Goal: Task Accomplishment & Management: Manage account settings

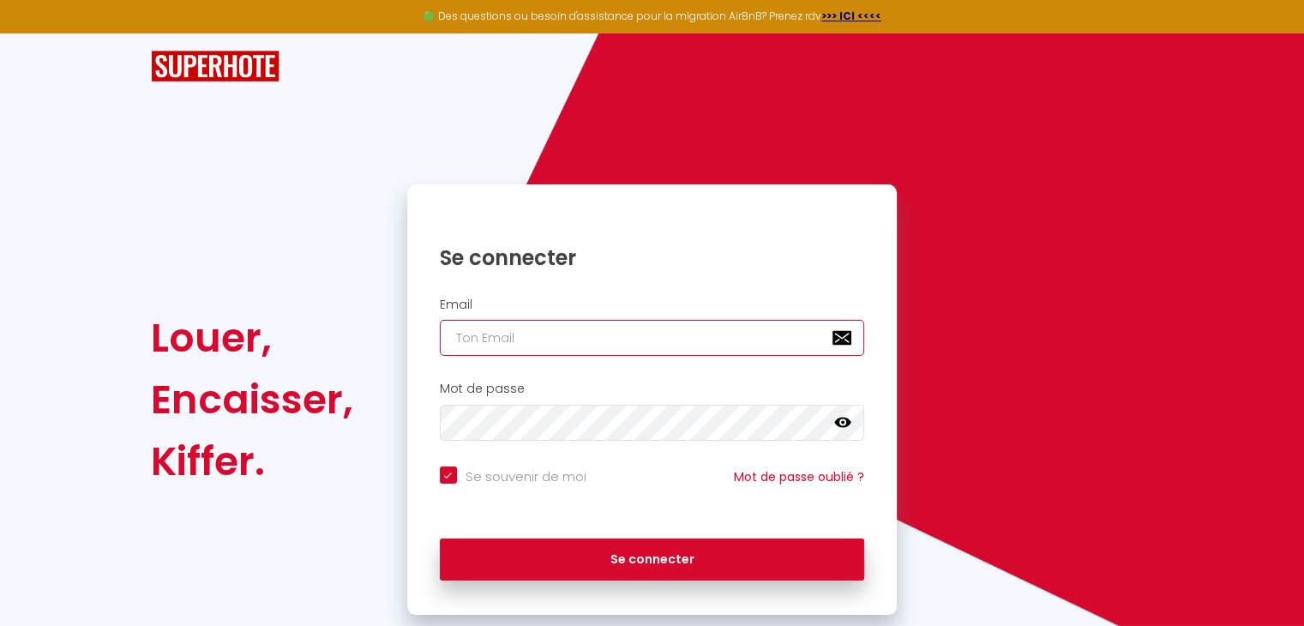
click at [514, 344] on input "email" at bounding box center [652, 338] width 425 height 36
type input "p"
checkbox input "true"
type input "pr"
checkbox input "true"
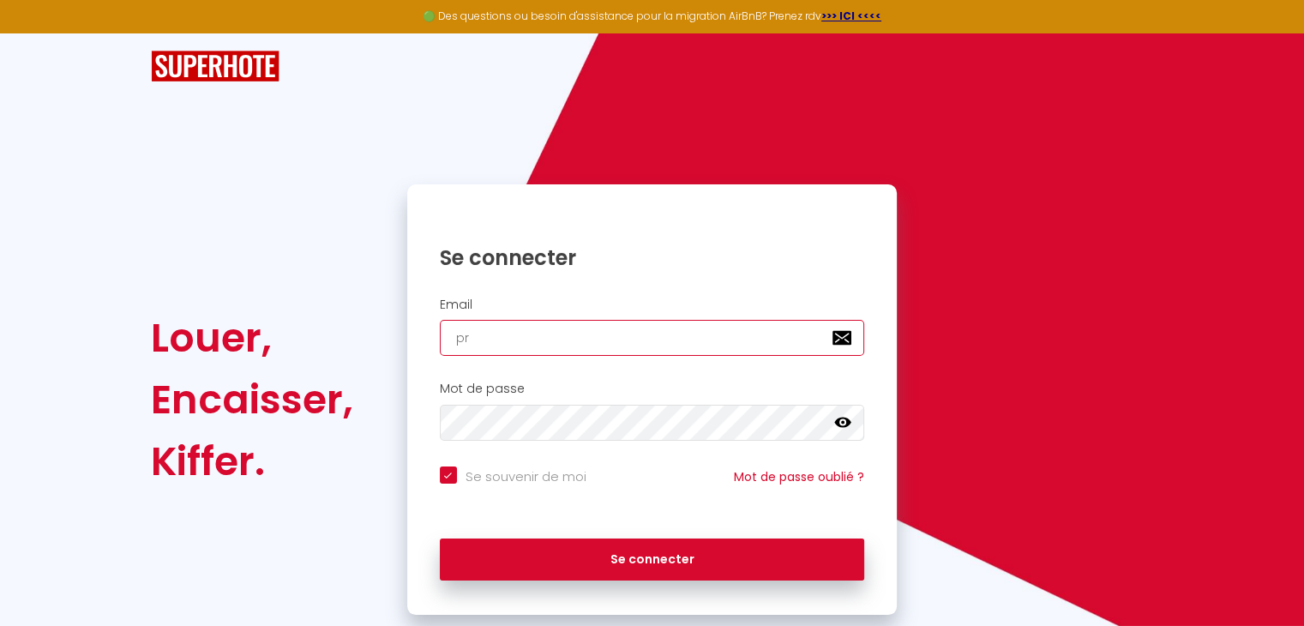
type input "pro"
checkbox input "true"
type input "prot"
checkbox input "true"
type input "proto"
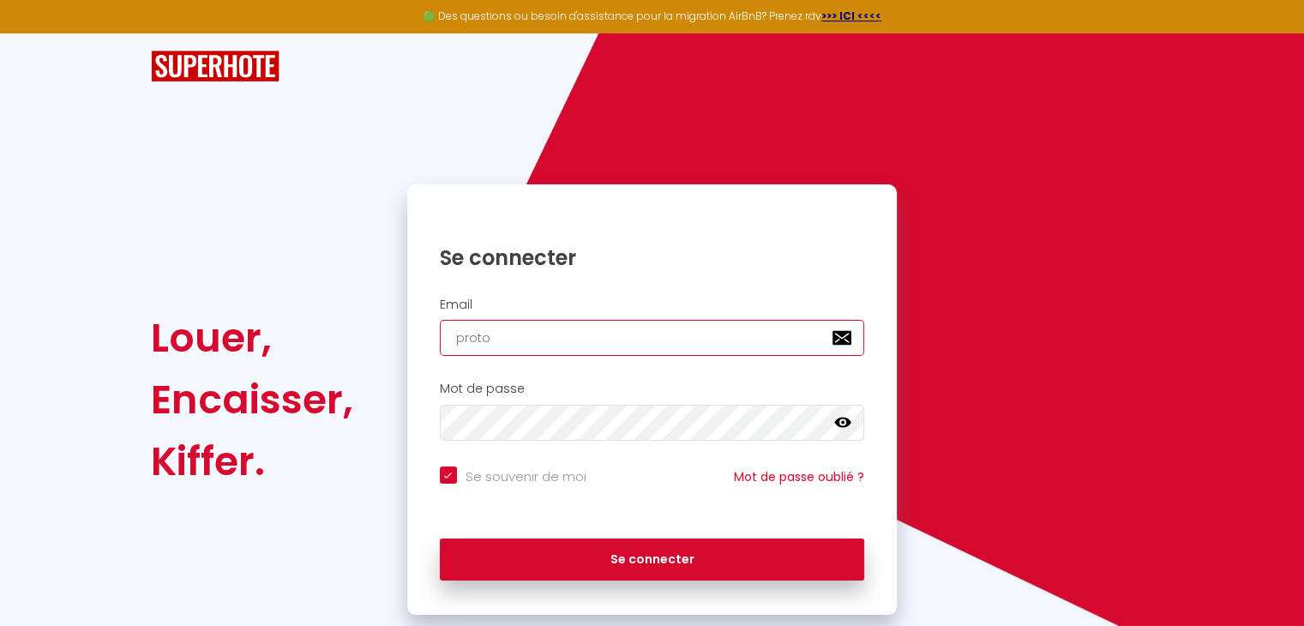
checkbox input "true"
type input "protot"
checkbox input "true"
type input "prototm"
checkbox input "true"
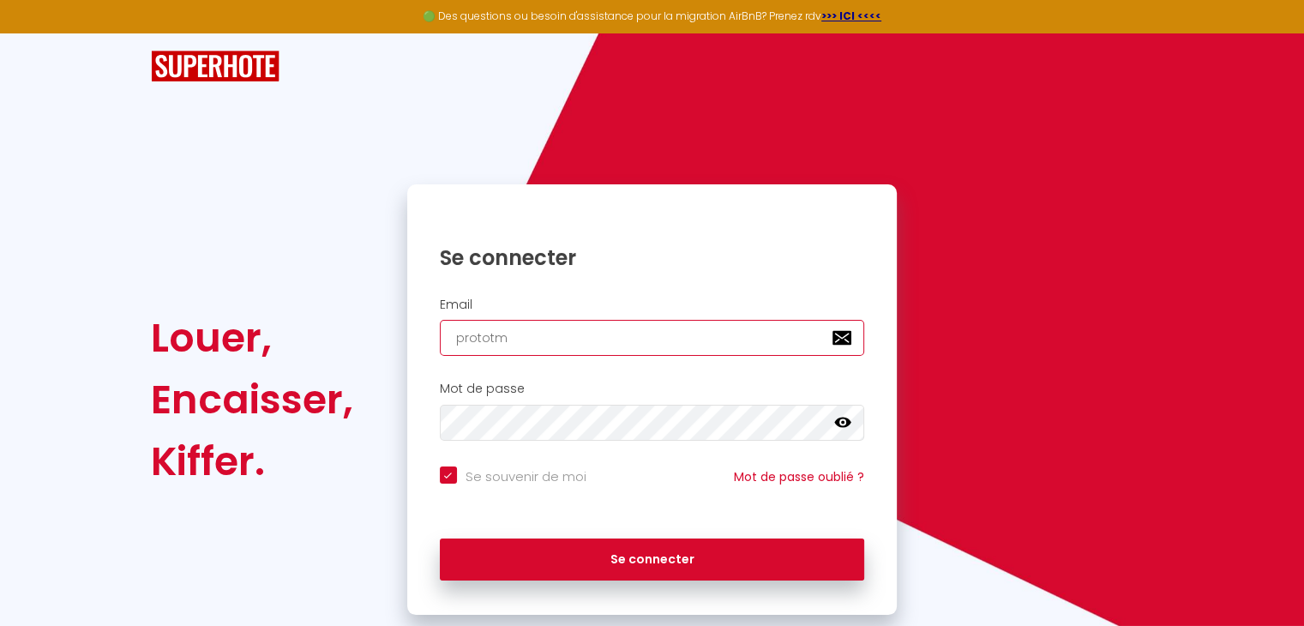
type input "prototmo"
checkbox input "true"
type input "prototmor"
checkbox input "true"
type input "prototmora"
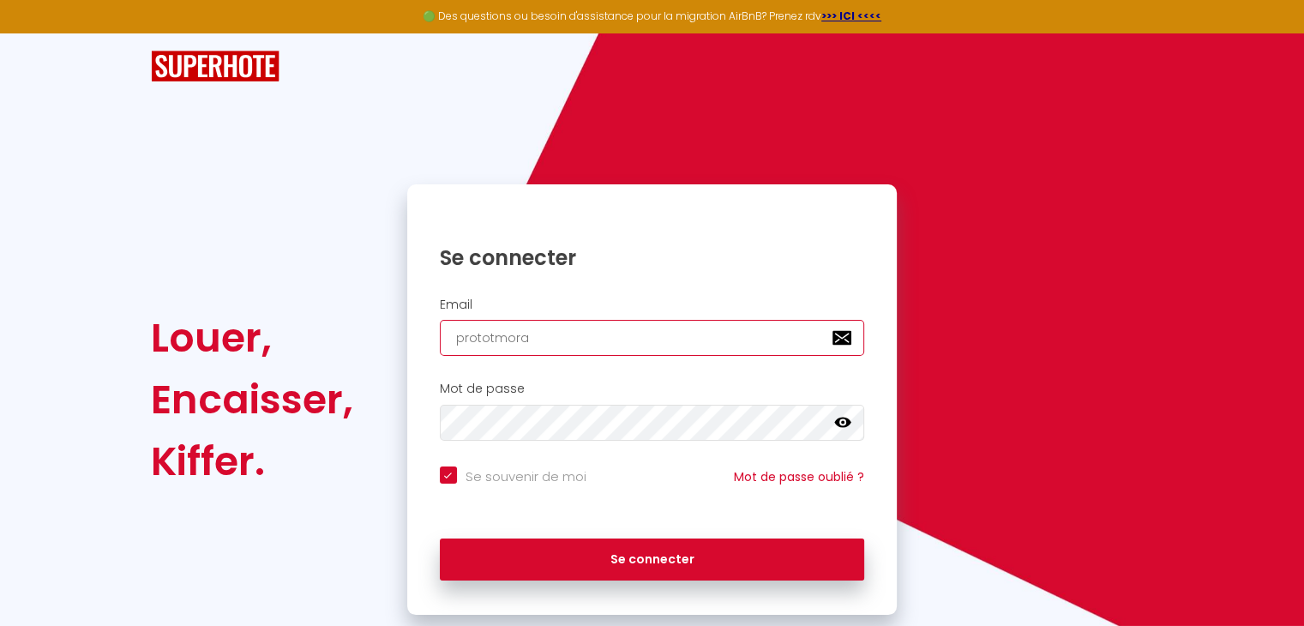
checkbox input "true"
type input "prototmorag"
checkbox input "true"
type input "prototmoragn"
checkbox input "true"
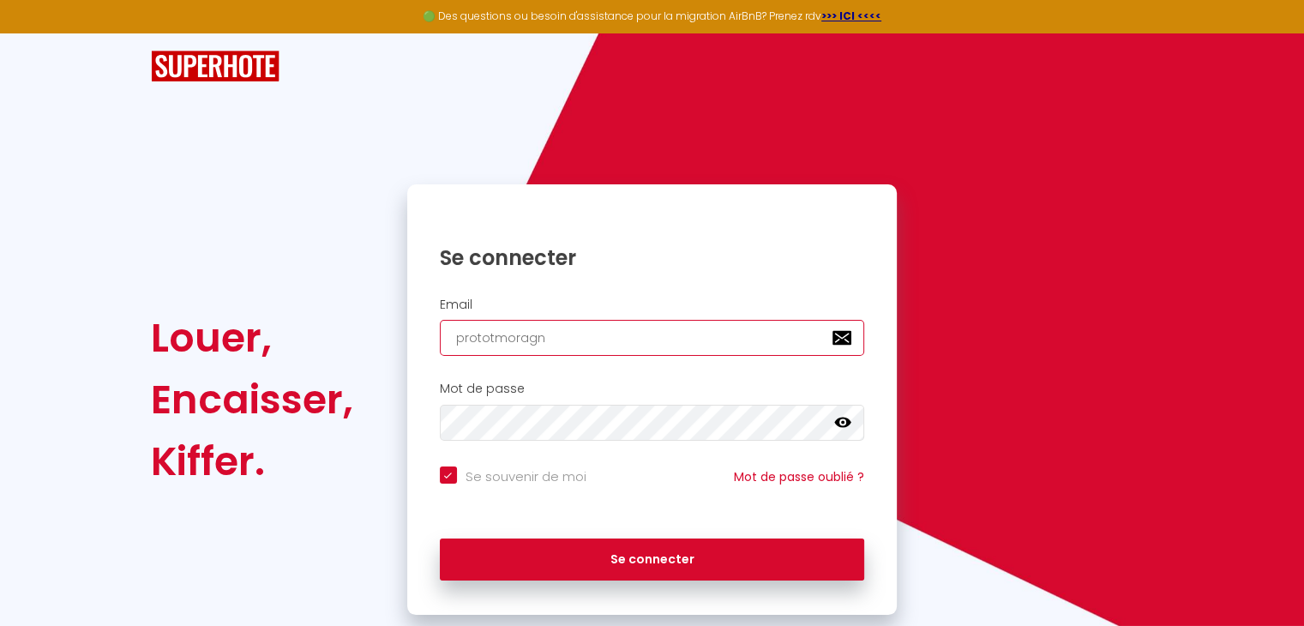
type input "prototmorag"
checkbox input "true"
type input "prototmora"
checkbox input "true"
type input "prototmor"
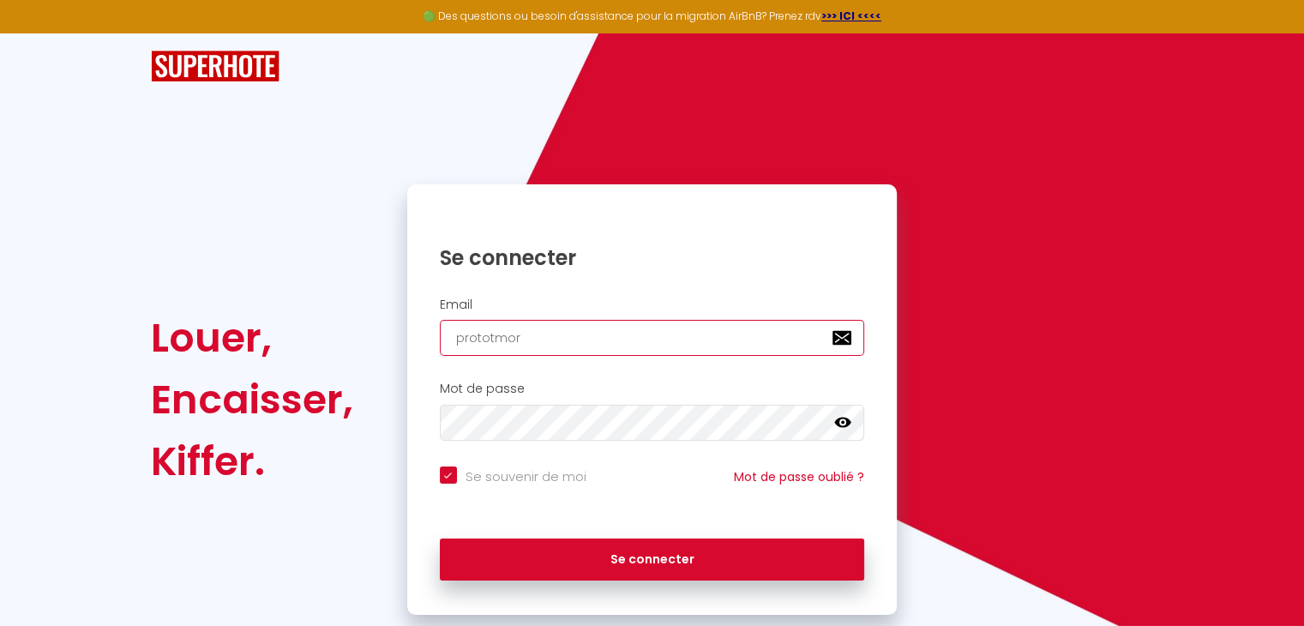
checkbox input "true"
type input "prototmorg"
checkbox input "true"
type input "prototmorga"
checkbox input "true"
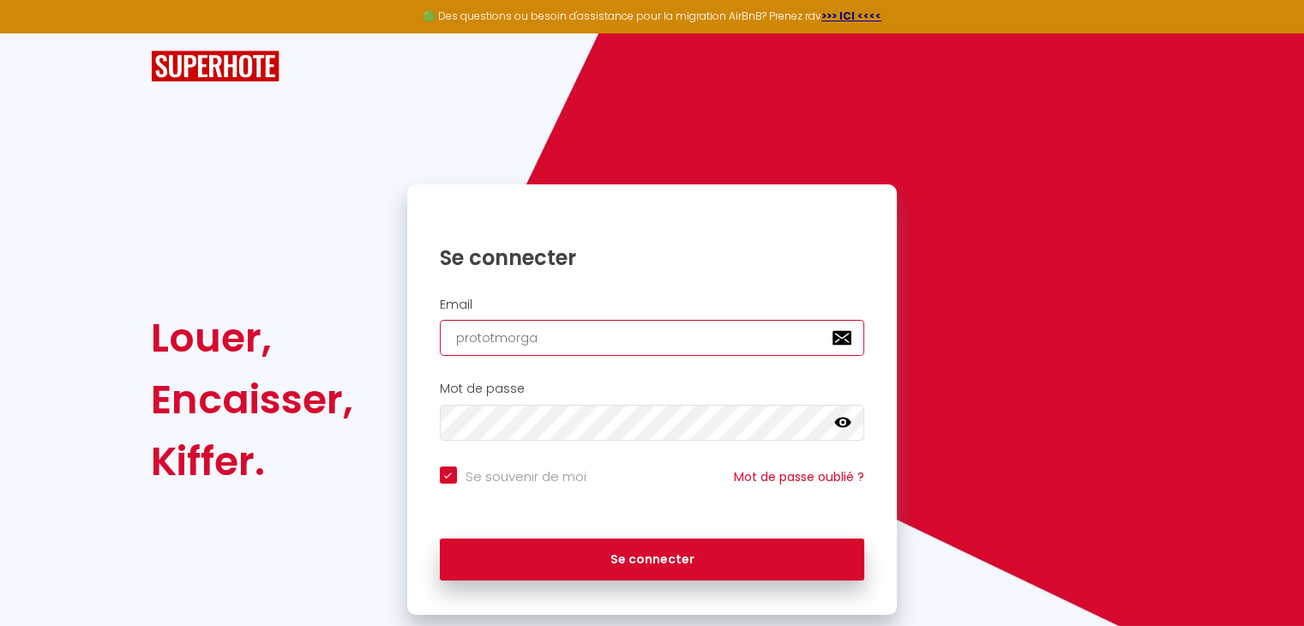
type input "prototmorgan"
checkbox input "true"
type input "prototmorgane"
checkbox input "true"
type input "prototmorgane@"
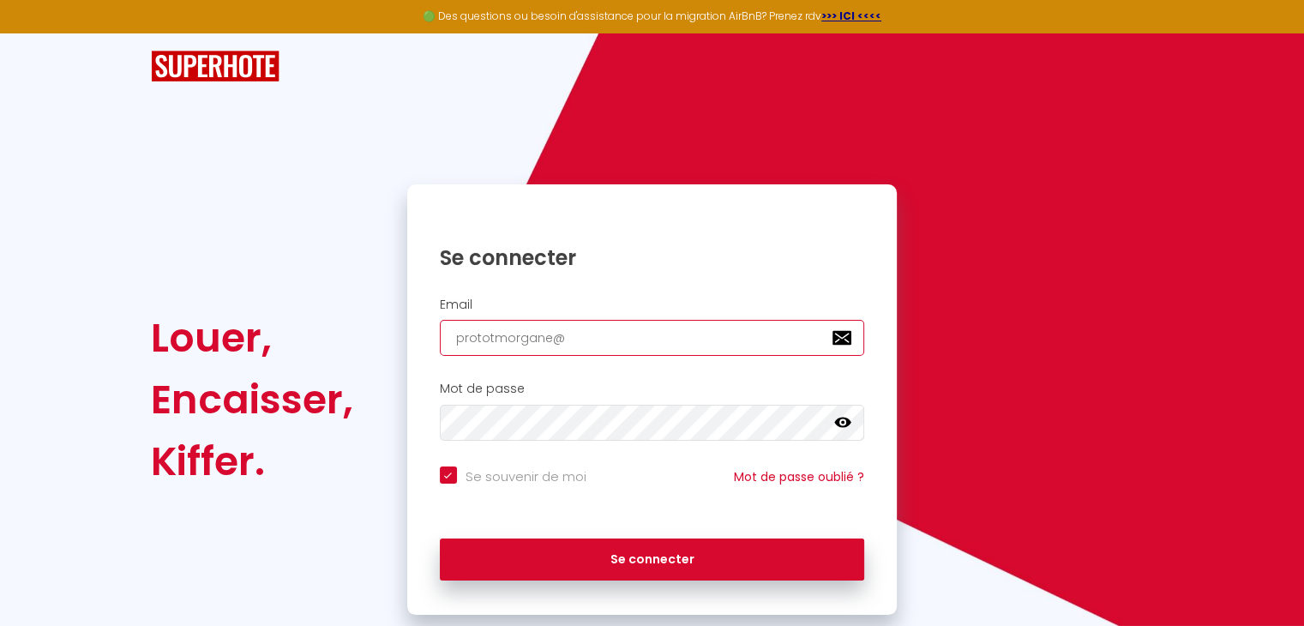
checkbox input "true"
type input "prototmorgane@g"
checkbox input "true"
type input "prototmorgane@gm"
checkbox input "true"
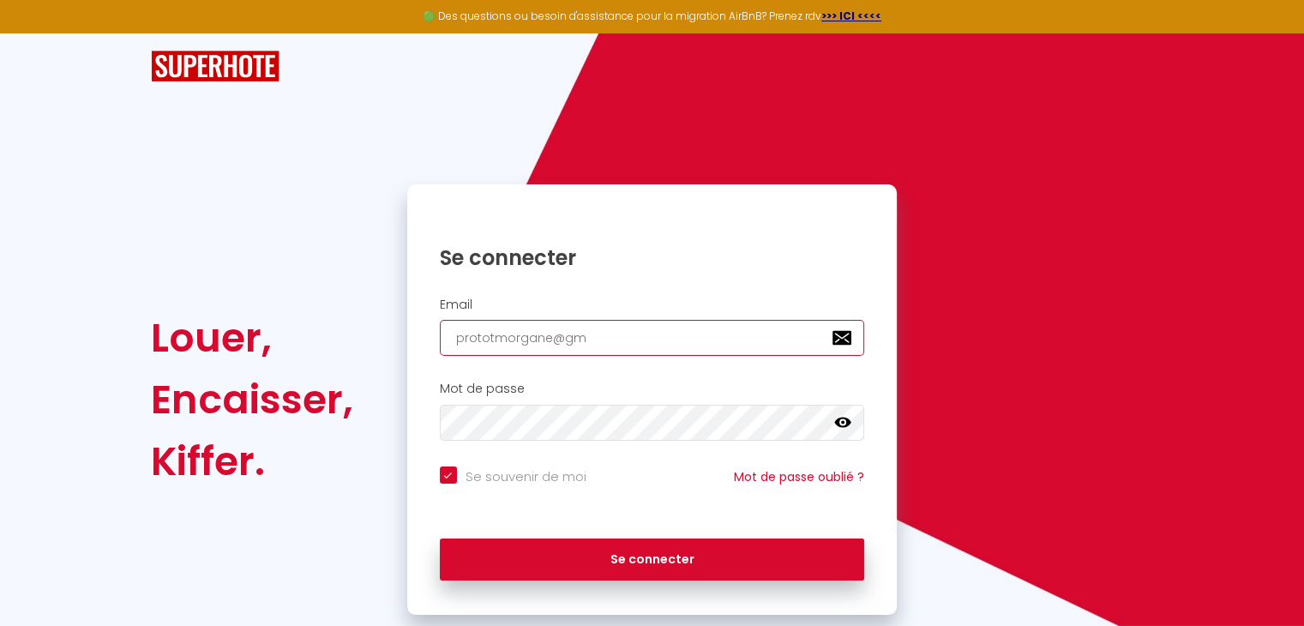
type input "prototmorgane@gma"
checkbox input "true"
type input "prototmorgane@gmai"
checkbox input "true"
type input "[EMAIL_ADDRESS]"
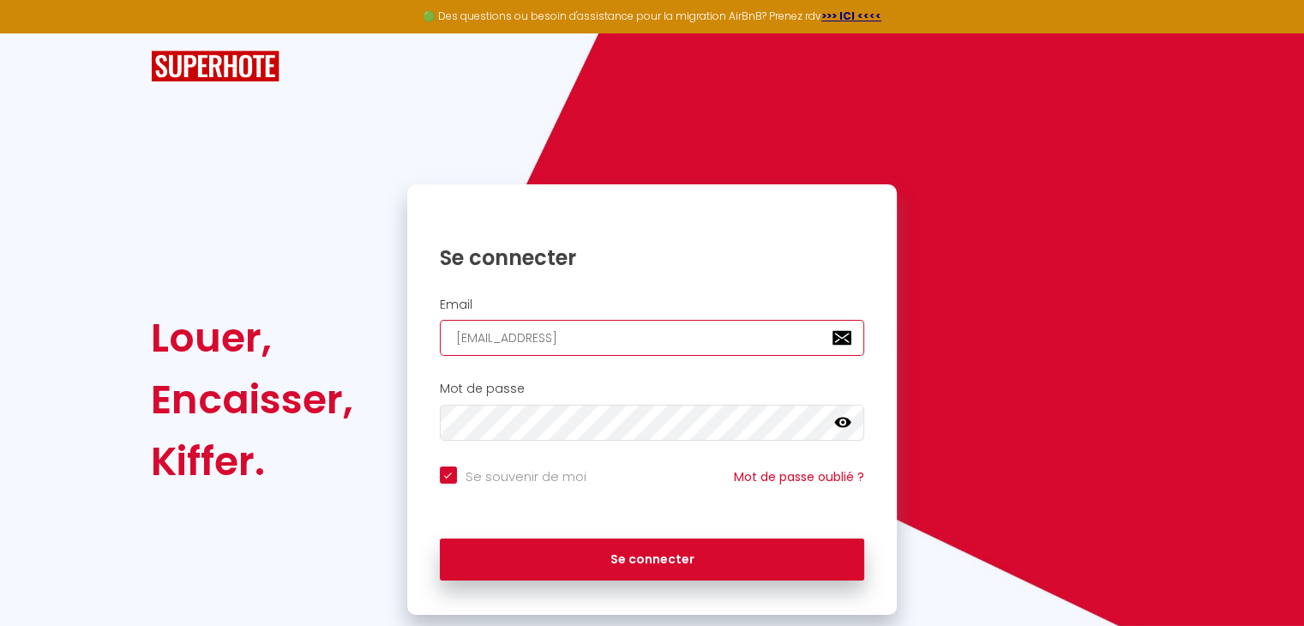
checkbox input "true"
type input "[EMAIL_ADDRESS]."
checkbox input "true"
type input "prototmorgane@gmail.c"
checkbox input "true"
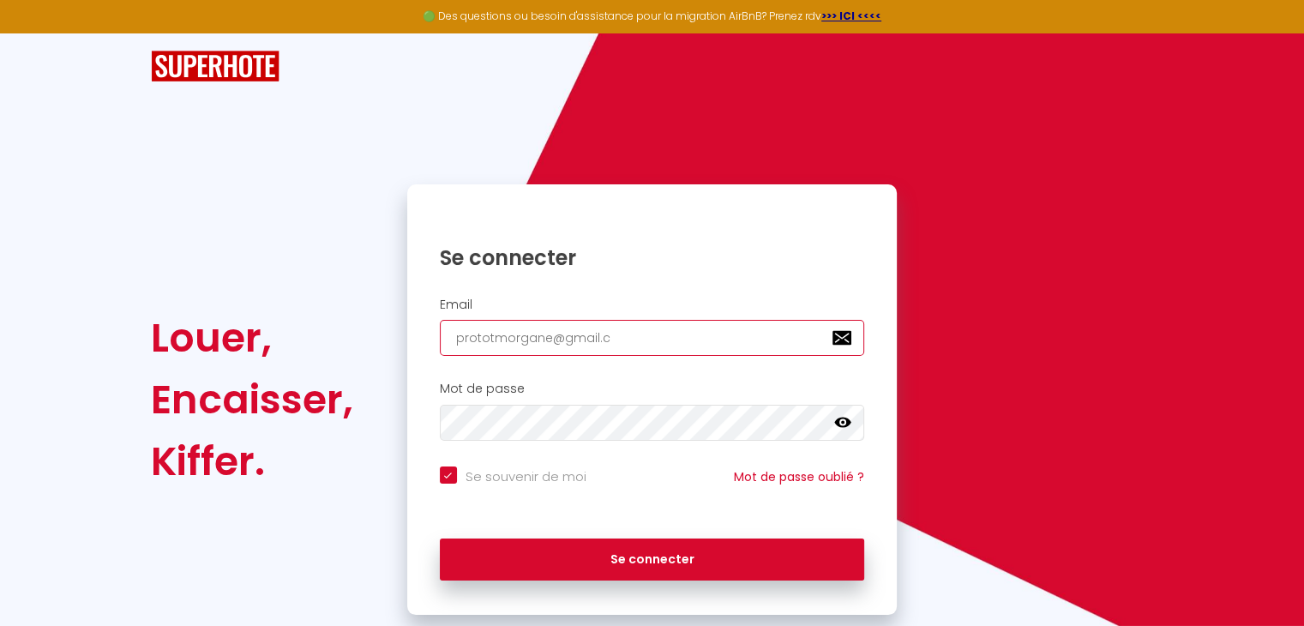
type input "[EMAIL_ADDRESS][DOMAIN_NAME]"
checkbox input "true"
type input "[EMAIL_ADDRESS][DOMAIN_NAME]"
checkbox input "true"
type input "[EMAIL_ADDRESS][DOMAIN_NAME]"
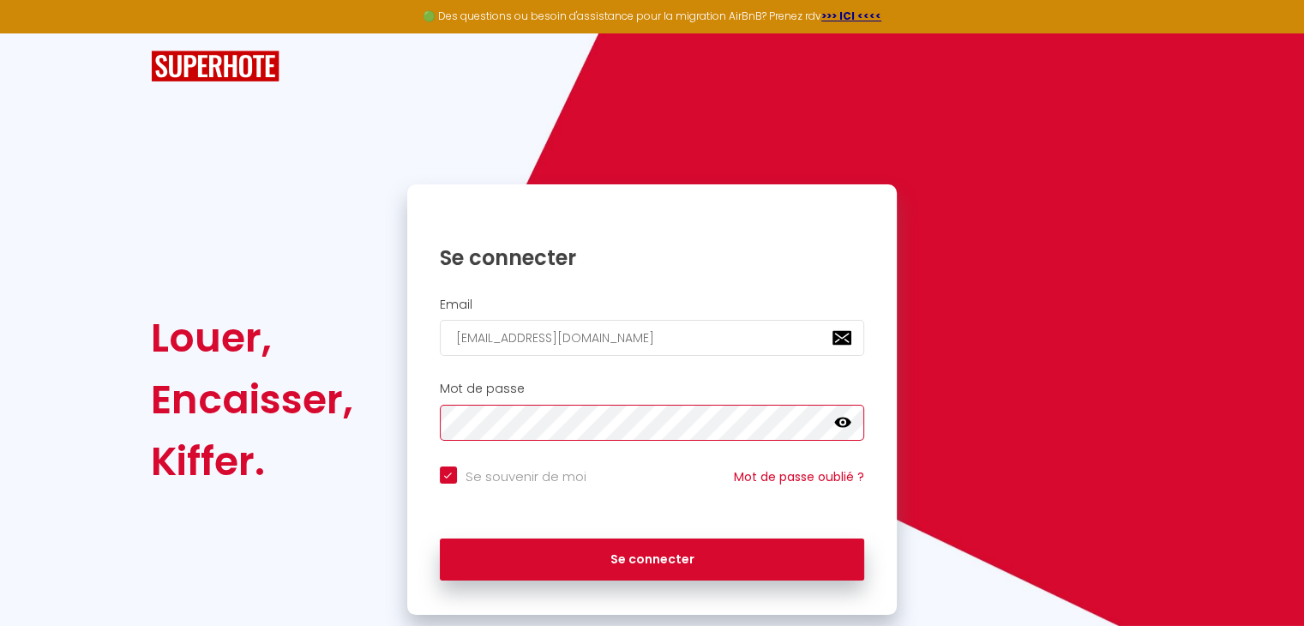
click at [440, 538] on button "Se connecter" at bounding box center [652, 559] width 425 height 43
checkbox input "true"
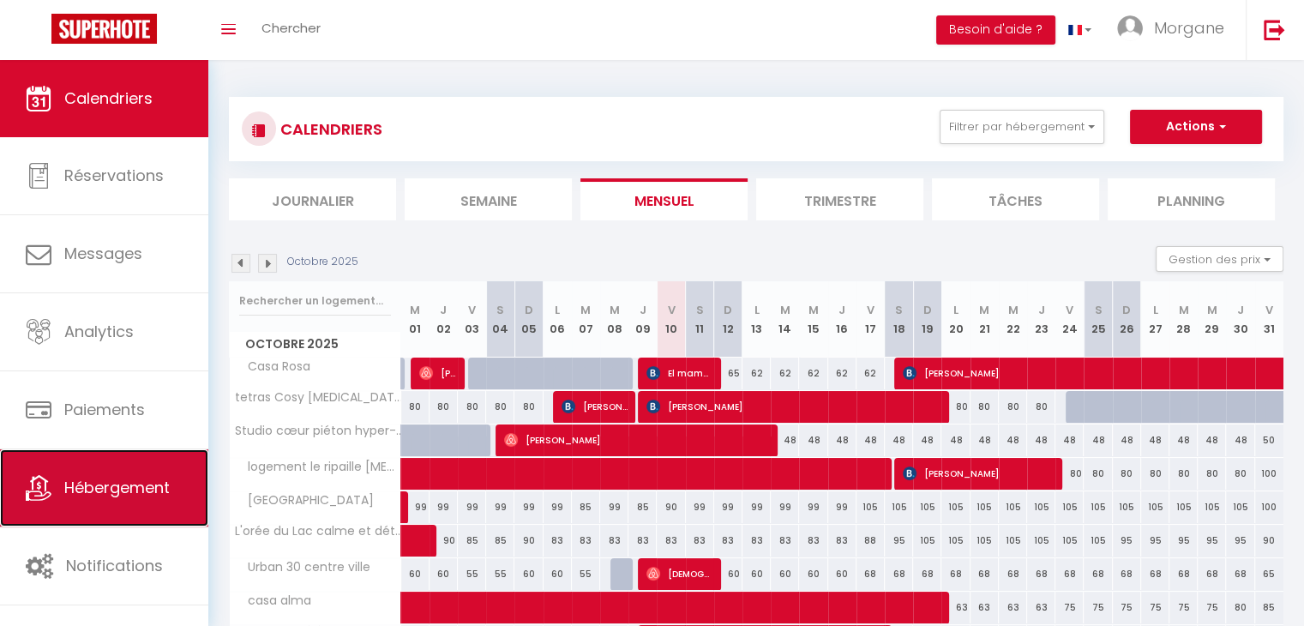
click at [130, 477] on span "Hébergement" at bounding box center [116, 487] width 105 height 21
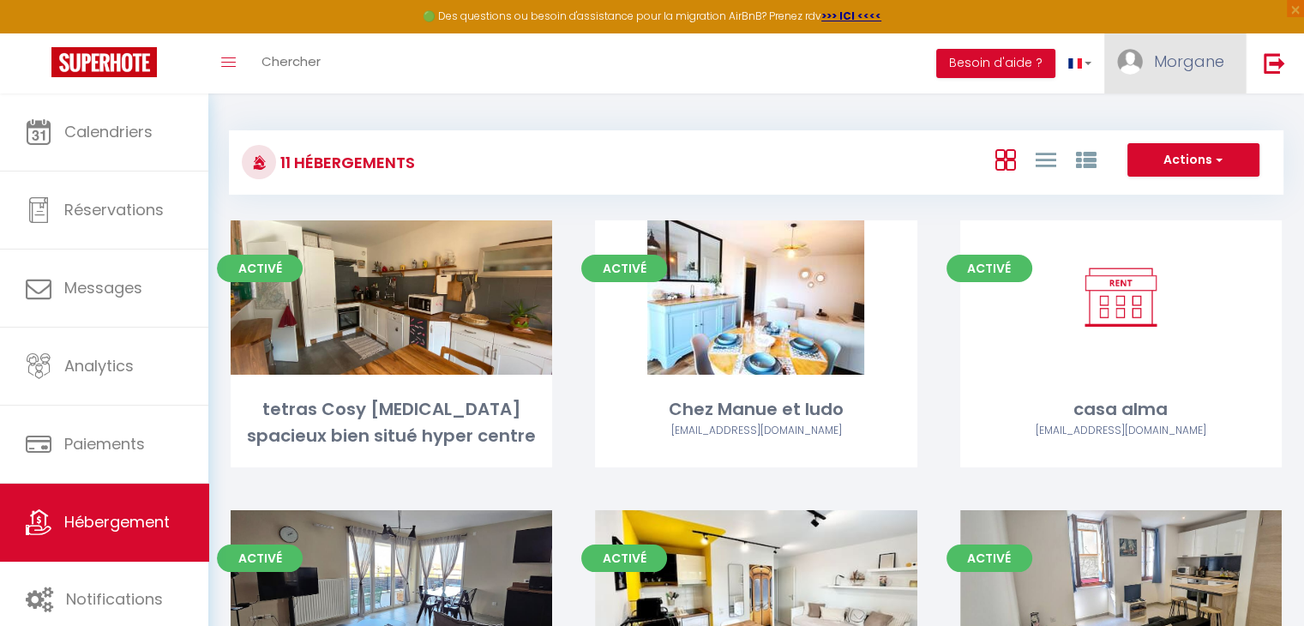
click at [1169, 70] on span "Morgane" at bounding box center [1189, 61] width 70 height 21
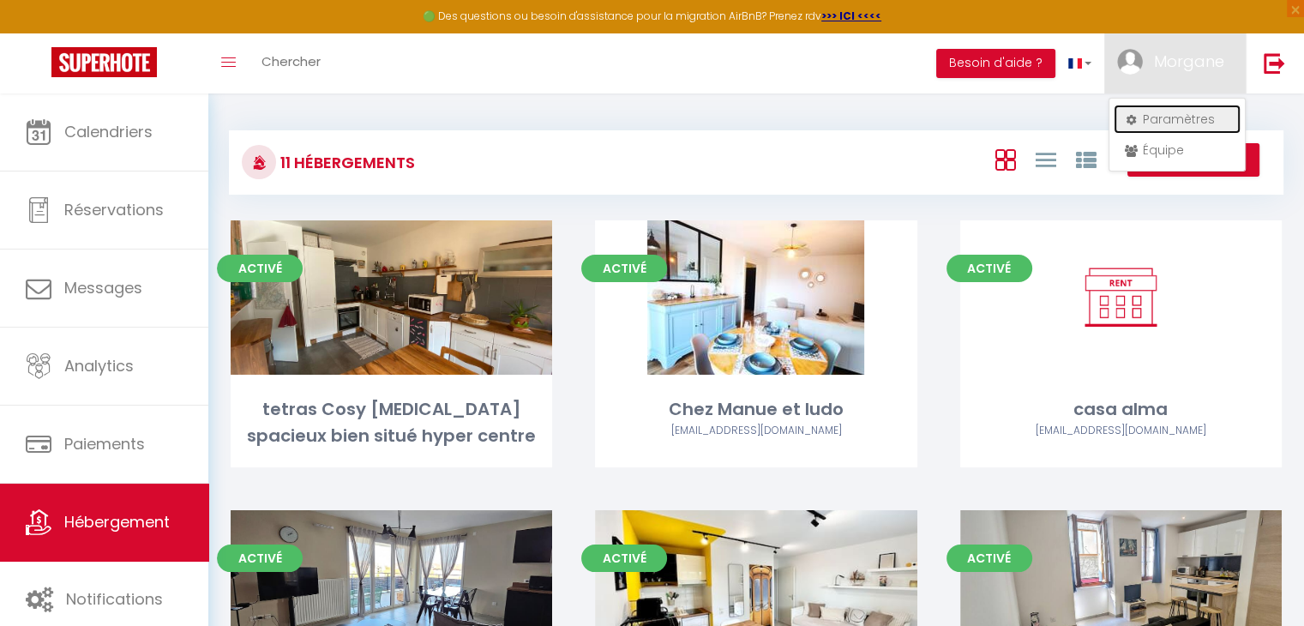
click at [1165, 114] on link "Paramètres" at bounding box center [1177, 119] width 127 height 29
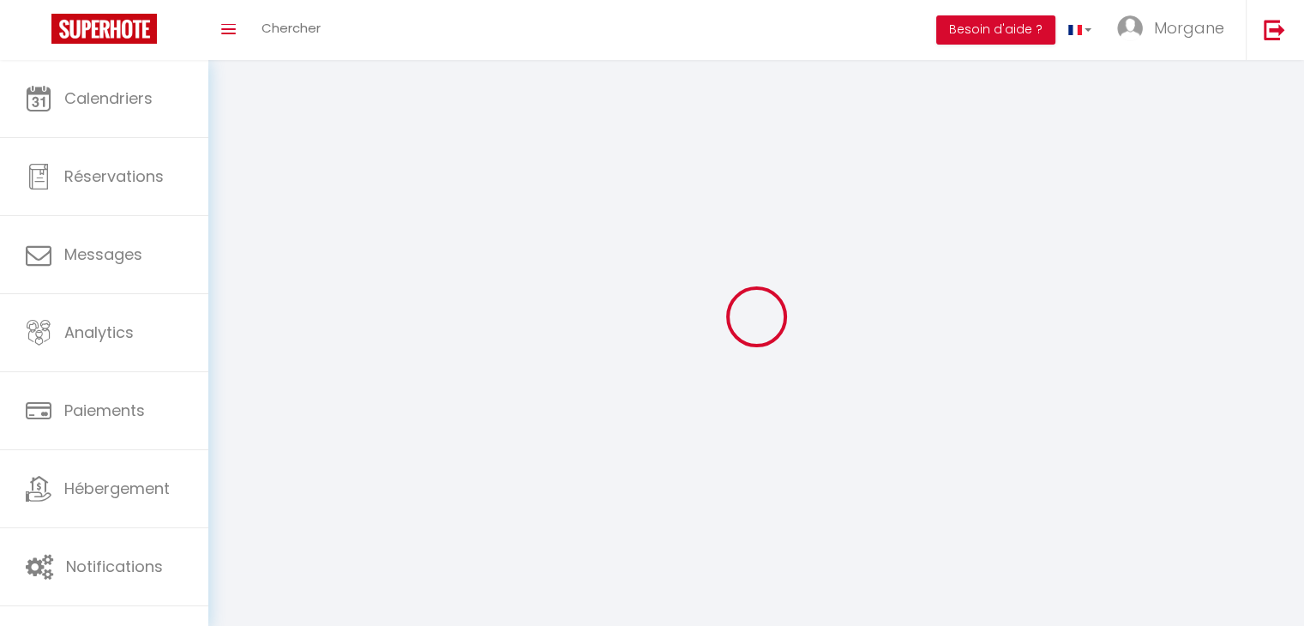
type input "Morgane"
type input "Protot"
type input "0660173347"
type input "[STREET_ADDRESS][PERSON_NAME]"
type input "74200"
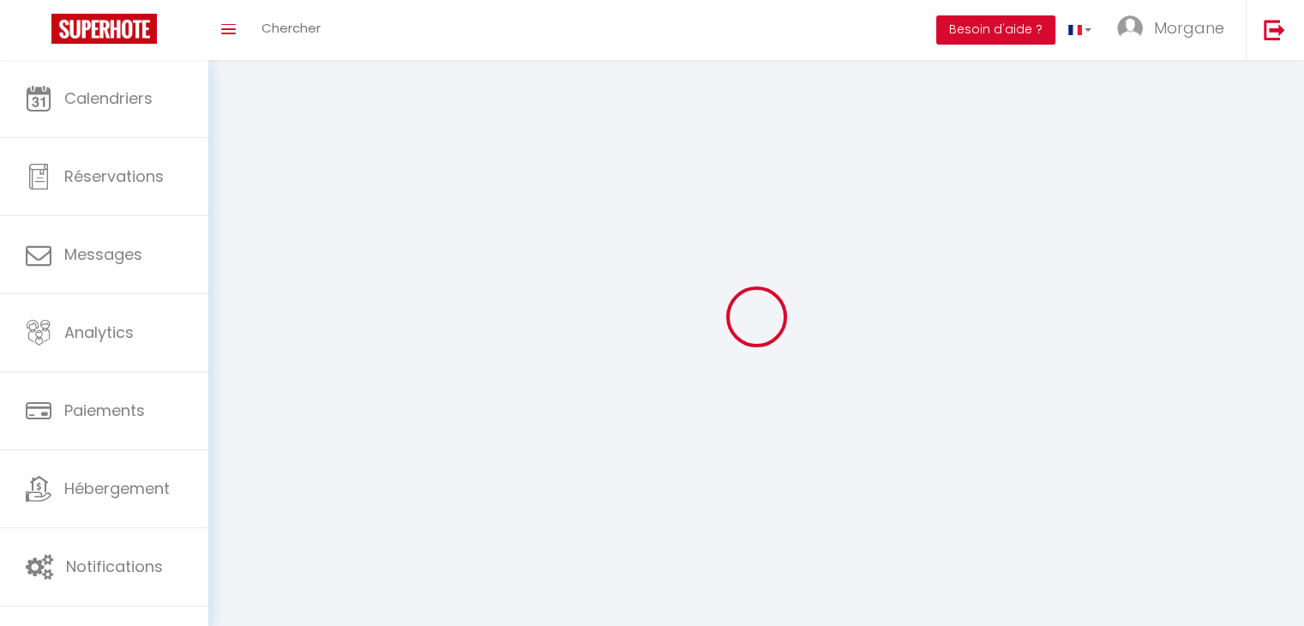
type input "[GEOGRAPHIC_DATA]"
type input "yvnNhlx9ZCON9IAjHMvmhBk59"
type input "D42wSvDnB7rauHTTAN8tDGZ8O"
select select "28"
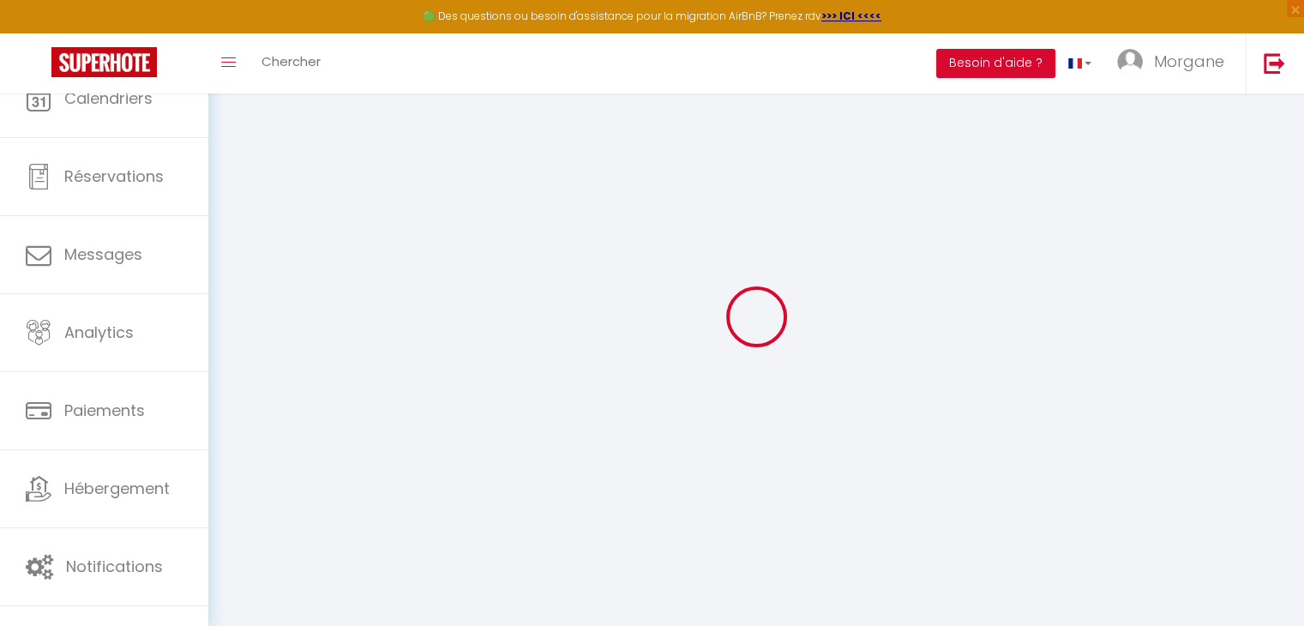
type input "yvnNhlx9ZCON9IAjHMvmhBk59"
type input "D42wSvDnB7rauHTTAN8tDGZ8O"
type input "[URL][DOMAIN_NAME]"
select select "fr"
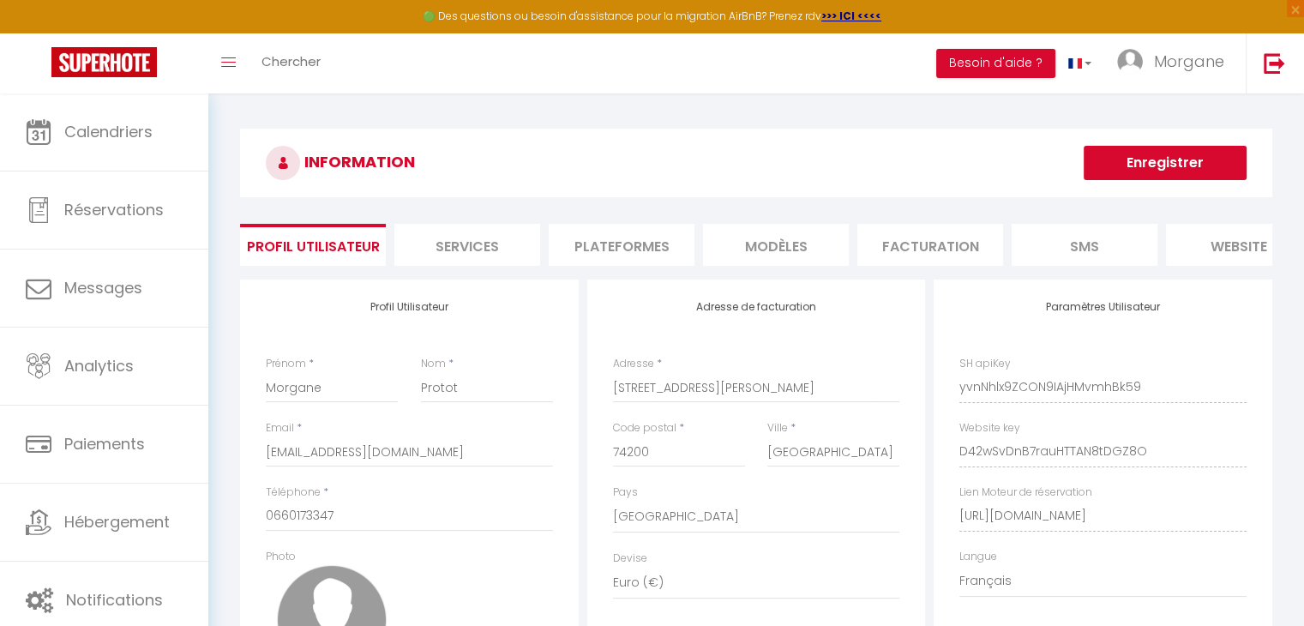
click at [636, 265] on li "Plateformes" at bounding box center [622, 245] width 146 height 42
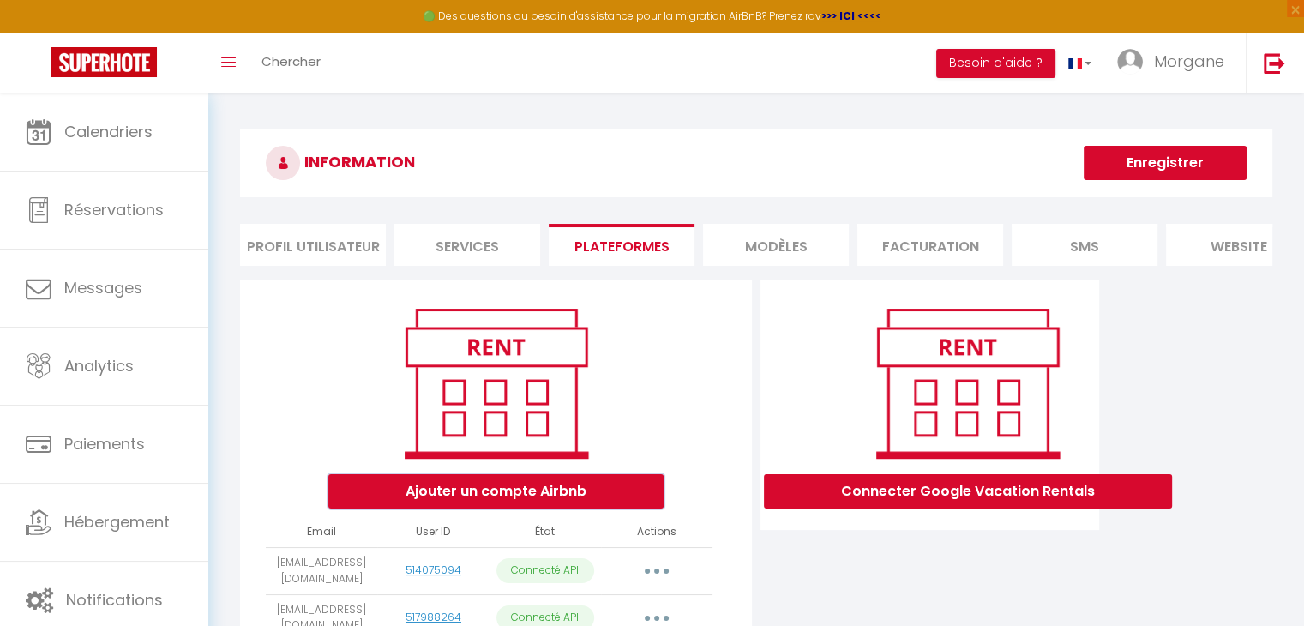
click at [555, 500] on button "Ajouter un compte Airbnb" at bounding box center [495, 491] width 335 height 34
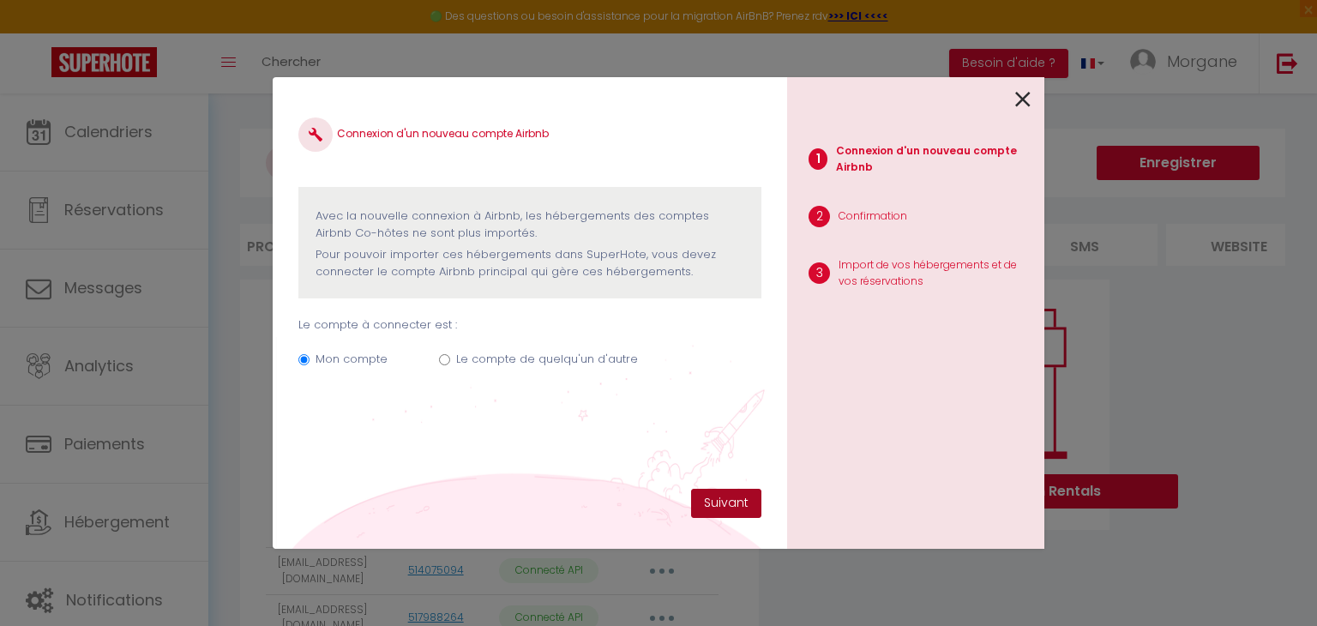
click at [723, 511] on button "Suivant" at bounding box center [726, 503] width 70 height 29
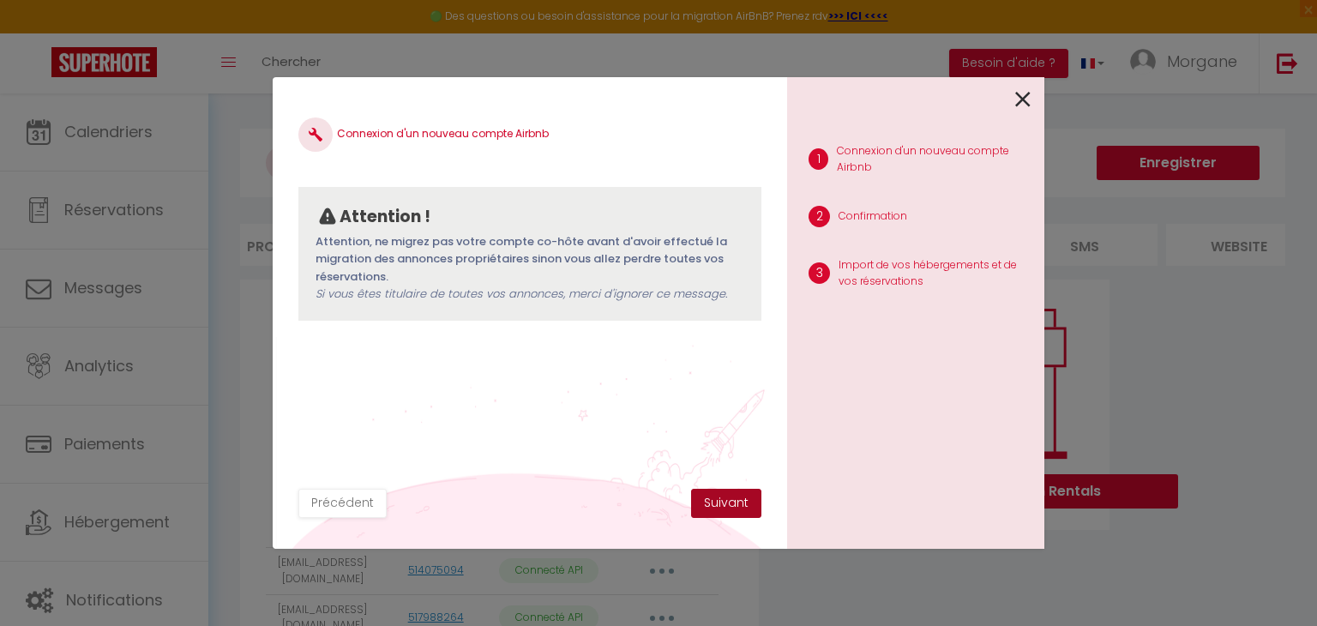
click at [730, 508] on button "Suivant" at bounding box center [726, 503] width 70 height 29
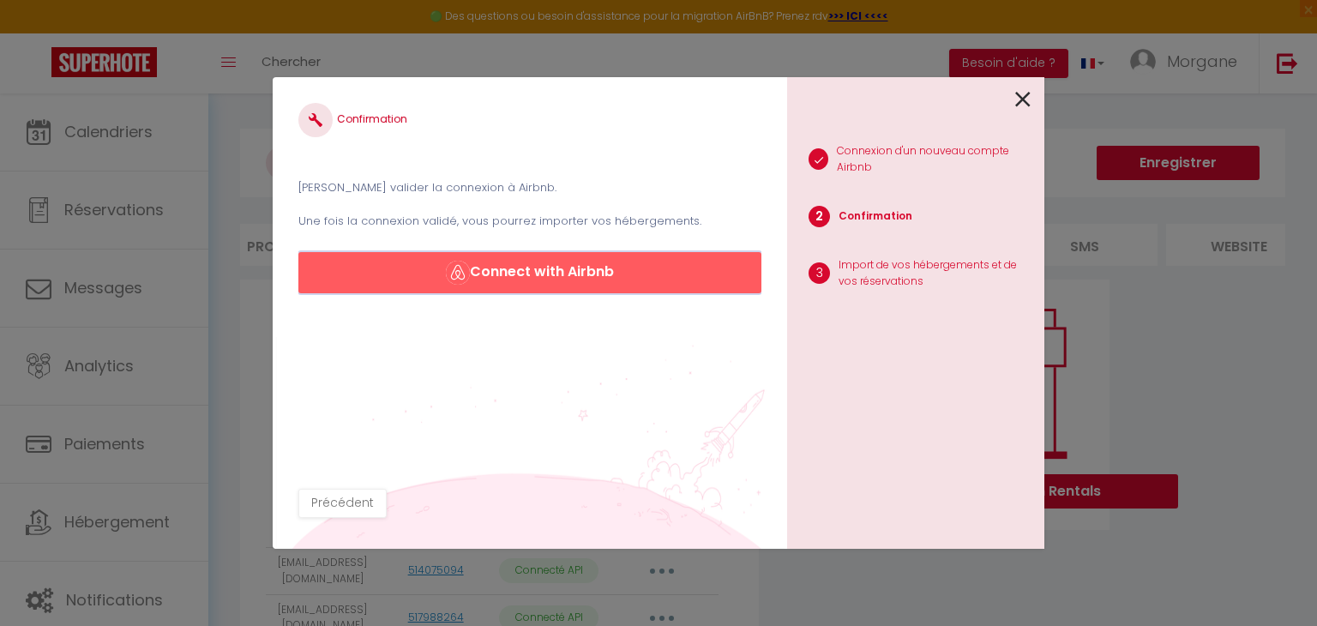
click at [599, 267] on button "Connect with Airbnb" at bounding box center [529, 272] width 463 height 41
click at [1025, 98] on icon at bounding box center [1022, 100] width 15 height 26
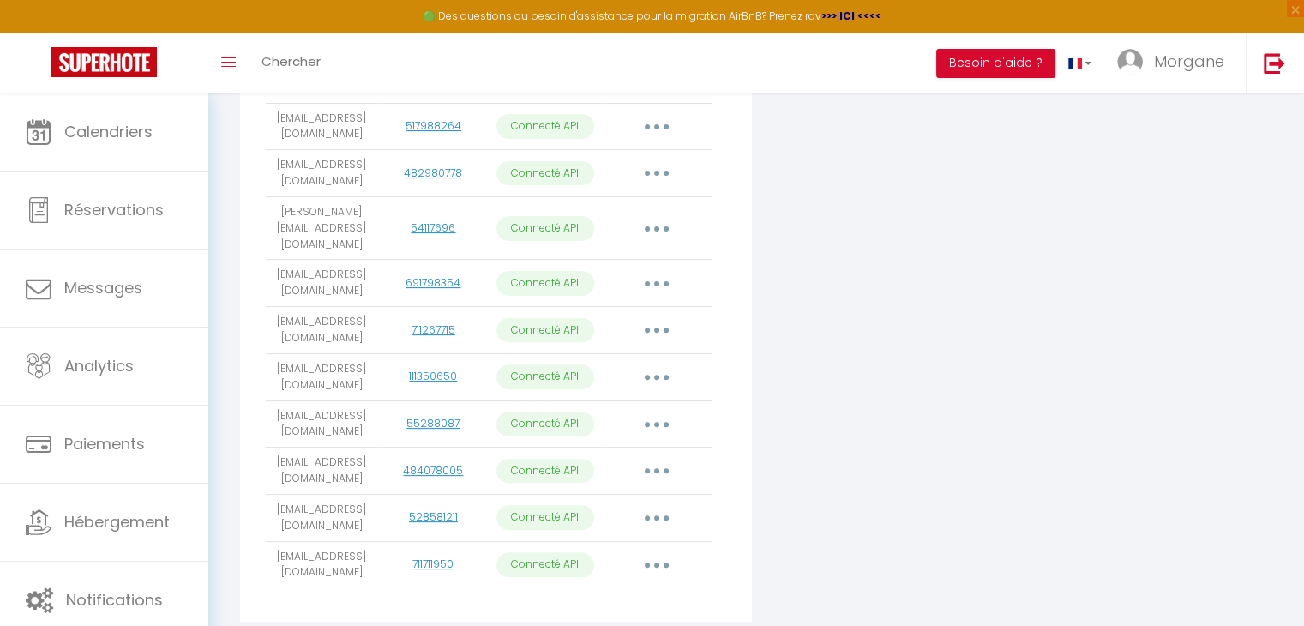
scroll to position [541, 0]
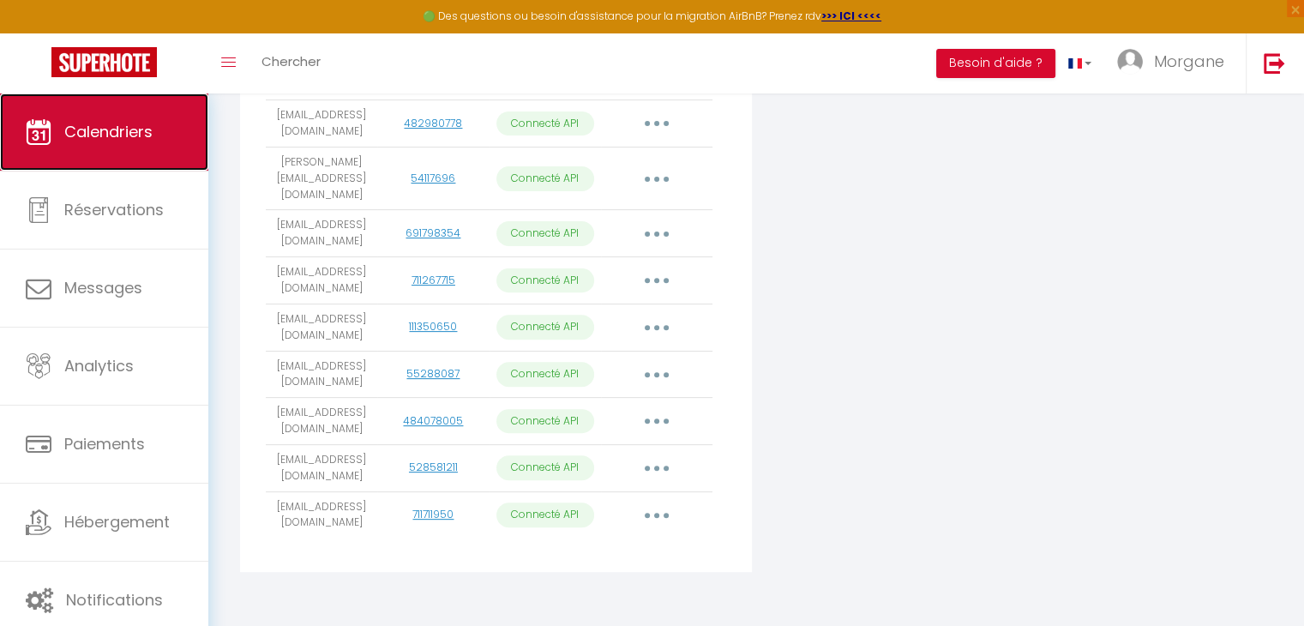
click at [130, 121] on span "Calendriers" at bounding box center [108, 131] width 88 height 21
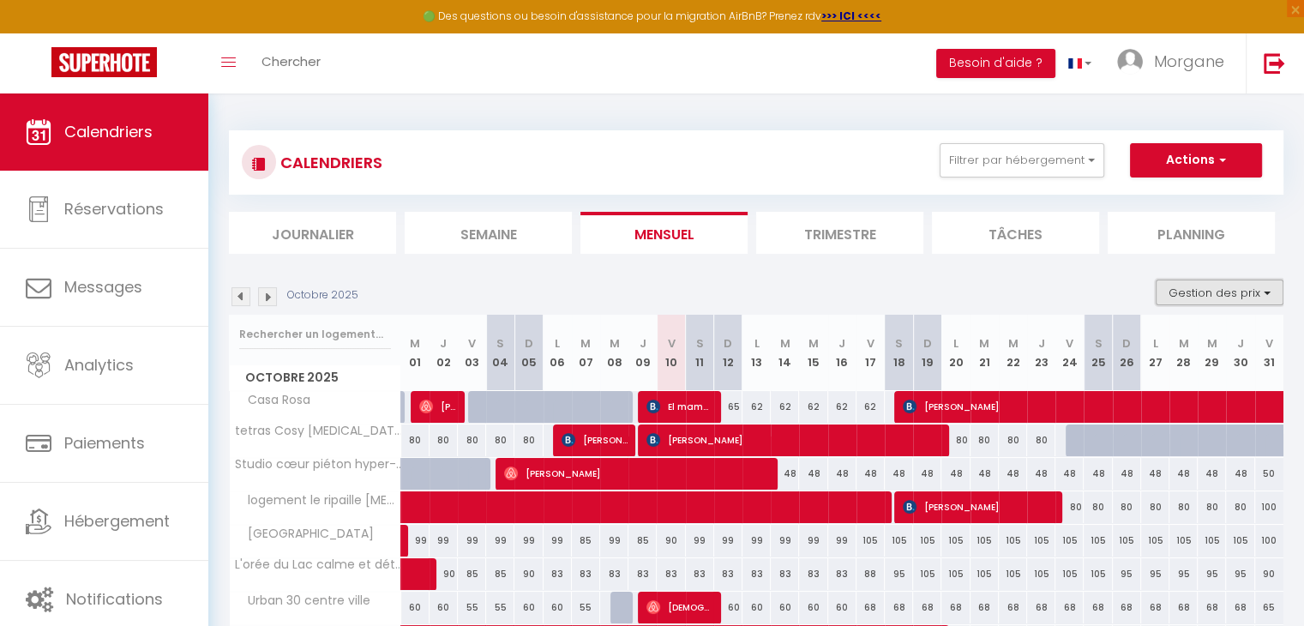
click at [1235, 299] on button "Gestion des prix" at bounding box center [1220, 292] width 128 height 26
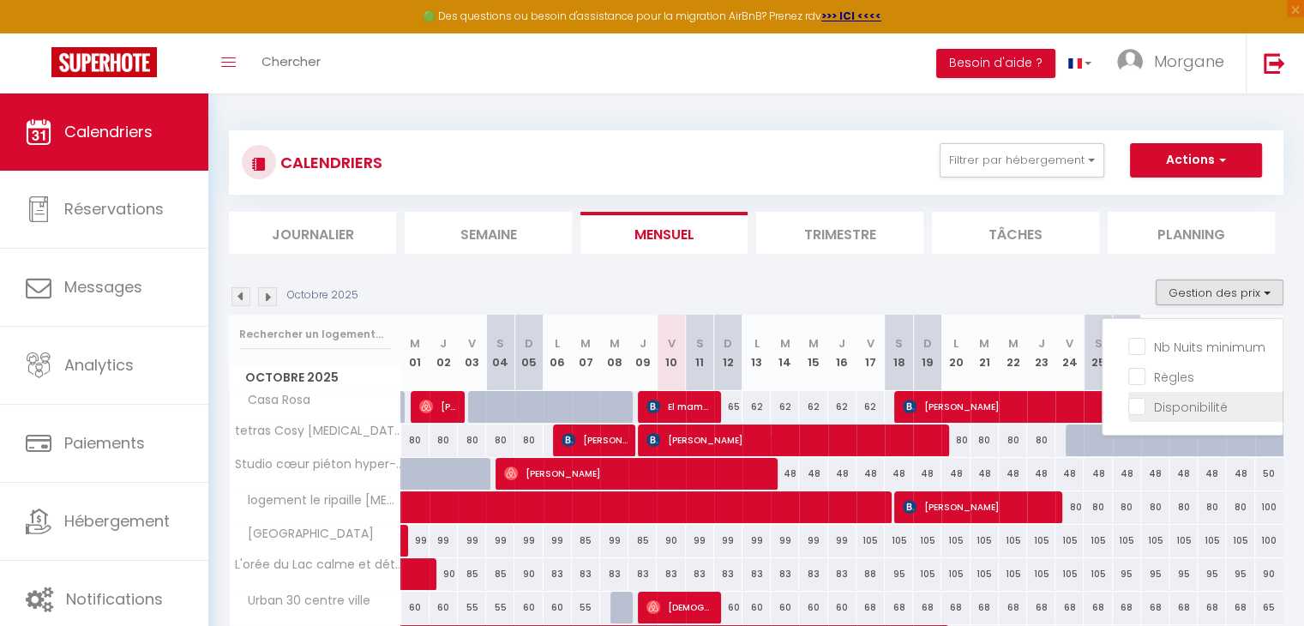
click at [1140, 409] on input "Disponibilité" at bounding box center [1205, 405] width 154 height 17
checkbox input "true"
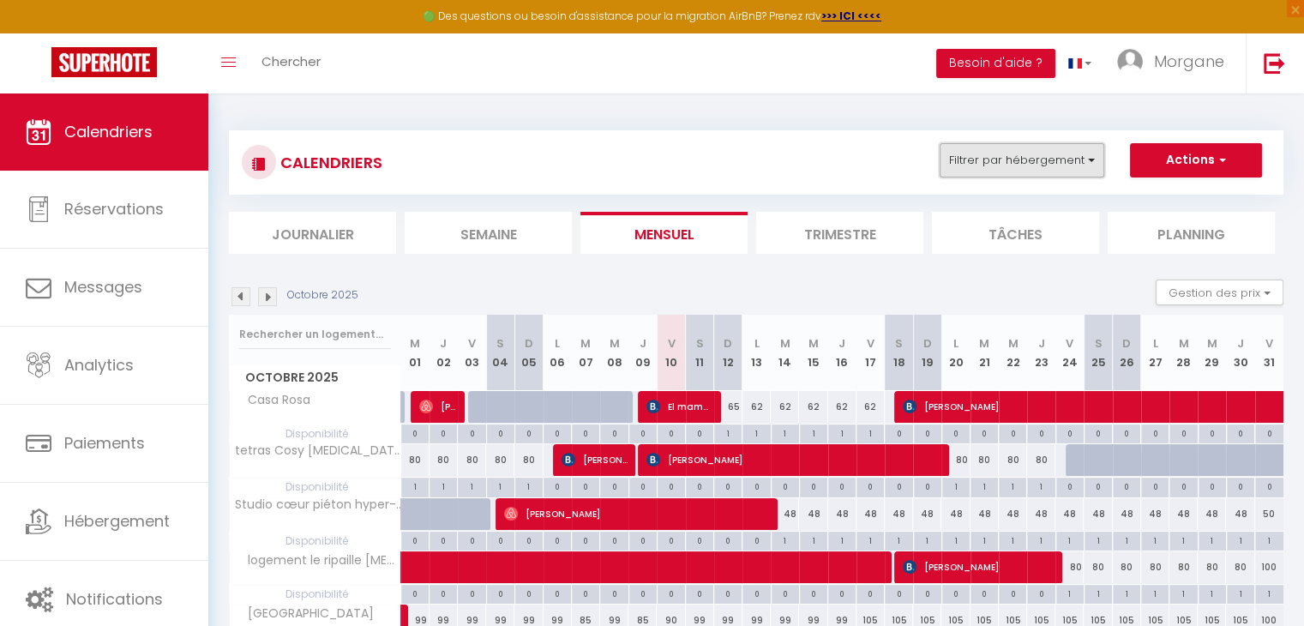
click at [1080, 155] on button "Filtrer par hébergement" at bounding box center [1022, 160] width 165 height 34
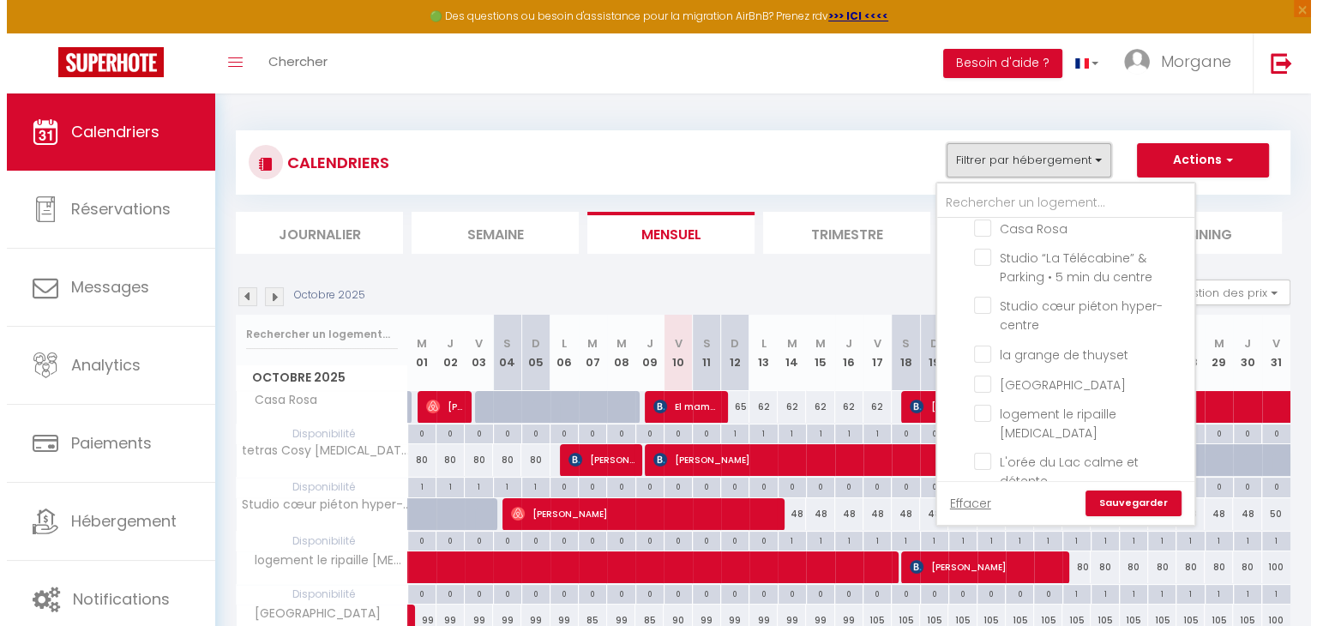
scroll to position [201, 0]
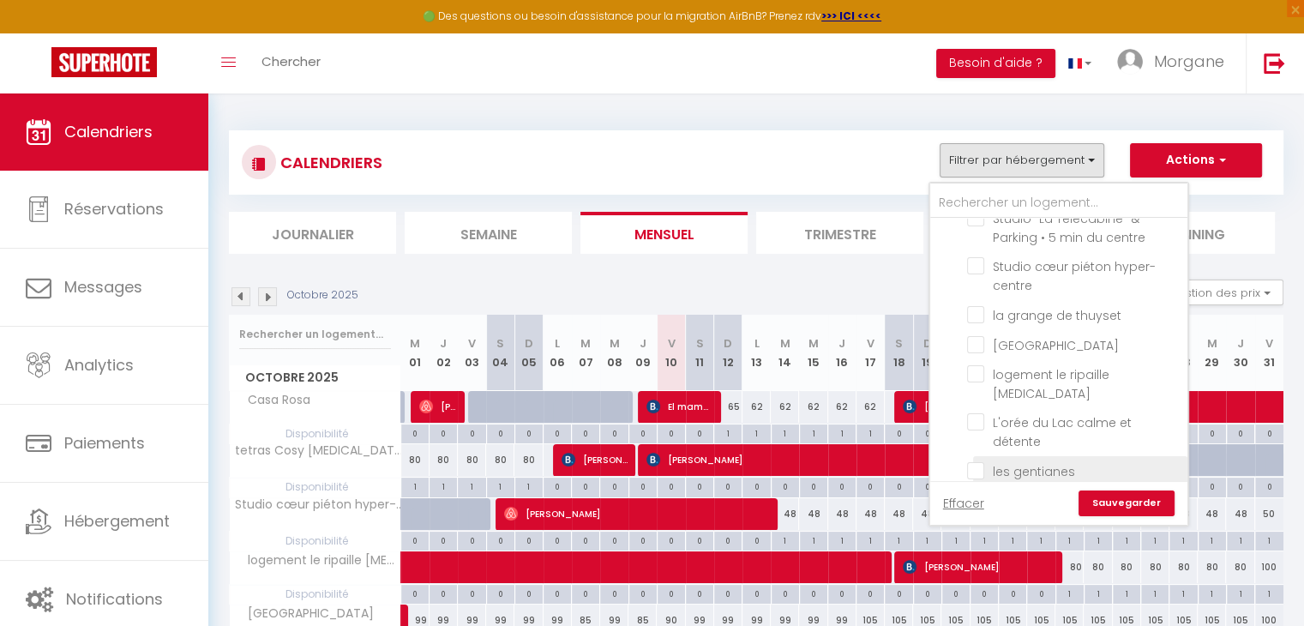
click at [977, 461] on input "les gentianes" at bounding box center [1074, 469] width 214 height 17
checkbox input "true"
checkbox input "false"
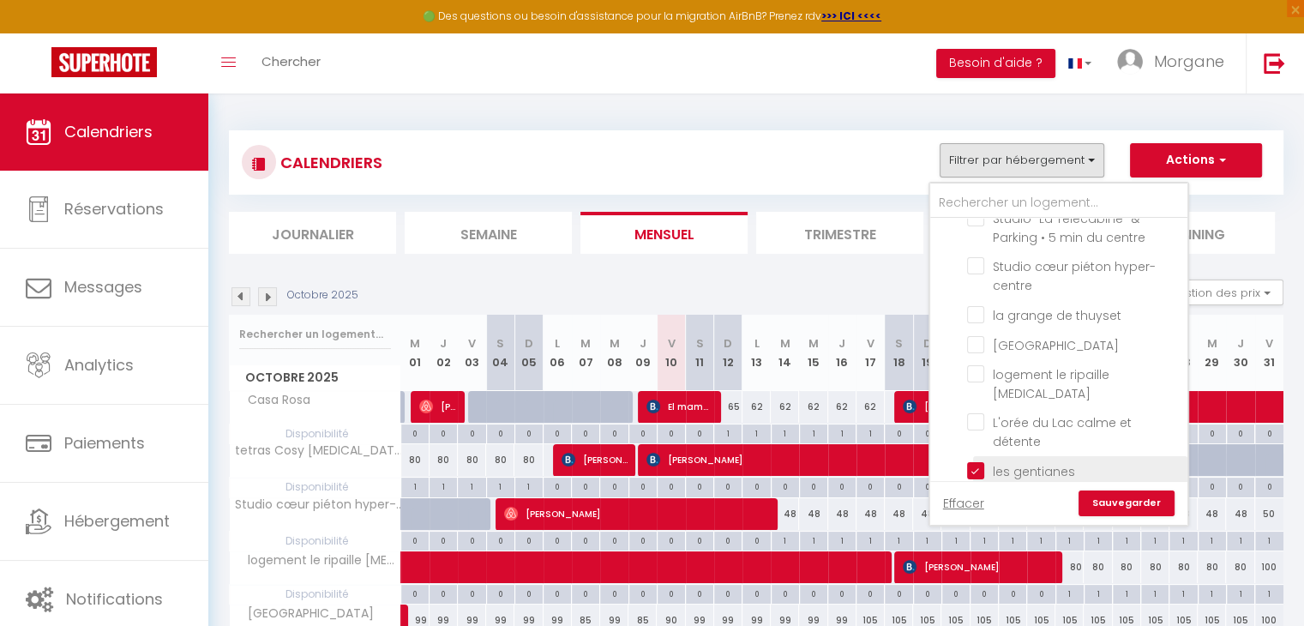
checkbox input "false"
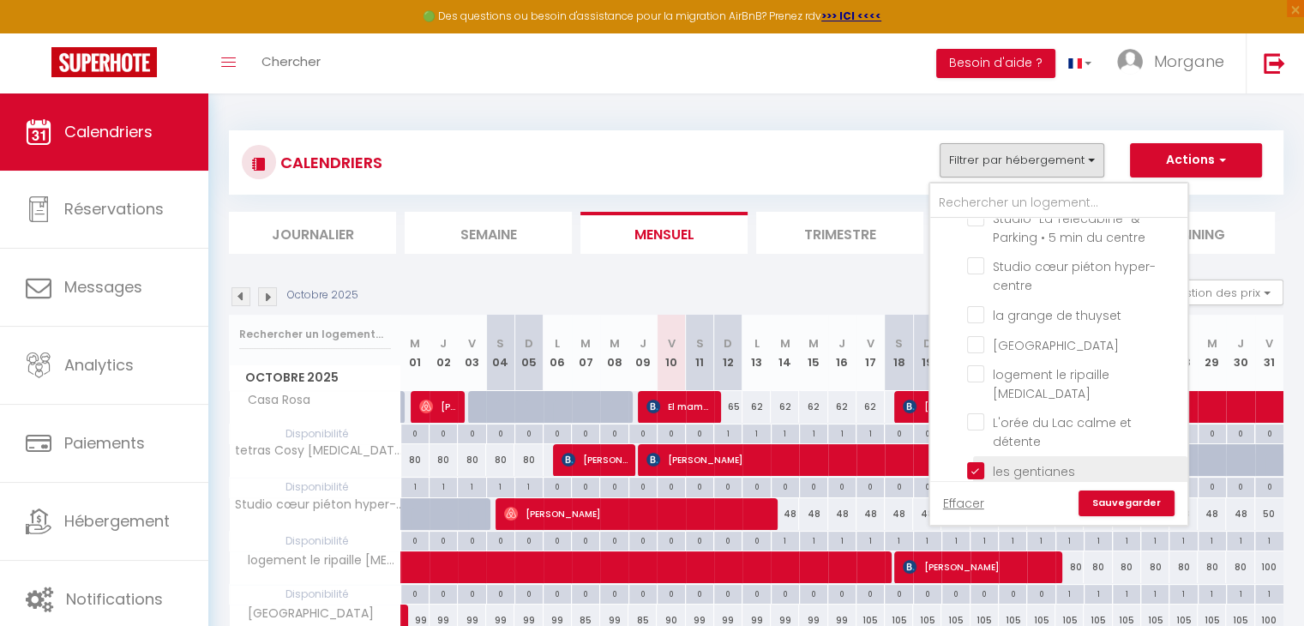
checkbox input "false"
click at [1100, 496] on link "Sauvegarder" at bounding box center [1127, 503] width 96 height 26
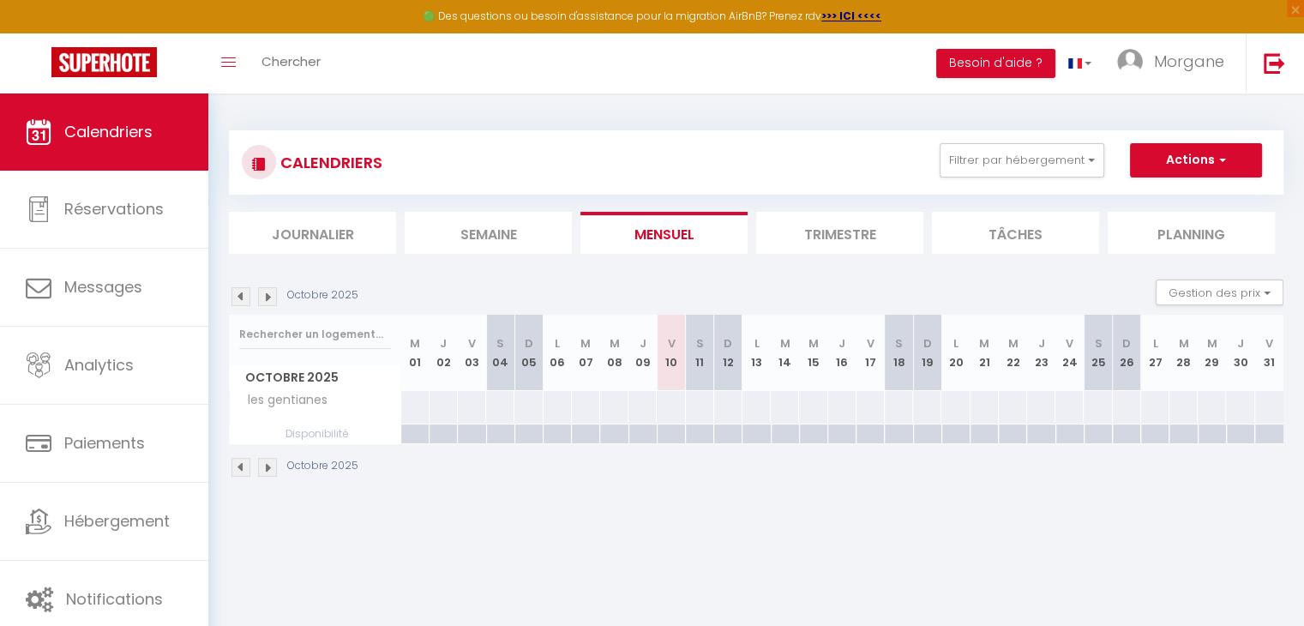
click at [414, 431] on div at bounding box center [414, 434] width 28 height 20
select select
type input "Mer 01 Octobre 2025"
type input "Jeu 02 Octobre 2025"
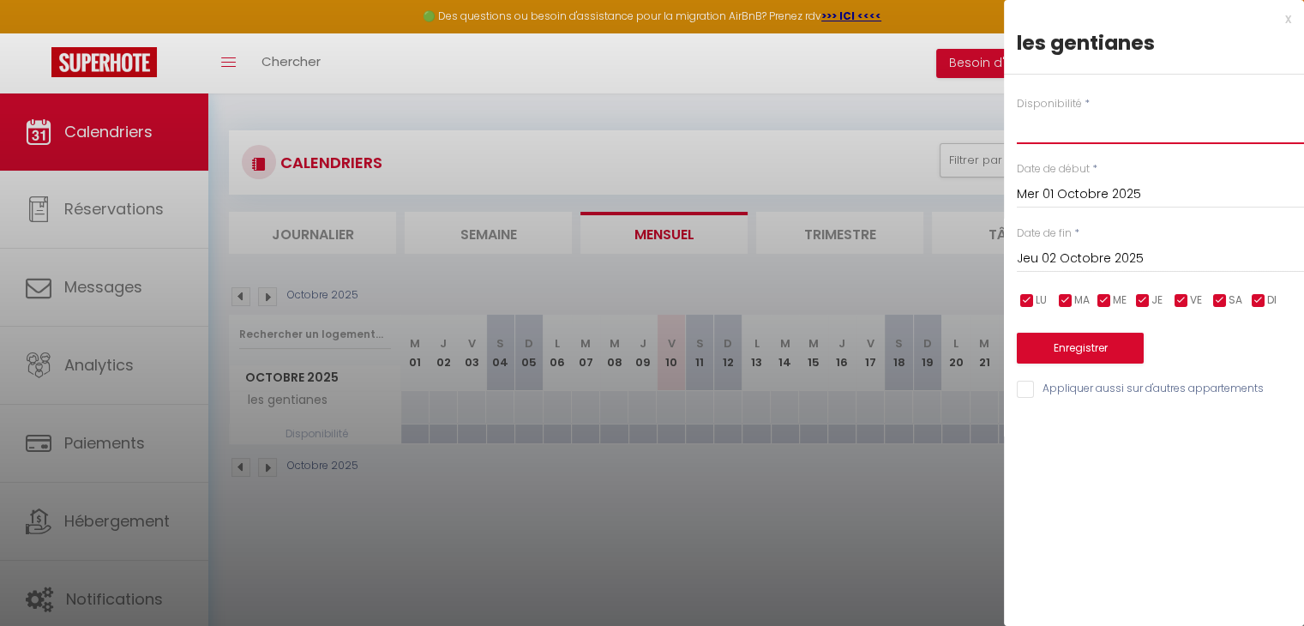
click at [1040, 131] on select "Disponible Indisponible" at bounding box center [1160, 127] width 287 height 33
click at [843, 92] on div at bounding box center [652, 313] width 1304 height 626
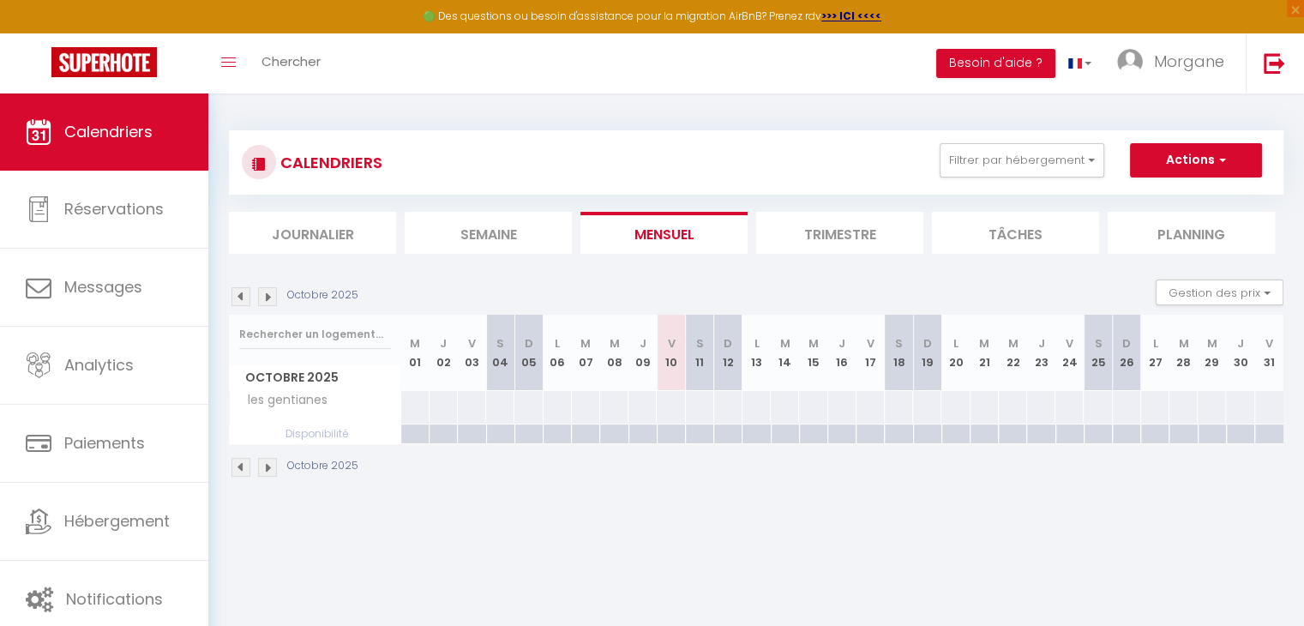
click at [415, 432] on div at bounding box center [414, 434] width 28 height 20
select select
type input "Mer 01 Octobre 2025"
type input "Jeu 02 Octobre 2025"
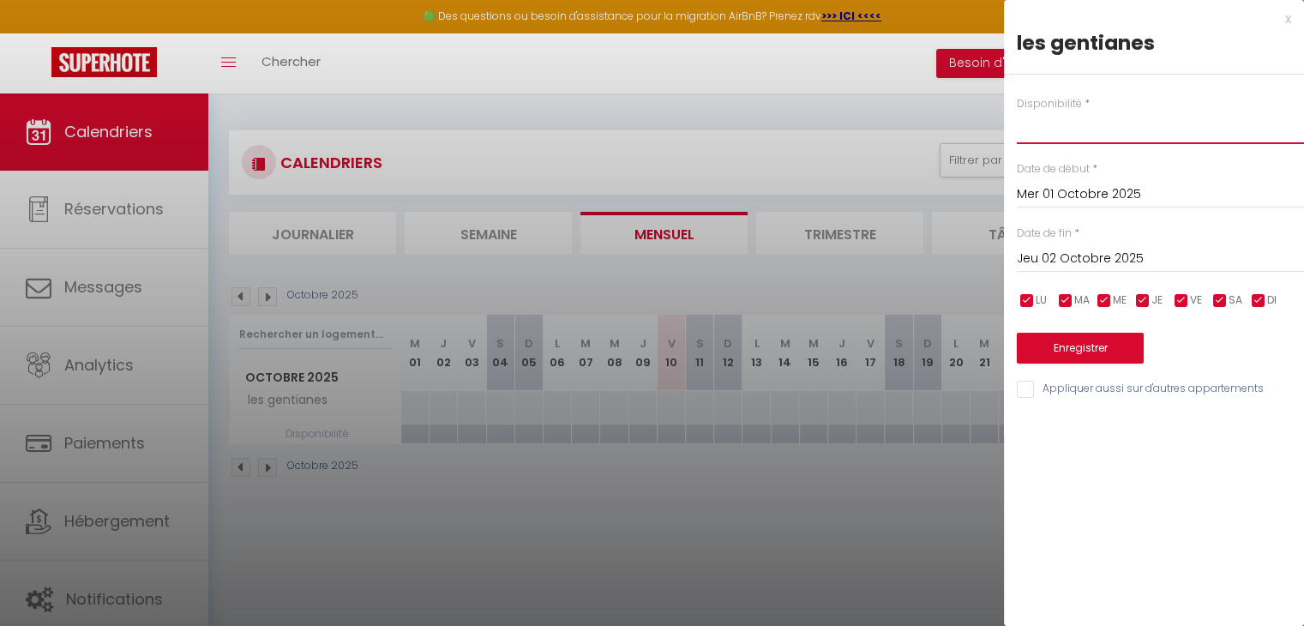
click at [1071, 128] on select "Disponible Indisponible" at bounding box center [1160, 127] width 287 height 33
select select "0"
click at [1017, 111] on select "Disponible Indisponible" at bounding box center [1160, 127] width 287 height 33
click at [1067, 189] on input "Mer 01 Octobre 2025" at bounding box center [1160, 194] width 287 height 22
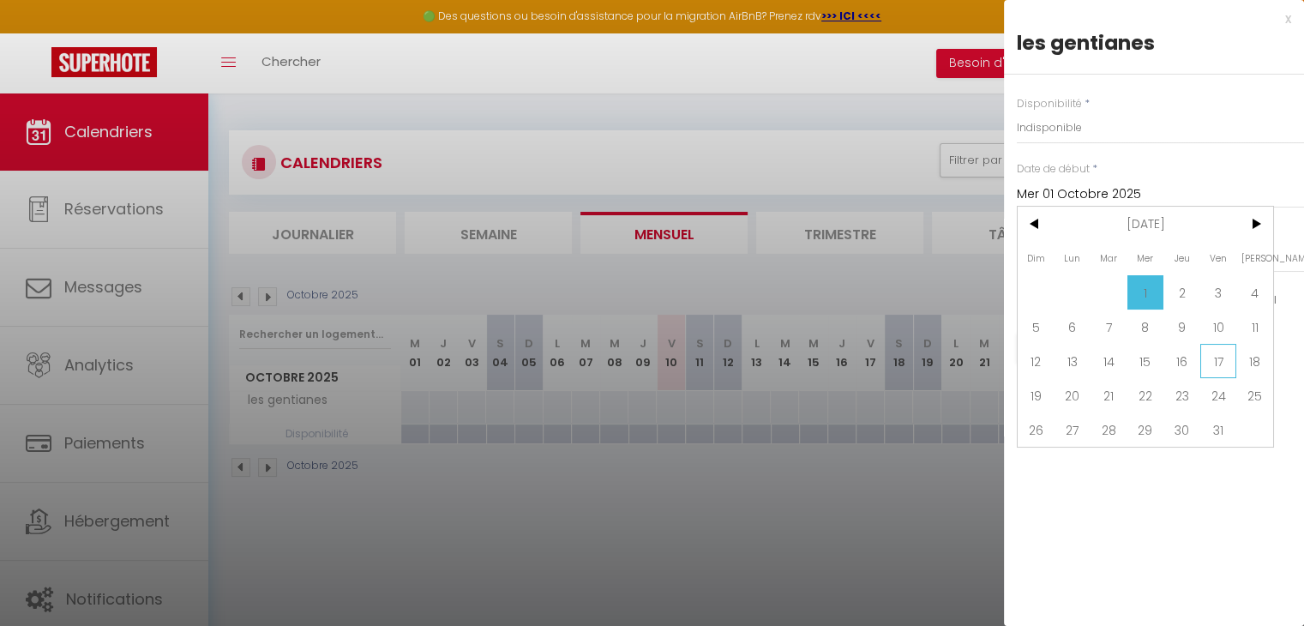
click at [1214, 360] on span "17" at bounding box center [1218, 361] width 37 height 34
type input "Ven 17 Octobre 2025"
type input "Sam 18 Octobre 2025"
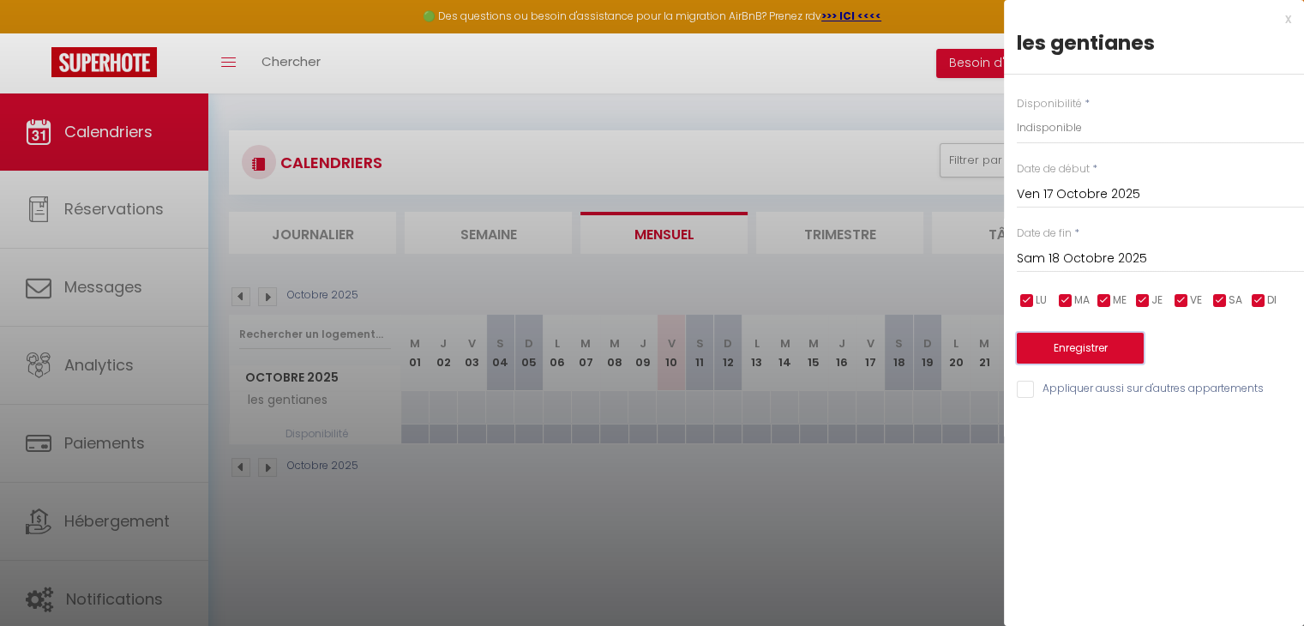
click at [1097, 338] on button "Enregistrer" at bounding box center [1080, 348] width 127 height 31
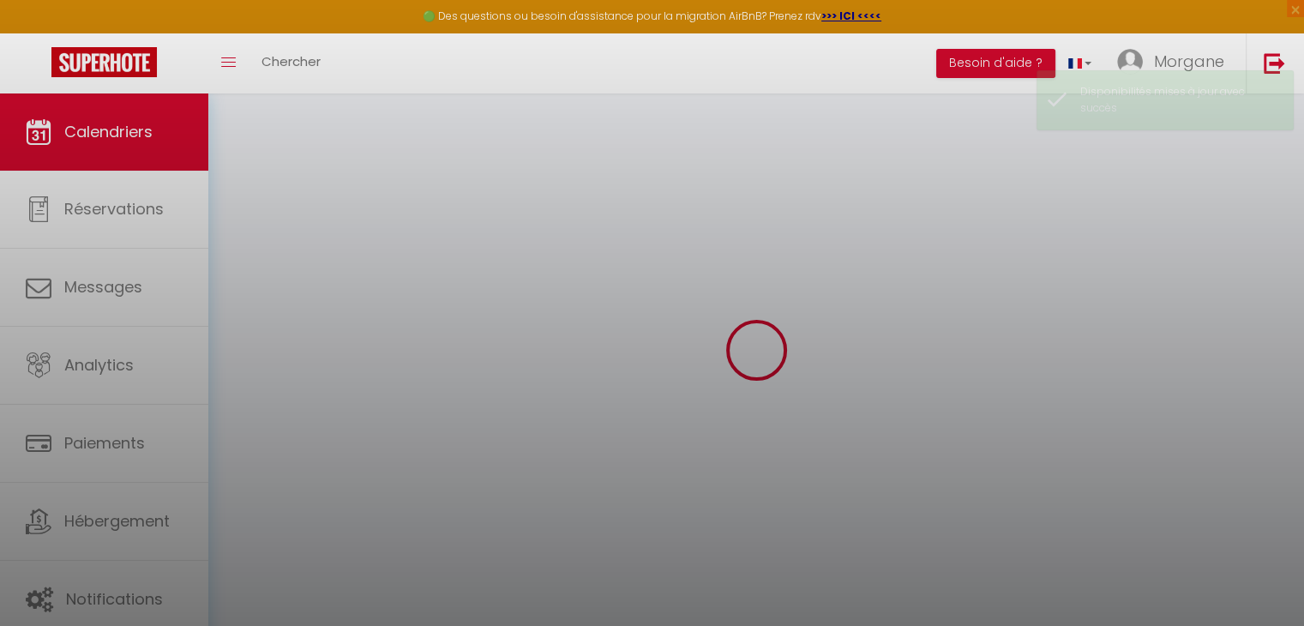
select select "0"
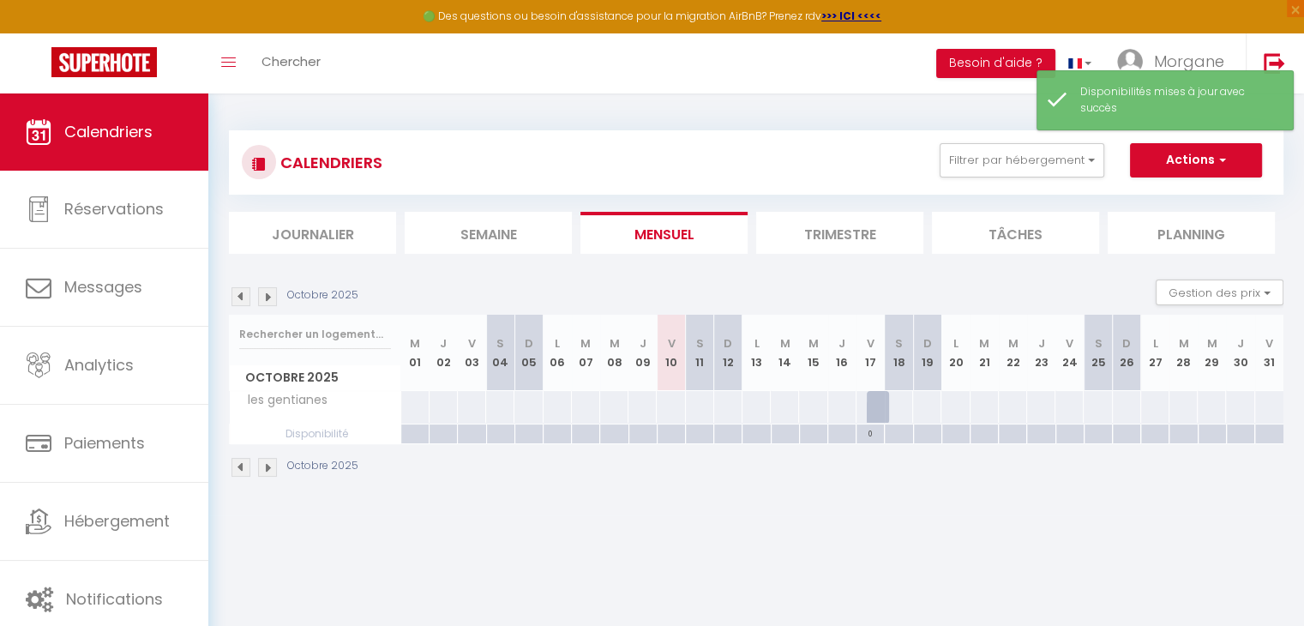
click at [676, 408] on div at bounding box center [670, 407] width 29 height 32
select select "1"
type input "Ven 10 Octobre 2025"
type input "Sam 11 Octobre 2025"
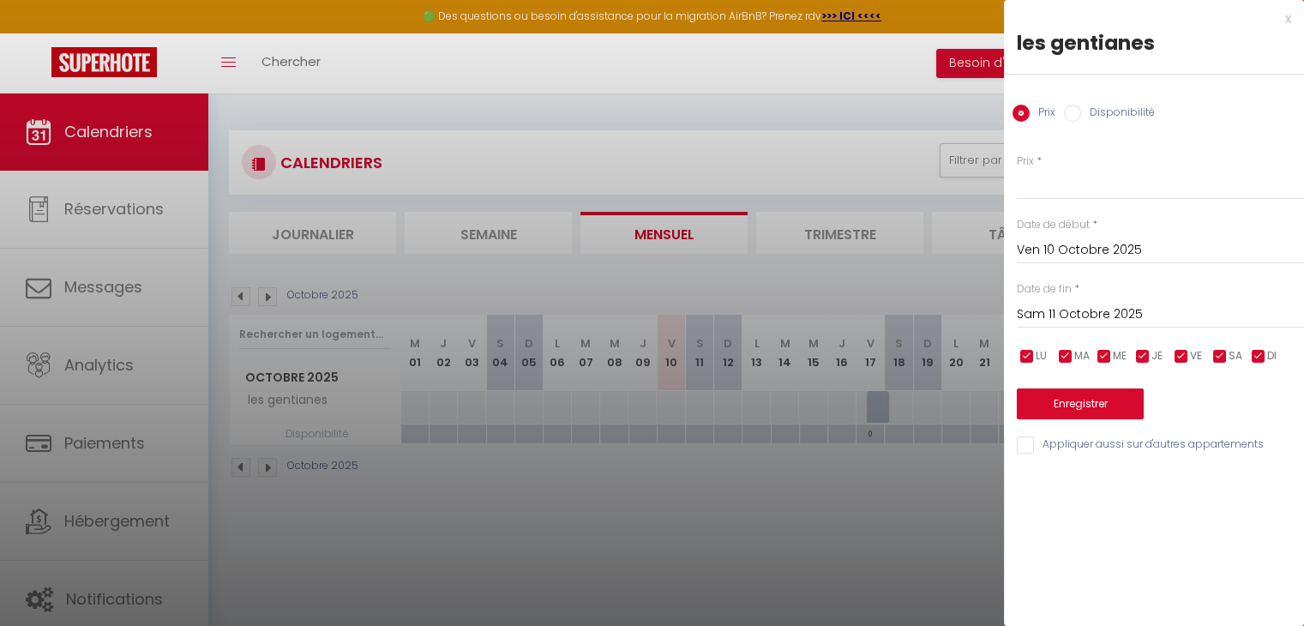
click at [1066, 111] on input "Disponibilité" at bounding box center [1072, 113] width 17 height 17
radio input "true"
radio input "false"
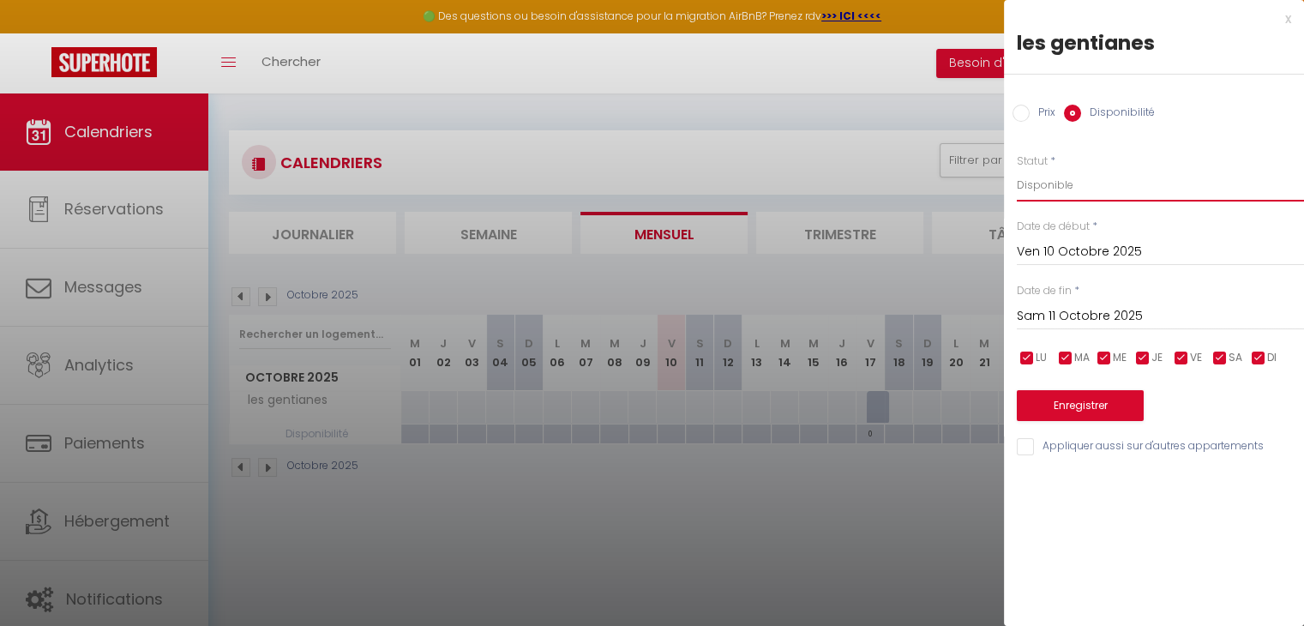
click at [1053, 187] on select "Disponible Indisponible" at bounding box center [1160, 185] width 287 height 33
select select "0"
click at [1017, 169] on select "Disponible Indisponible" at bounding box center [1160, 185] width 287 height 33
click at [1056, 316] on input "Sam 11 Octobre 2025" at bounding box center [1160, 316] width 287 height 22
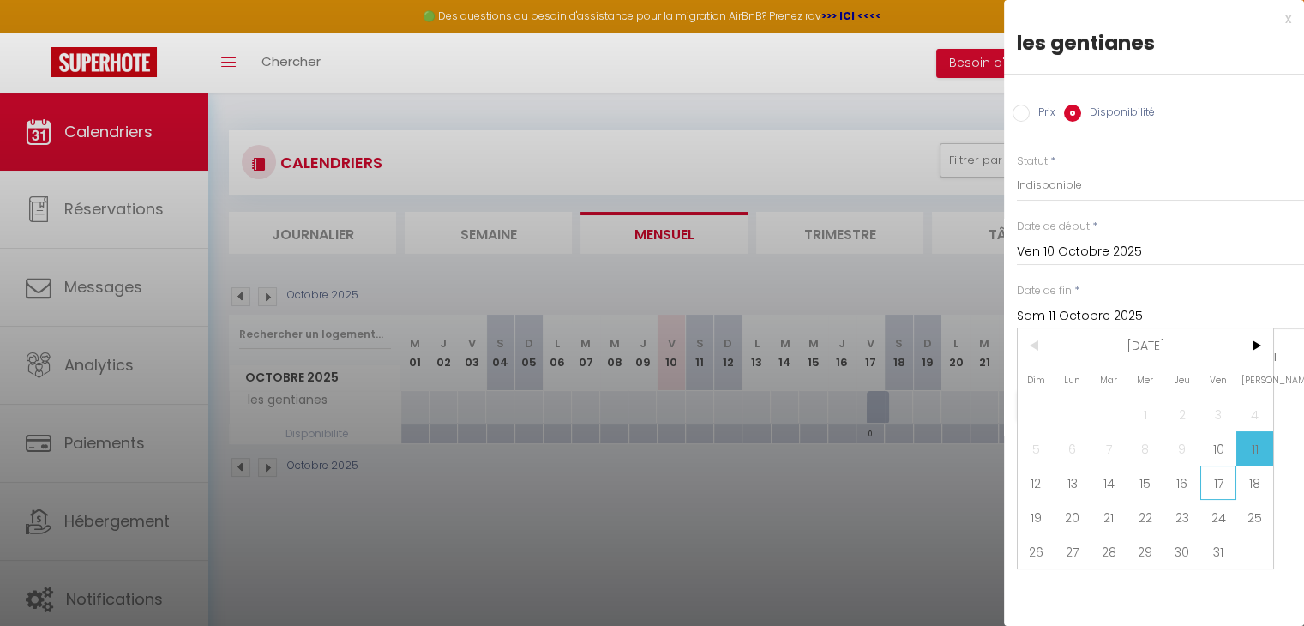
click at [1223, 487] on span "17" at bounding box center [1218, 483] width 37 height 34
type input "Ven 17 Octobre 2025"
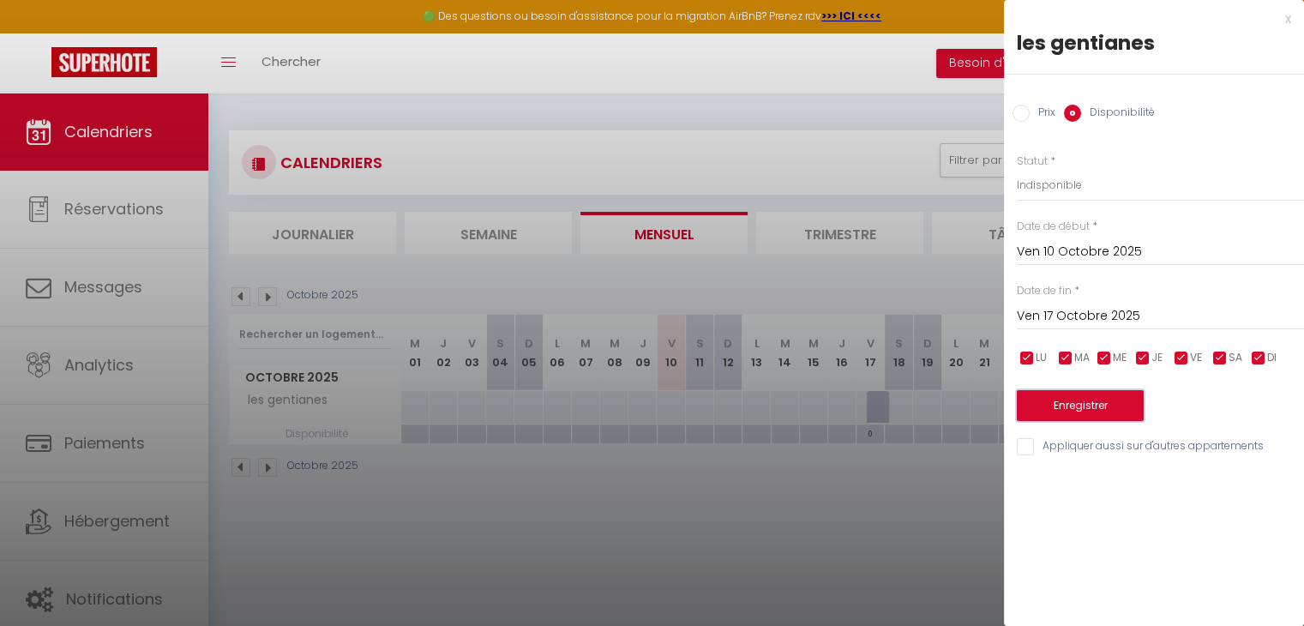
click at [1109, 406] on button "Enregistrer" at bounding box center [1080, 405] width 127 height 31
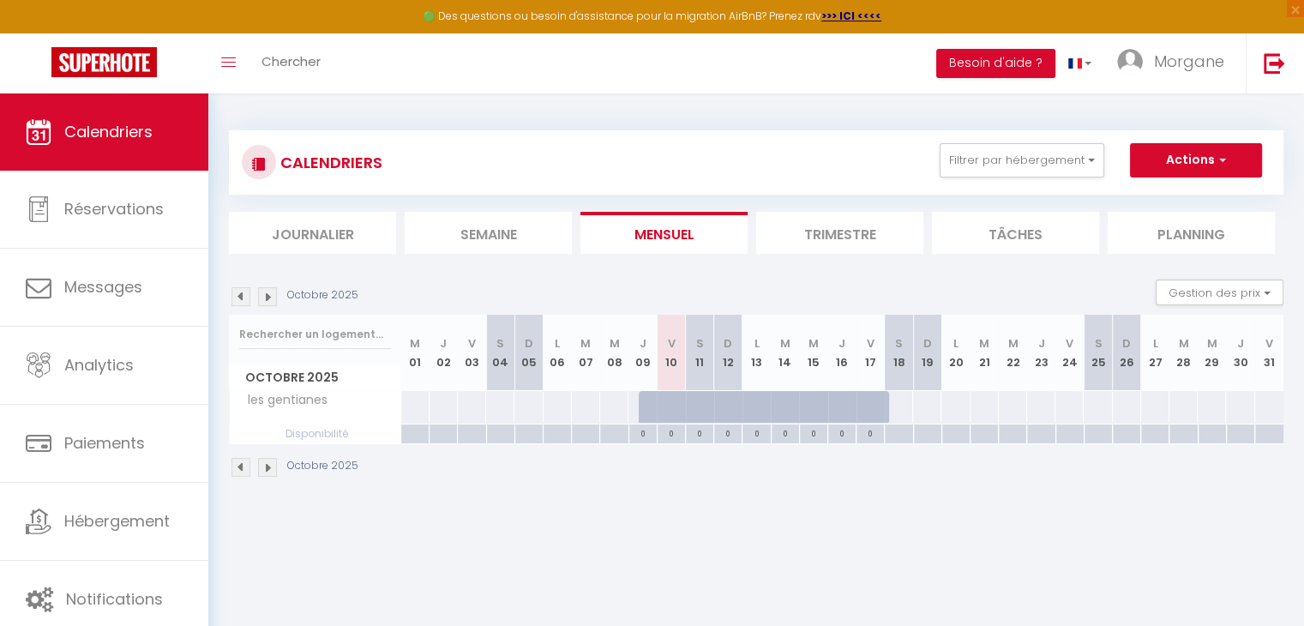
click at [895, 430] on div at bounding box center [898, 434] width 28 height 20
select select
type input "Sam 18 Octobre 2025"
type input "Dim 19 Octobre 2025"
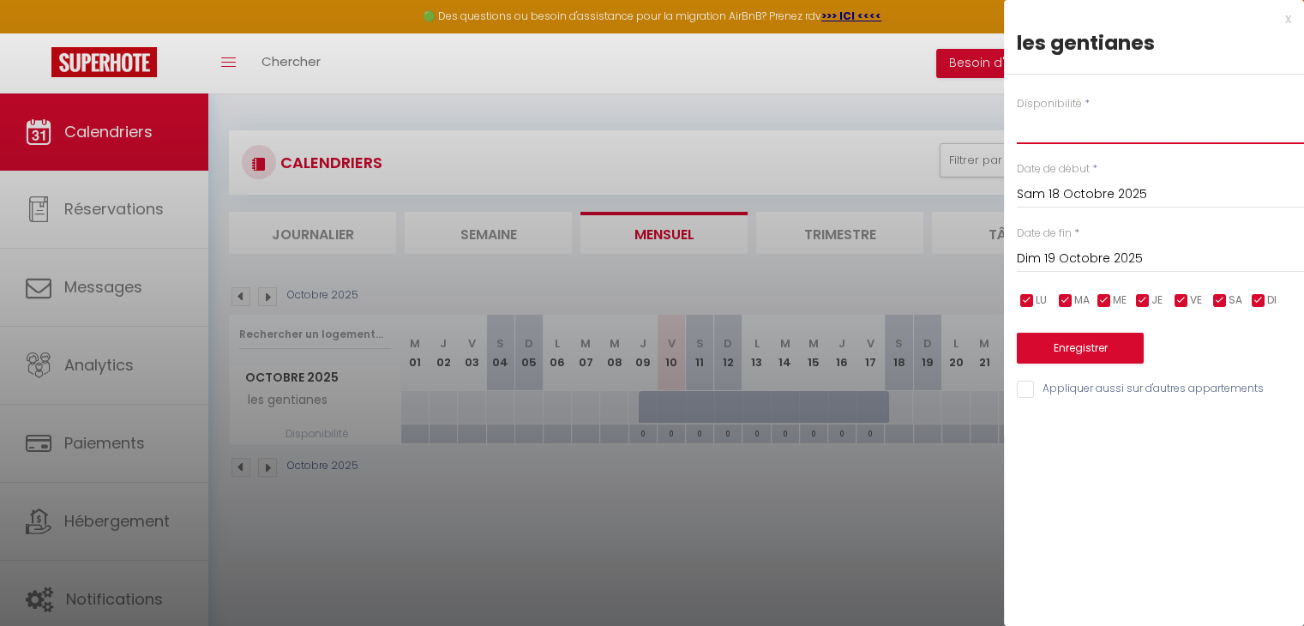
click at [1091, 126] on select "Disponible Indisponible" at bounding box center [1160, 127] width 287 height 33
click at [1134, 84] on div "Disponibilité * Disponible Indisponible Date de début * [DATE] < [DATE] > Dim L…" at bounding box center [1154, 238] width 300 height 326
click at [890, 114] on div at bounding box center [652, 313] width 1304 height 626
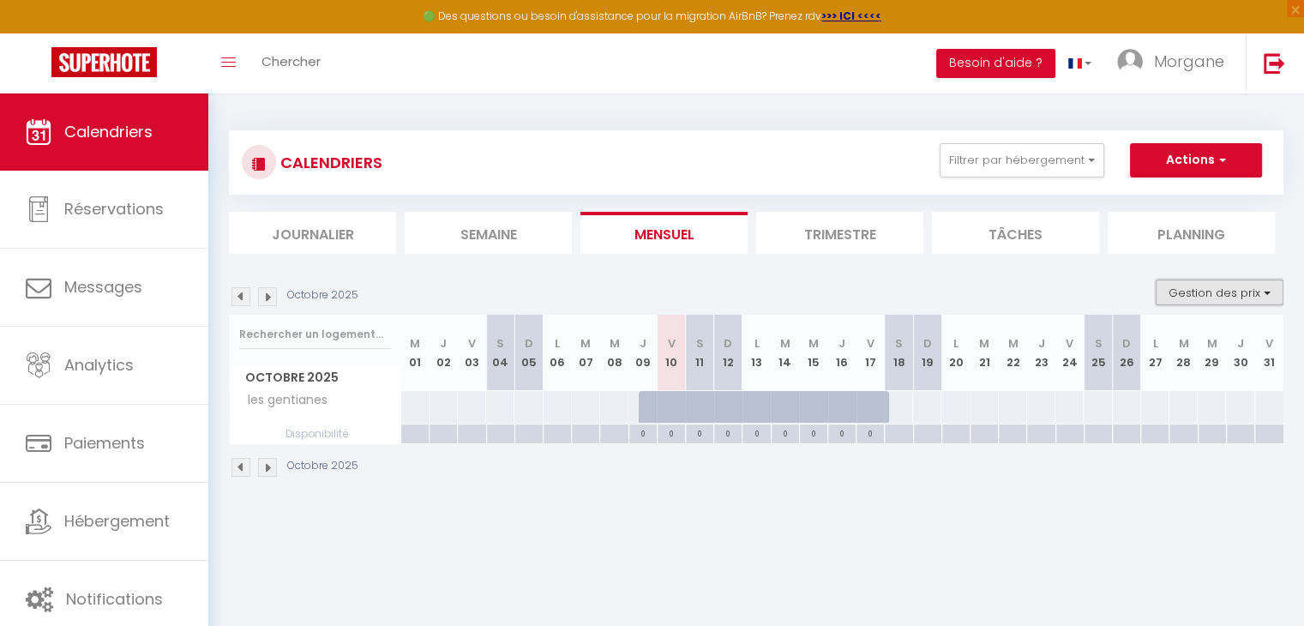
click at [1217, 294] on button "Gestion des prix" at bounding box center [1220, 292] width 128 height 26
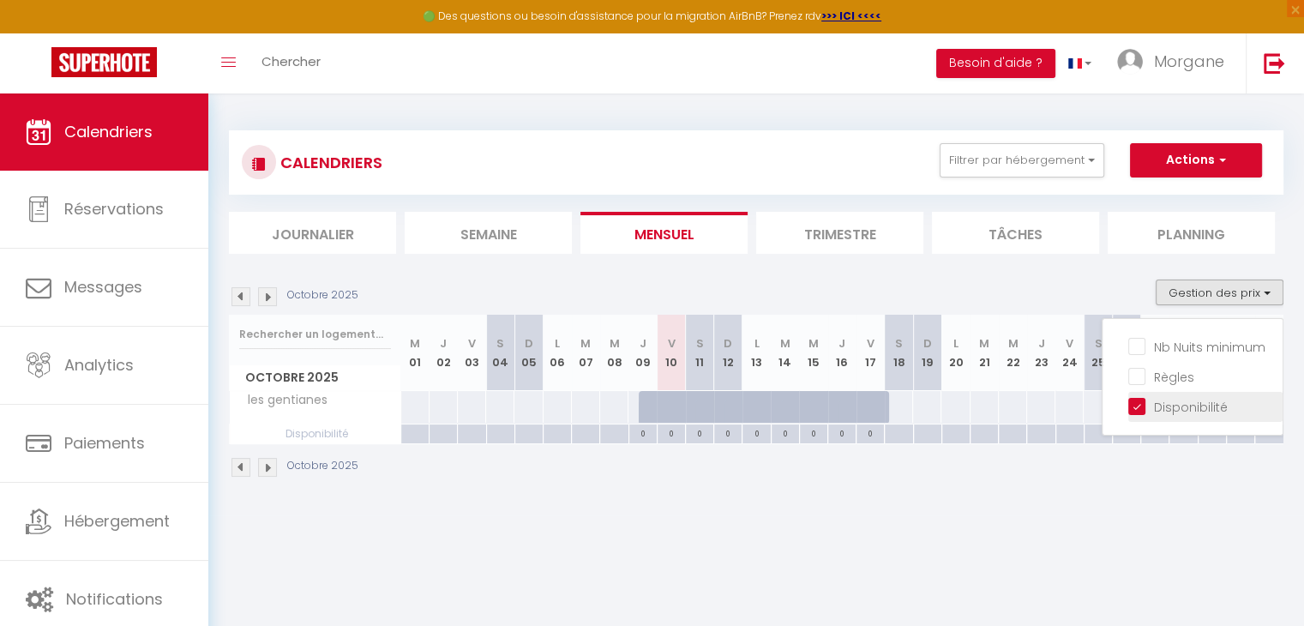
click at [1141, 406] on input "Disponibilité" at bounding box center [1205, 405] width 154 height 17
checkbox input "false"
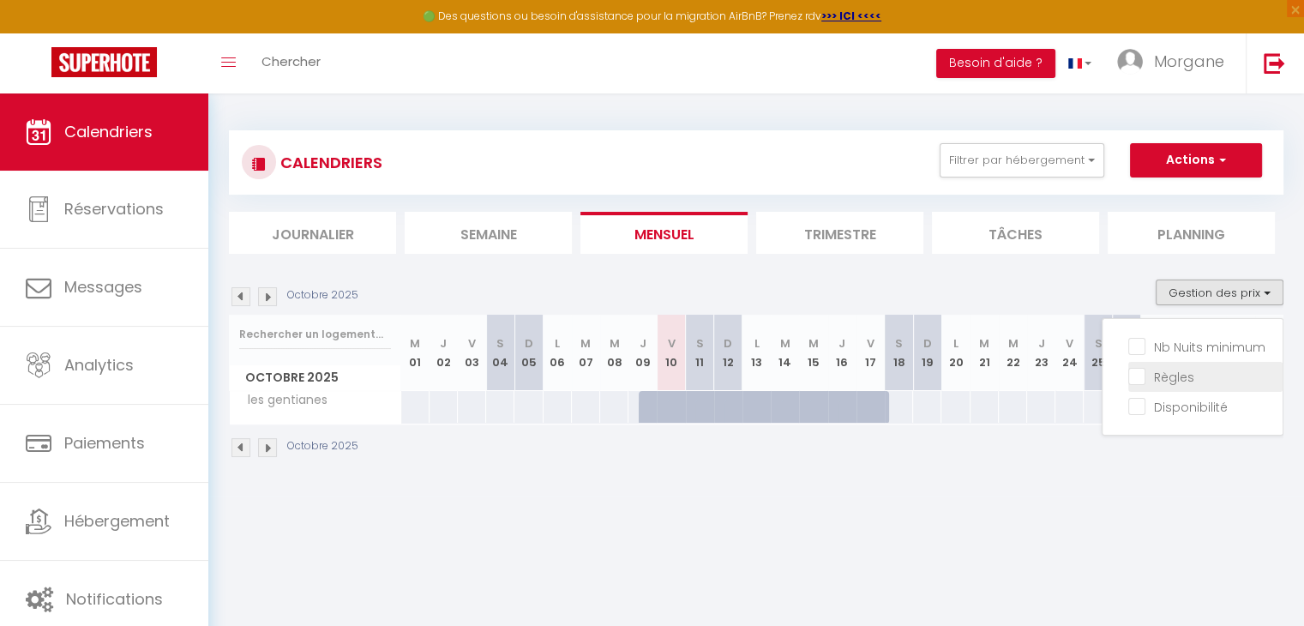
click at [1139, 380] on input "Règles" at bounding box center [1205, 375] width 154 height 17
checkbox input "true"
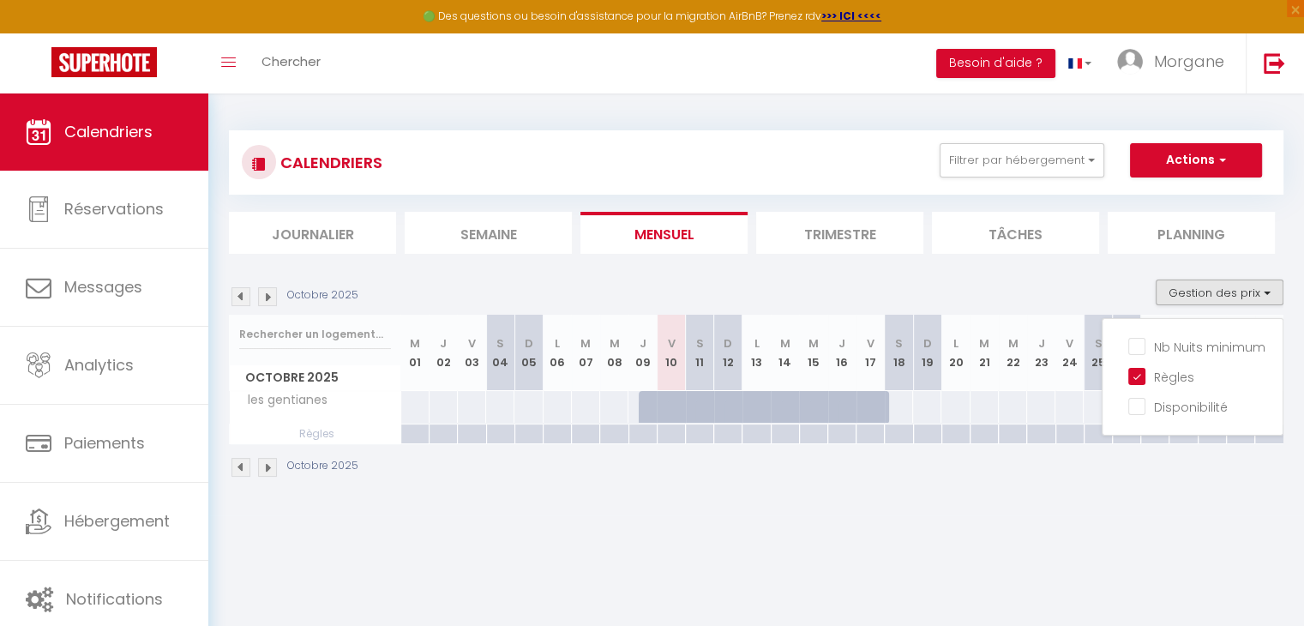
click at [927, 432] on div at bounding box center [927, 434] width 28 height 20
type input "Dim 19 Octobre 2025"
type input "Lun 20 Octobre 2025"
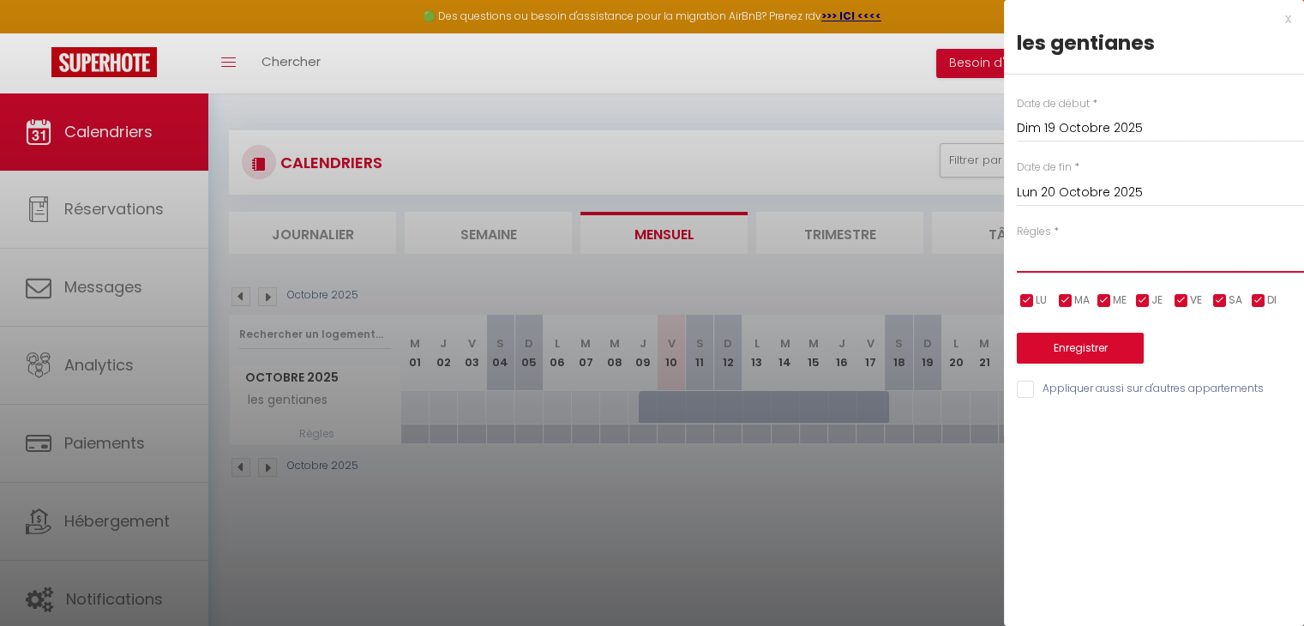
click at [1069, 251] on select "Aucun No Checkin No Checkout Pas d'arrivée / Pas de départ" at bounding box center [1160, 256] width 287 height 33
select select "1"
click at [1017, 240] on select "Aucun No Checkin No Checkout Pas d'arrivée / Pas de départ" at bounding box center [1160, 256] width 287 height 33
click at [1019, 298] on input "checkbox" at bounding box center [1027, 300] width 17 height 17
checkbox input "false"
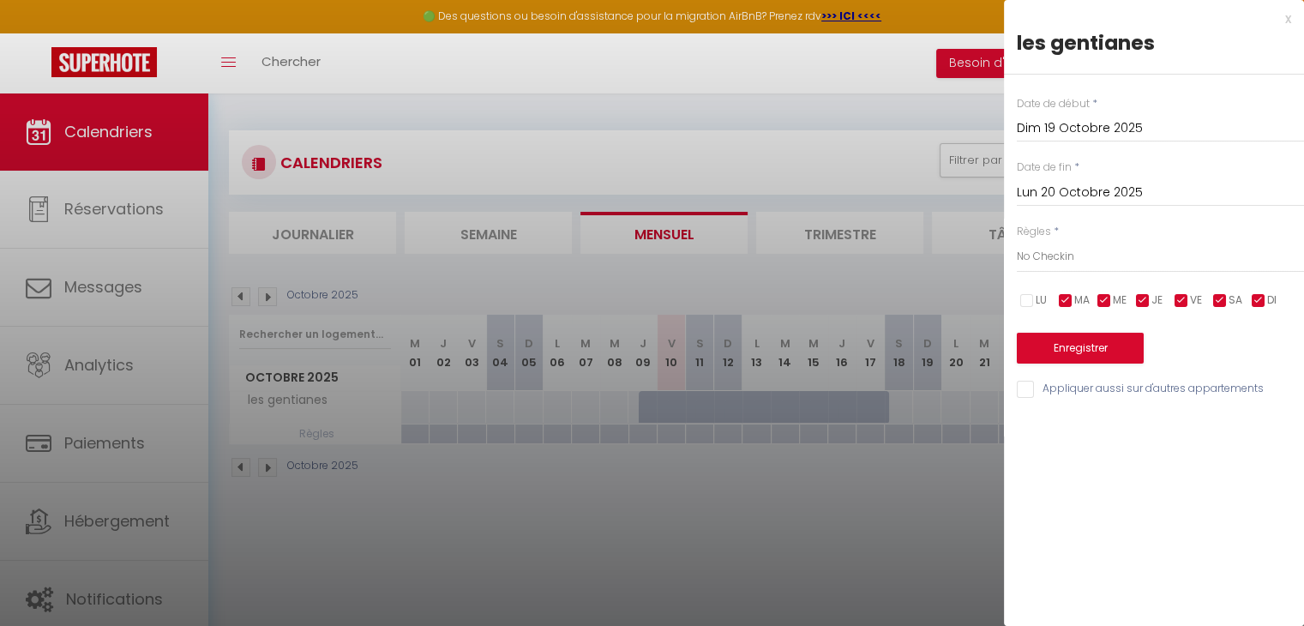
drag, startPoint x: 1067, startPoint y: 298, endPoint x: 1108, endPoint y: 300, distance: 41.2
click at [1023, 300] on ul "LU MA ME JE VE SA DI" at bounding box center [1014, 300] width 17 height 21
click at [1108, 300] on input "checkbox" at bounding box center [1104, 300] width 17 height 17
checkbox input "false"
click at [1067, 301] on input "checkbox" at bounding box center [1065, 300] width 17 height 17
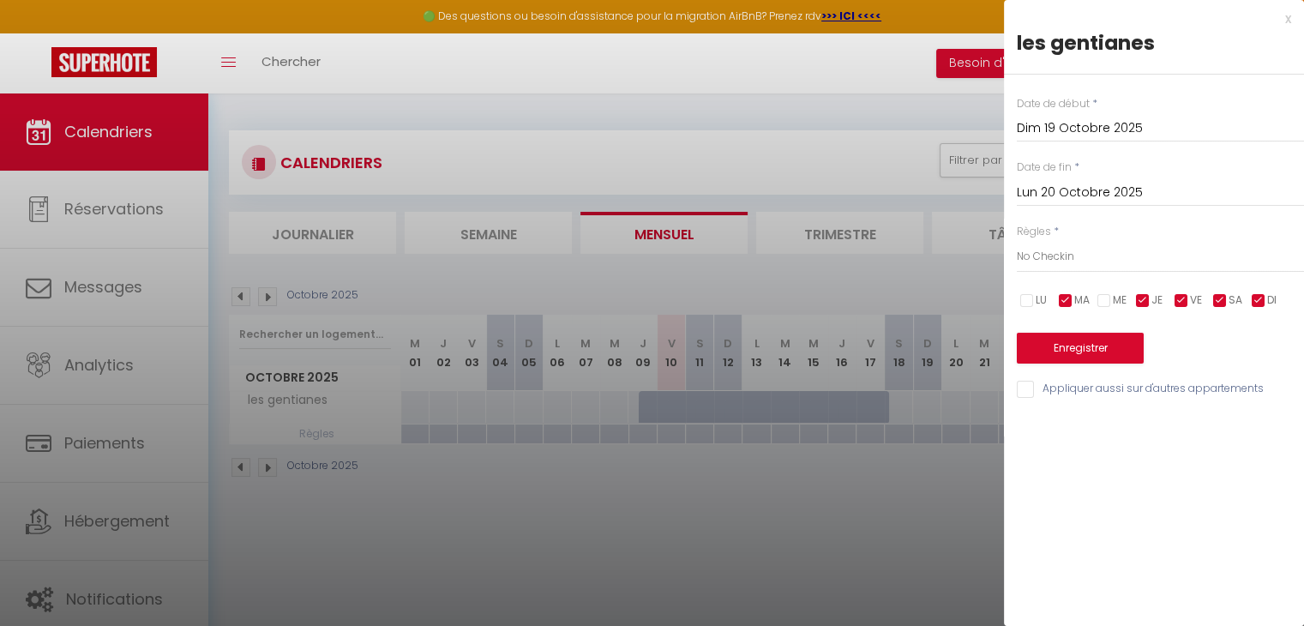
checkbox input "false"
click at [1146, 304] on input "checkbox" at bounding box center [1142, 300] width 17 height 17
checkbox input "false"
click at [1187, 303] on input "checkbox" at bounding box center [1181, 300] width 17 height 17
checkbox input "false"
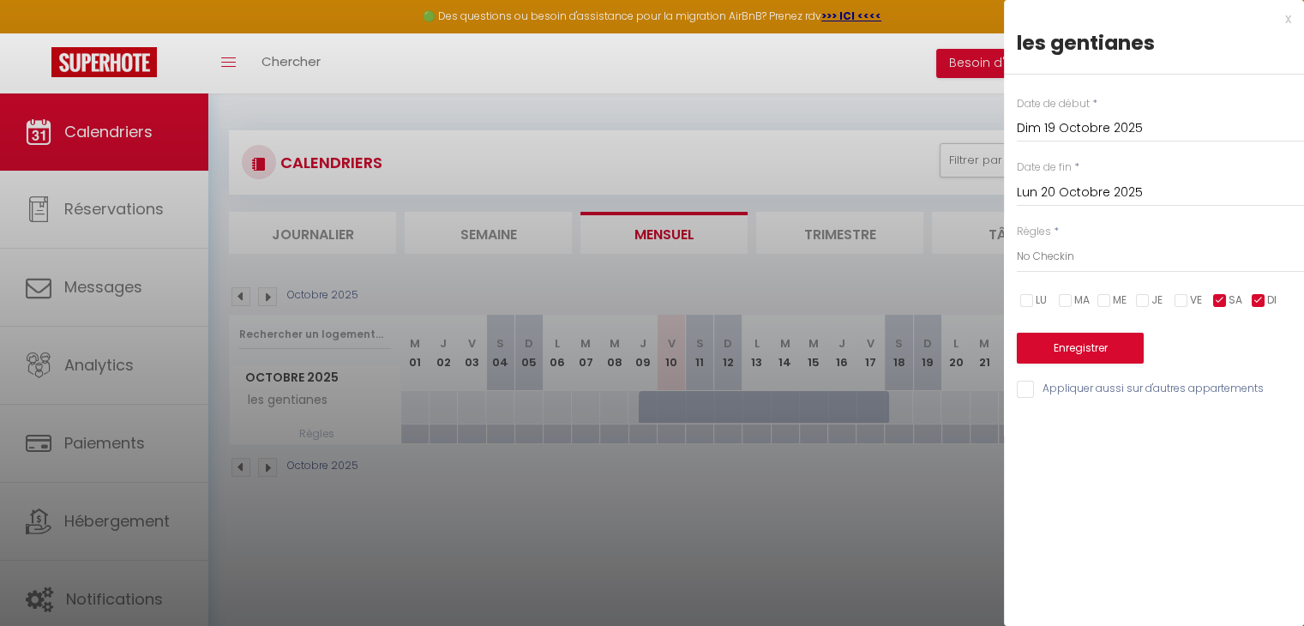
click at [1219, 299] on input "checkbox" at bounding box center [1219, 300] width 17 height 17
checkbox input "false"
click at [1065, 197] on input "Lun 20 Octobre 2025" at bounding box center [1160, 193] width 287 height 22
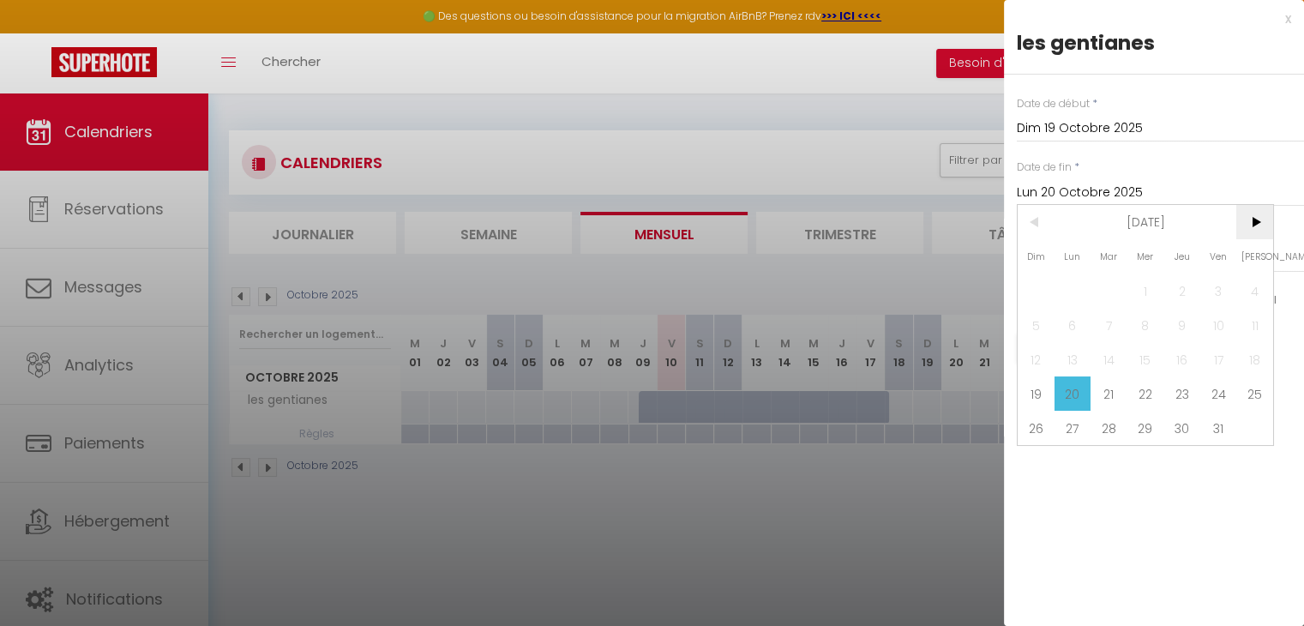
click at [1252, 219] on span ">" at bounding box center [1254, 222] width 37 height 34
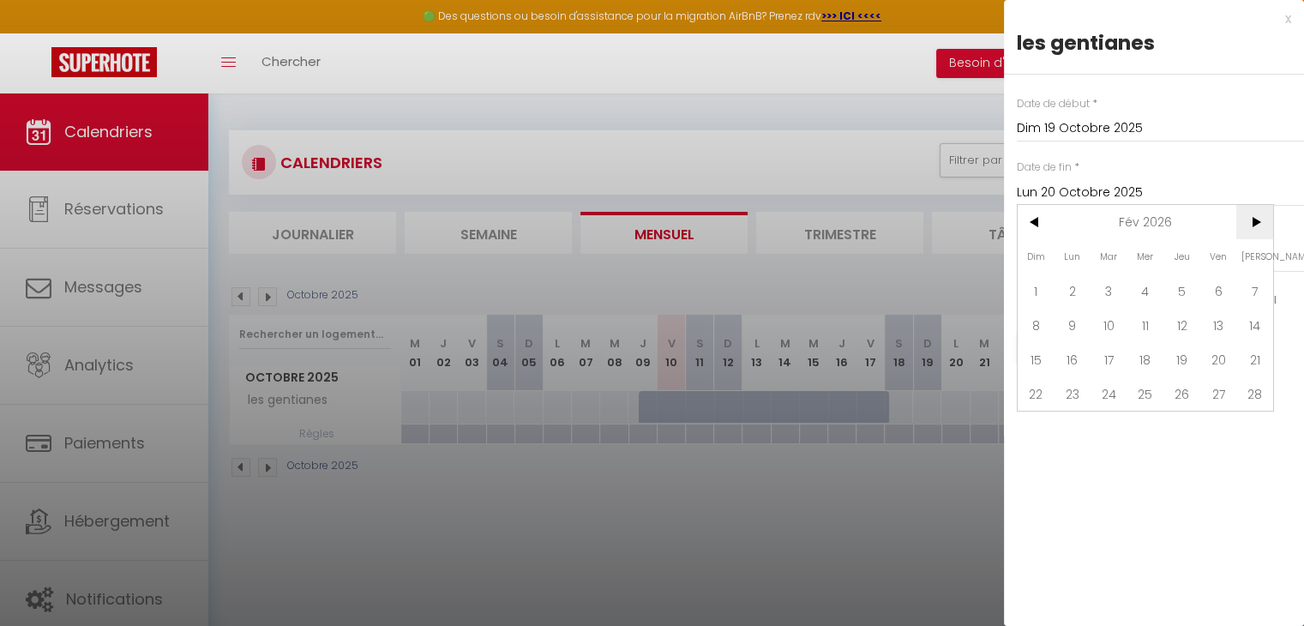
click at [1252, 219] on span ">" at bounding box center [1254, 222] width 37 height 34
click at [1118, 429] on span "30" at bounding box center [1109, 428] width 37 height 34
type input "[DATE]"
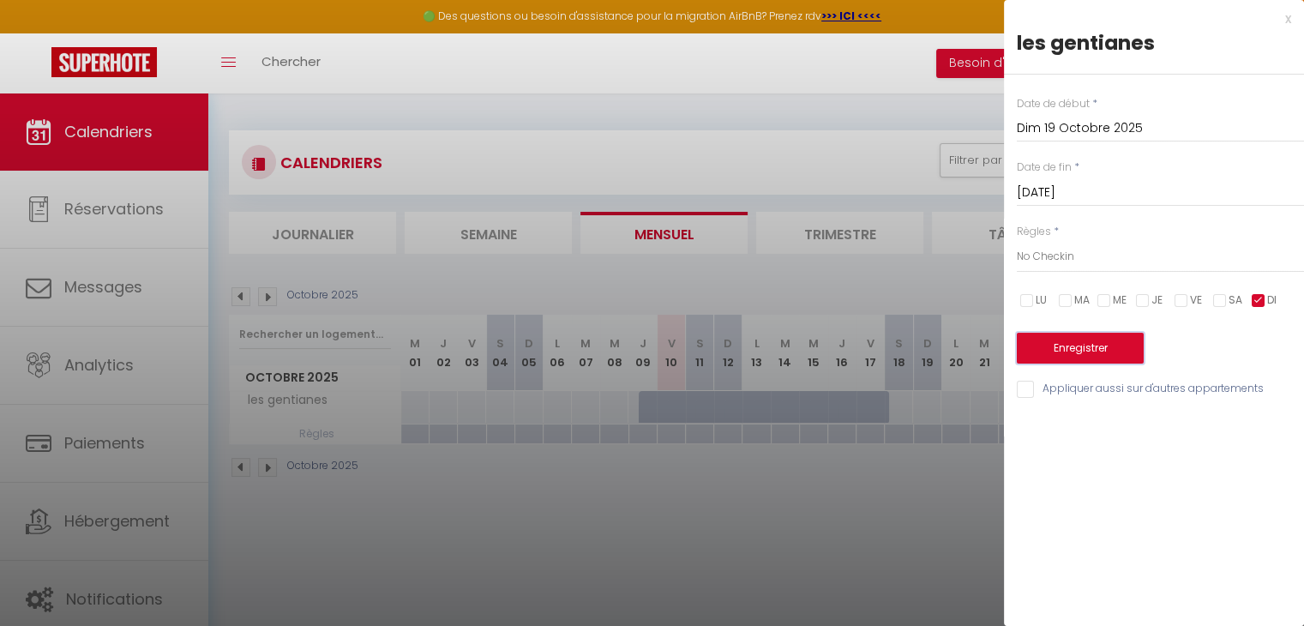
click at [1055, 354] on button "Enregistrer" at bounding box center [1080, 348] width 127 height 31
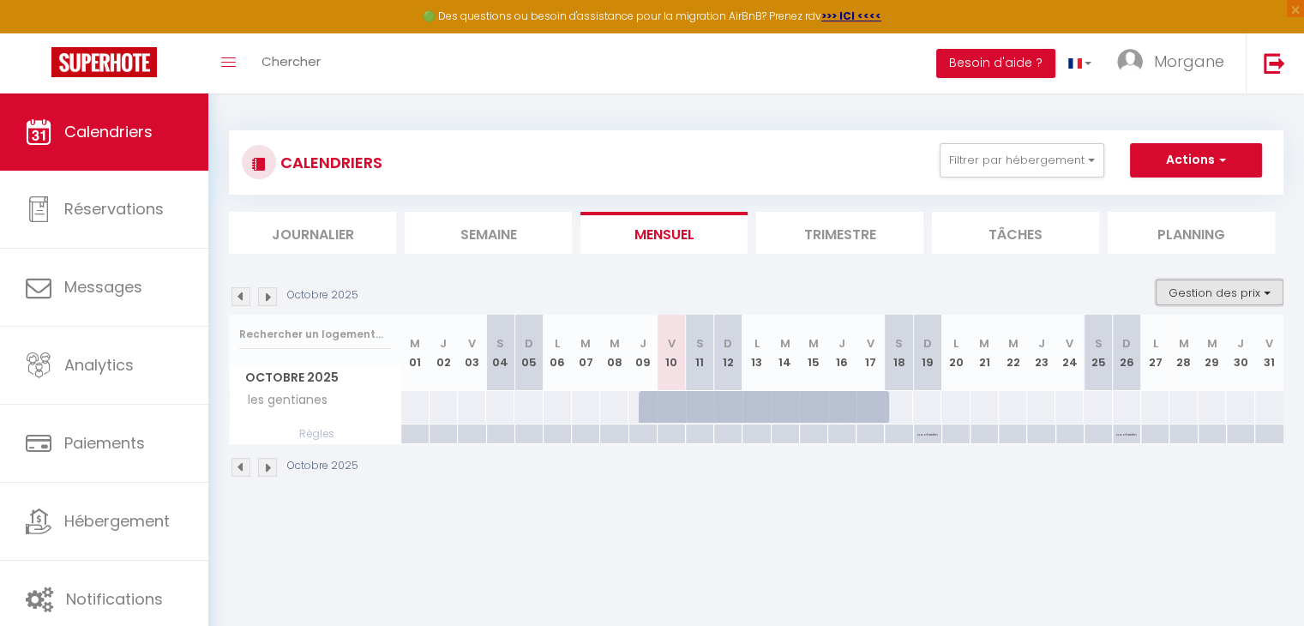
click at [1261, 291] on button "Gestion des prix" at bounding box center [1220, 292] width 128 height 26
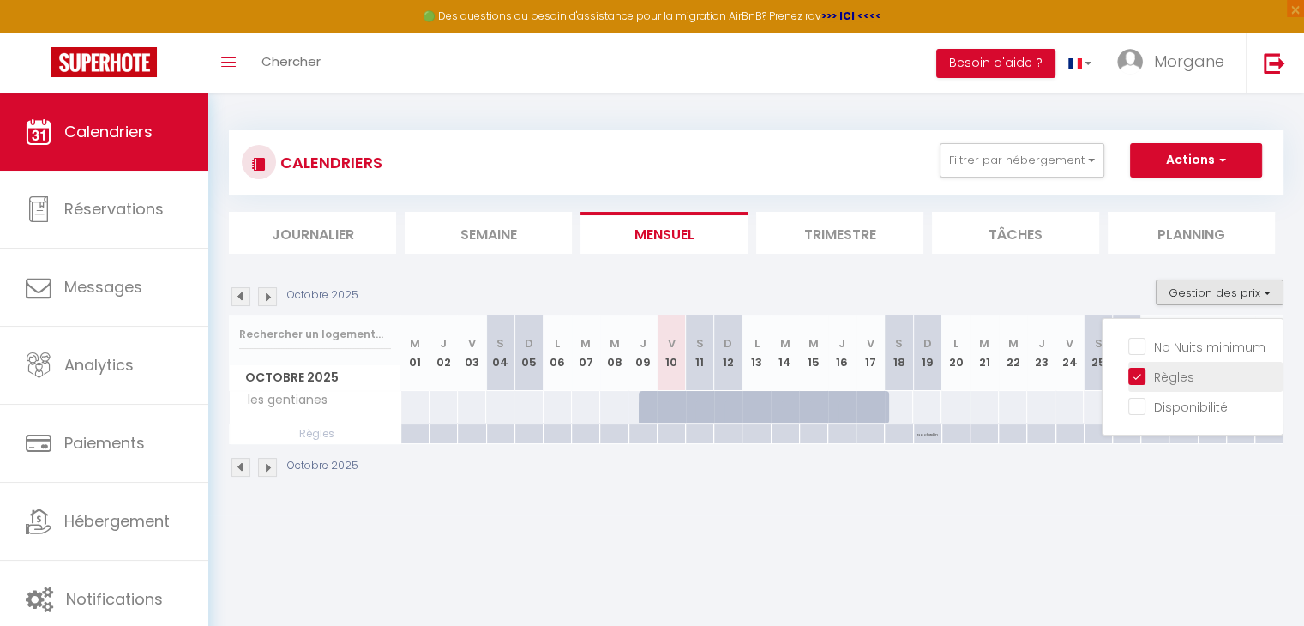
click at [1143, 372] on input "Règles" at bounding box center [1205, 375] width 154 height 17
checkbox input "false"
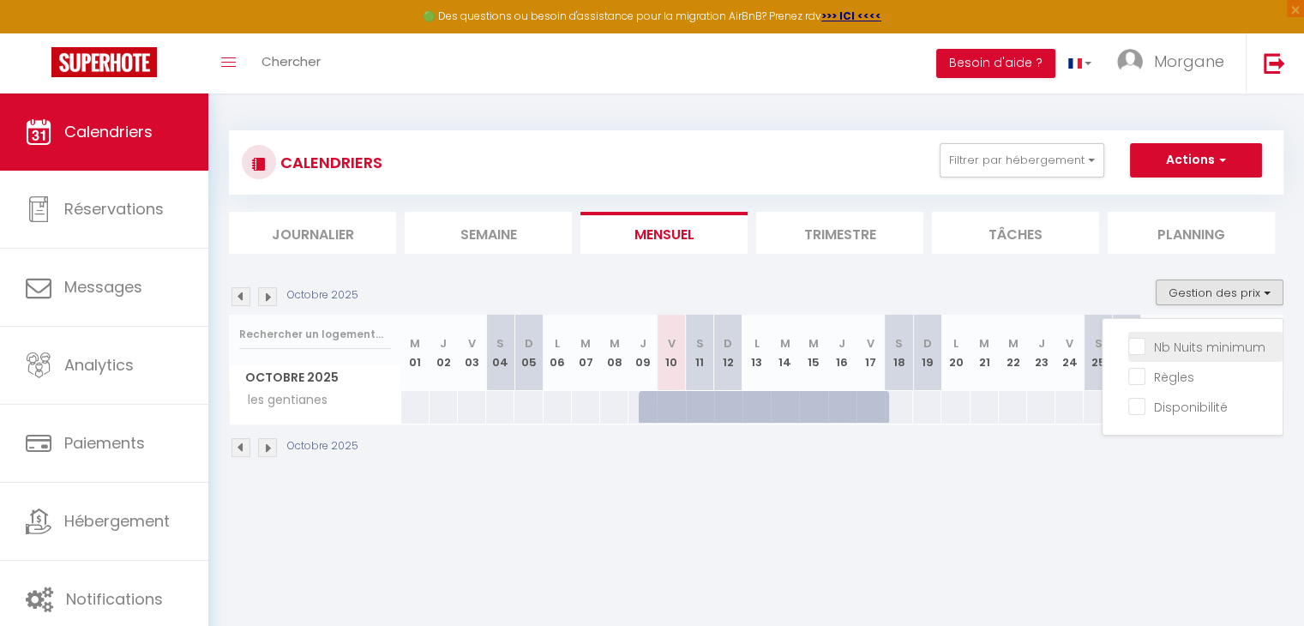
click at [1137, 351] on input "Nb Nuits minimum" at bounding box center [1205, 345] width 154 height 17
checkbox input "true"
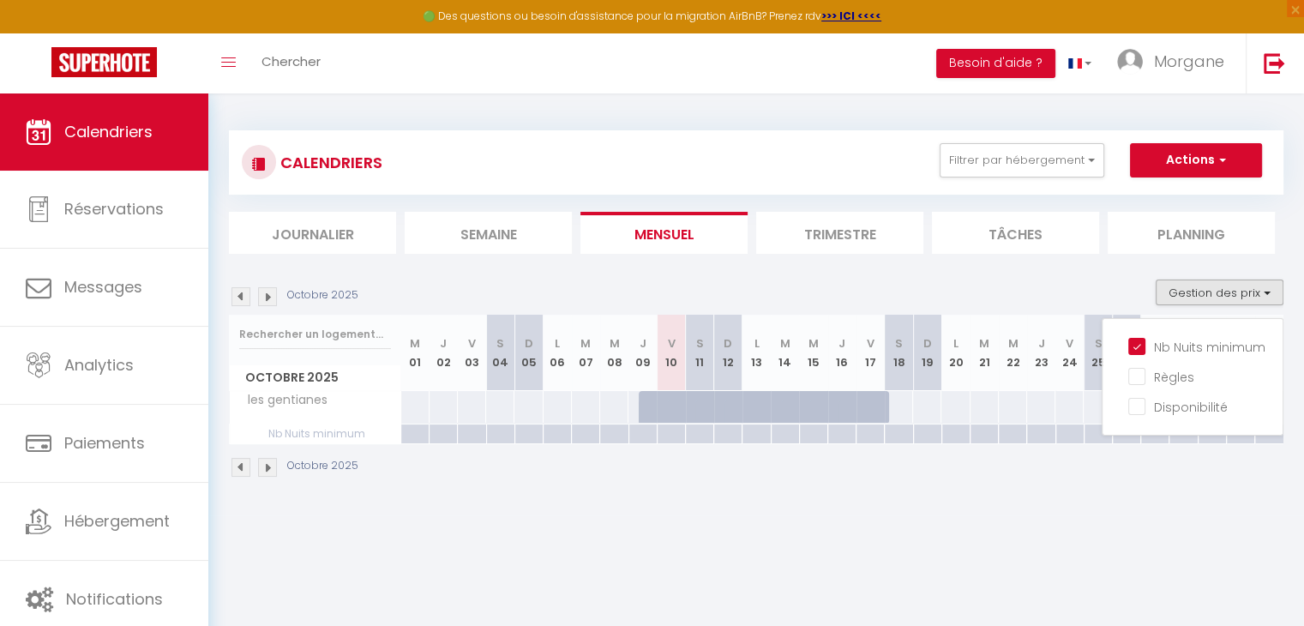
click at [898, 436] on div at bounding box center [898, 434] width 28 height 20
type input "Sam 18 Octobre 2025"
type input "Dim 19 Octobre 2025"
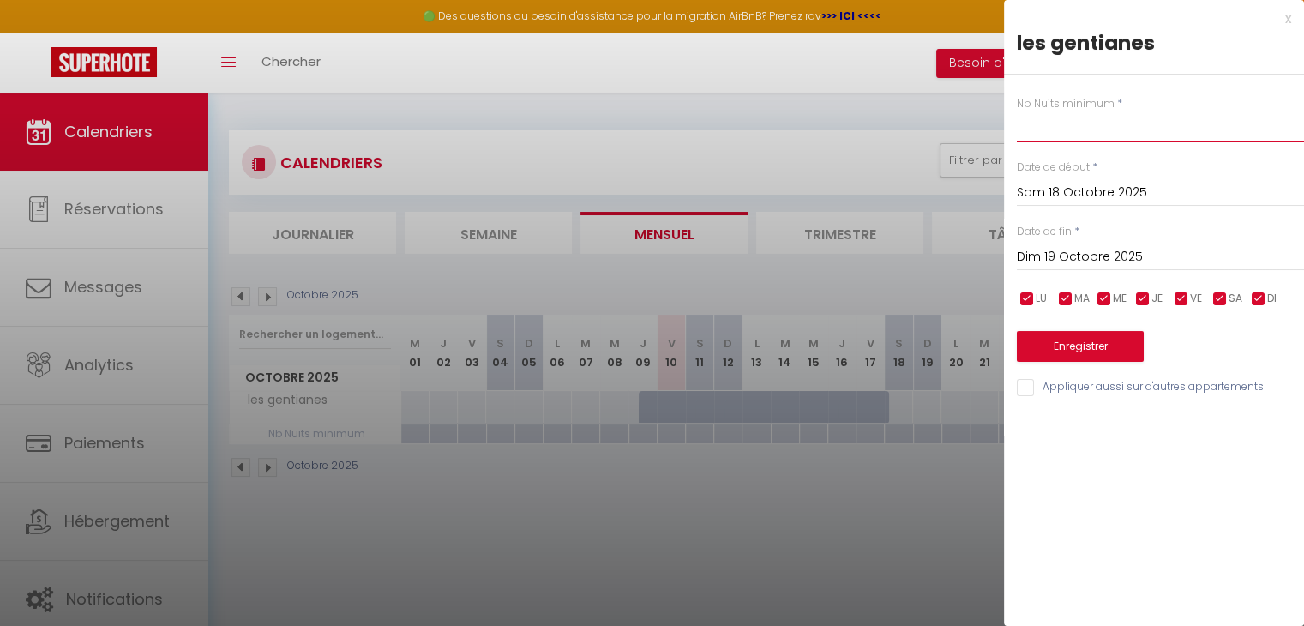
click at [1079, 117] on input "text" at bounding box center [1160, 126] width 287 height 31
type input "2"
click at [1121, 248] on input "Dim 19 Octobre 2025" at bounding box center [1160, 257] width 287 height 22
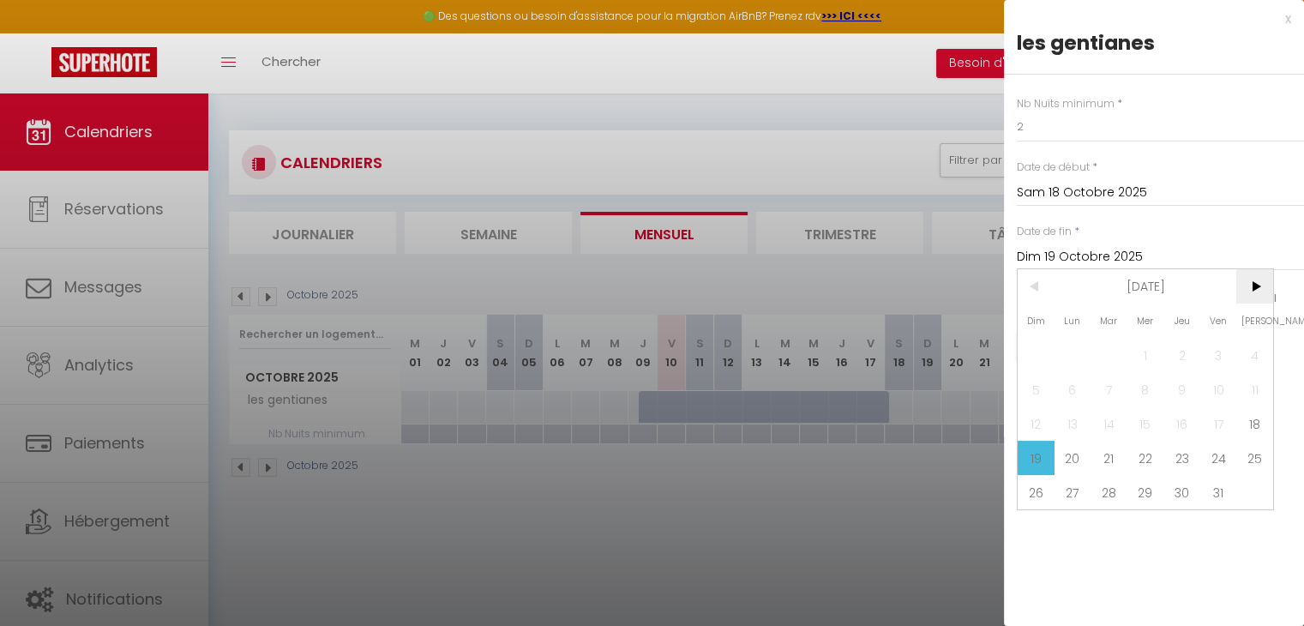
click at [1255, 285] on span ">" at bounding box center [1254, 286] width 37 height 34
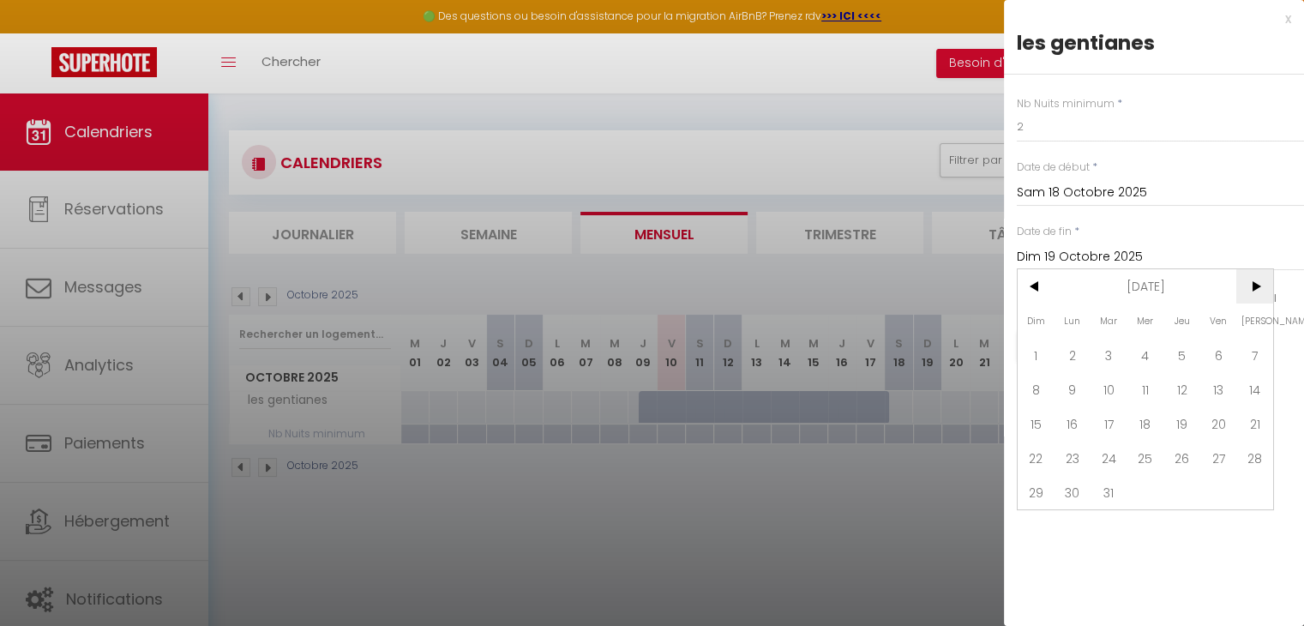
click at [1255, 285] on span ">" at bounding box center [1254, 286] width 37 height 34
click at [1032, 283] on span "<" at bounding box center [1036, 286] width 37 height 34
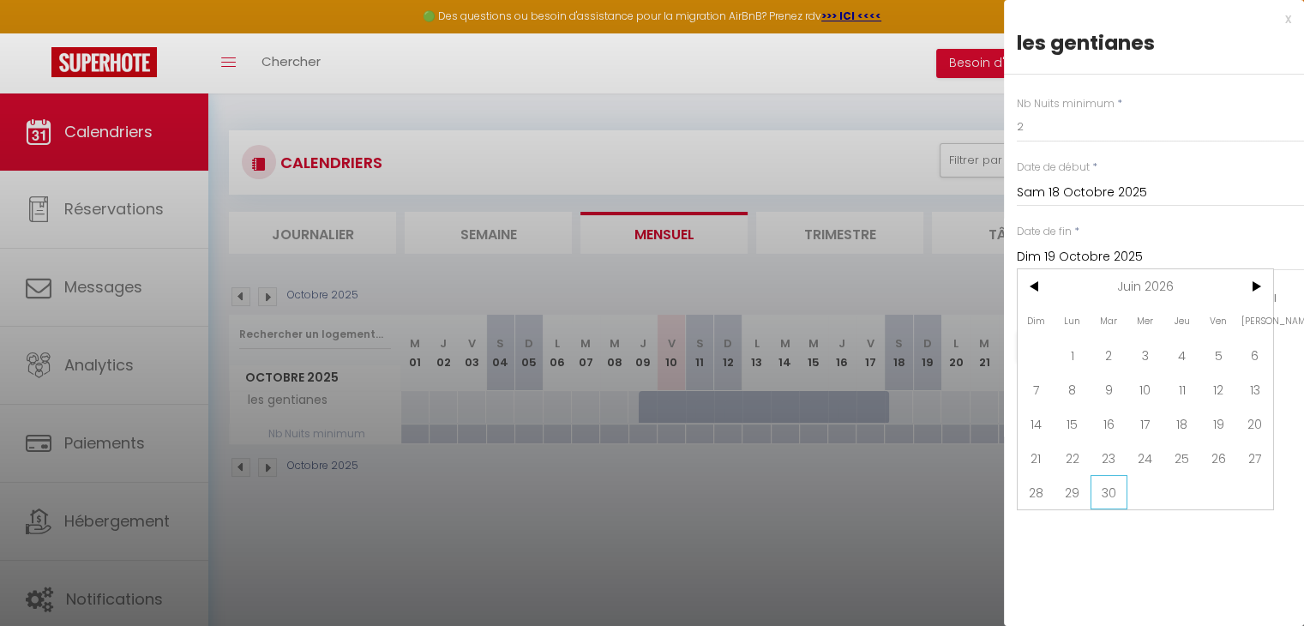
click at [1119, 486] on span "30" at bounding box center [1109, 492] width 37 height 34
type input "[DATE]"
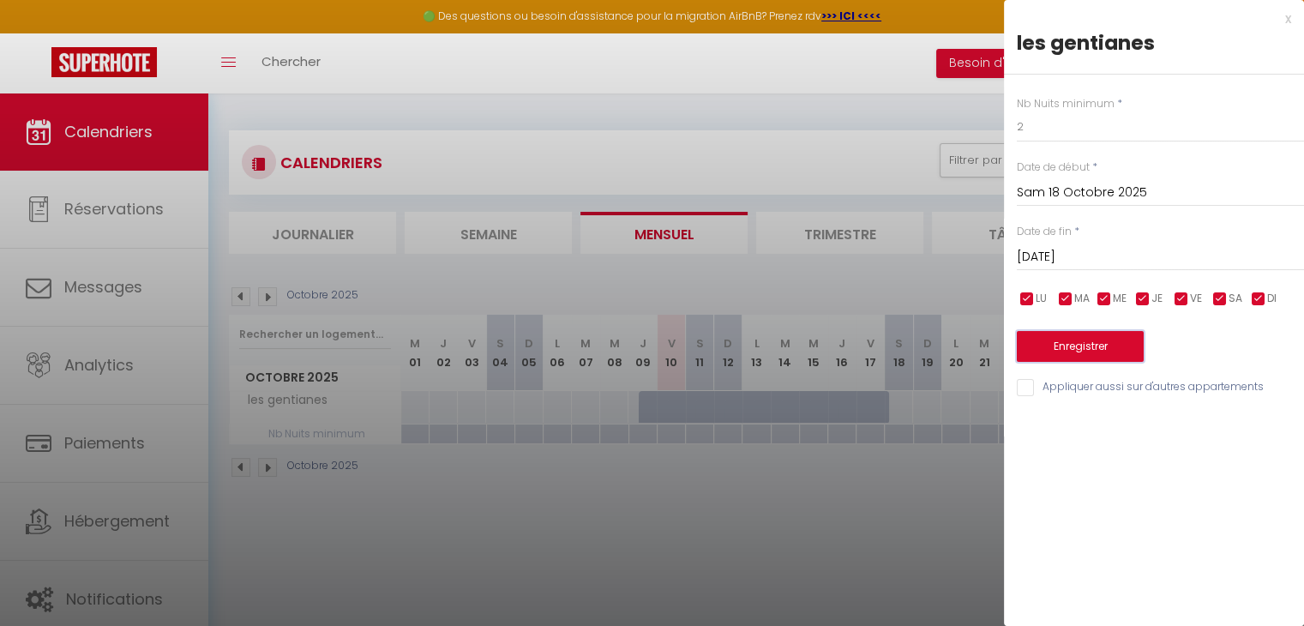
click at [1122, 343] on button "Enregistrer" at bounding box center [1080, 346] width 127 height 31
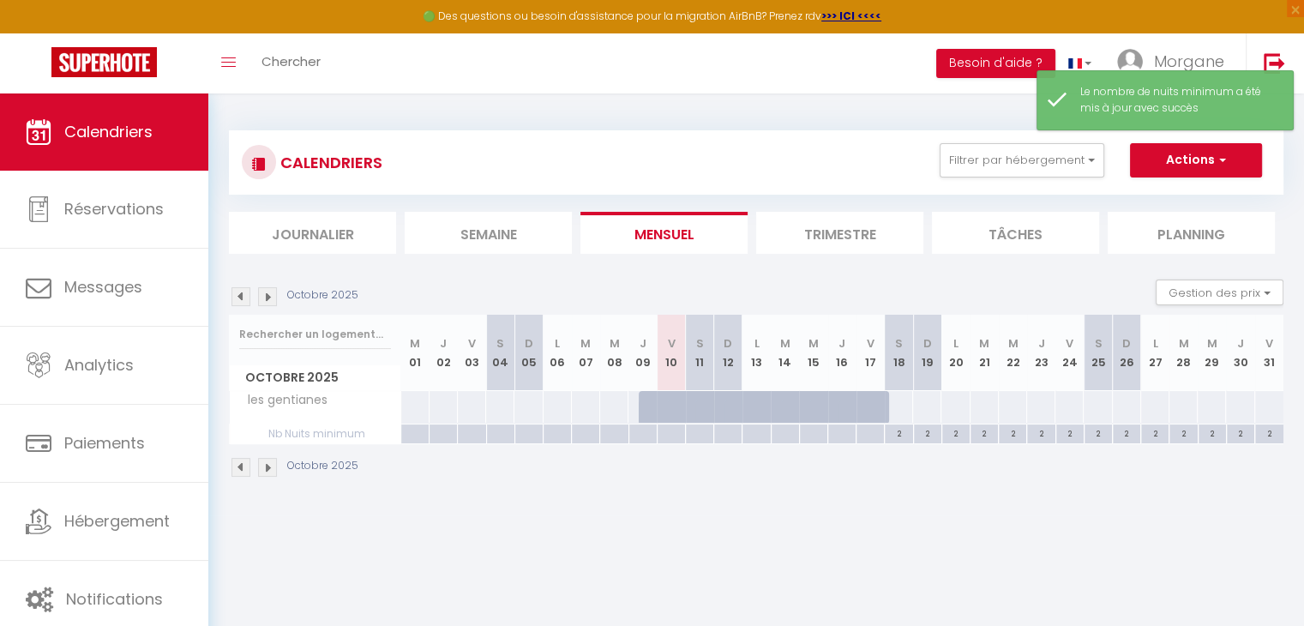
click at [338, 293] on p "Octobre 2025" at bounding box center [322, 295] width 71 height 16
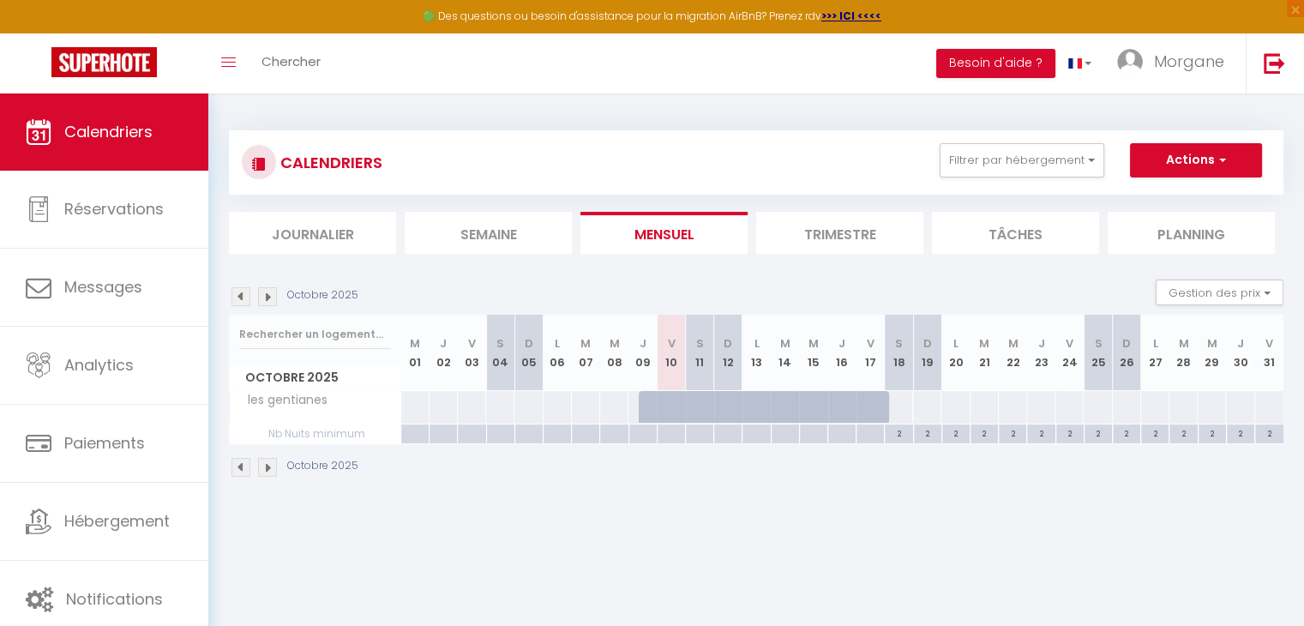
click at [264, 296] on img at bounding box center [267, 296] width 19 height 19
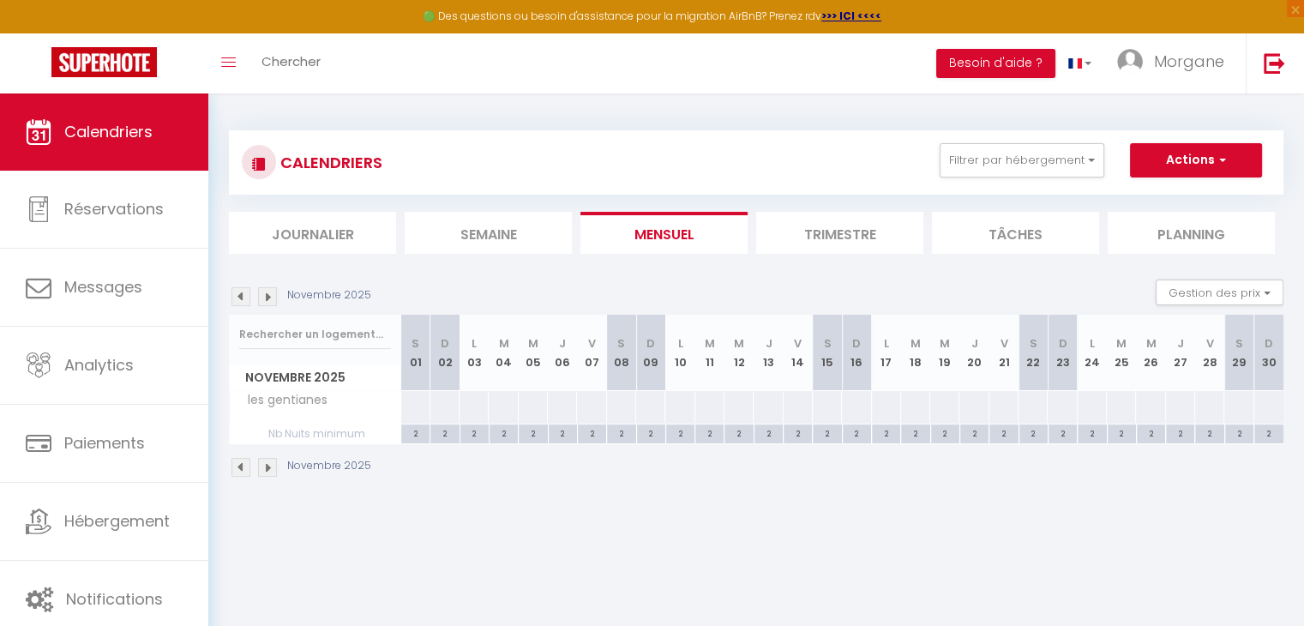
click at [264, 296] on img at bounding box center [267, 296] width 19 height 19
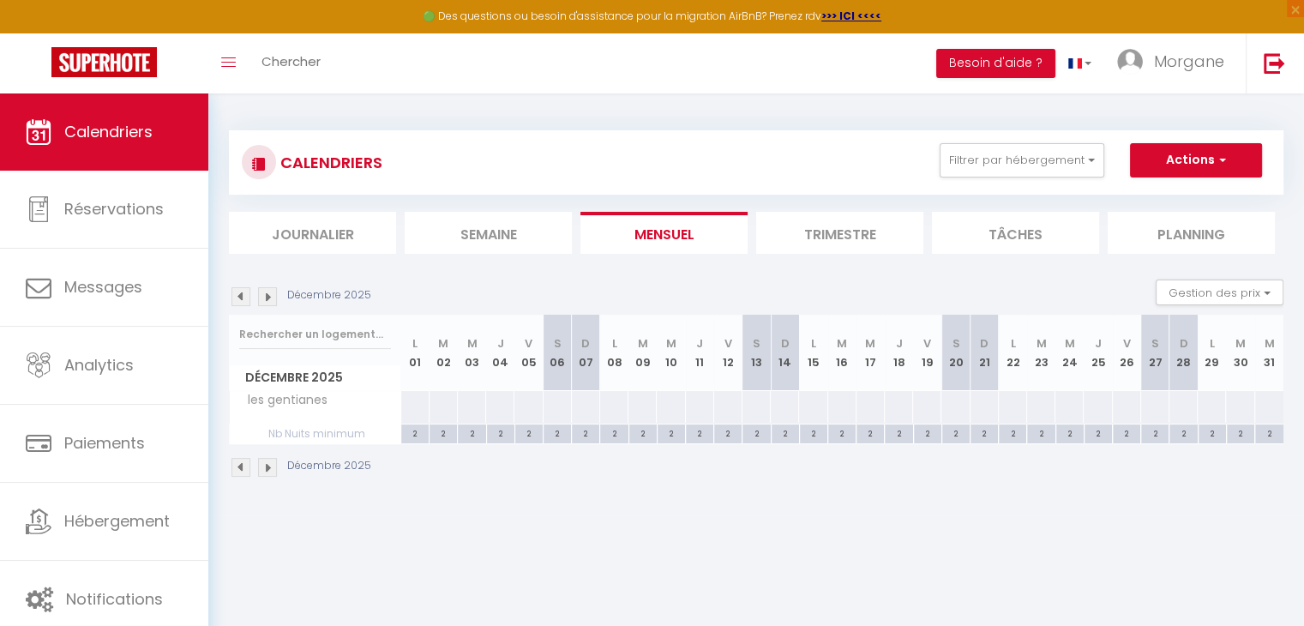
click at [264, 296] on img at bounding box center [267, 296] width 19 height 19
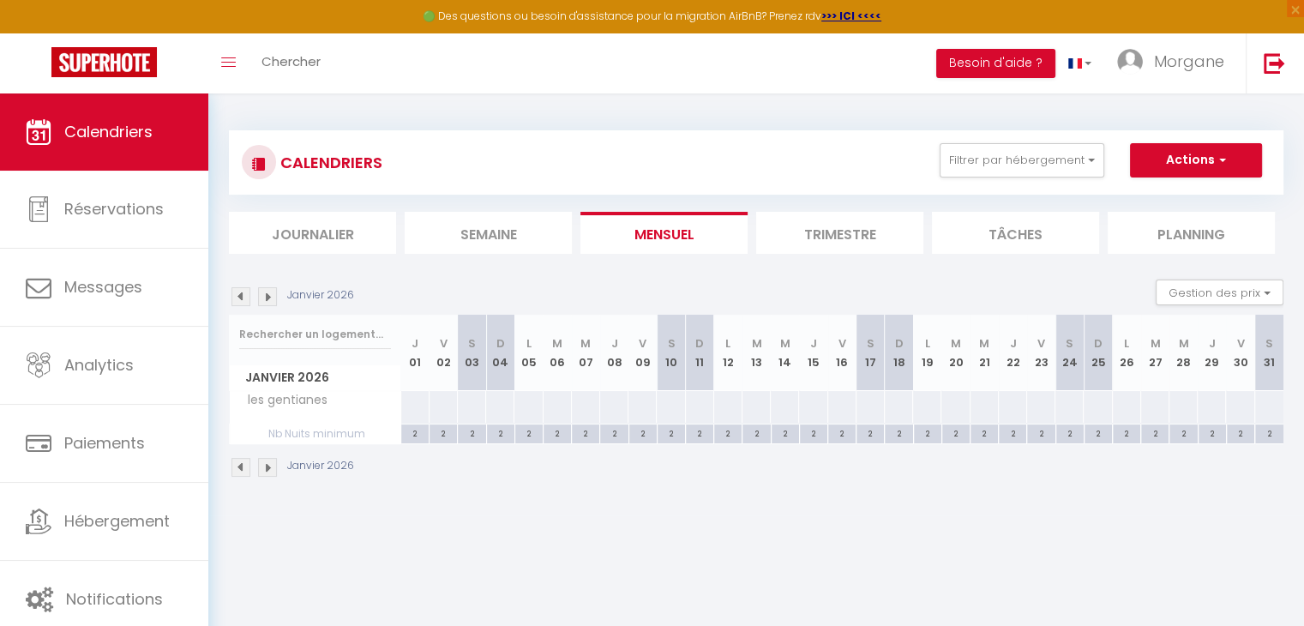
click at [264, 296] on img at bounding box center [267, 296] width 19 height 19
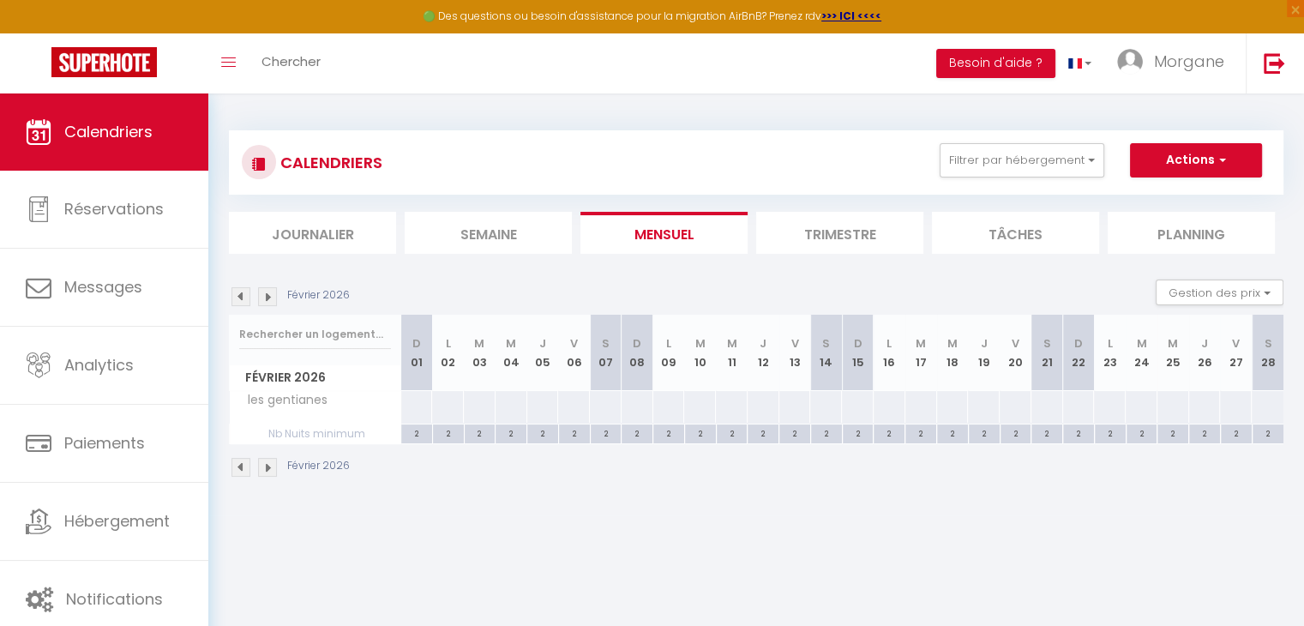
click at [264, 296] on img at bounding box center [267, 296] width 19 height 19
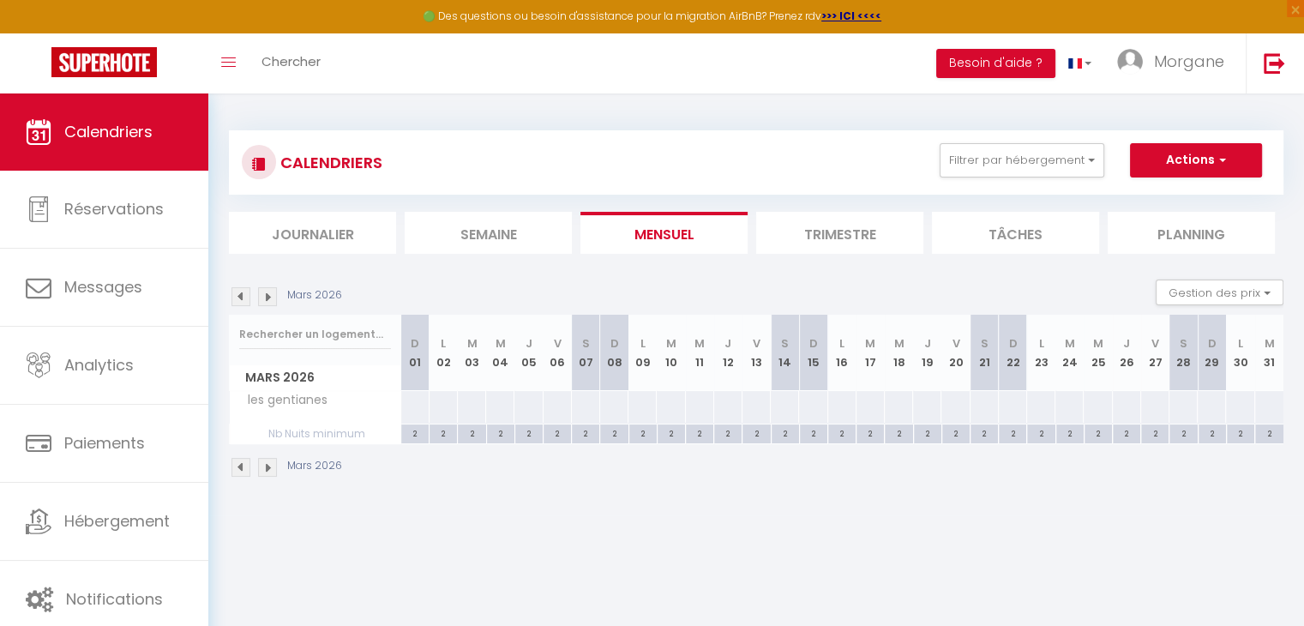
click at [264, 296] on img at bounding box center [267, 296] width 19 height 19
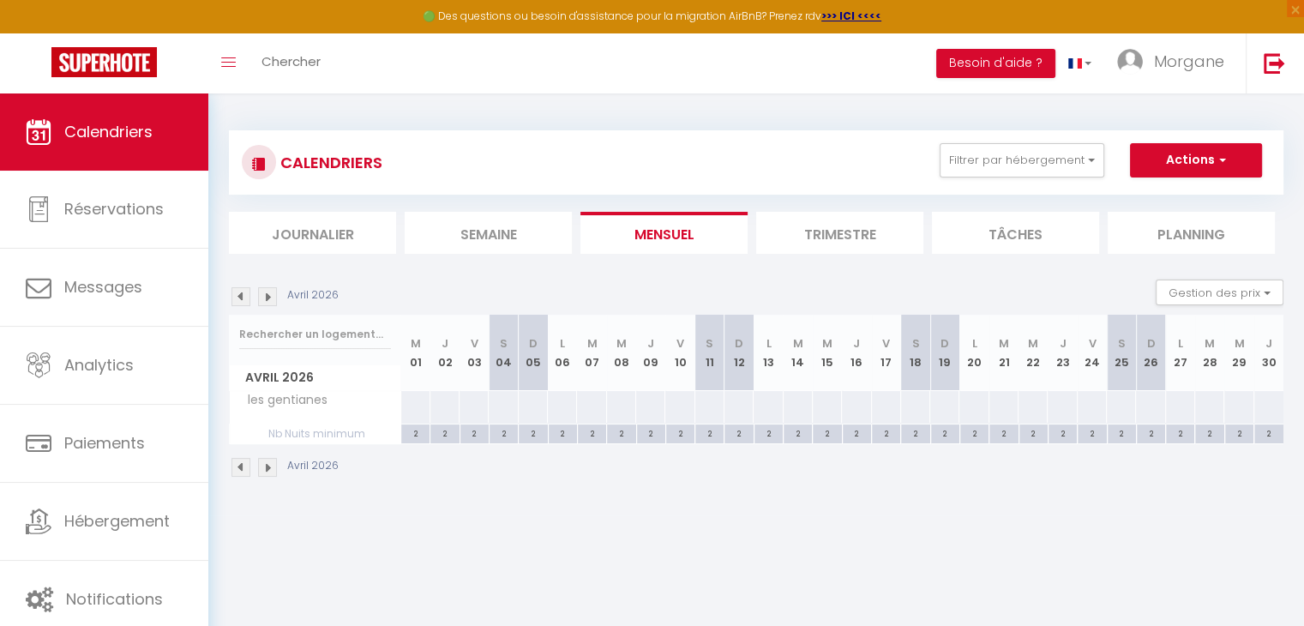
click at [264, 296] on img at bounding box center [267, 296] width 19 height 19
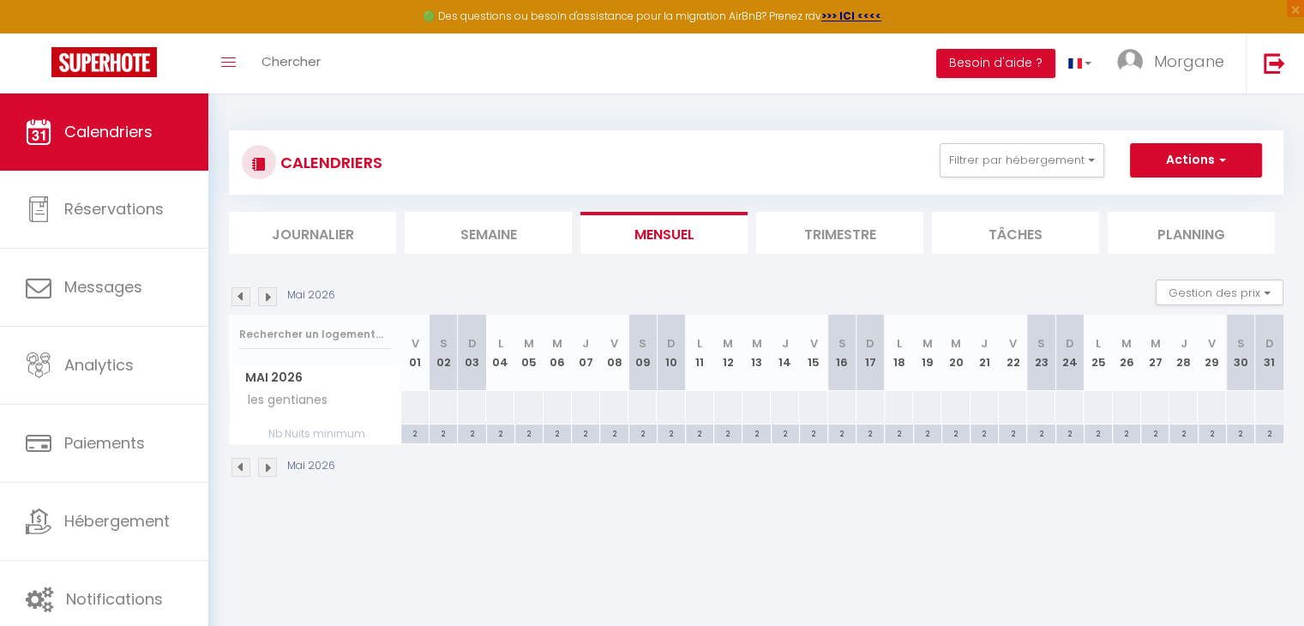
click at [264, 296] on img at bounding box center [267, 296] width 19 height 19
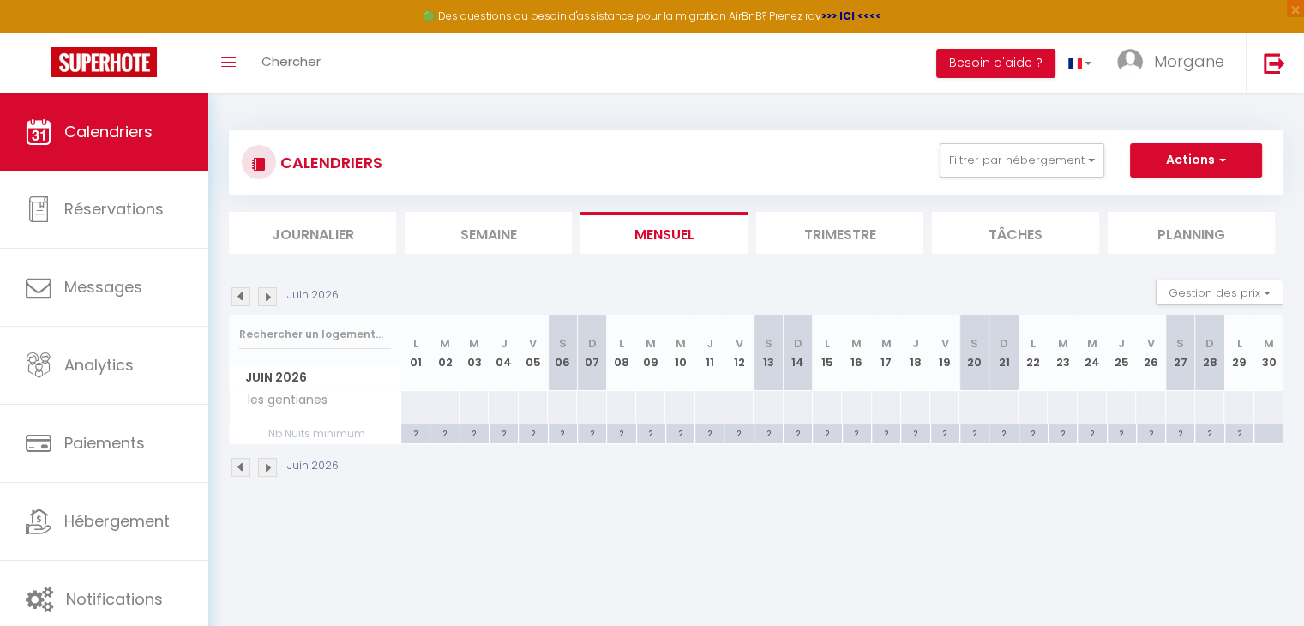
click at [264, 296] on img at bounding box center [267, 296] width 19 height 19
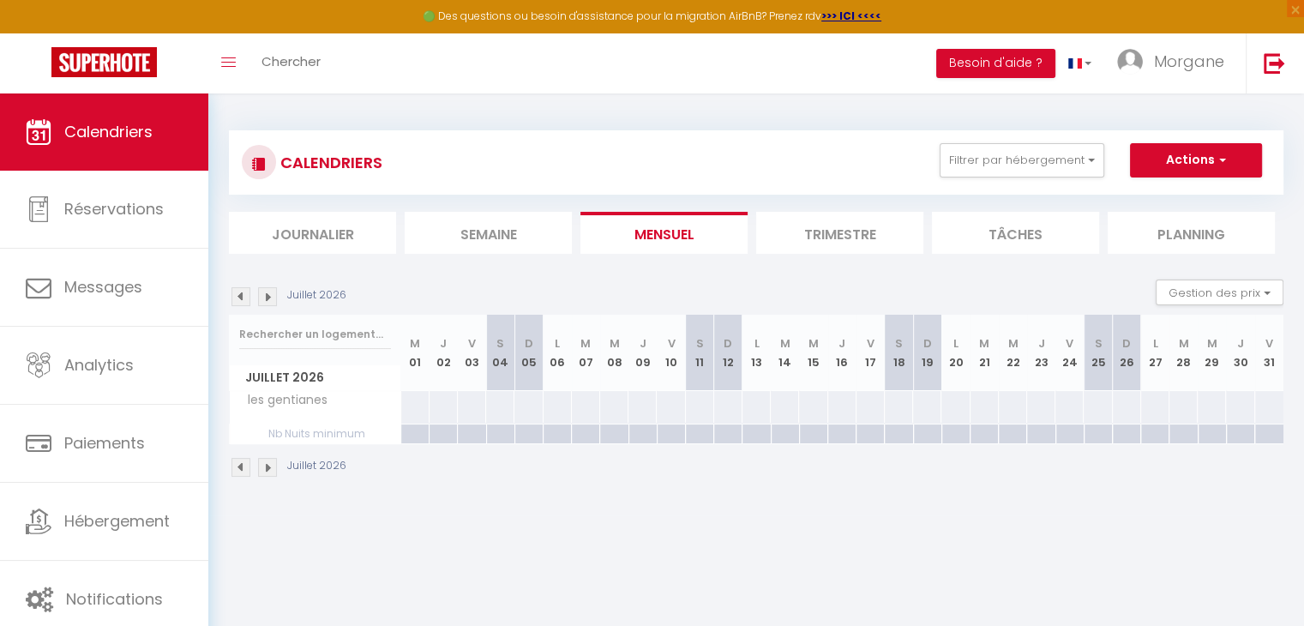
click at [236, 298] on img at bounding box center [240, 296] width 19 height 19
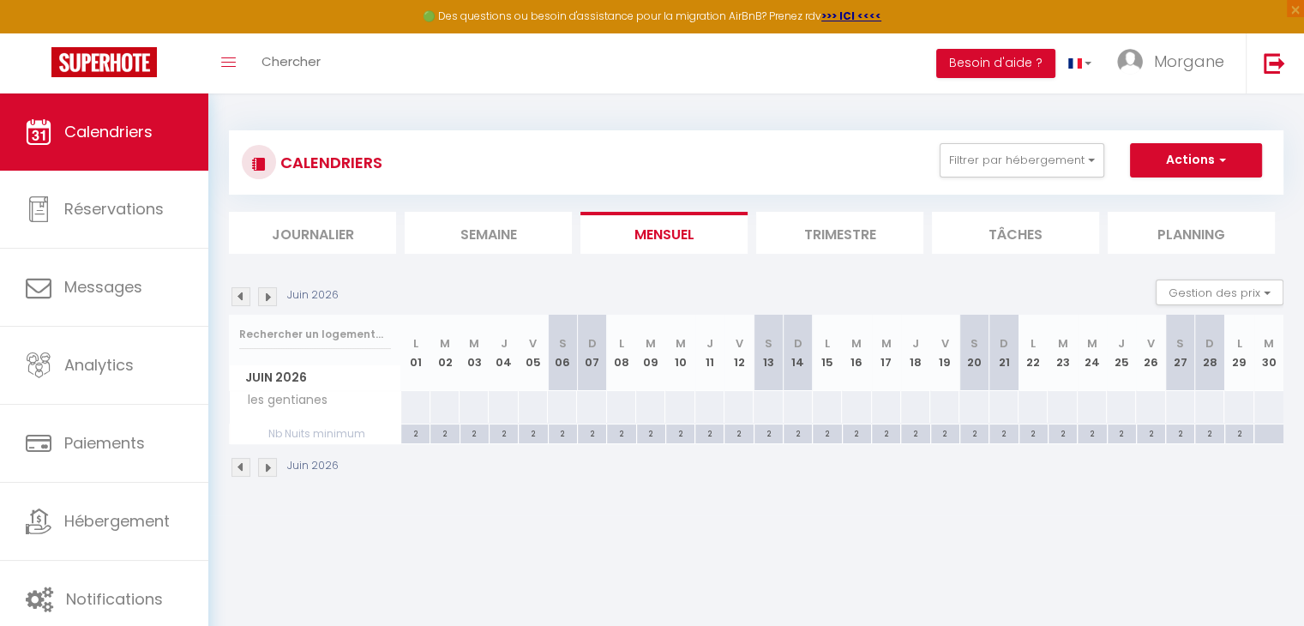
click at [1269, 433] on div at bounding box center [1268, 434] width 30 height 20
type input "[DATE]"
type input "Mer 01 Juillet 2026"
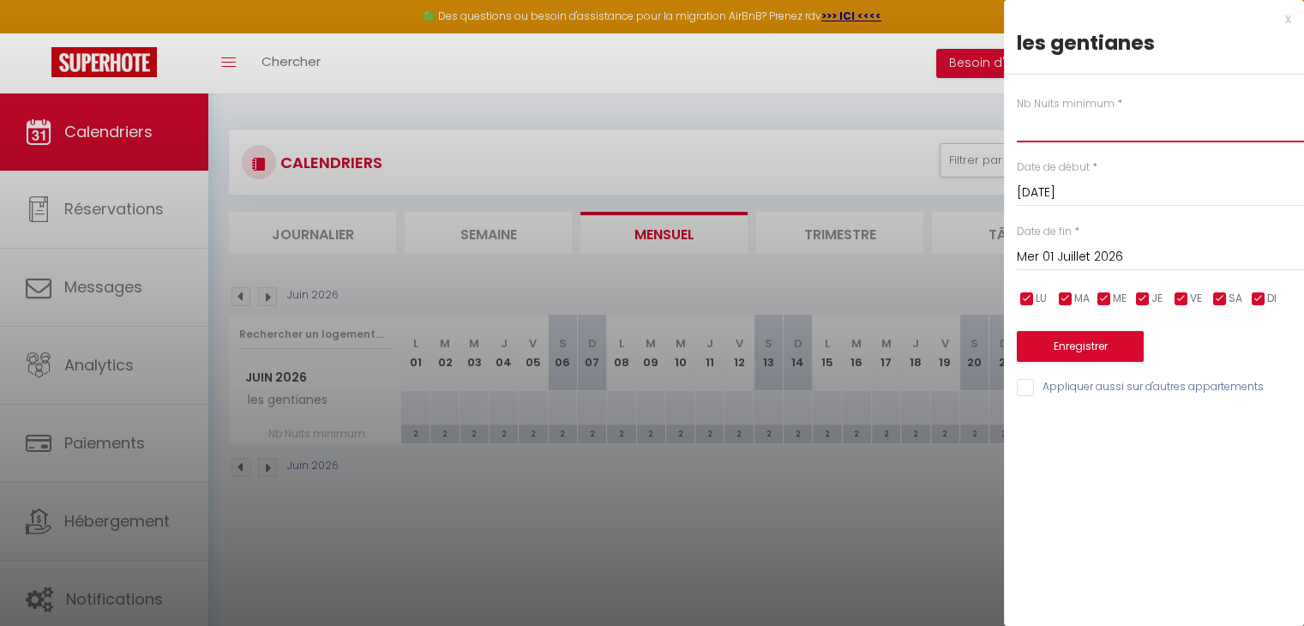
click at [1036, 133] on input "text" at bounding box center [1160, 126] width 287 height 31
type input "3"
click at [1094, 244] on div "[DATE] < [DATE] > Dim Lun Mar Mer Jeu Ven Sam 1 2 3 4 5 6 7 8 9 10 11 12 13 14 …" at bounding box center [1160, 255] width 287 height 31
click at [1097, 258] on input "Mer 01 Juillet 2026" at bounding box center [1160, 257] width 287 height 22
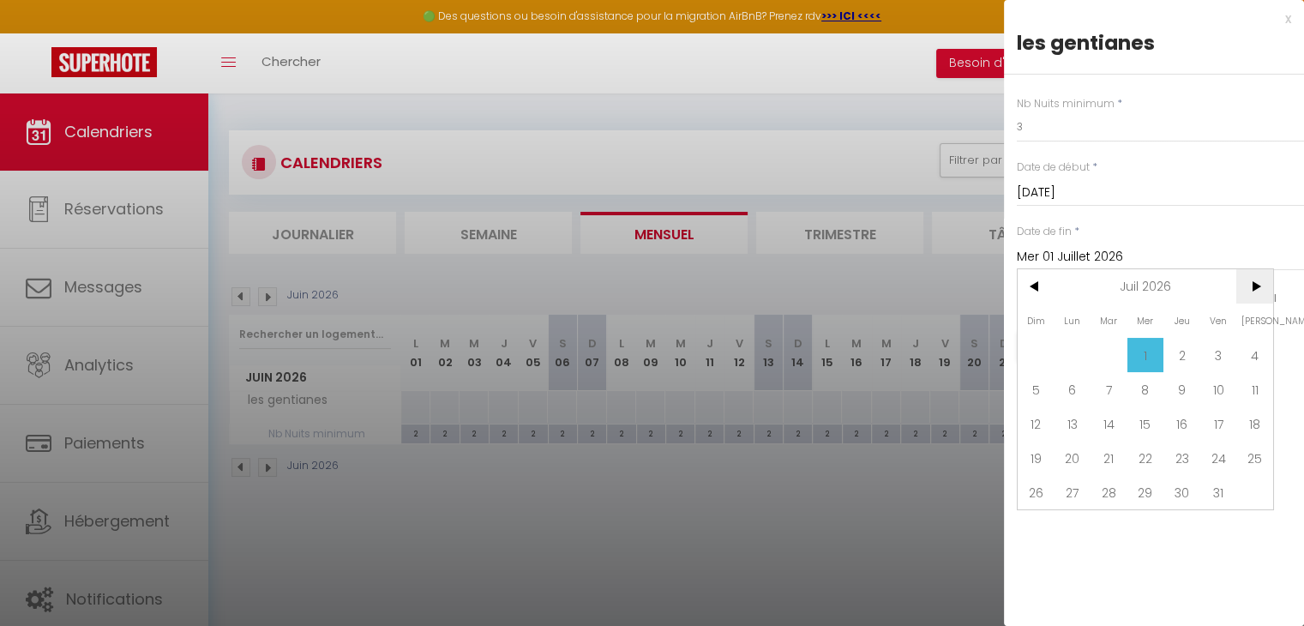
click at [1253, 285] on span ">" at bounding box center [1254, 286] width 37 height 34
click at [1077, 532] on span "31" at bounding box center [1073, 526] width 37 height 34
type input "Lun 31 Août 2026"
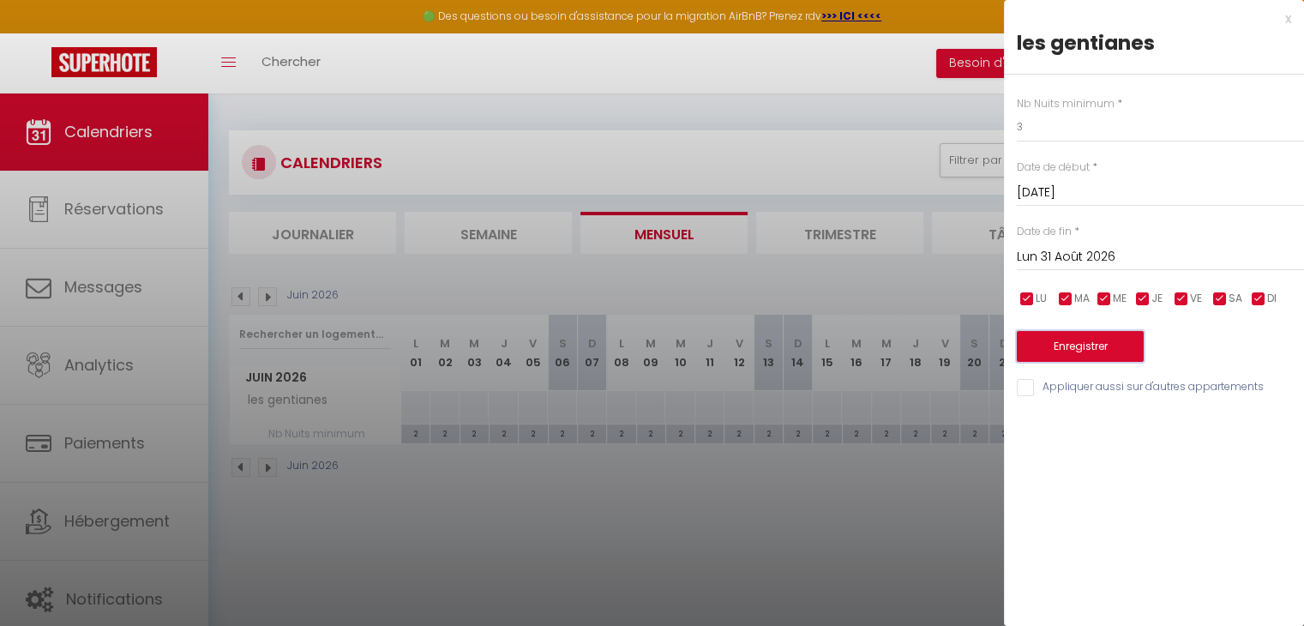
click at [1100, 350] on button "Enregistrer" at bounding box center [1080, 346] width 127 height 31
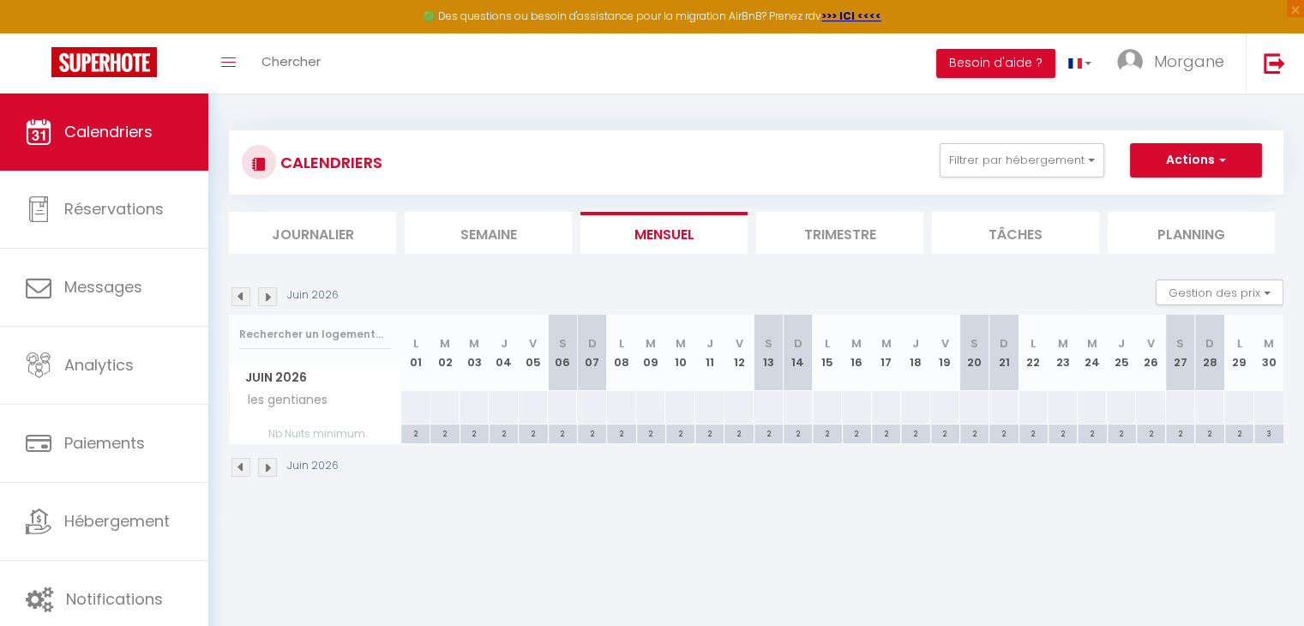
click at [241, 299] on img at bounding box center [240, 296] width 19 height 19
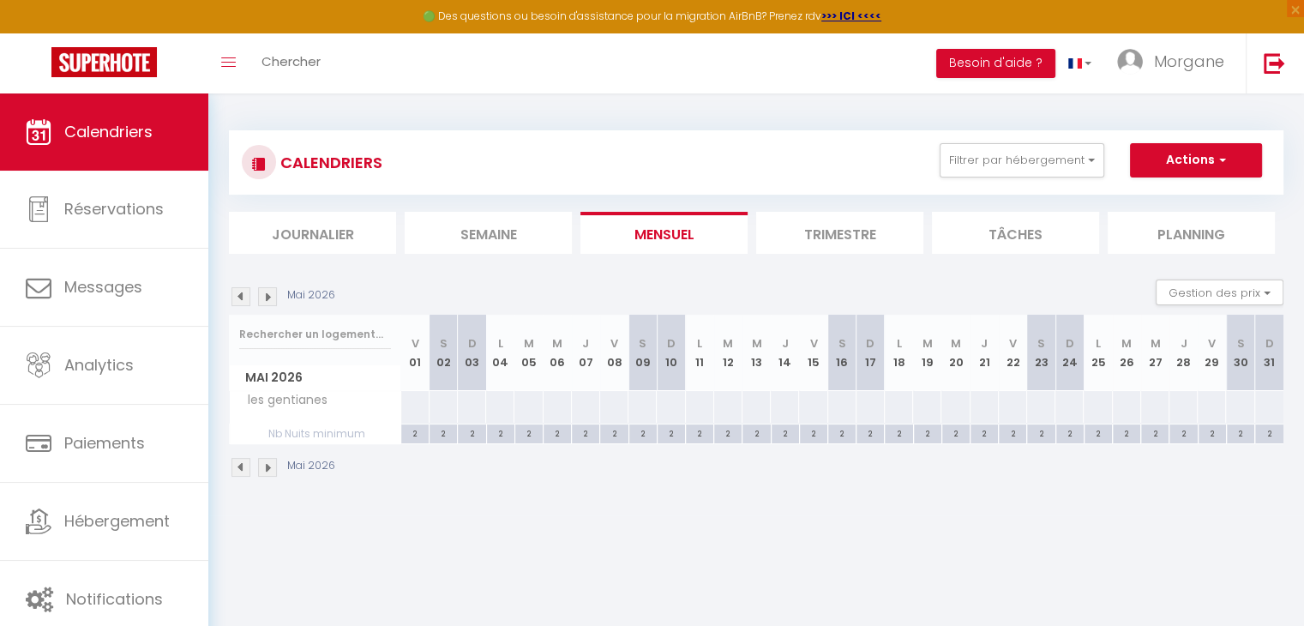
click at [241, 299] on img at bounding box center [240, 296] width 19 height 19
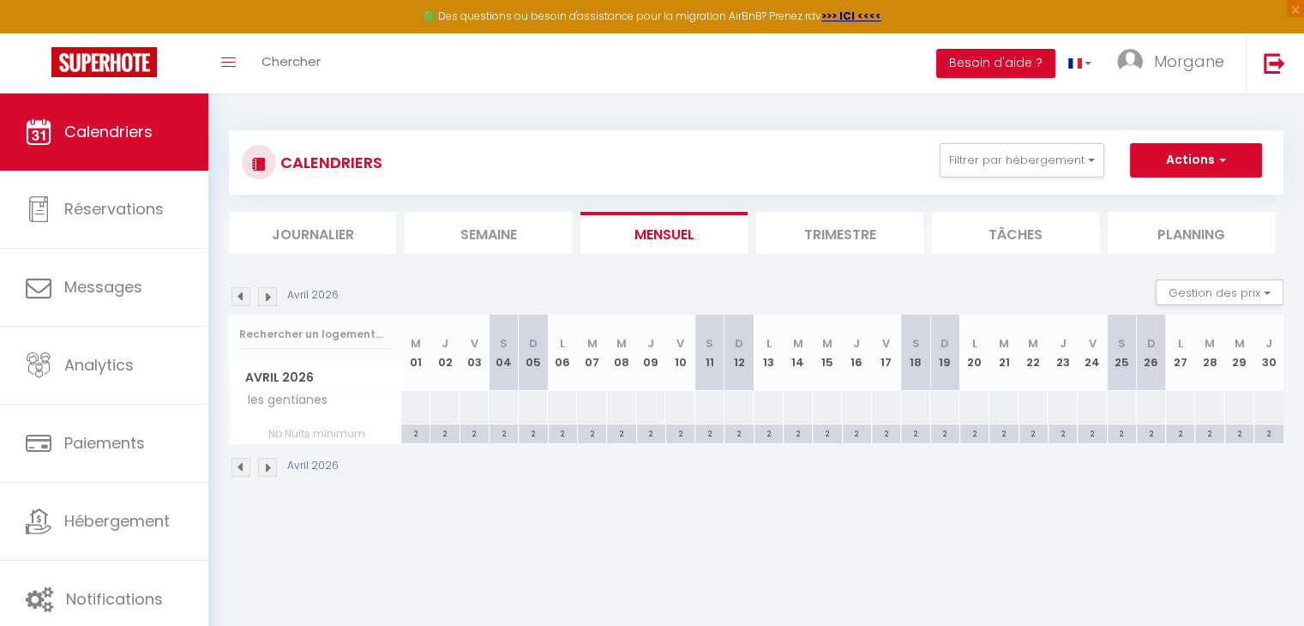
click at [241, 299] on img at bounding box center [240, 296] width 19 height 19
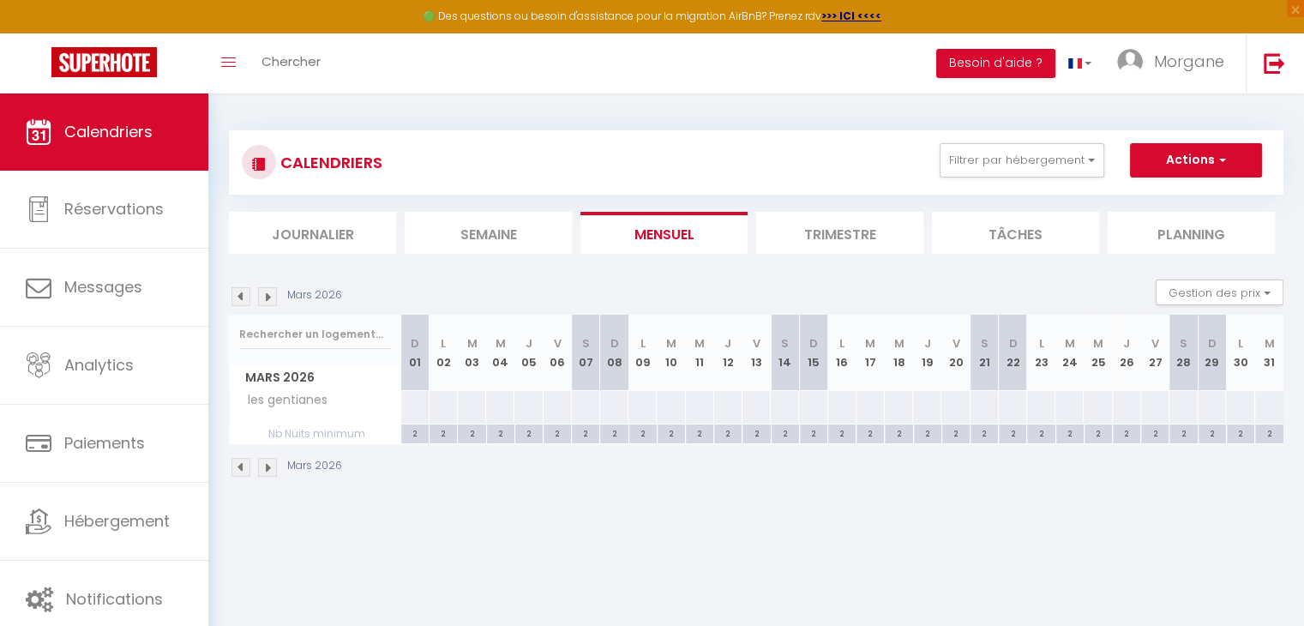
click at [241, 299] on img at bounding box center [240, 296] width 19 height 19
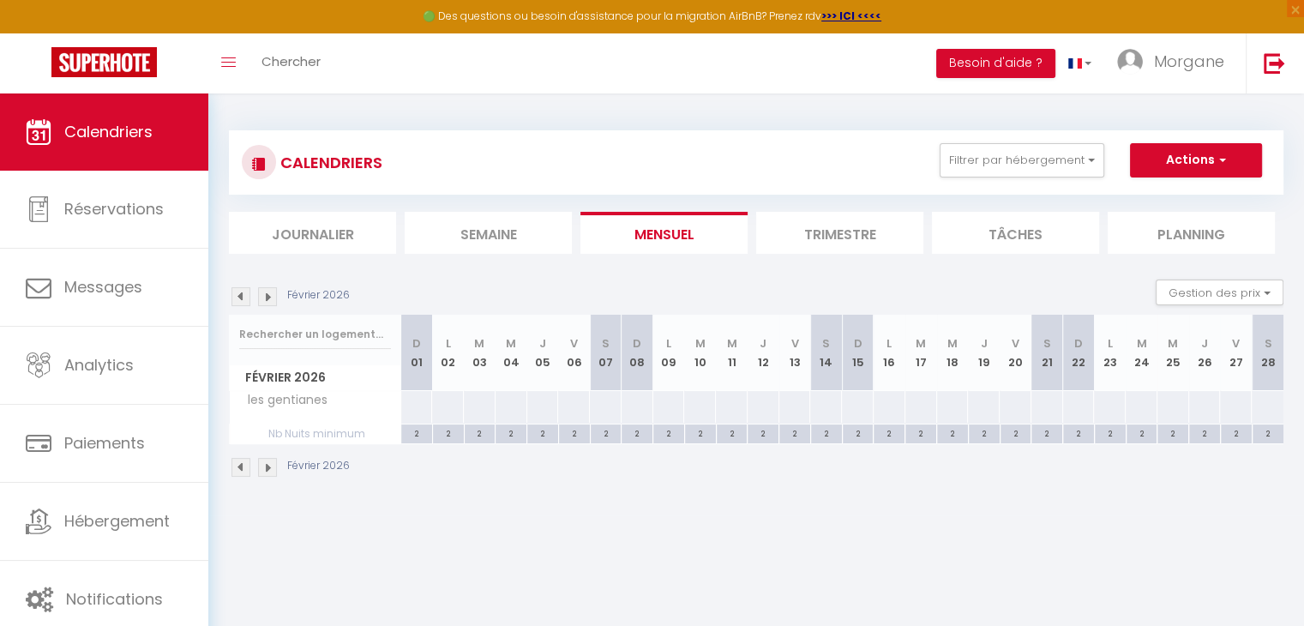
click at [241, 299] on img at bounding box center [240, 296] width 19 height 19
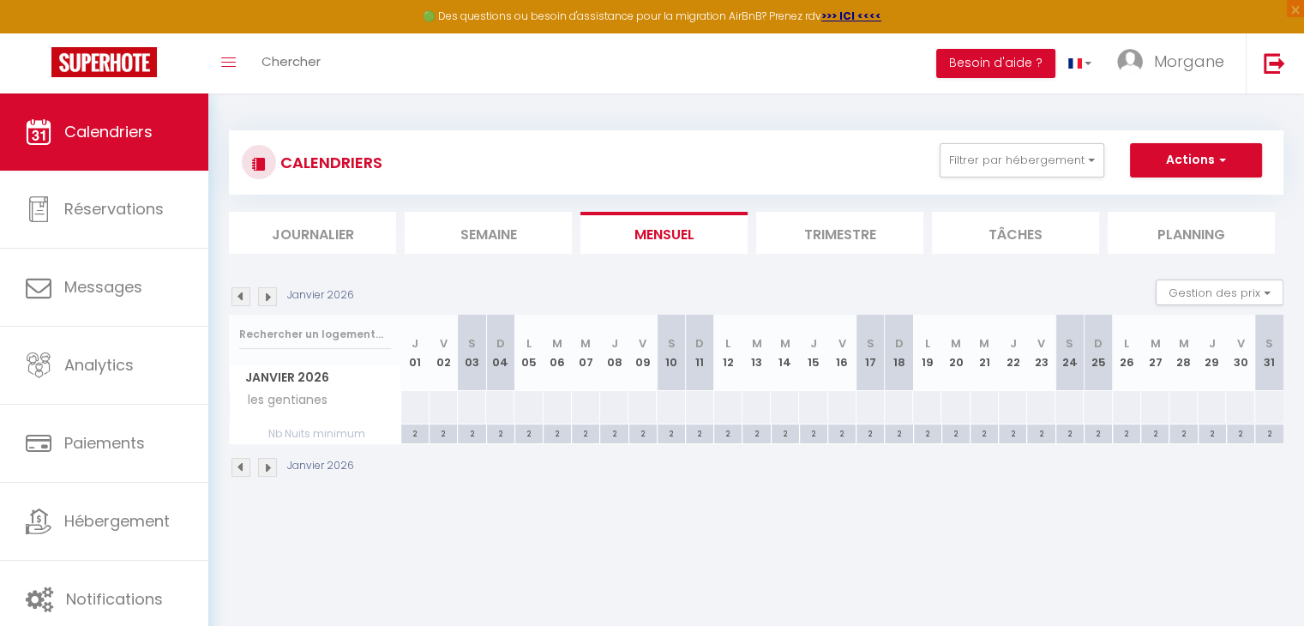
click at [241, 299] on img at bounding box center [240, 296] width 19 height 19
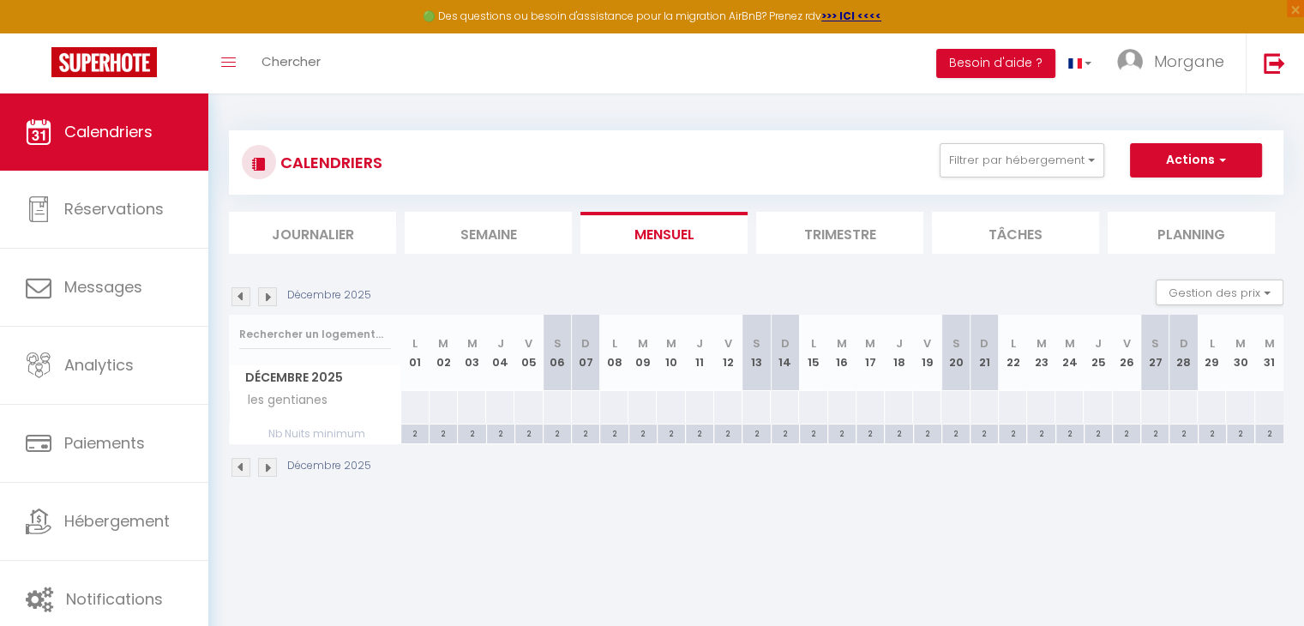
click at [241, 299] on img at bounding box center [240, 296] width 19 height 19
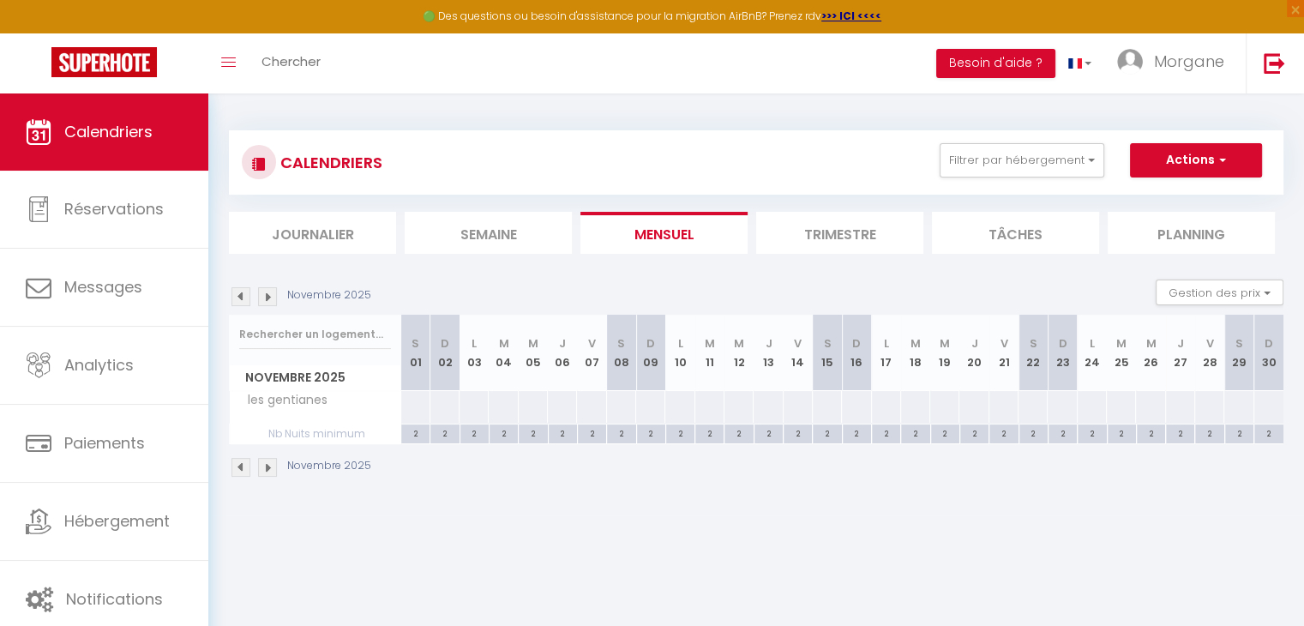
click at [241, 299] on img at bounding box center [240, 296] width 19 height 19
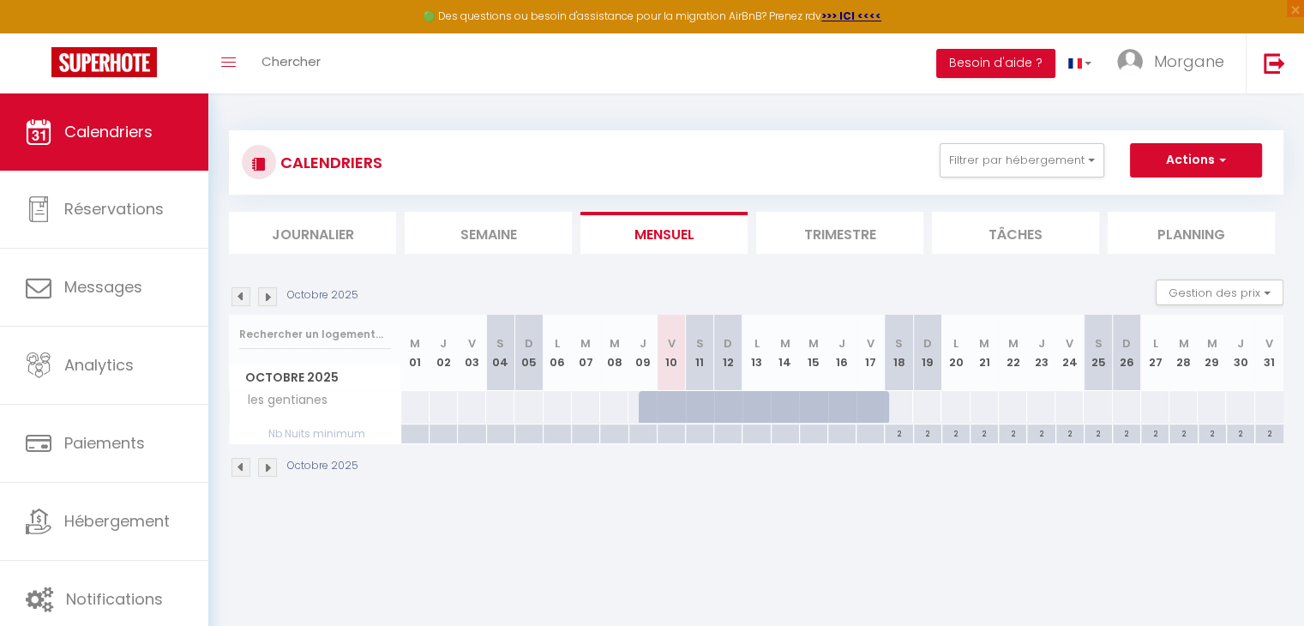
click at [241, 299] on img at bounding box center [240, 296] width 19 height 19
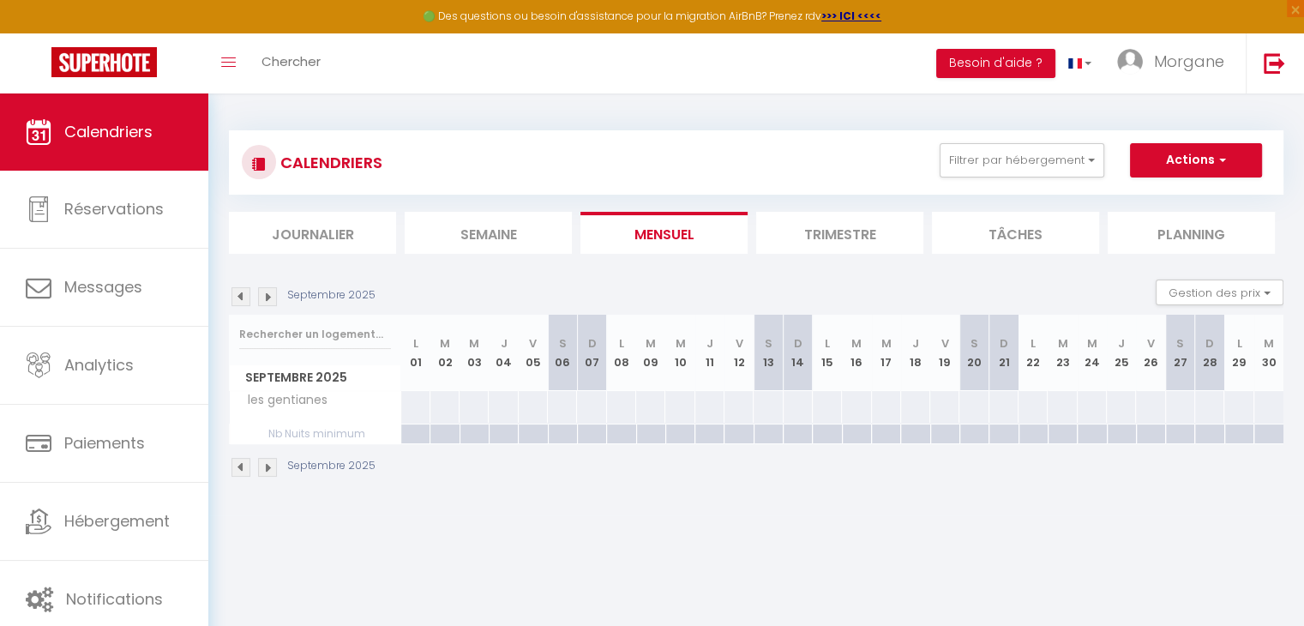
click at [270, 297] on img at bounding box center [267, 296] width 19 height 19
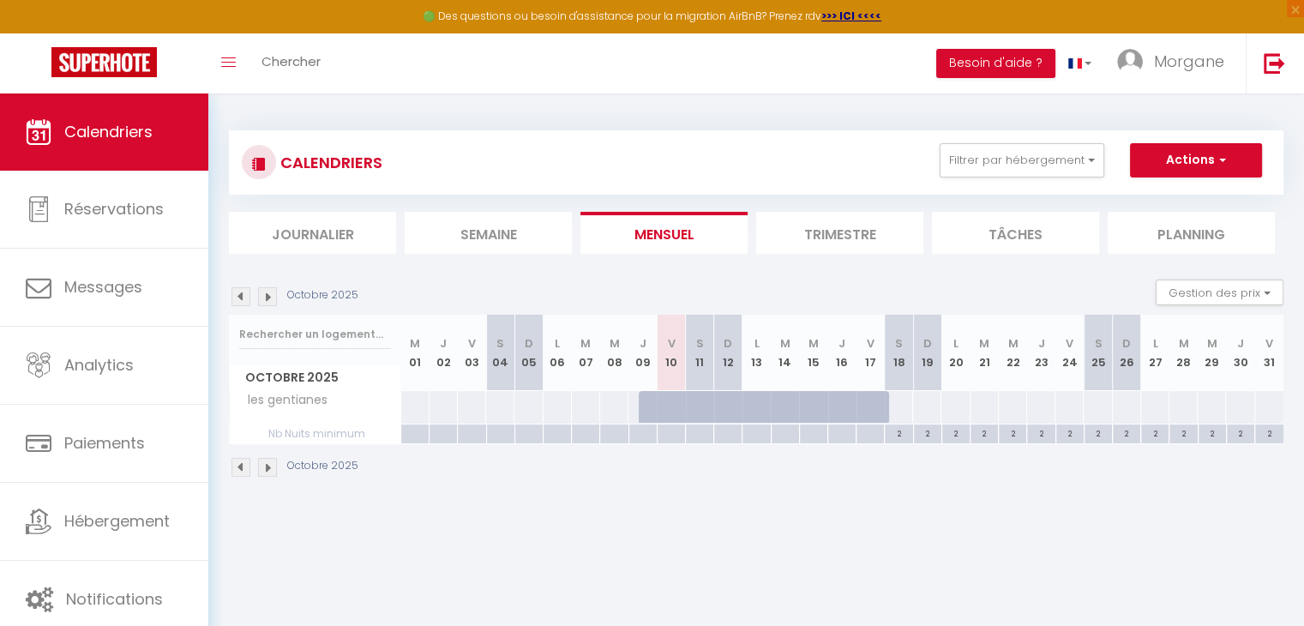
click at [900, 415] on div at bounding box center [898, 407] width 29 height 32
select select "1"
type input "Sam 18 Octobre 2025"
type input "Dim 19 Octobre 2025"
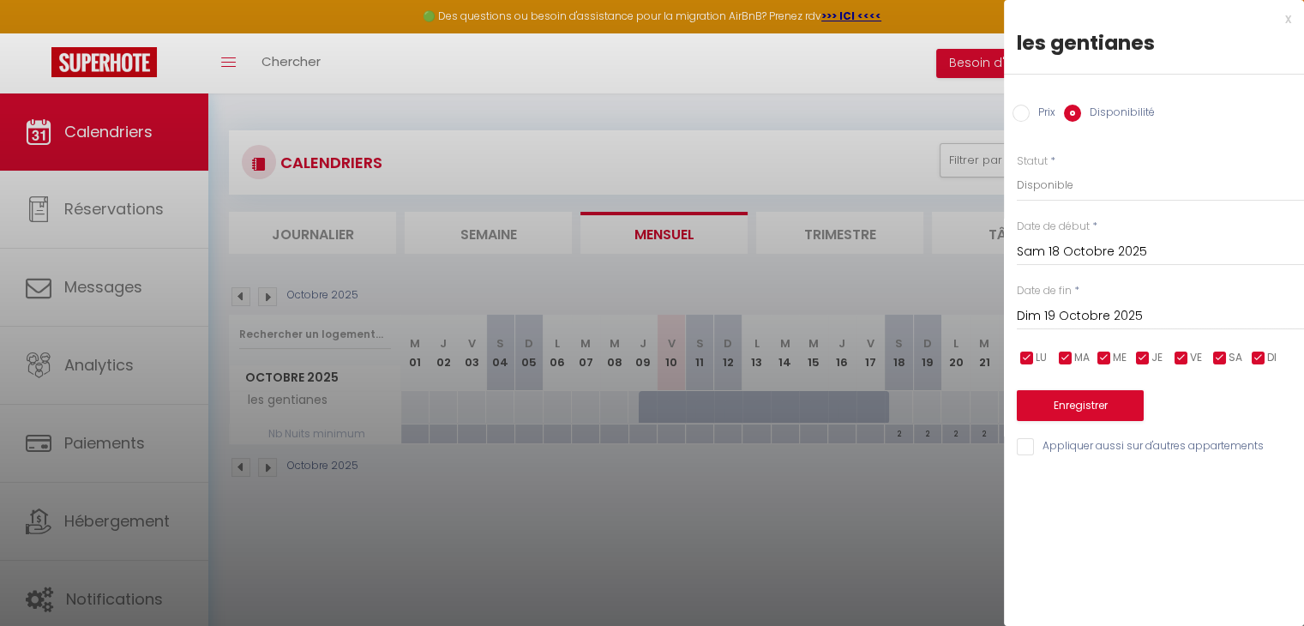
click at [1025, 112] on input "Prix" at bounding box center [1021, 113] width 17 height 17
radio input "true"
radio input "false"
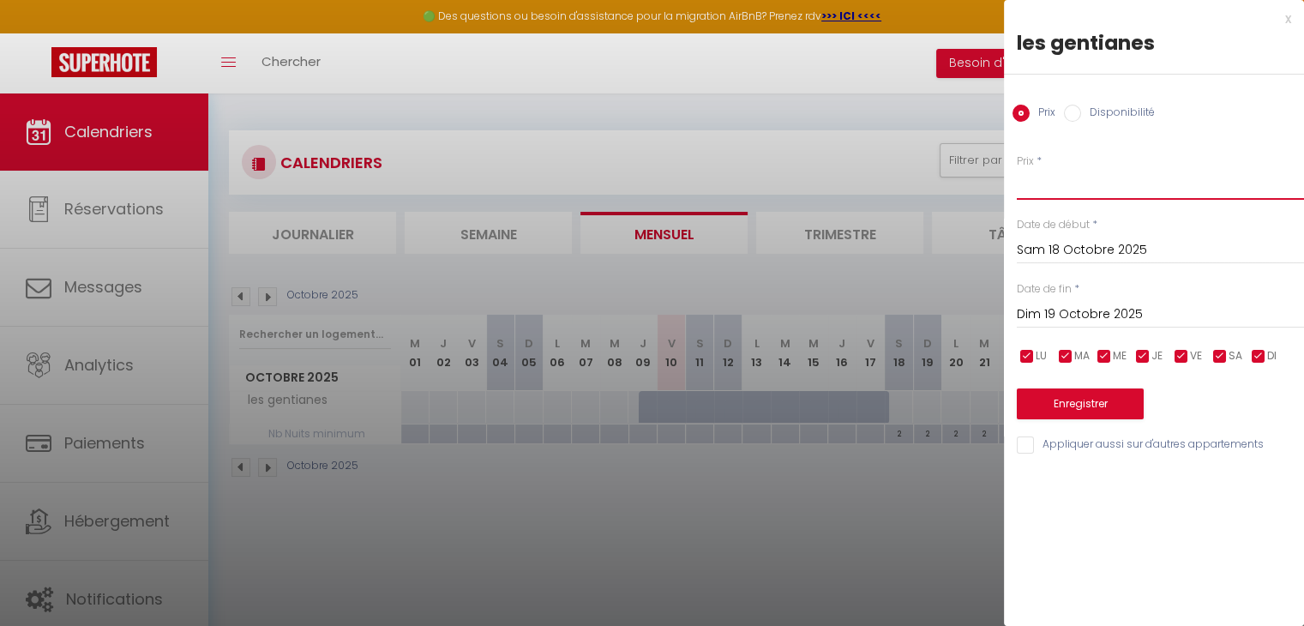
click at [1040, 195] on input "Prix" at bounding box center [1160, 184] width 287 height 31
type input "68"
click at [1077, 307] on input "Dim 19 Octobre 2025" at bounding box center [1160, 315] width 287 height 22
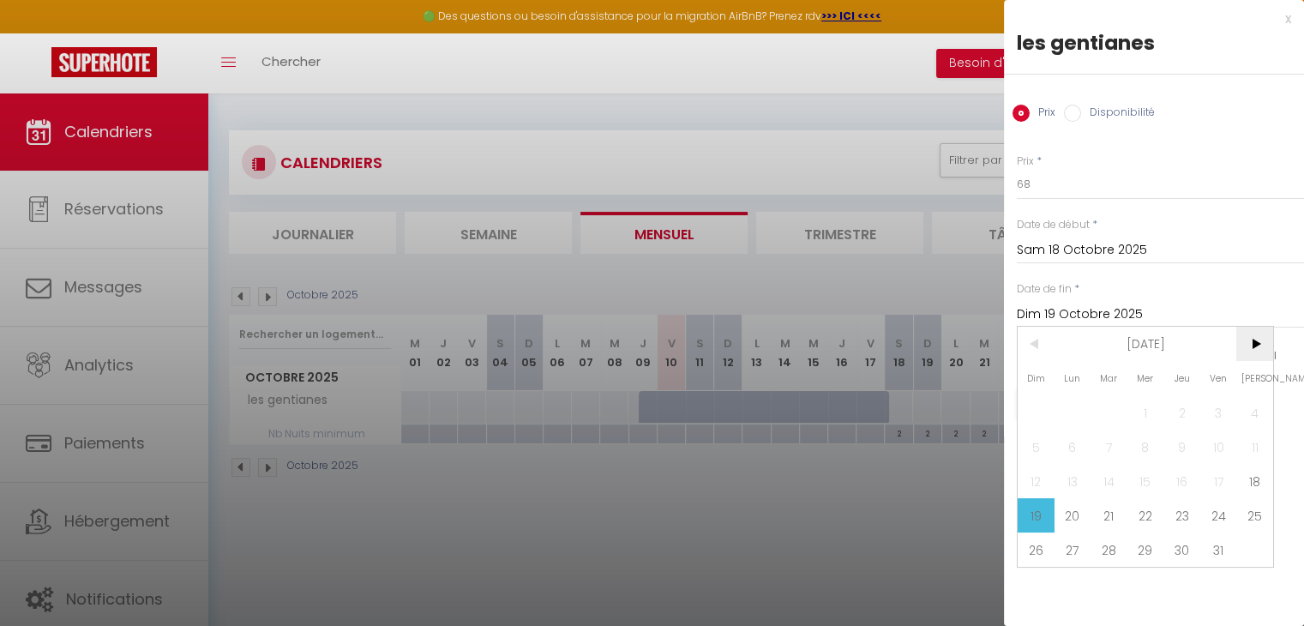
click at [1255, 344] on span ">" at bounding box center [1254, 344] width 37 height 34
click at [1021, 450] on span "2" at bounding box center [1036, 447] width 37 height 34
type input "Dim 02 Novembre 2025"
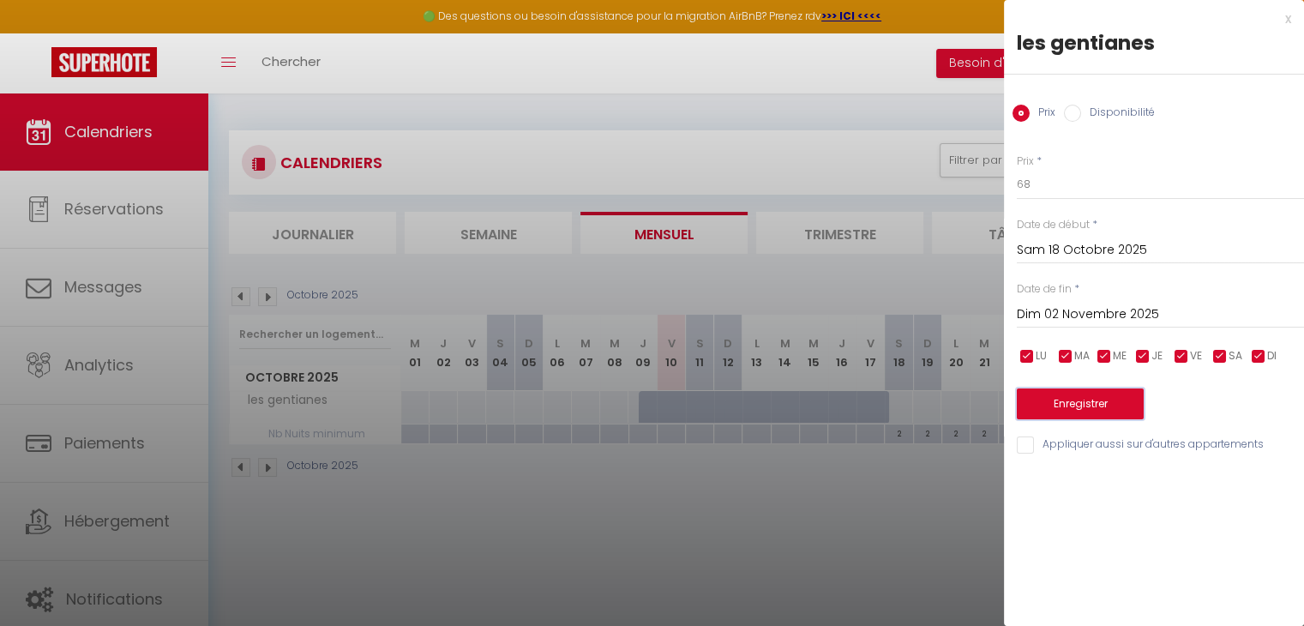
click at [1089, 401] on button "Enregistrer" at bounding box center [1080, 403] width 127 height 31
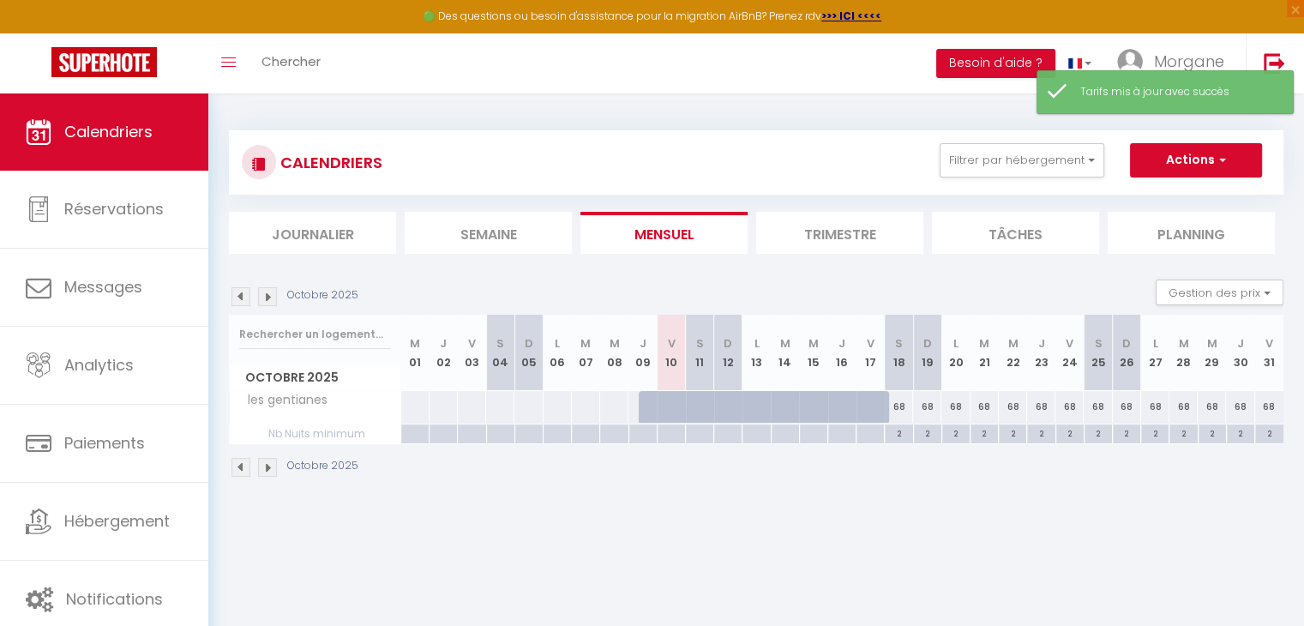
click at [267, 298] on img at bounding box center [267, 296] width 19 height 19
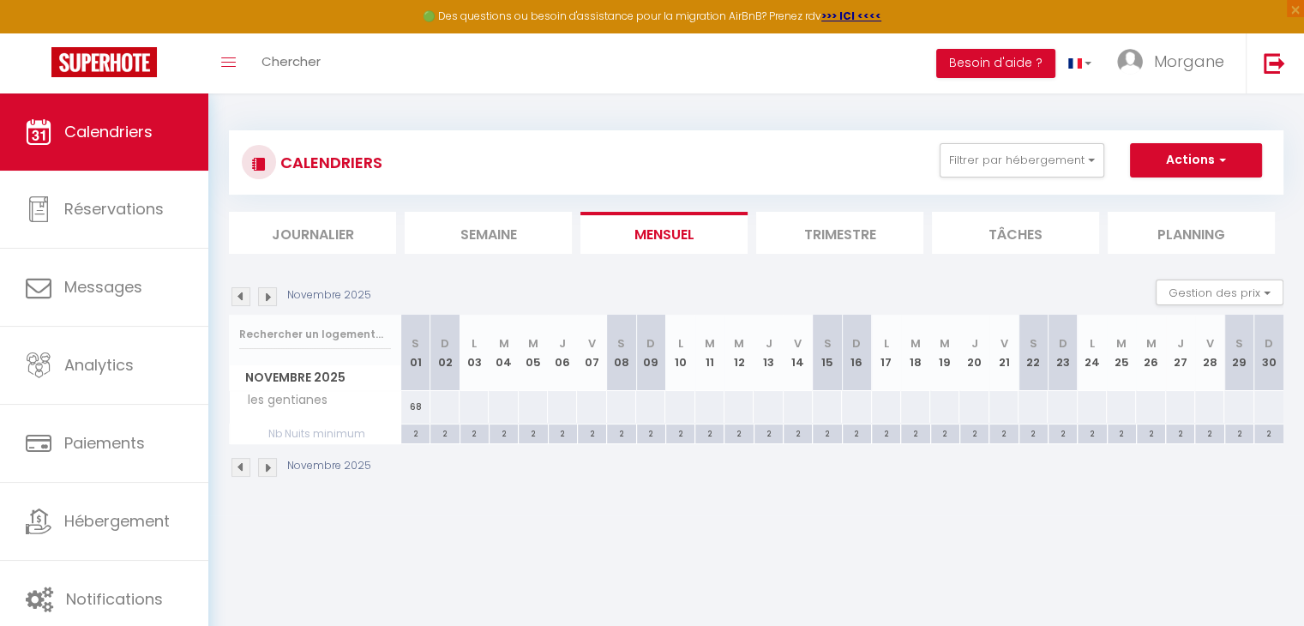
click at [442, 405] on div at bounding box center [445, 407] width 30 height 32
type input "Dim 02 Novembre 2025"
type input "Lun 03 Novembre 2025"
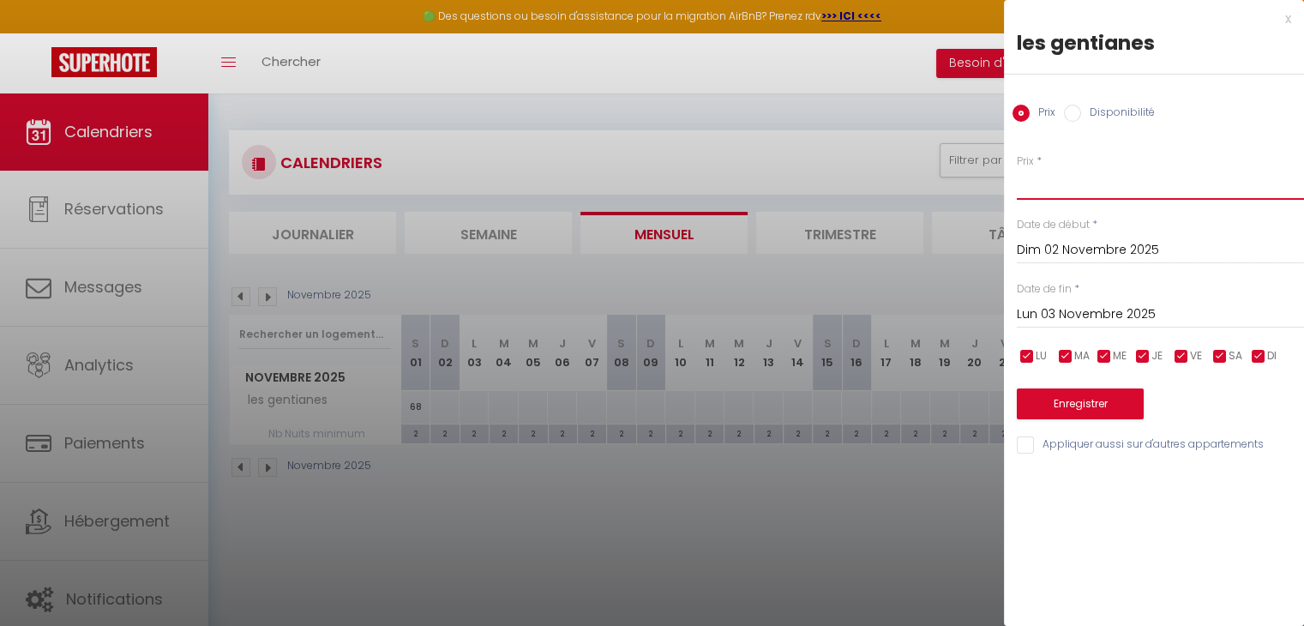
click at [1061, 186] on input "Prix" at bounding box center [1160, 184] width 287 height 31
type input "57"
click at [1083, 320] on input "Lun 03 Novembre 2025" at bounding box center [1160, 315] width 287 height 22
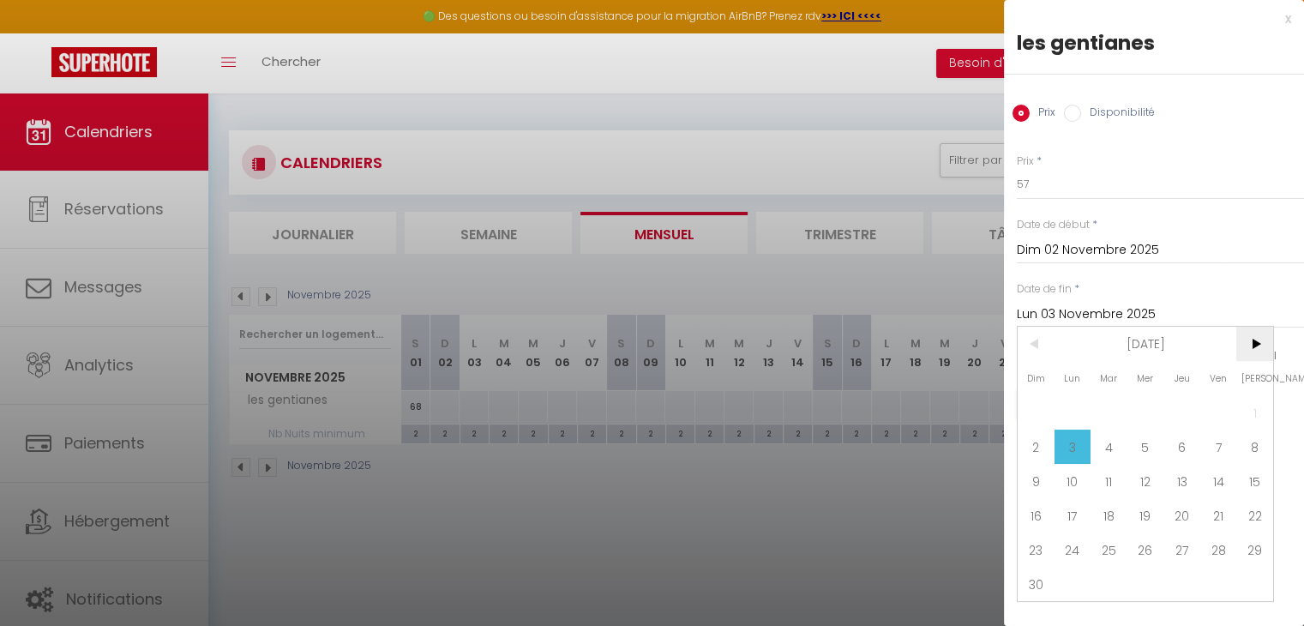
click at [1262, 344] on span ">" at bounding box center [1254, 344] width 37 height 34
click at [1196, 478] on span "18" at bounding box center [1181, 481] width 37 height 34
type input "Jeu 18 Décembre 2025"
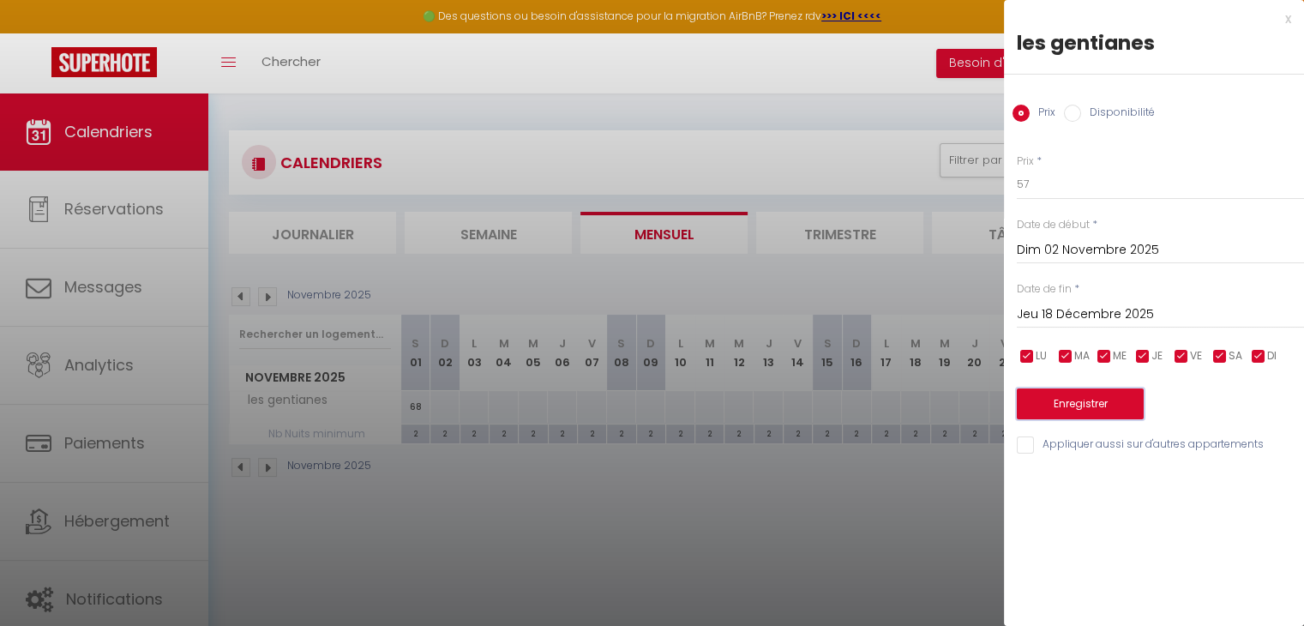
click at [1101, 390] on button "Enregistrer" at bounding box center [1080, 403] width 127 height 31
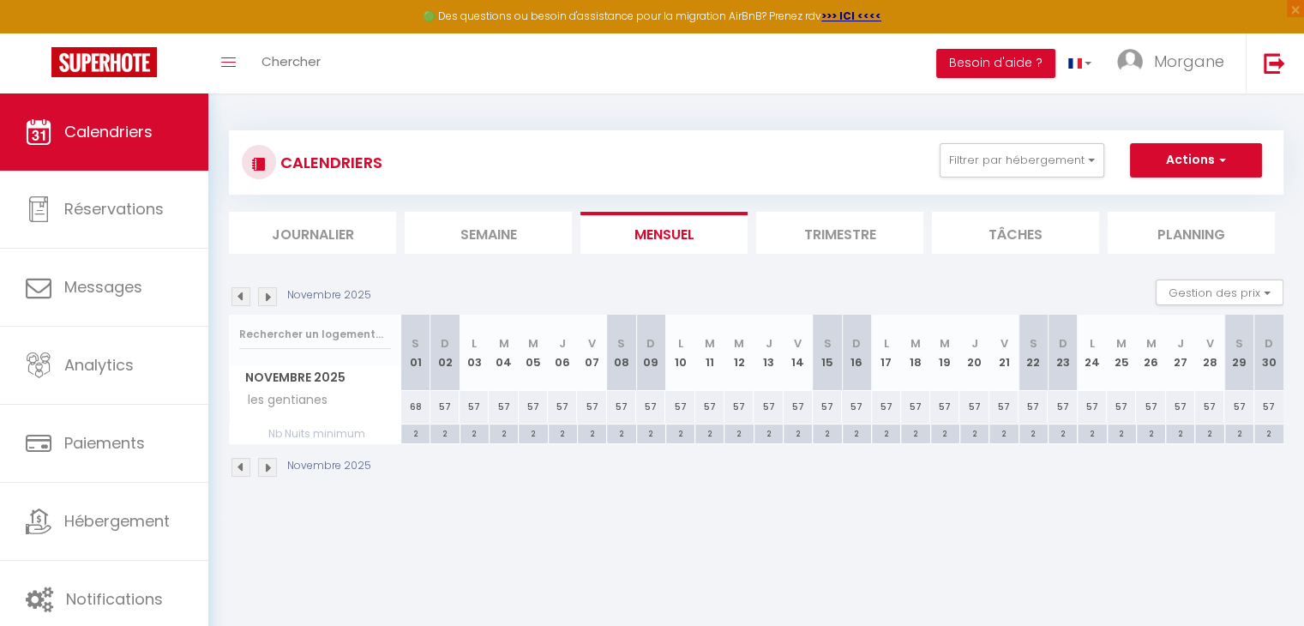
click at [267, 468] on img at bounding box center [267, 467] width 19 height 19
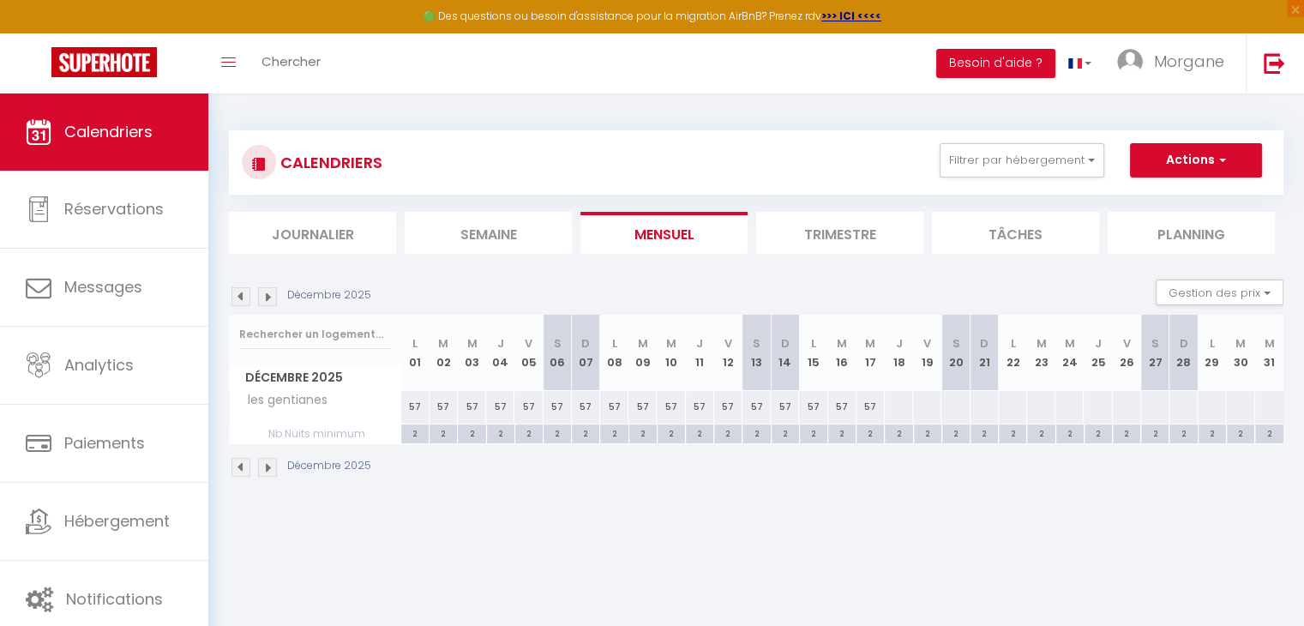
click at [903, 417] on div at bounding box center [898, 407] width 29 height 32
type input "Jeu 18 Décembre 2025"
type input "Ven 19 Décembre 2025"
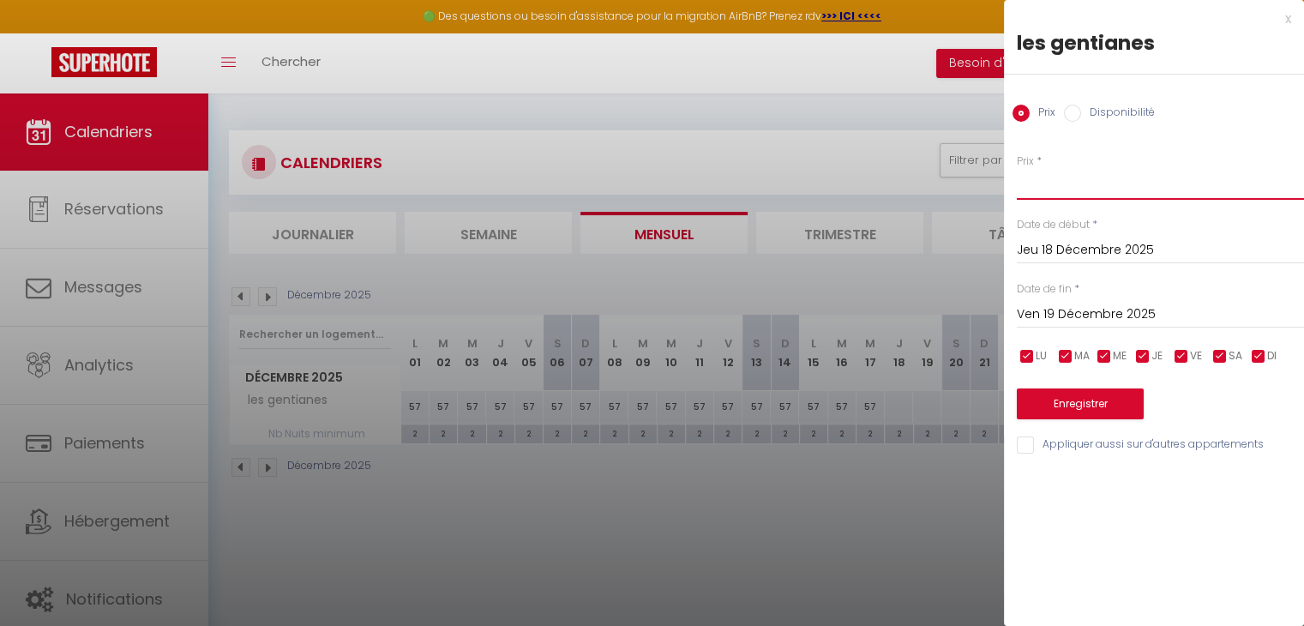
click at [1066, 189] on input "Prix" at bounding box center [1160, 184] width 287 height 31
type input "75"
click at [1087, 309] on input "Ven 19 Décembre 2025" at bounding box center [1160, 315] width 287 height 22
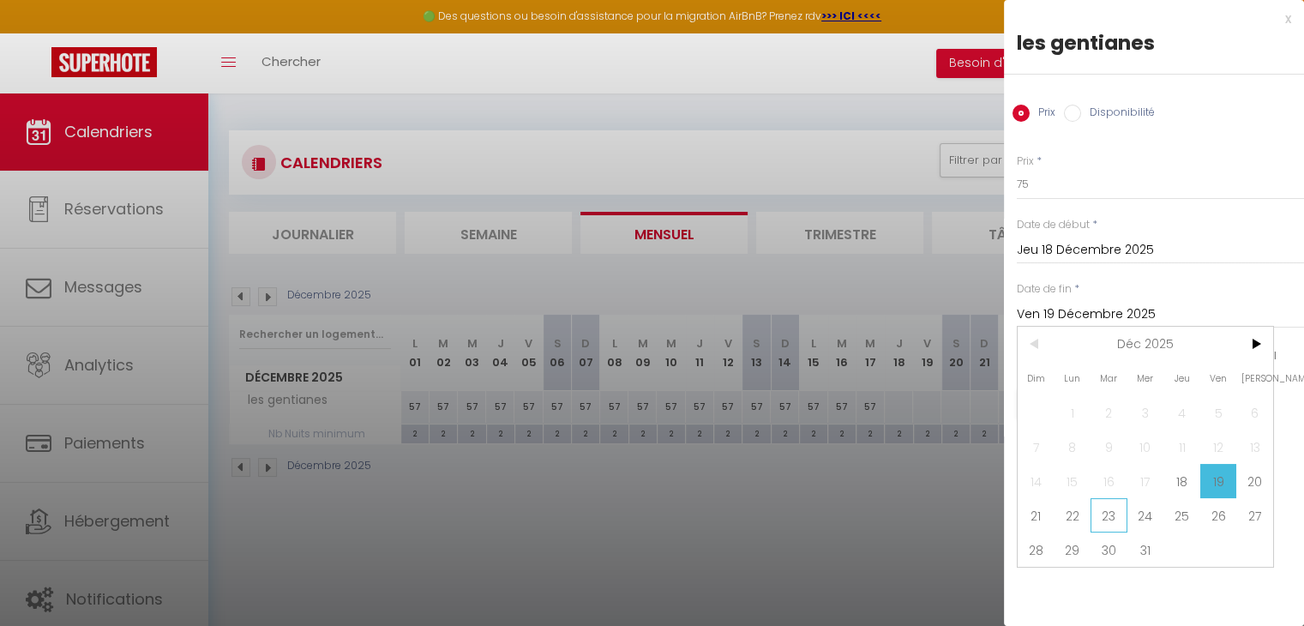
click at [1104, 521] on span "23" at bounding box center [1109, 515] width 37 height 34
type input "[DATE]"
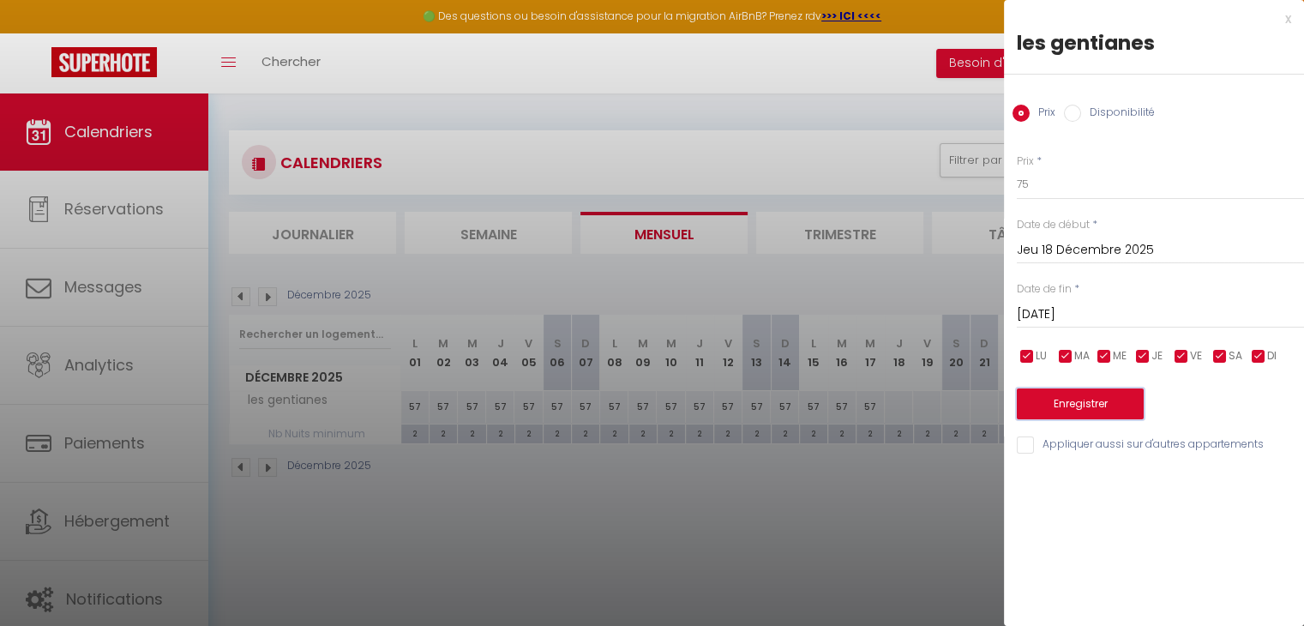
click at [1113, 402] on button "Enregistrer" at bounding box center [1080, 403] width 127 height 31
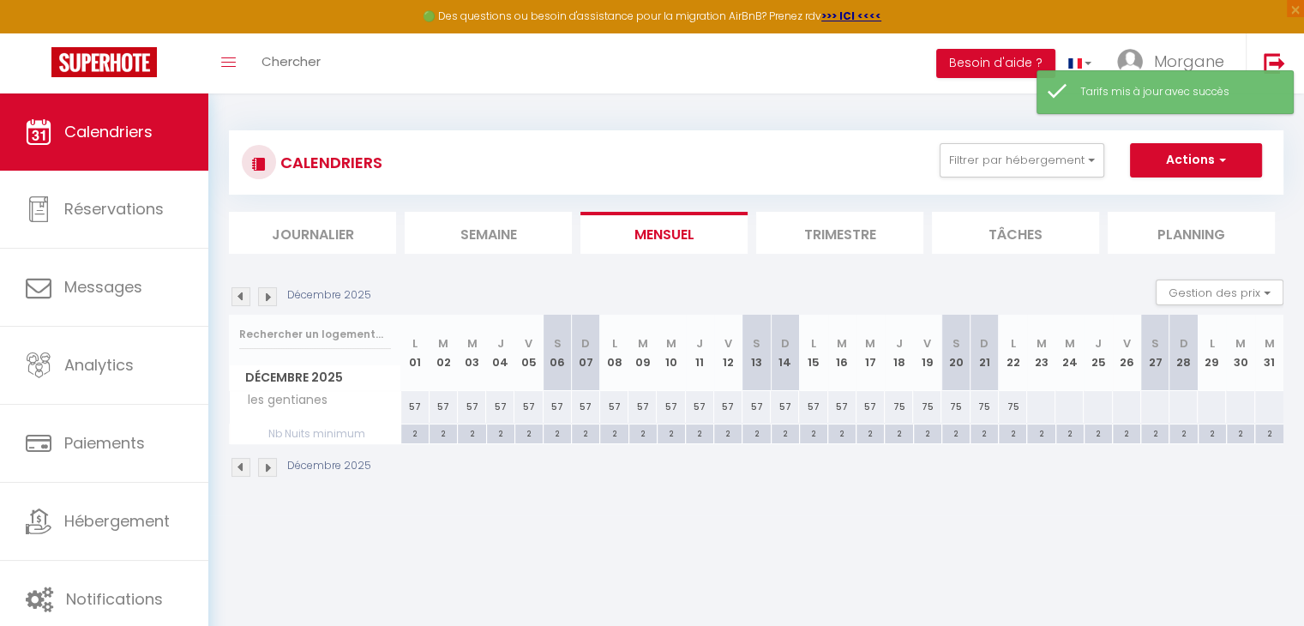
click at [1033, 406] on div at bounding box center [1040, 407] width 29 height 32
type input "[DATE]"
type input "Mer 24 Décembre 2025"
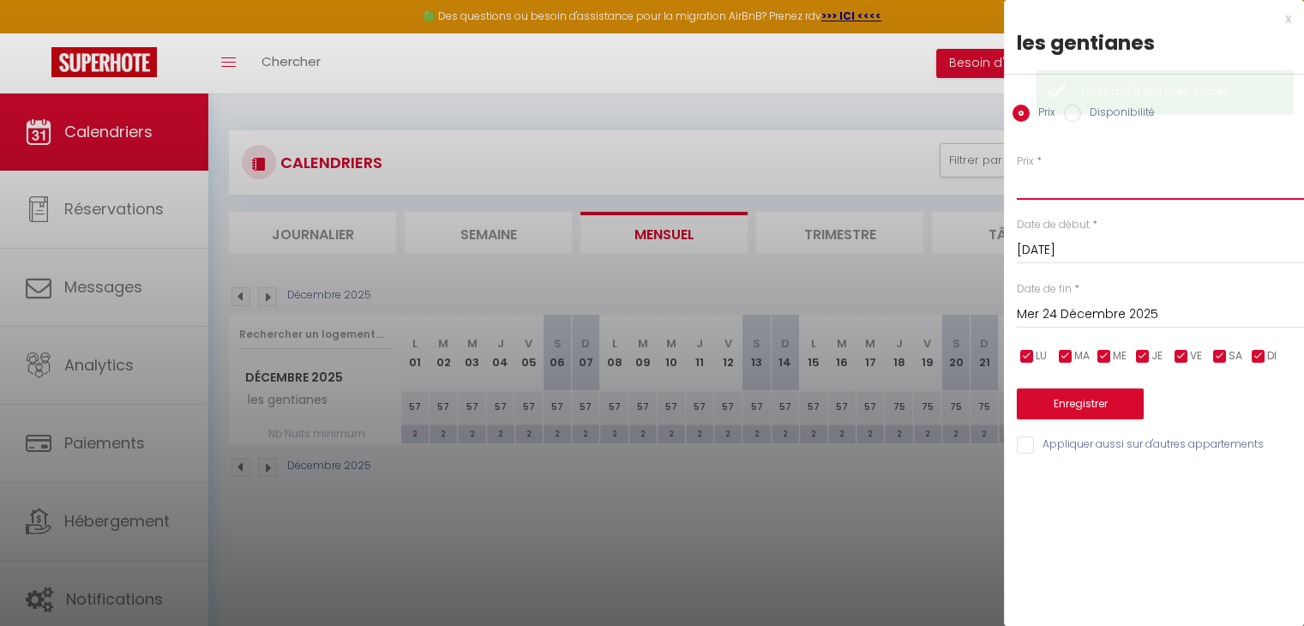
click at [1104, 188] on input "Prix" at bounding box center [1160, 184] width 287 height 31
type input "90"
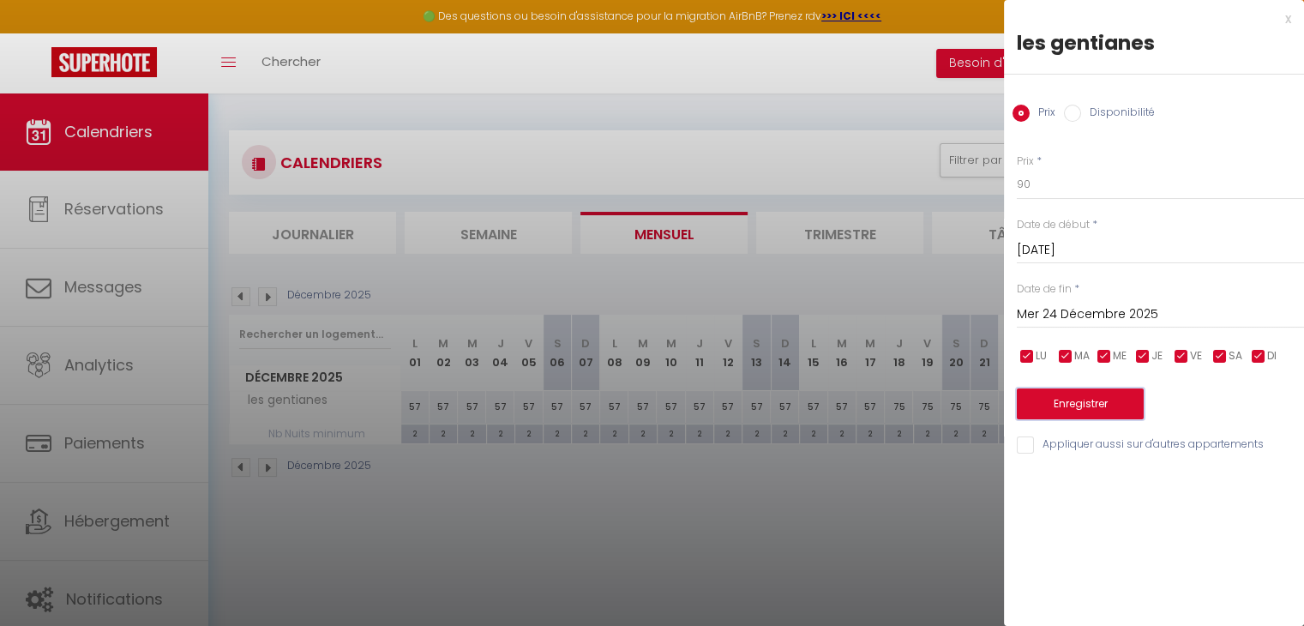
click at [1084, 404] on button "Enregistrer" at bounding box center [1080, 403] width 127 height 31
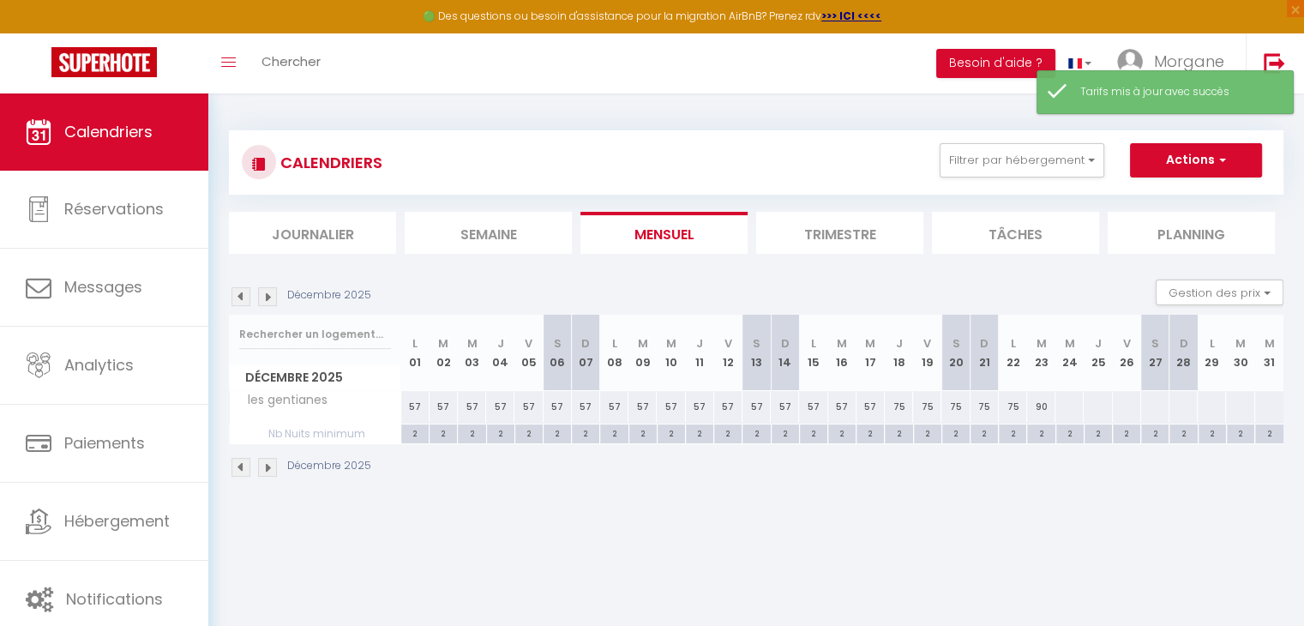
click at [1067, 412] on div at bounding box center [1069, 407] width 29 height 32
type input "Mer 24 Décembre 2025"
type input "Jeu 25 Décembre 2025"
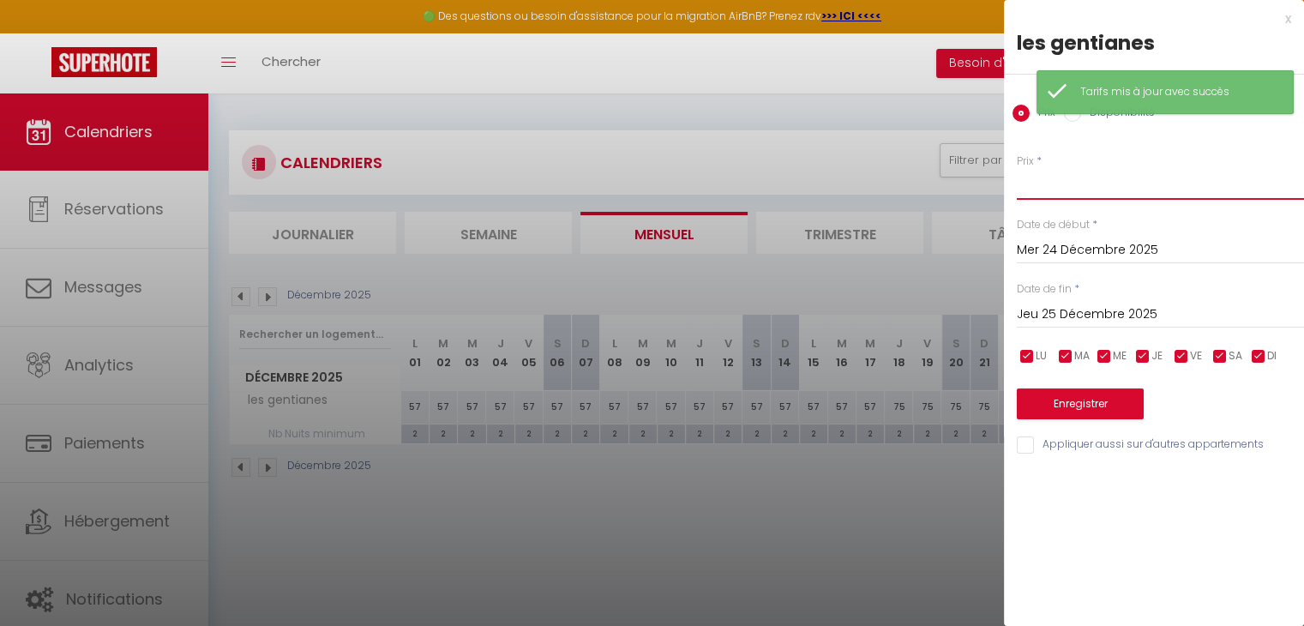
click at [1068, 189] on input "Prix" at bounding box center [1160, 184] width 287 height 31
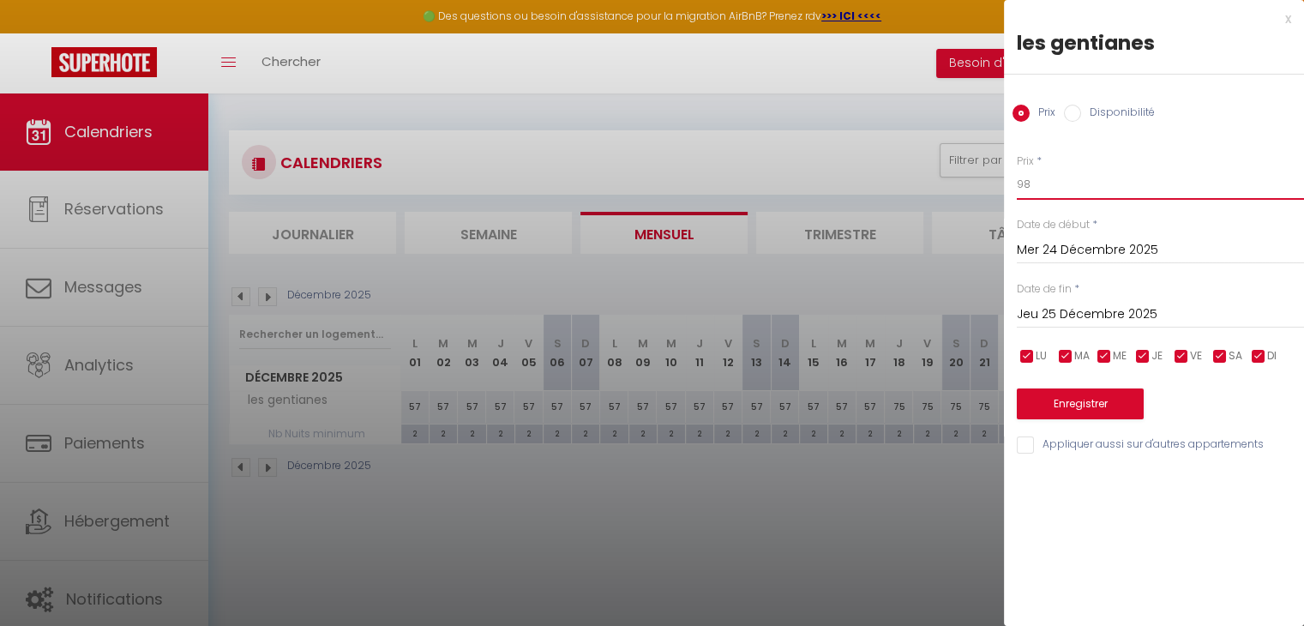
type input "98"
click at [1072, 308] on input "Jeu 25 Décembre 2025" at bounding box center [1160, 315] width 287 height 22
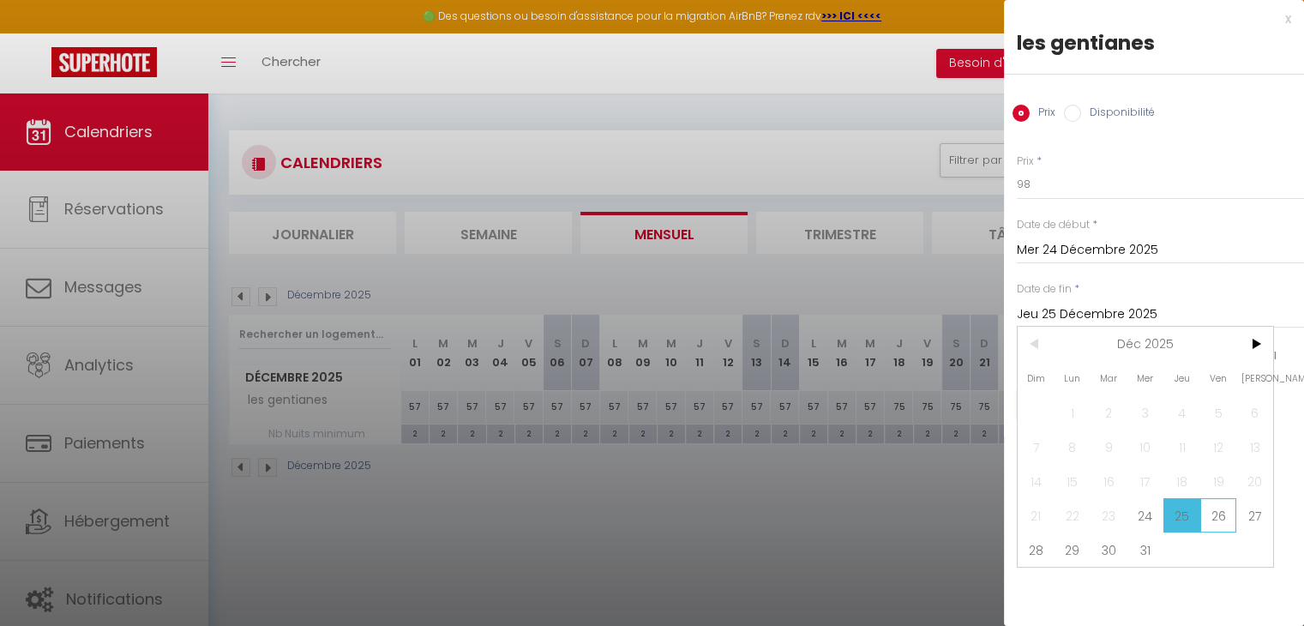
click at [1221, 519] on span "26" at bounding box center [1218, 515] width 37 height 34
type input "Ven 26 Décembre 2025"
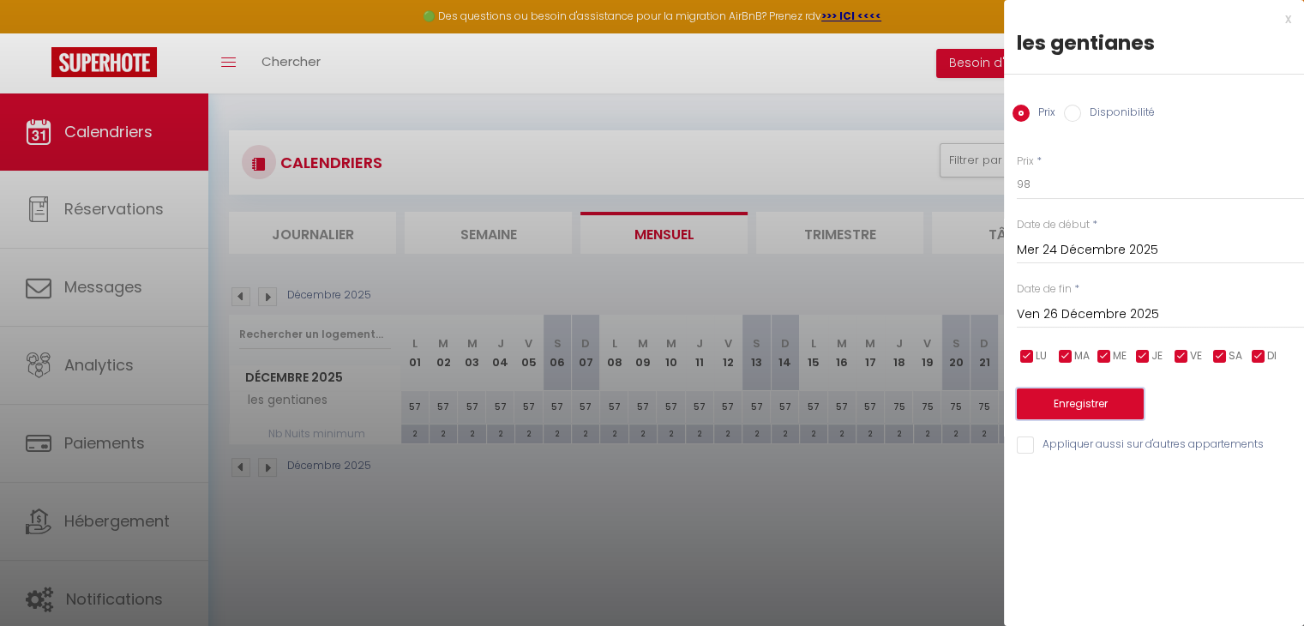
click at [1109, 401] on button "Enregistrer" at bounding box center [1080, 403] width 127 height 31
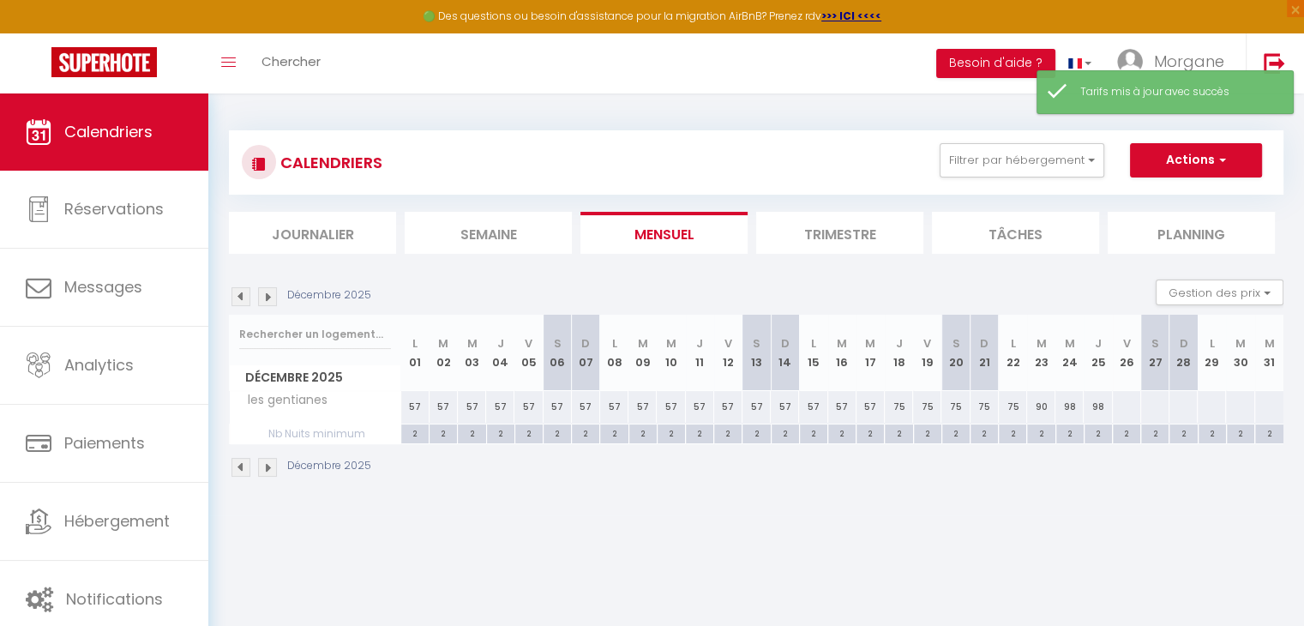
click at [1136, 412] on div at bounding box center [1126, 407] width 29 height 32
type input "Ven 26 Décembre 2025"
type input "[DATE]"
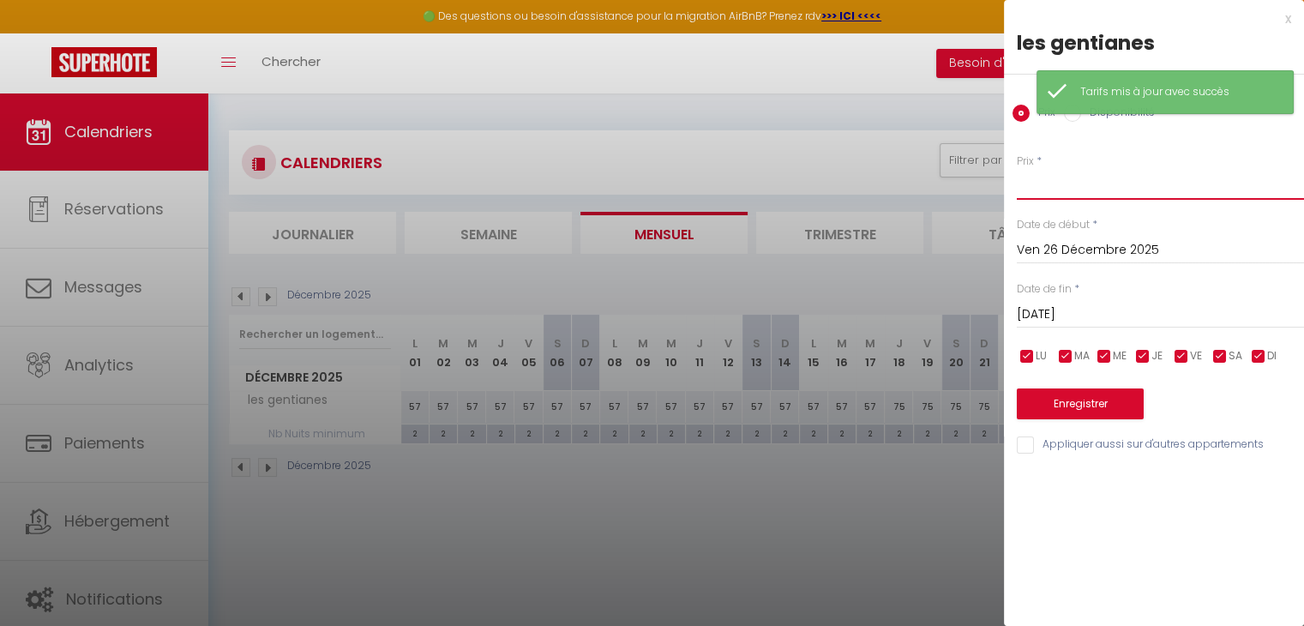
click at [1106, 186] on input "Prix" at bounding box center [1160, 184] width 287 height 31
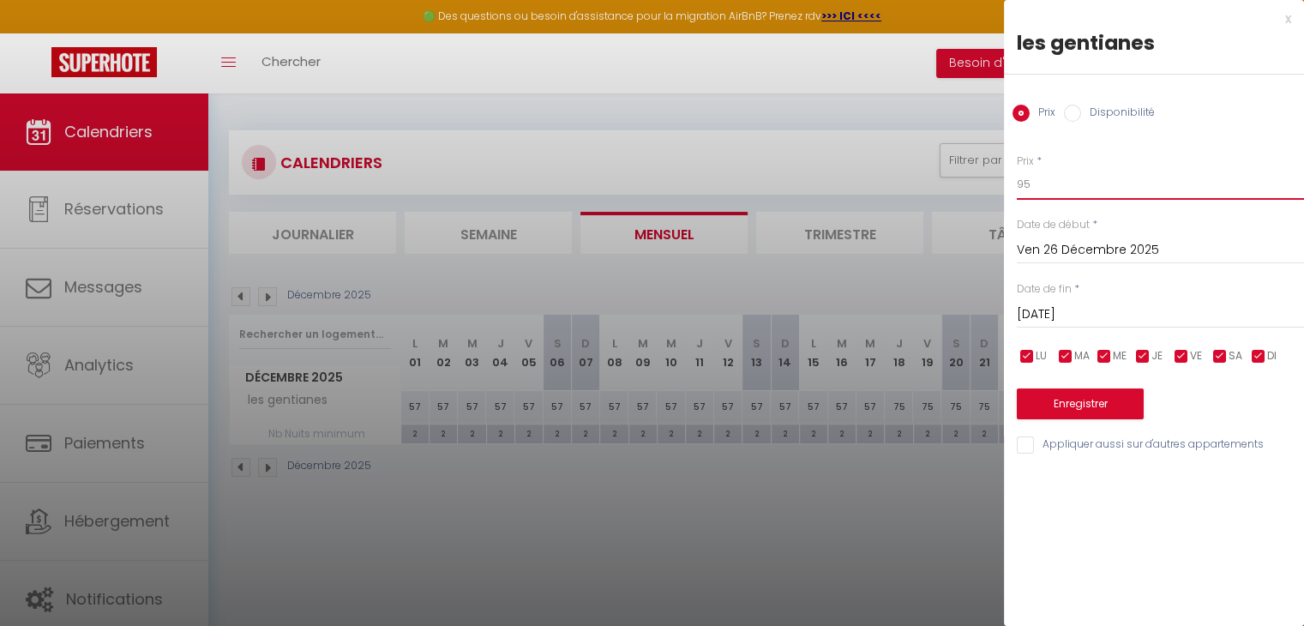
type input "95"
click at [1103, 304] on input "[DATE]" at bounding box center [1160, 315] width 287 height 22
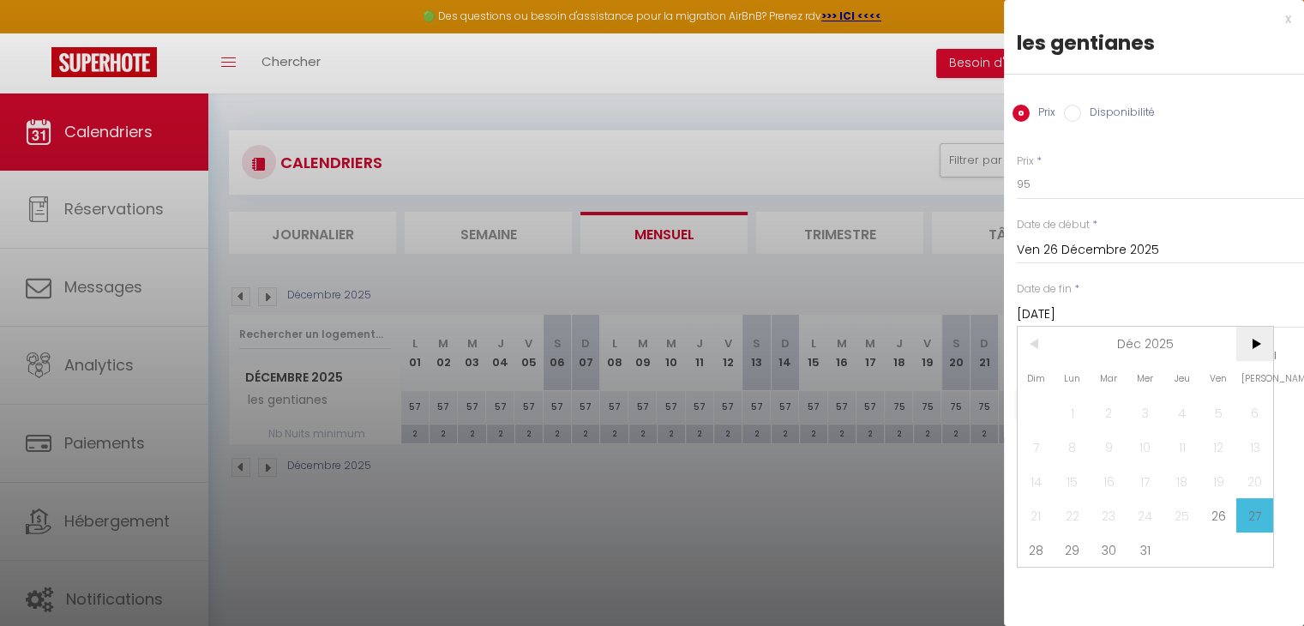
click at [1257, 340] on span ">" at bounding box center [1254, 344] width 37 height 34
click at [1175, 409] on span "1" at bounding box center [1181, 412] width 37 height 34
type input "Jeu 01 Janvier 2026"
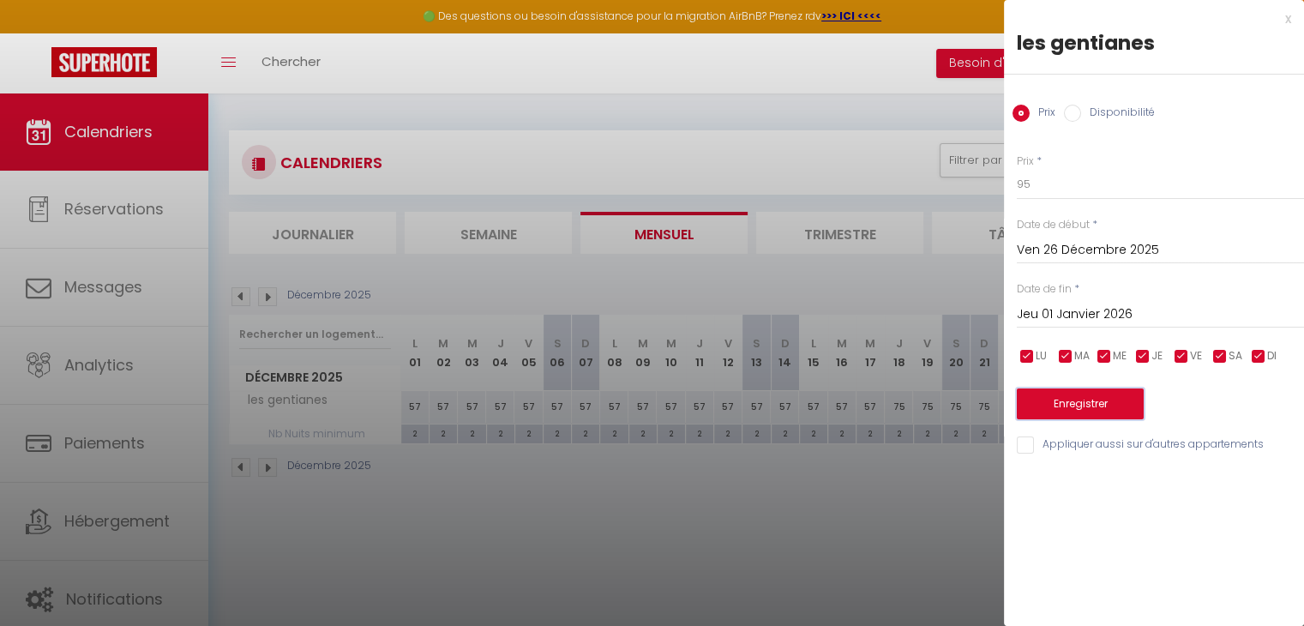
click at [1113, 406] on button "Enregistrer" at bounding box center [1080, 403] width 127 height 31
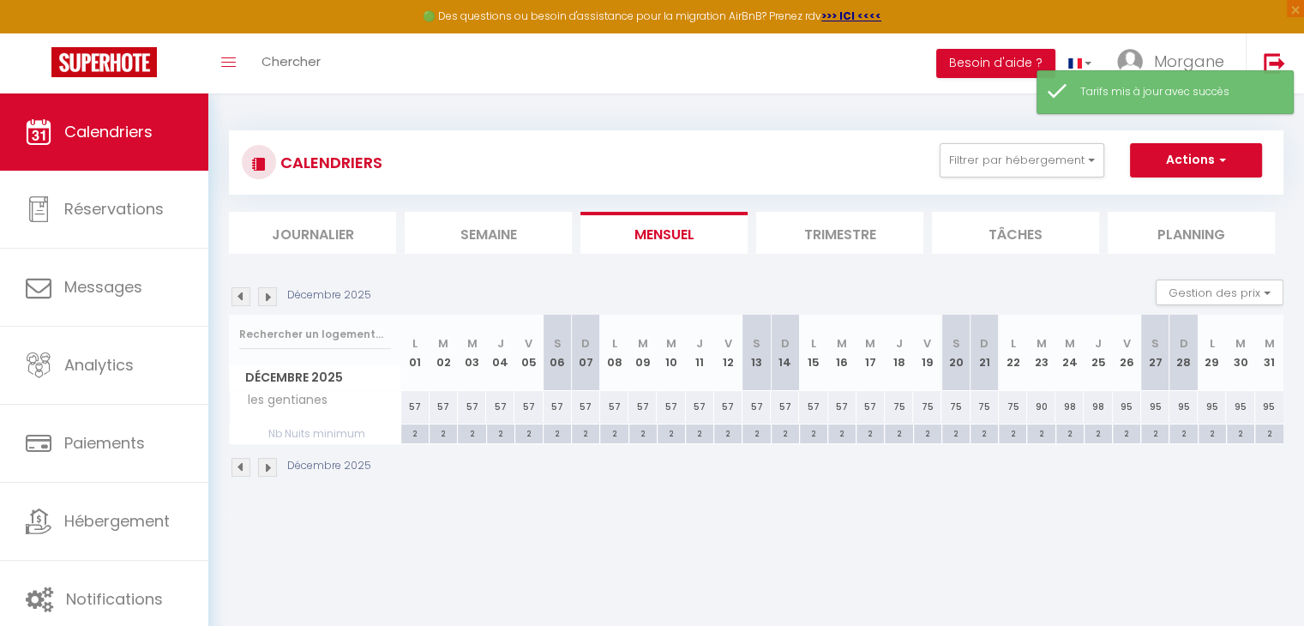
click at [271, 292] on img at bounding box center [267, 296] width 19 height 19
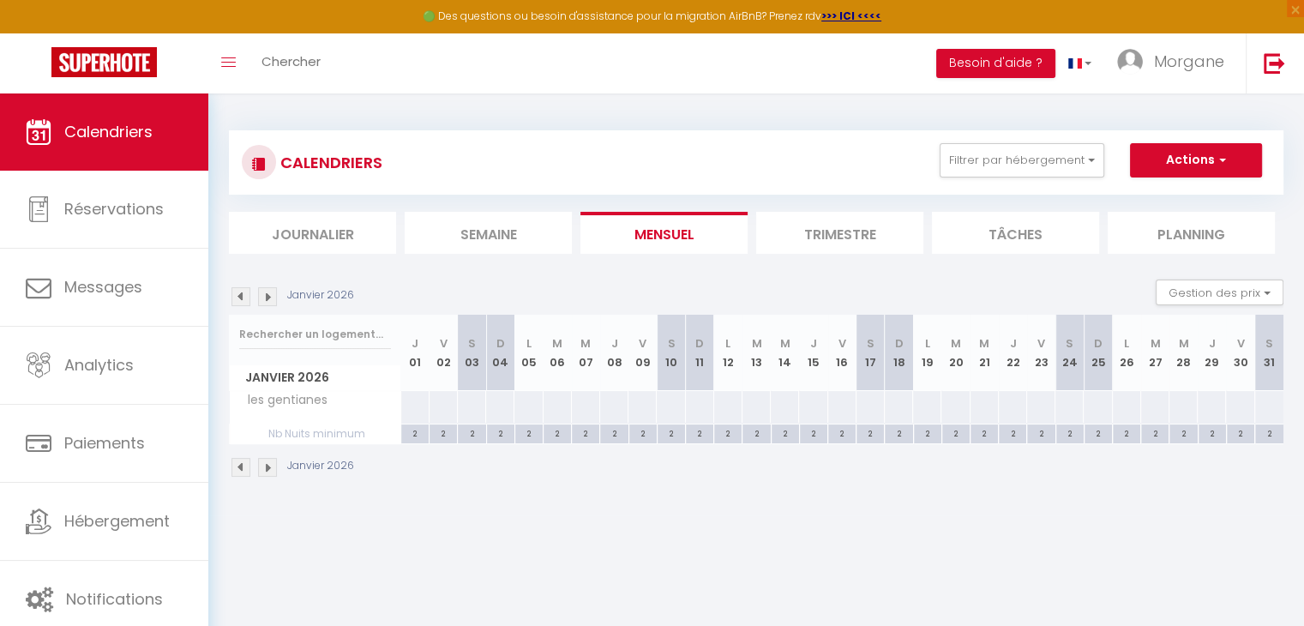
click at [416, 408] on div at bounding box center [414, 407] width 29 height 32
type input "Jeu 01 Janvier 2026"
type input "Ven 02 Janvier 2026"
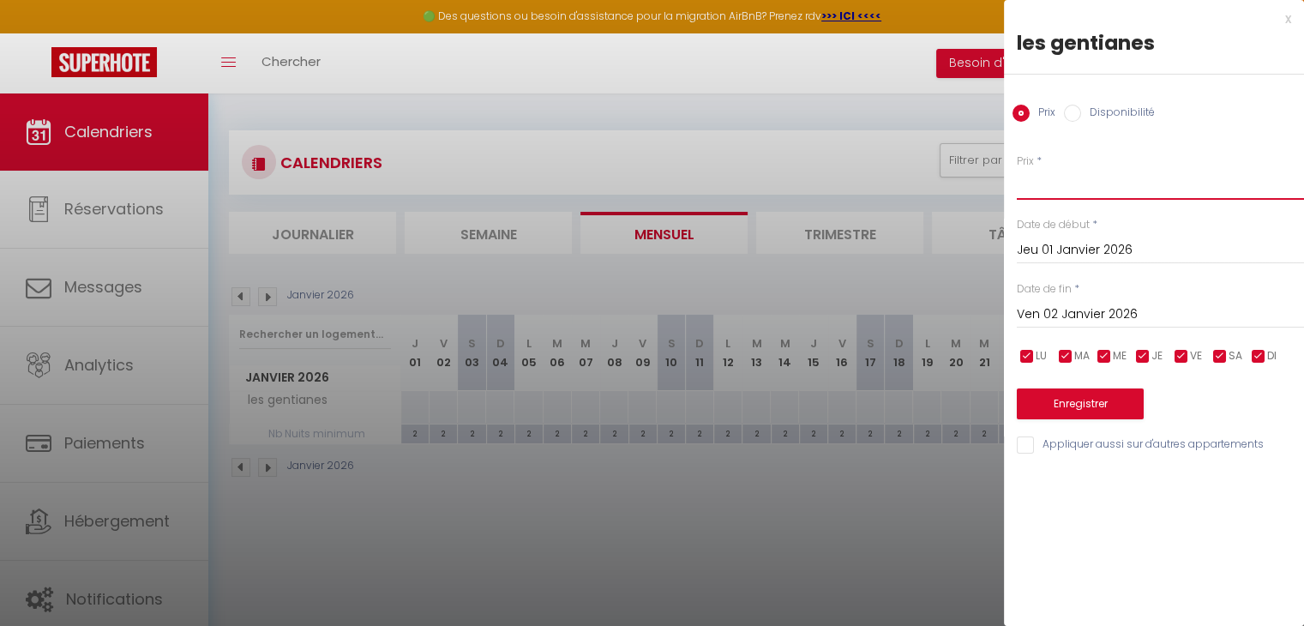
click at [1061, 177] on input "Prix" at bounding box center [1160, 184] width 287 height 31
type input "57"
click at [1097, 316] on input "Ven 02 Janvier 2026" at bounding box center [1160, 315] width 287 height 22
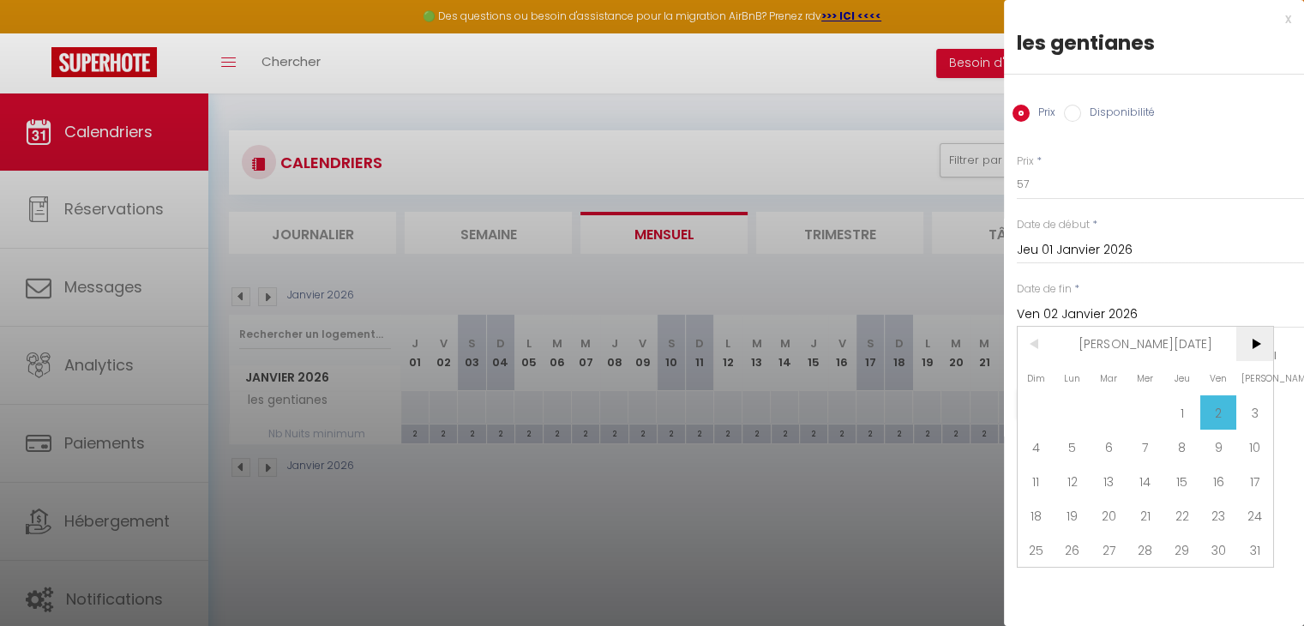
click at [1256, 338] on span ">" at bounding box center [1254, 344] width 37 height 34
click at [1147, 416] on span "4" at bounding box center [1145, 412] width 37 height 34
type input "[DATE]"
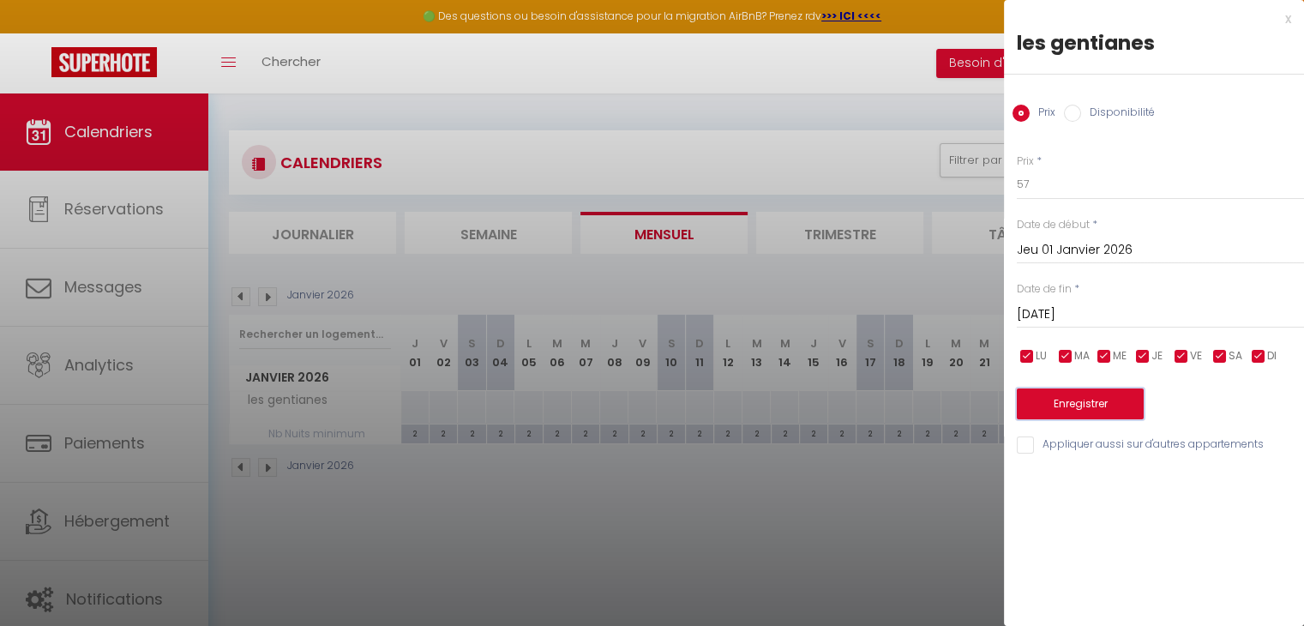
click at [1089, 399] on button "Enregistrer" at bounding box center [1080, 403] width 127 height 31
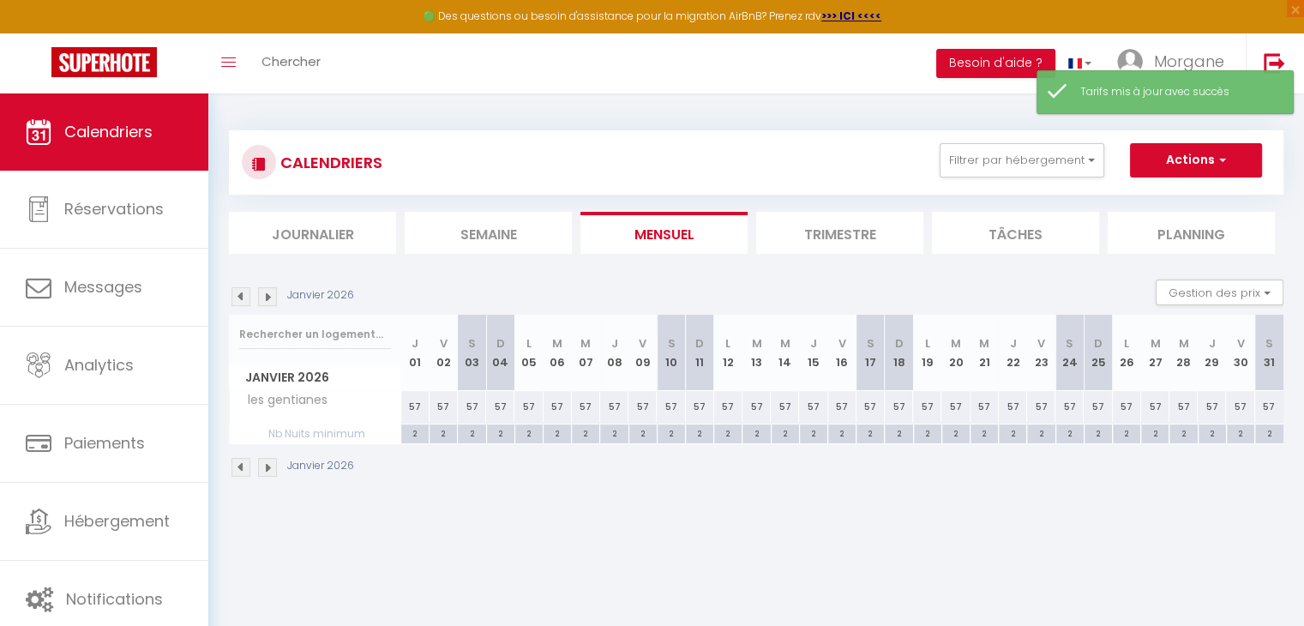
click at [267, 297] on img at bounding box center [267, 296] width 19 height 19
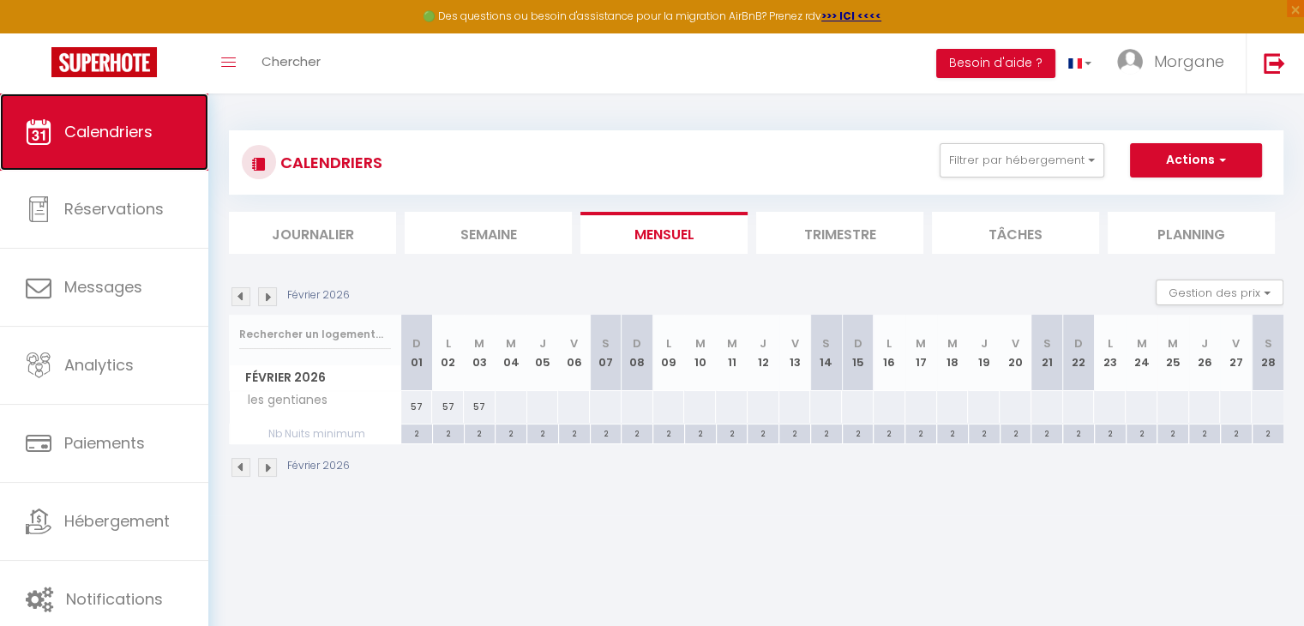
click at [147, 121] on span "Calendriers" at bounding box center [108, 131] width 88 height 21
click at [151, 129] on span "Calendriers" at bounding box center [108, 131] width 88 height 21
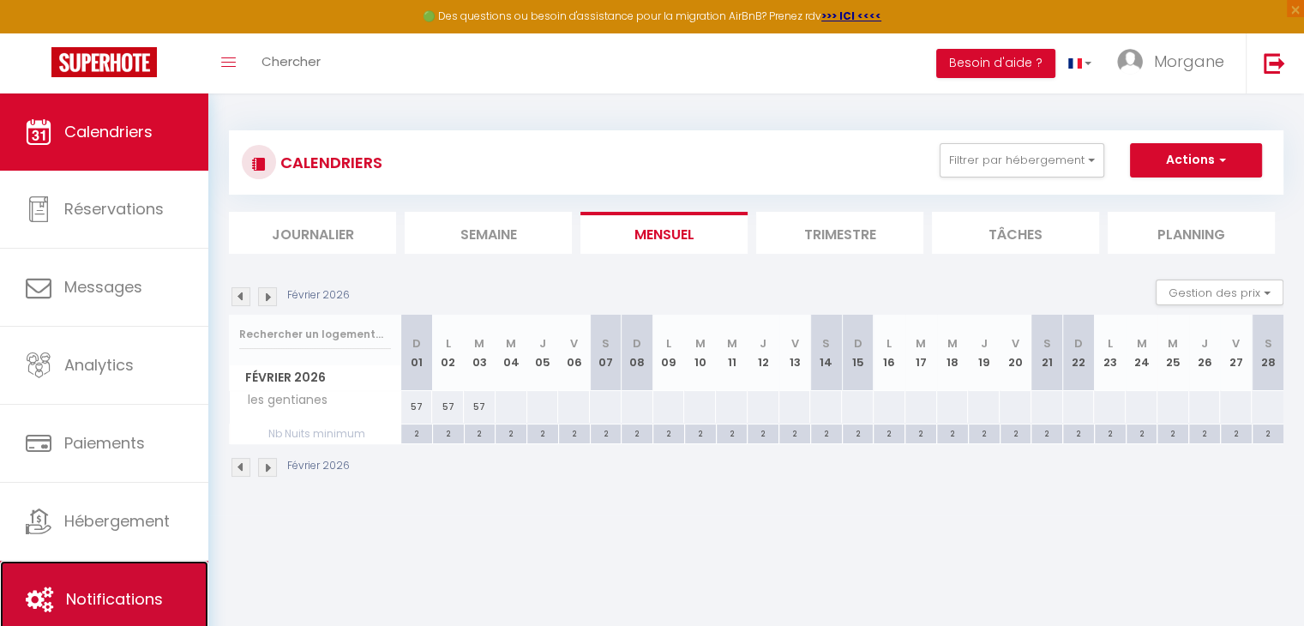
click at [147, 582] on link "Notifications" at bounding box center [104, 599] width 208 height 77
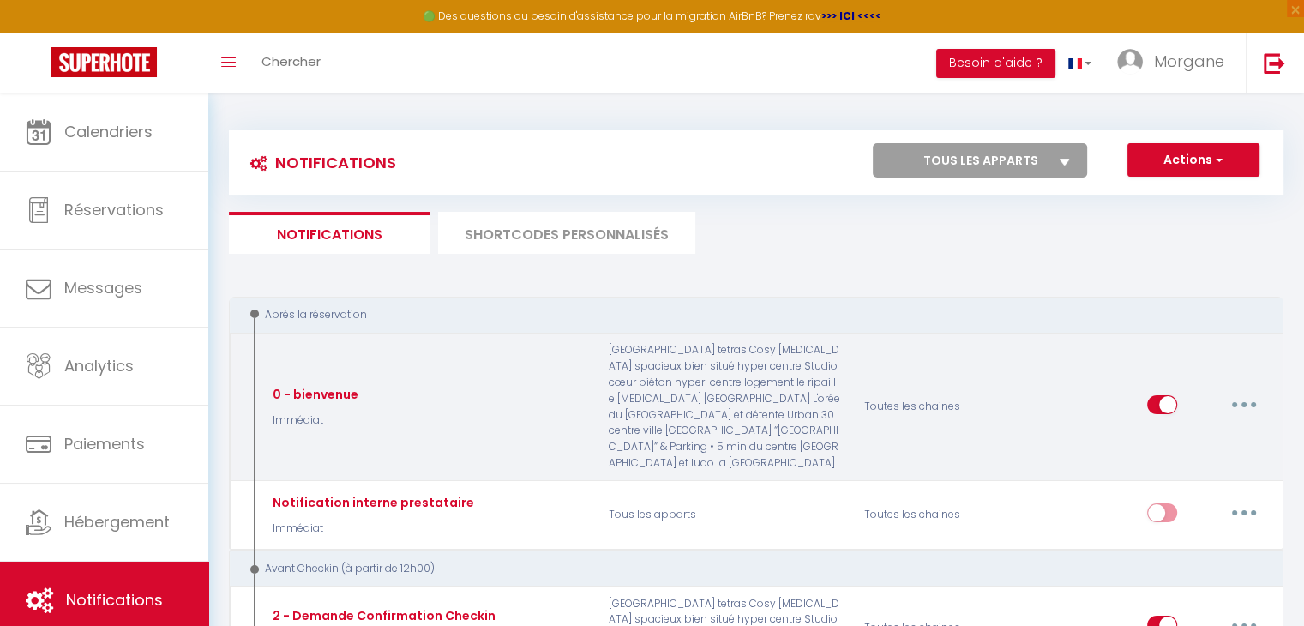
click at [1246, 398] on button "button" at bounding box center [1244, 404] width 48 height 27
click at [1189, 437] on link "Editer" at bounding box center [1199, 443] width 127 height 29
type input "0 - bienvenue"
select select "Immédiat"
select select
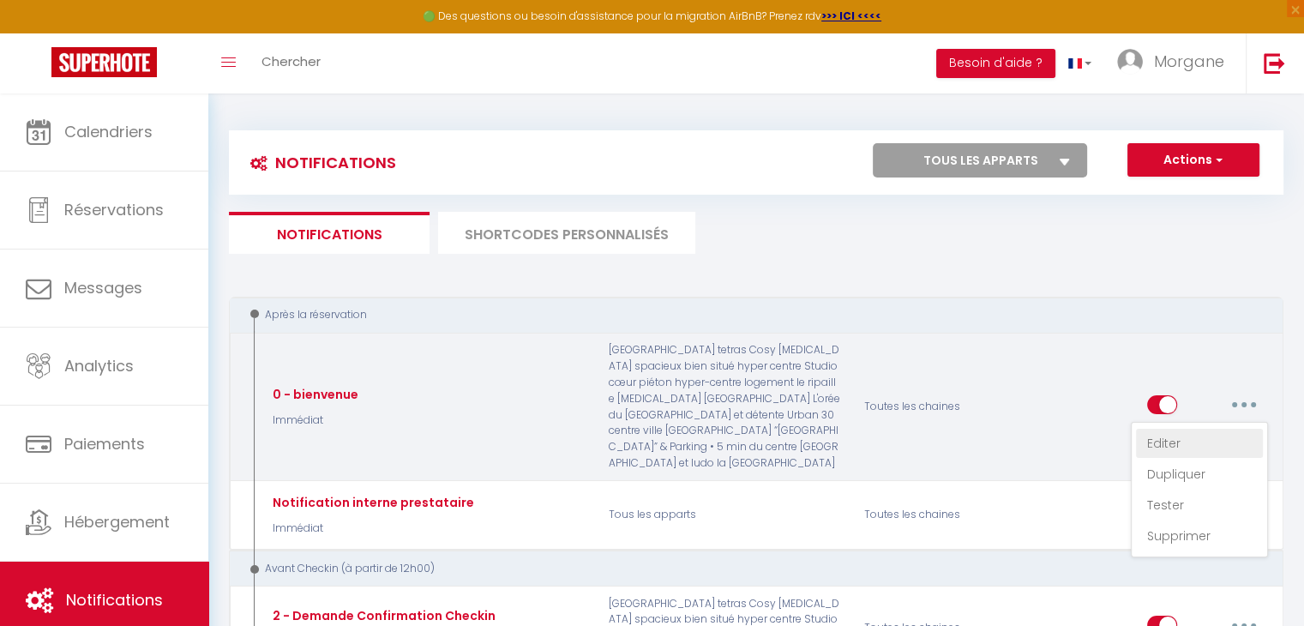
checkbox input "true"
checkbox input "false"
radio input "true"
type input "confirmation réservation"
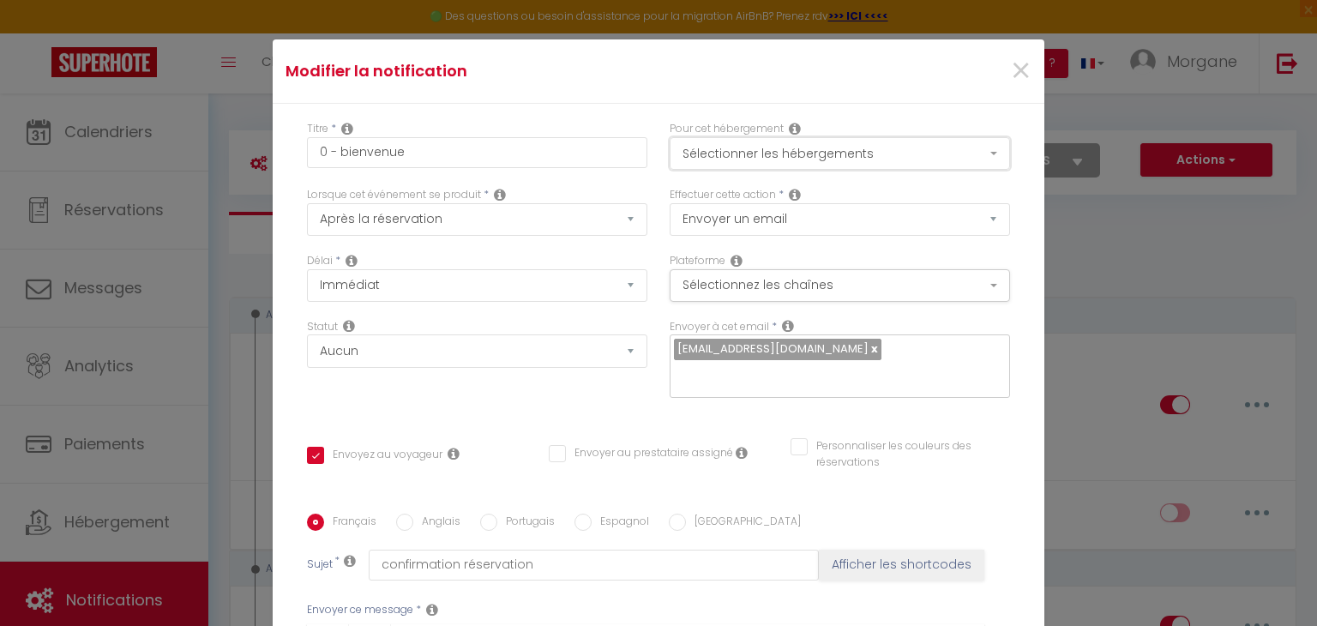
click at [931, 156] on button "Sélectionner les hébergements" at bounding box center [840, 153] width 340 height 33
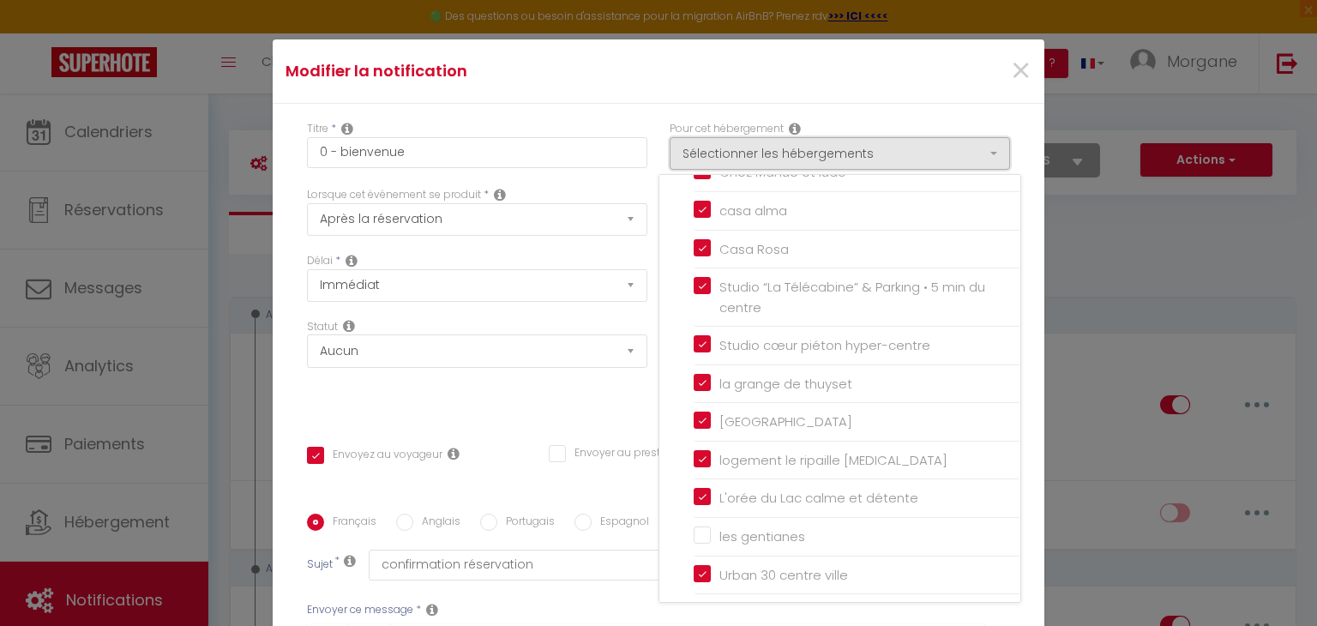
scroll to position [141, 0]
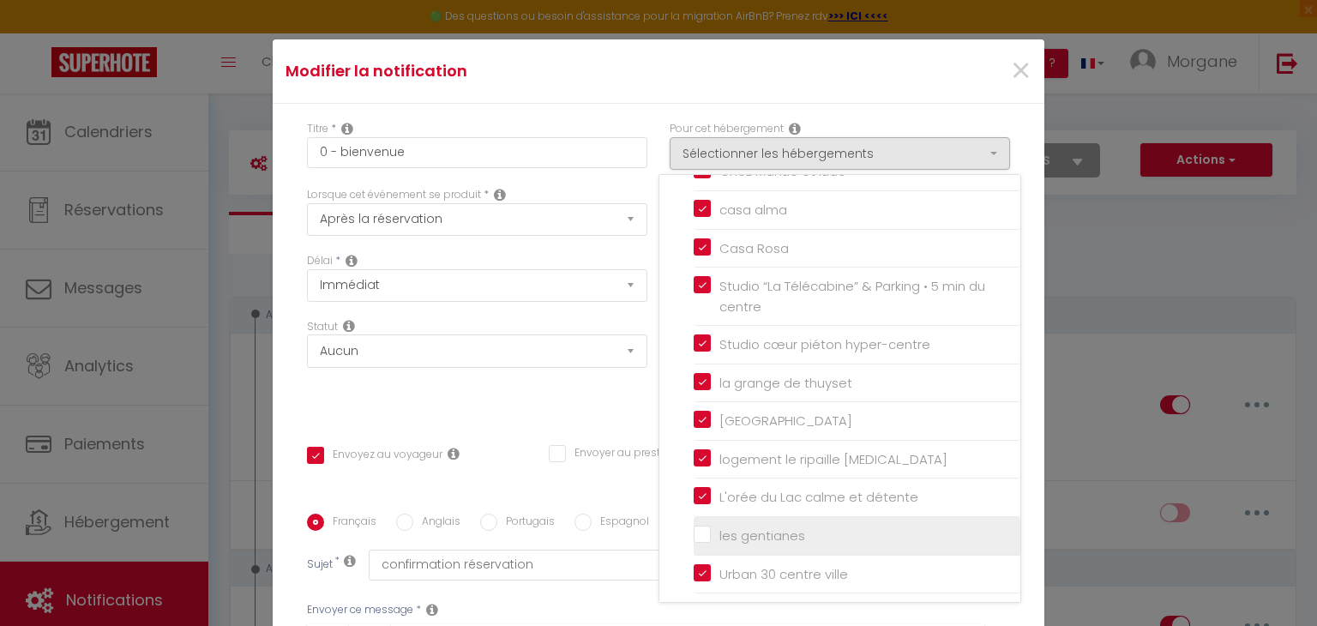
click at [694, 529] on input "les gentianes" at bounding box center [857, 535] width 327 height 17
checkbox input "true"
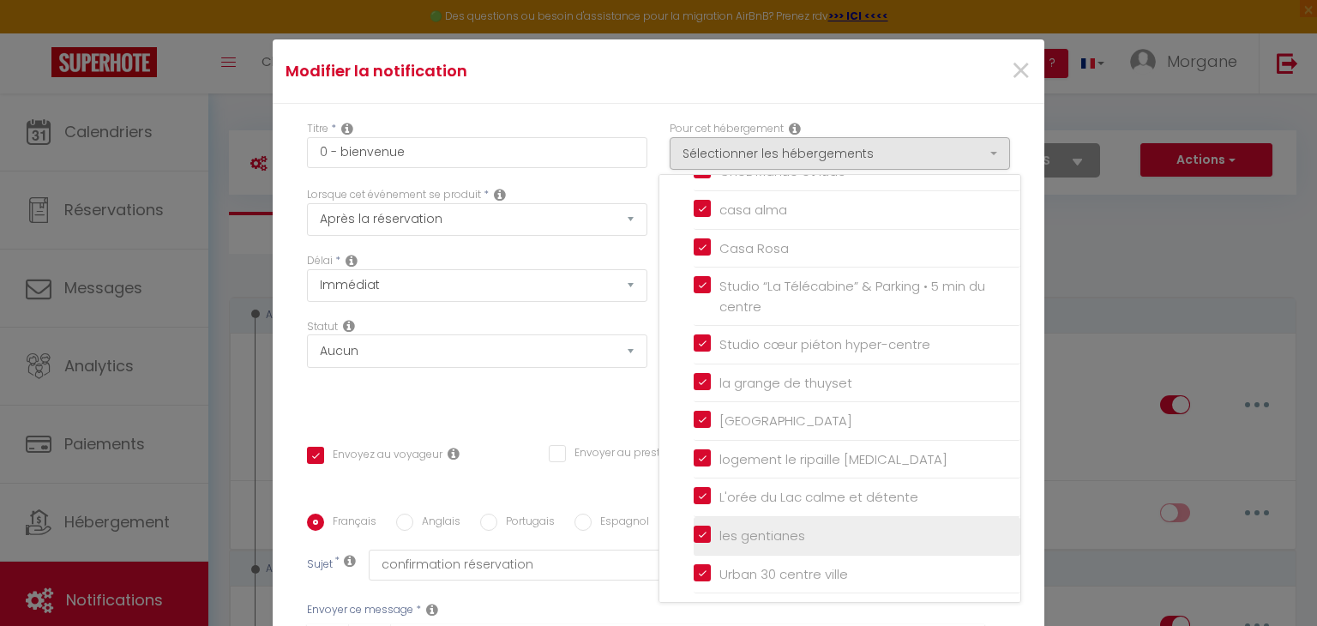
checkbox input "false"
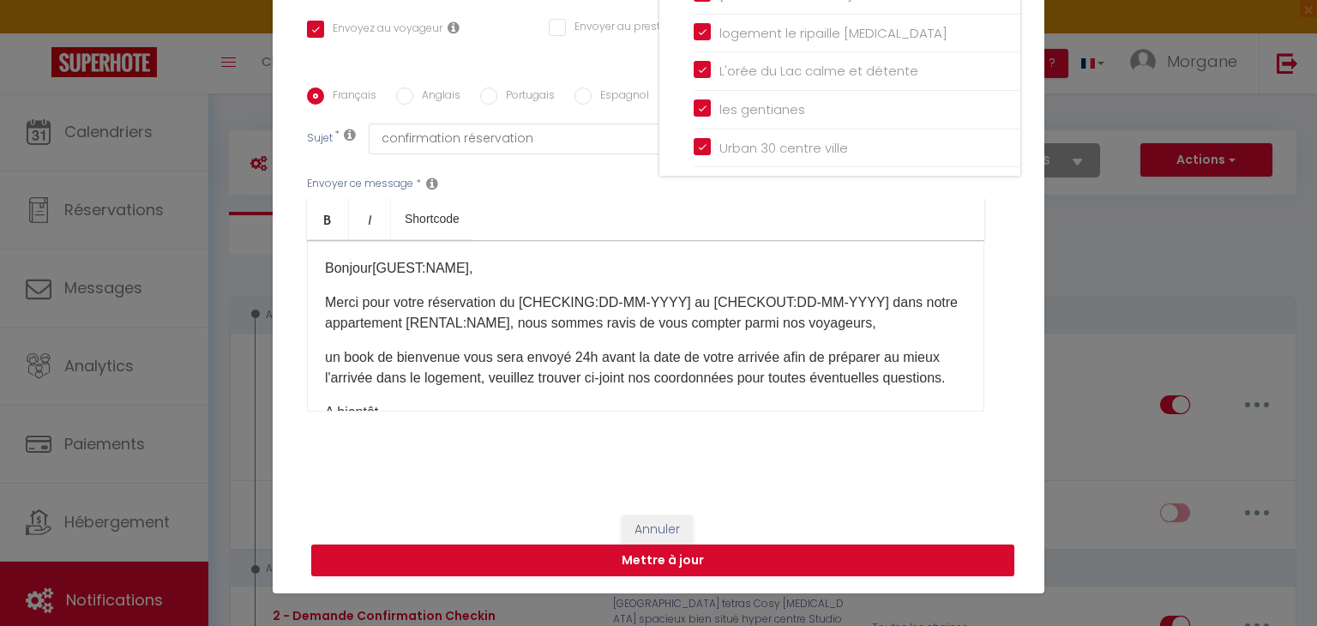
scroll to position [78, 0]
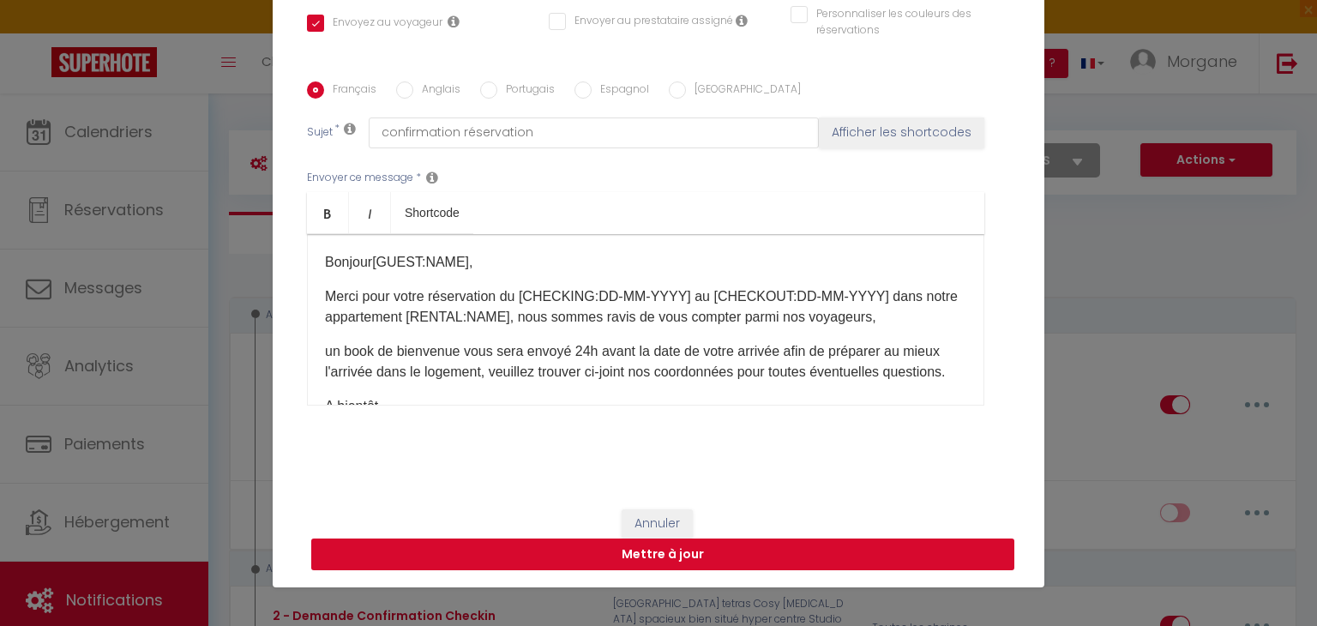
click at [808, 550] on button "Mettre à jour" at bounding box center [662, 554] width 703 height 33
checkbox input "true"
checkbox input "false"
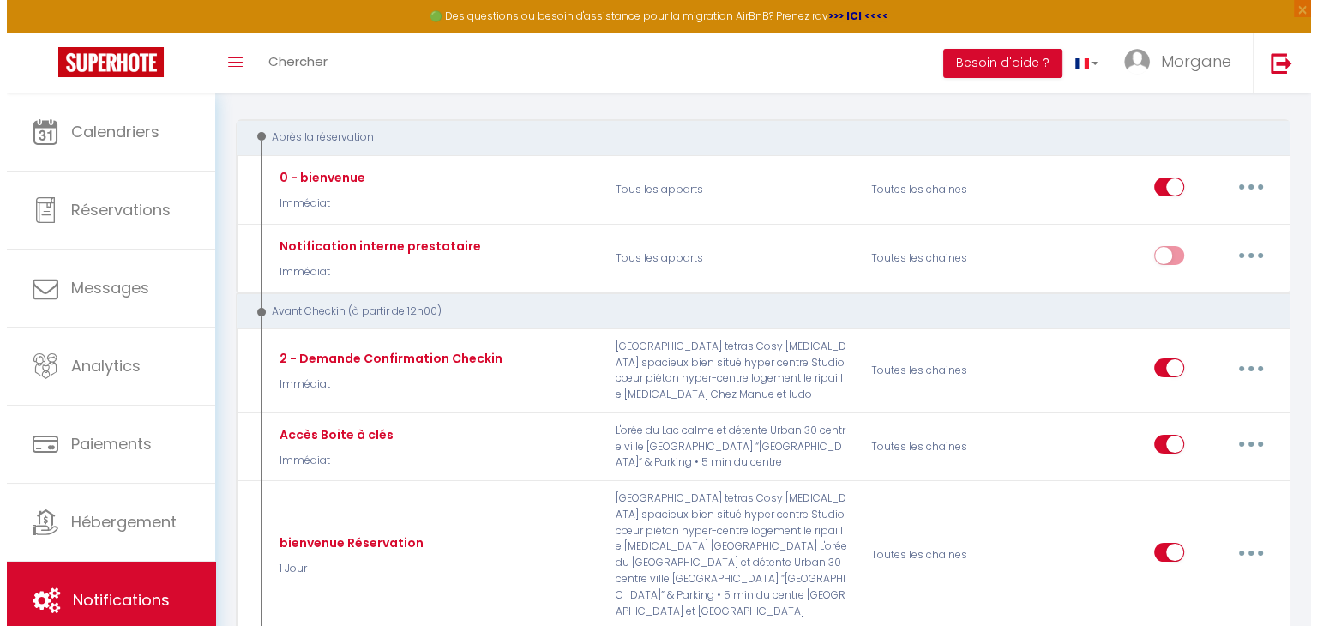
scroll to position [206, 0]
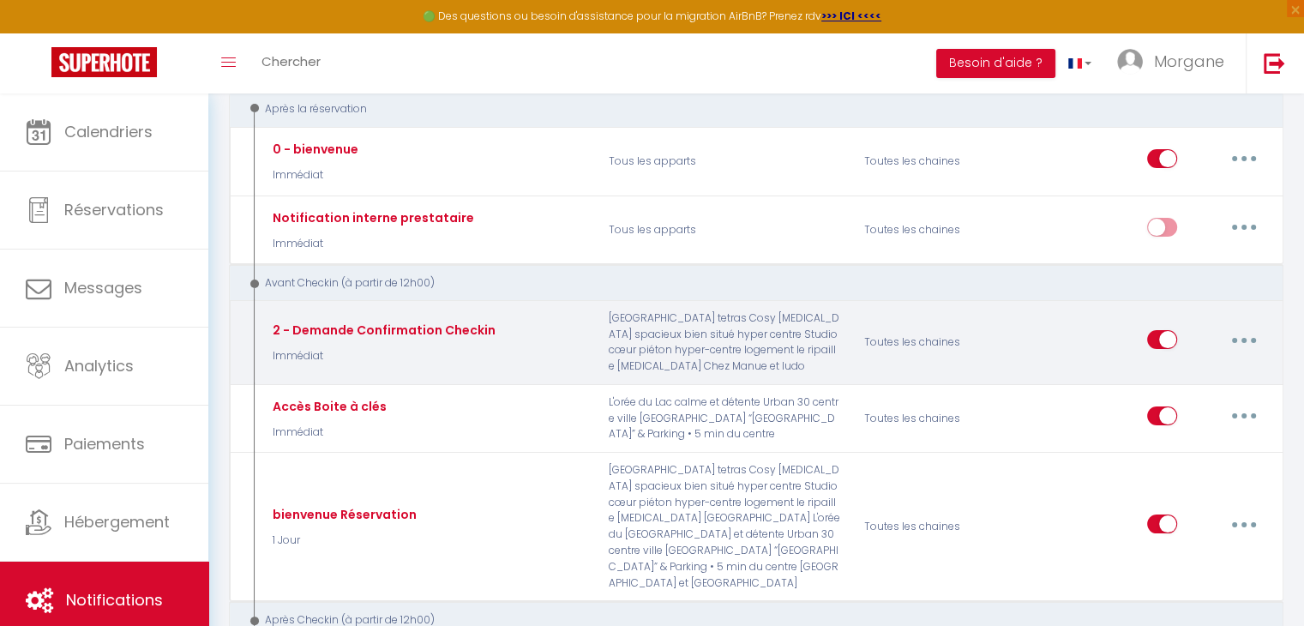
click at [1251, 327] on button "button" at bounding box center [1244, 339] width 48 height 27
click at [1176, 364] on link "Editer" at bounding box center [1199, 378] width 127 height 29
type input "2 - Demande Confirmation Checkin"
select select "Immédiat"
select select
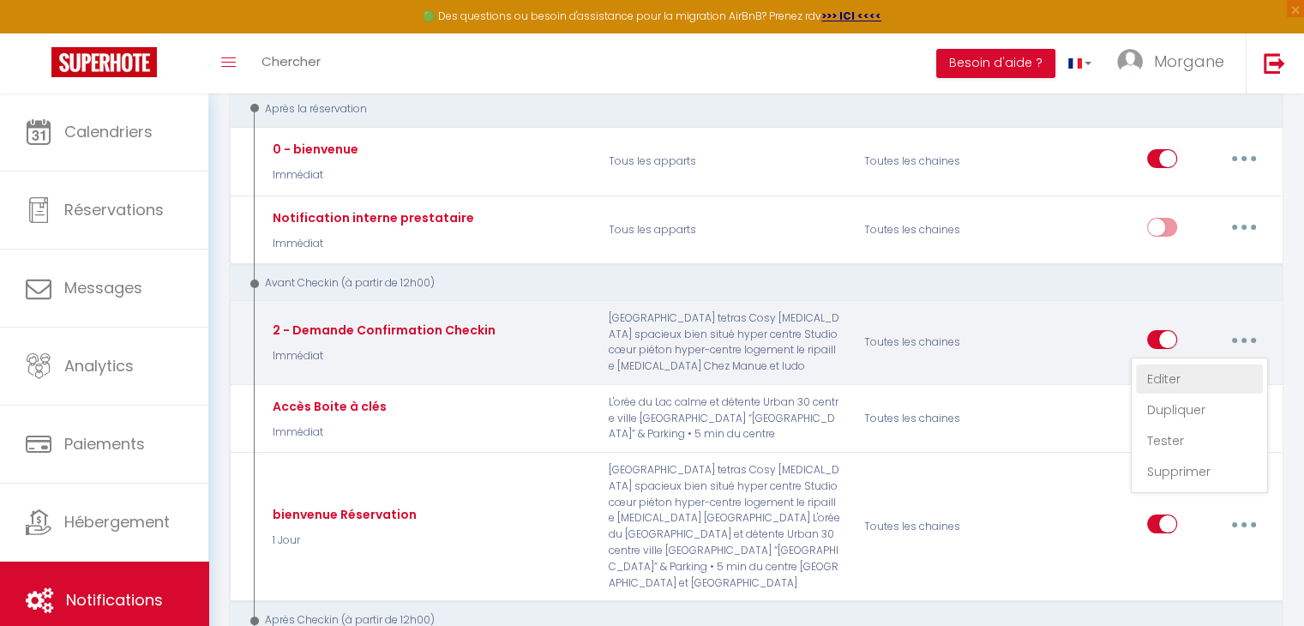
checkbox input "true"
checkbox input "false"
radio input "true"
type input "Procédure pour le checkin - [RENTAL:NAME]"
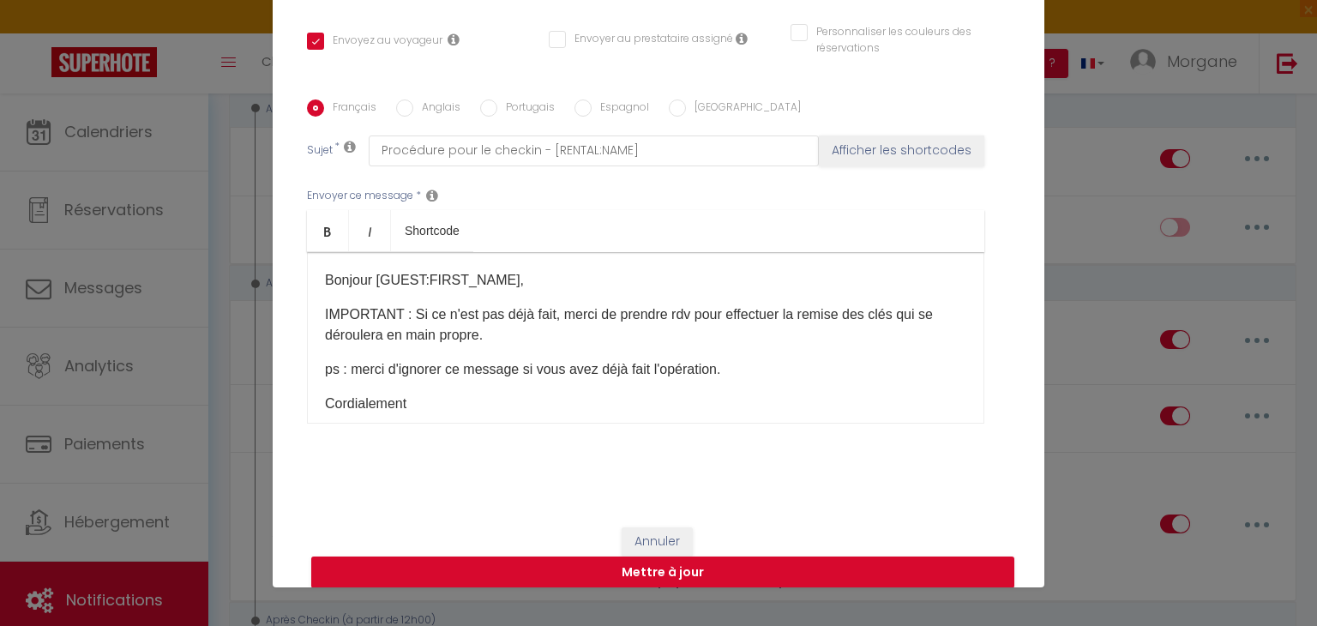
drag, startPoint x: 1036, startPoint y: 204, endPoint x: 1025, endPoint y: 38, distance: 166.7
click at [1025, 38] on div "Modifier la notification × Titre * 2 - Demande Confirmation Checkin Pour cet hé…" at bounding box center [659, 274] width 772 height 626
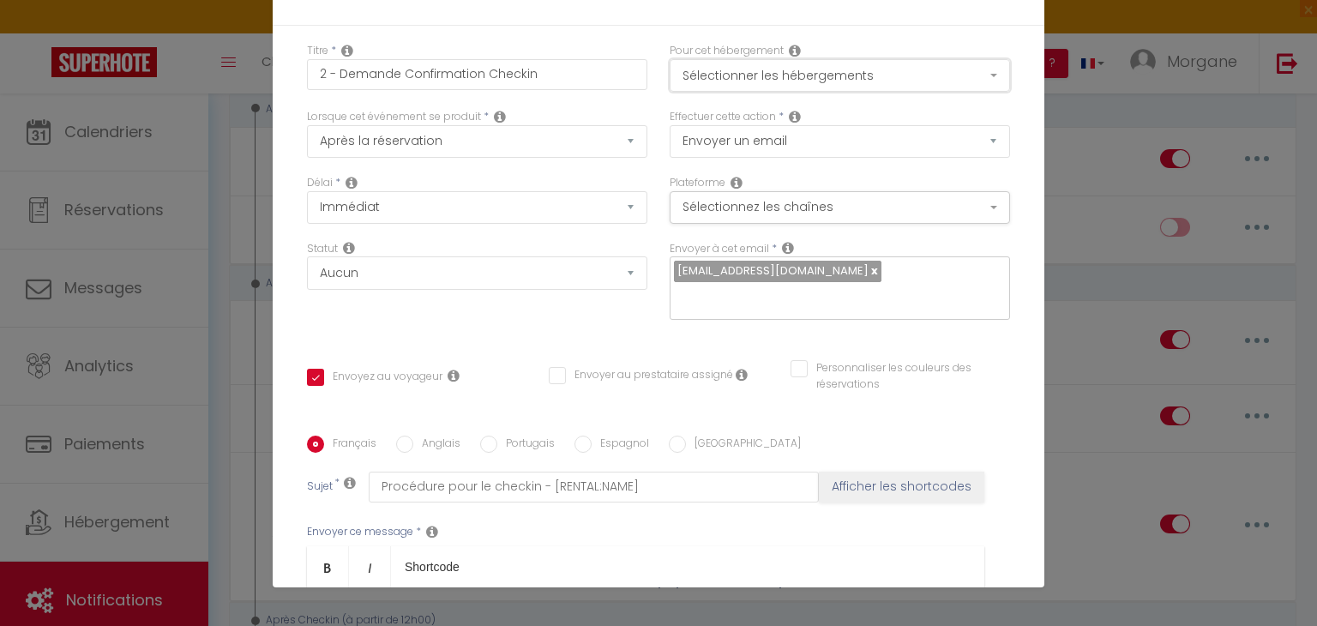
click at [899, 73] on button "Sélectionner les hébergements" at bounding box center [840, 75] width 340 height 33
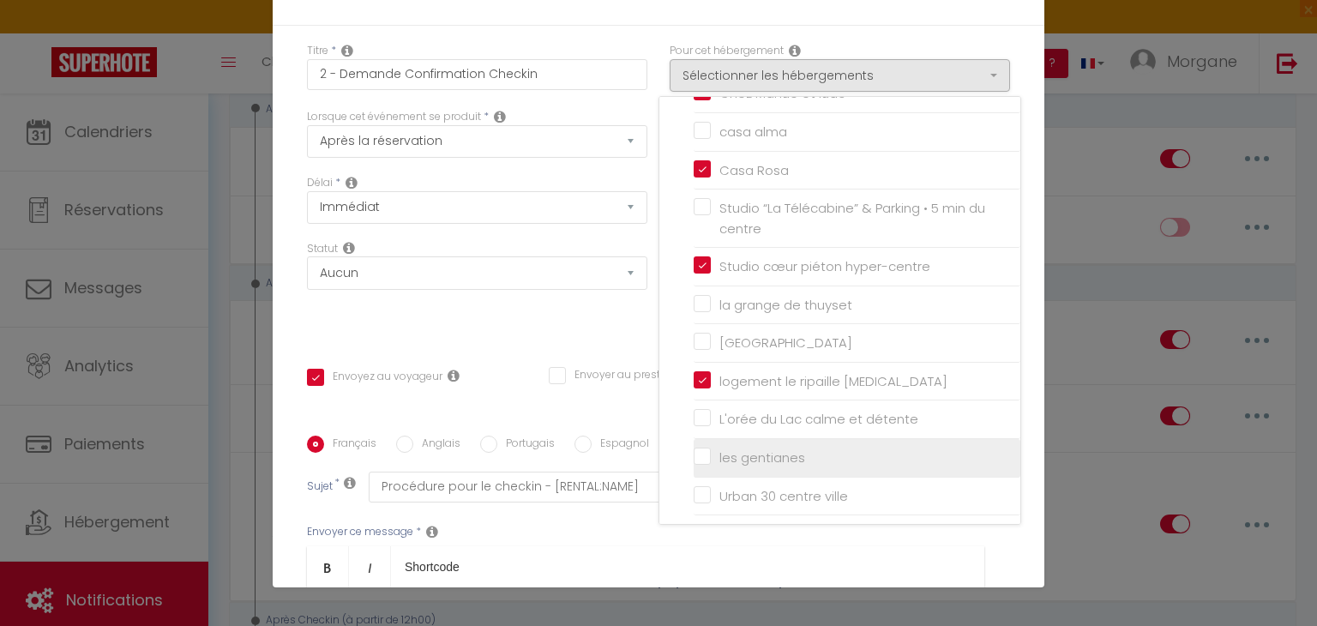
click at [694, 454] on input "les gentianes" at bounding box center [857, 457] width 327 height 17
checkbox input "true"
checkbox input "false"
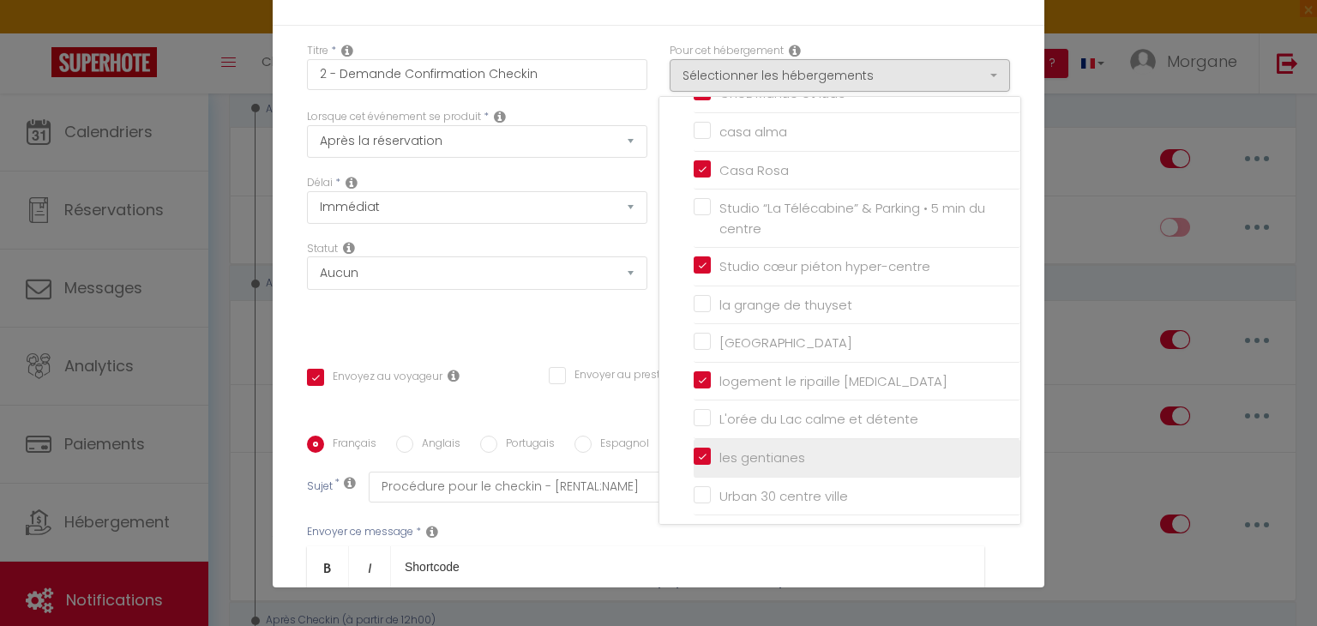
checkbox input "false"
checkbox input "true"
checkbox input "false"
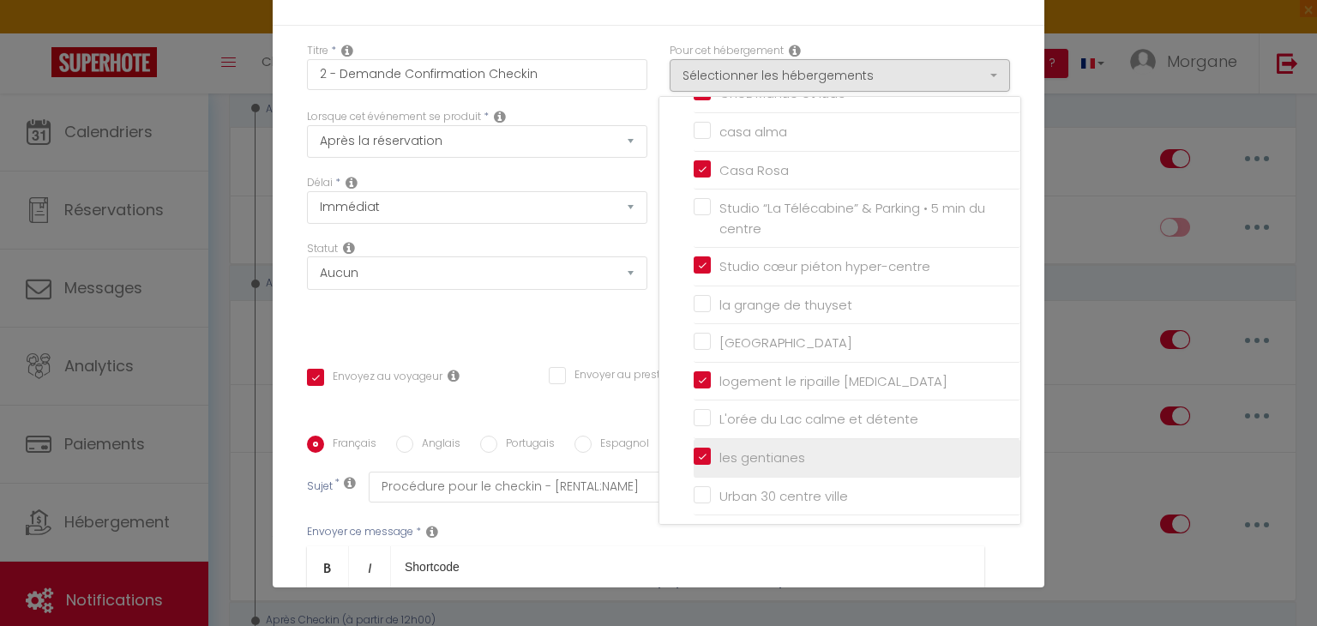
checkbox input "false"
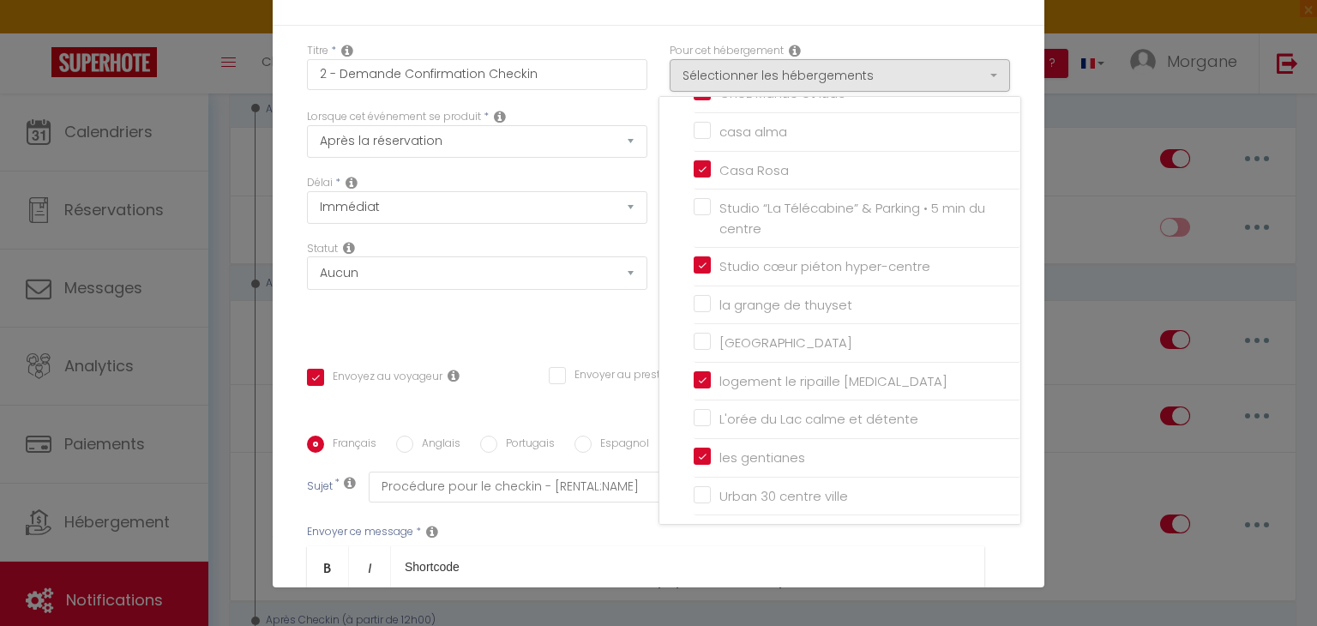
scroll to position [354, 0]
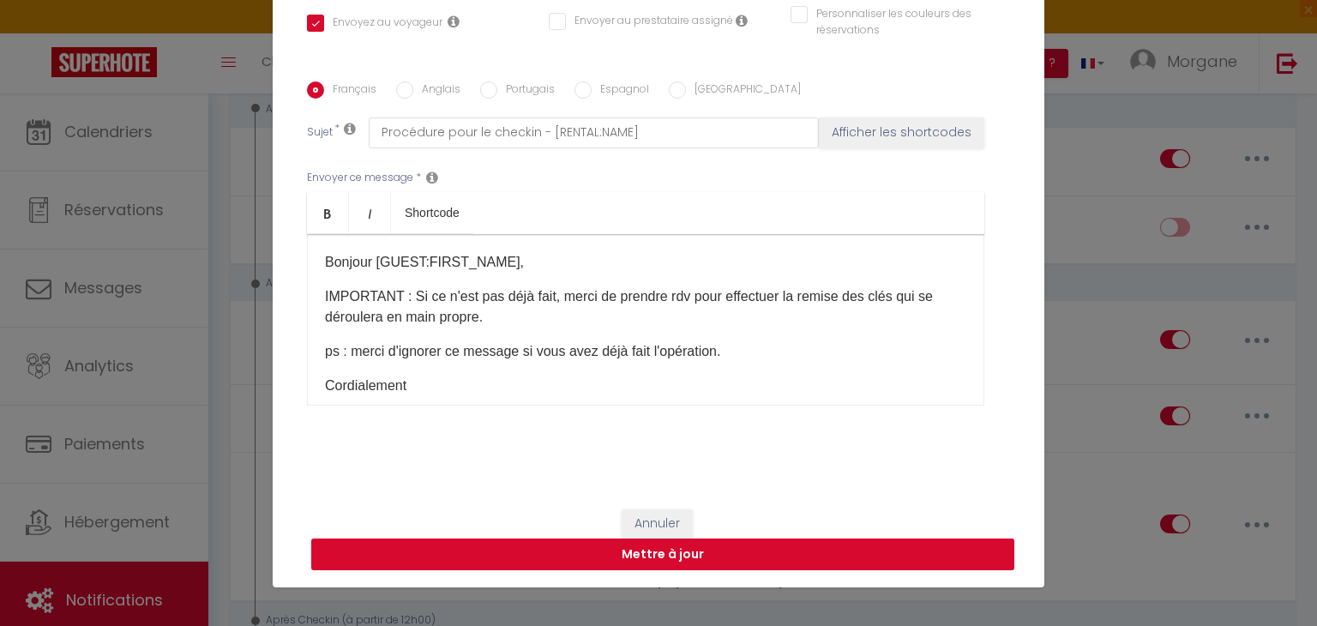
click at [802, 553] on button "Mettre à jour" at bounding box center [662, 554] width 703 height 33
checkbox input "true"
checkbox input "false"
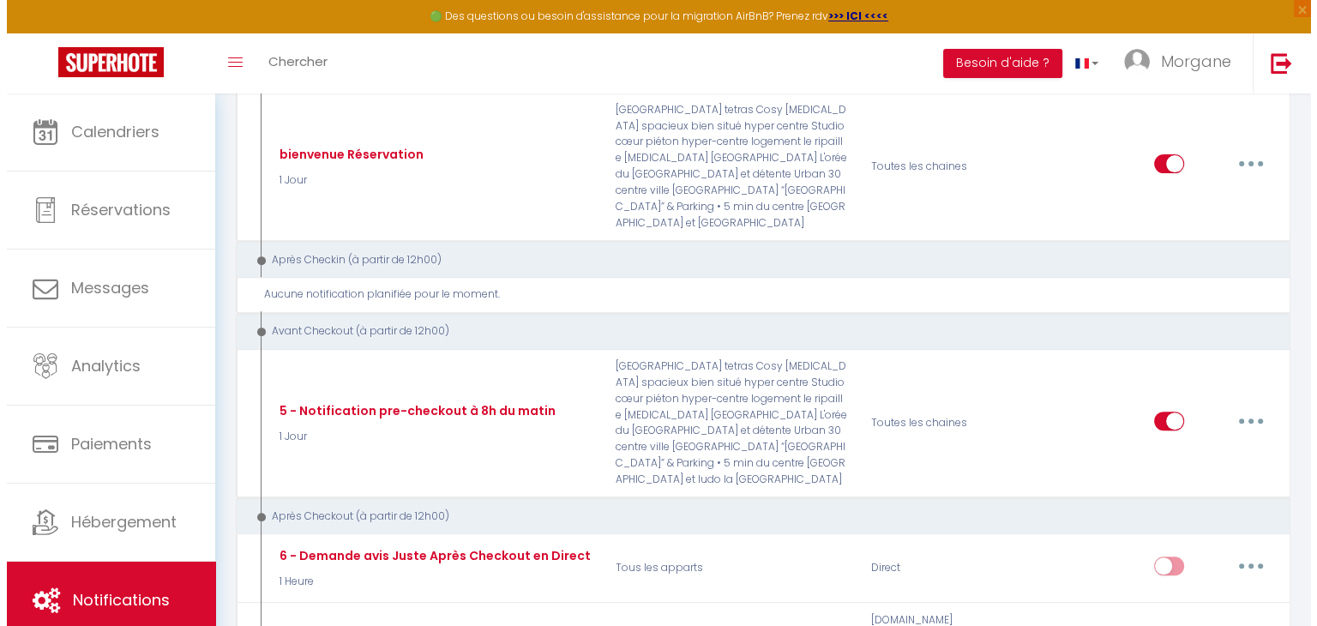
scroll to position [583, 0]
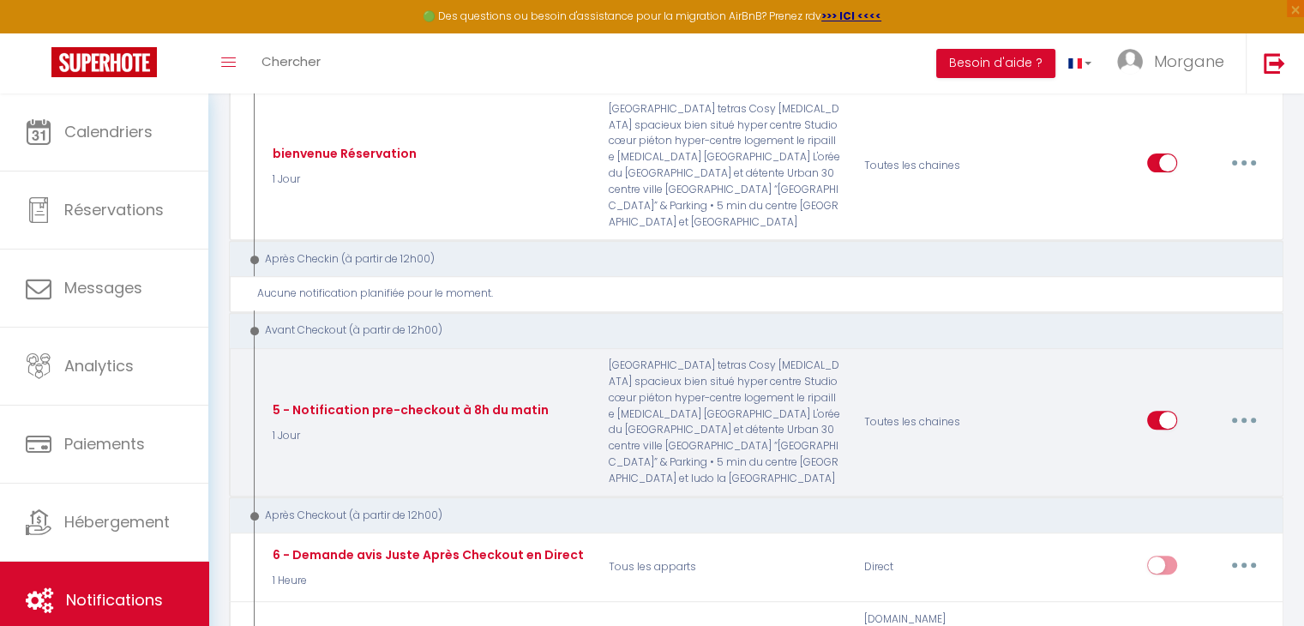
click at [1246, 406] on button "button" at bounding box center [1244, 419] width 48 height 27
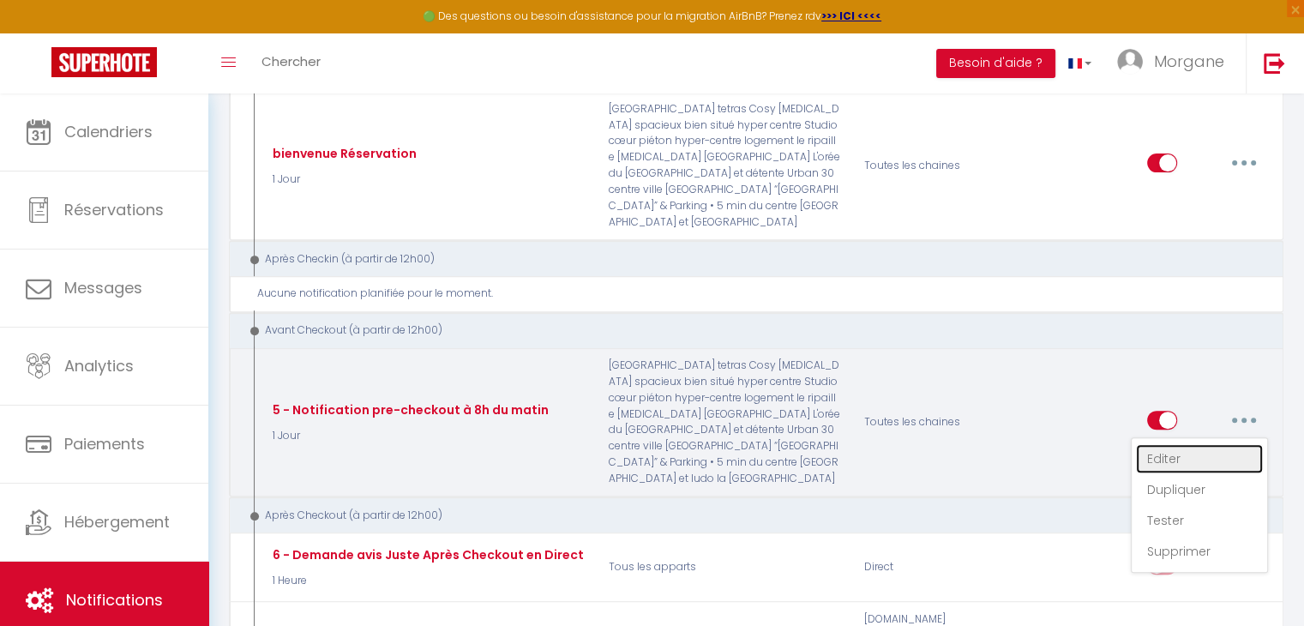
click at [1173, 444] on link "Editer" at bounding box center [1199, 458] width 127 height 29
type input "5 - Notification pre-checkout à 8h du matin"
select select "4"
select select "1 Jour"
select select
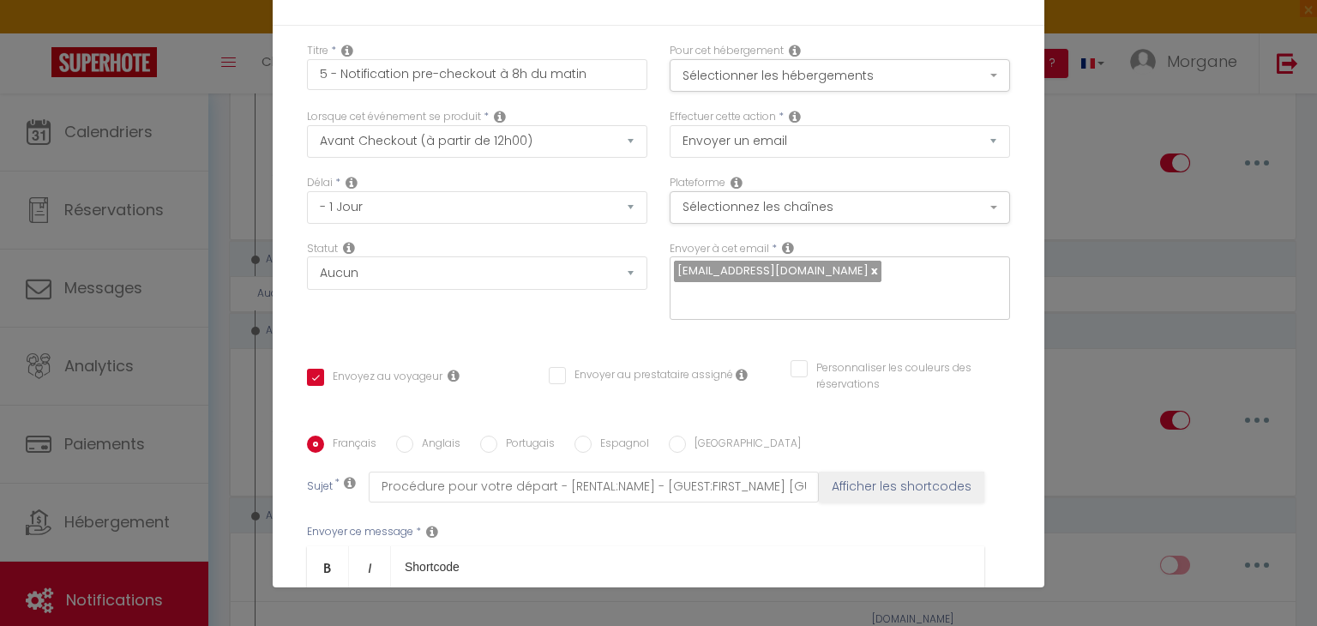
scroll to position [0, 0]
click at [959, 67] on button "Sélectionner les hébergements" at bounding box center [840, 75] width 340 height 33
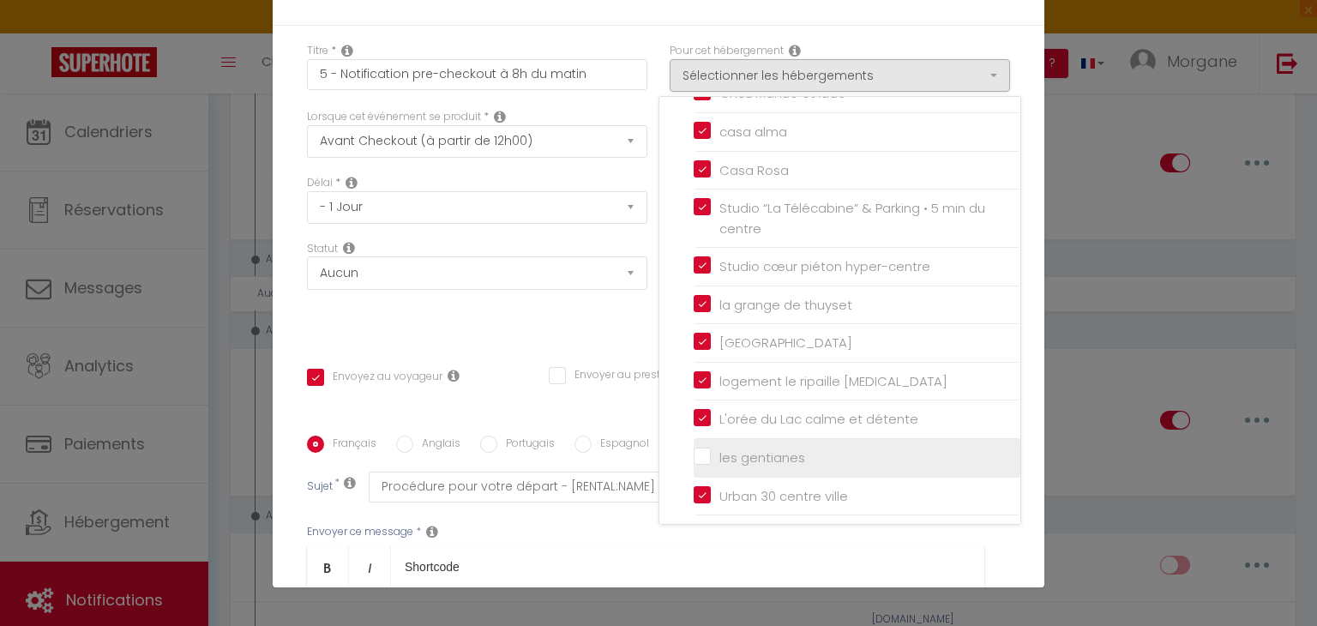
click at [694, 452] on input "les gentianes" at bounding box center [857, 457] width 327 height 17
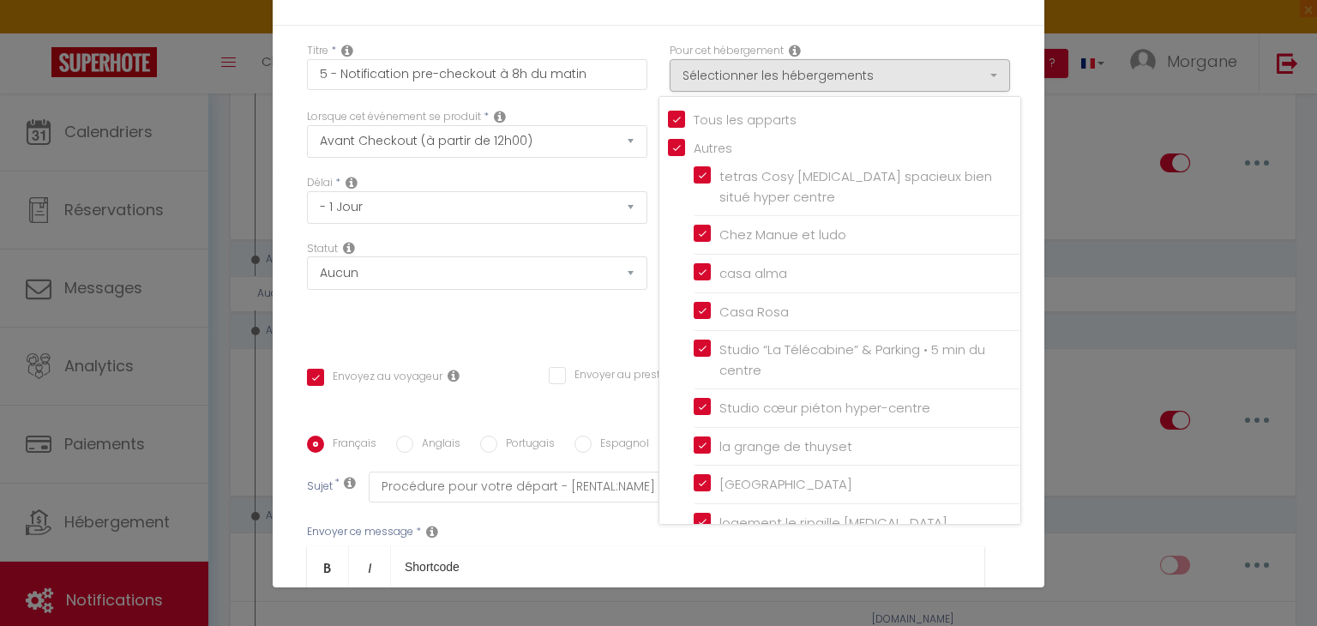
drag, startPoint x: 1036, startPoint y: 117, endPoint x: 1043, endPoint y: 557, distance: 439.9
click at [1043, 557] on div "Modifier la notification × Titre * 5 - Notification pre-checkout à 8h du matin …" at bounding box center [658, 313] width 1317 height 626
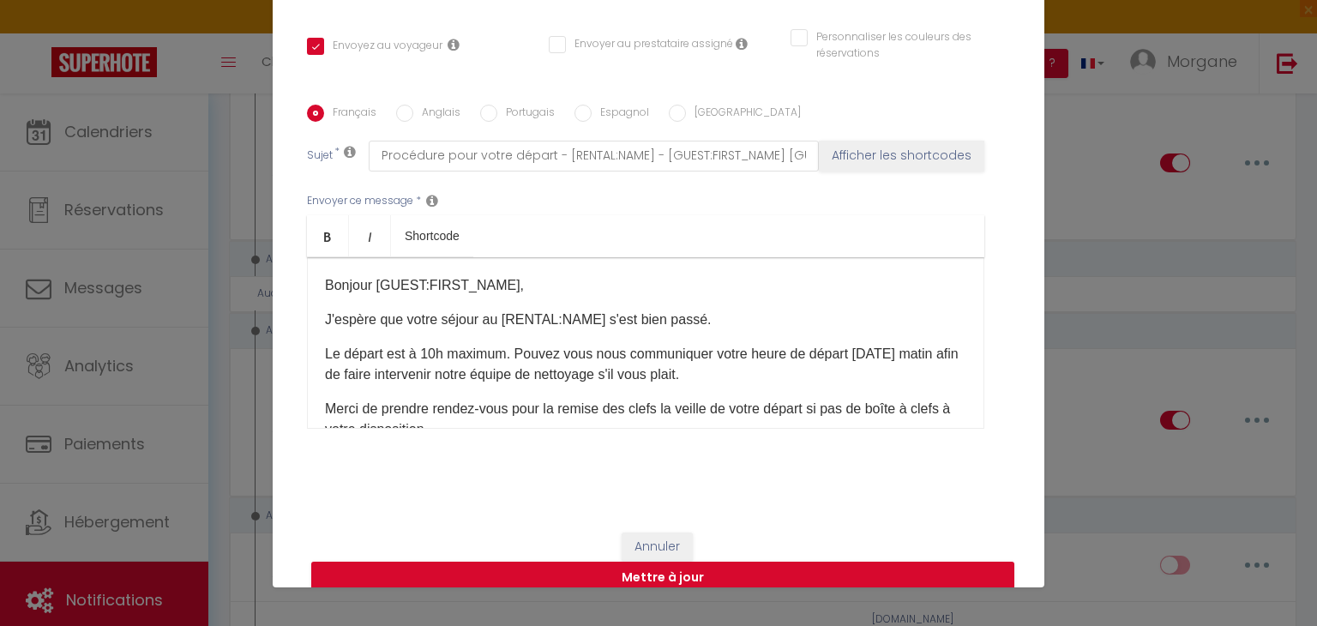
scroll to position [354, 0]
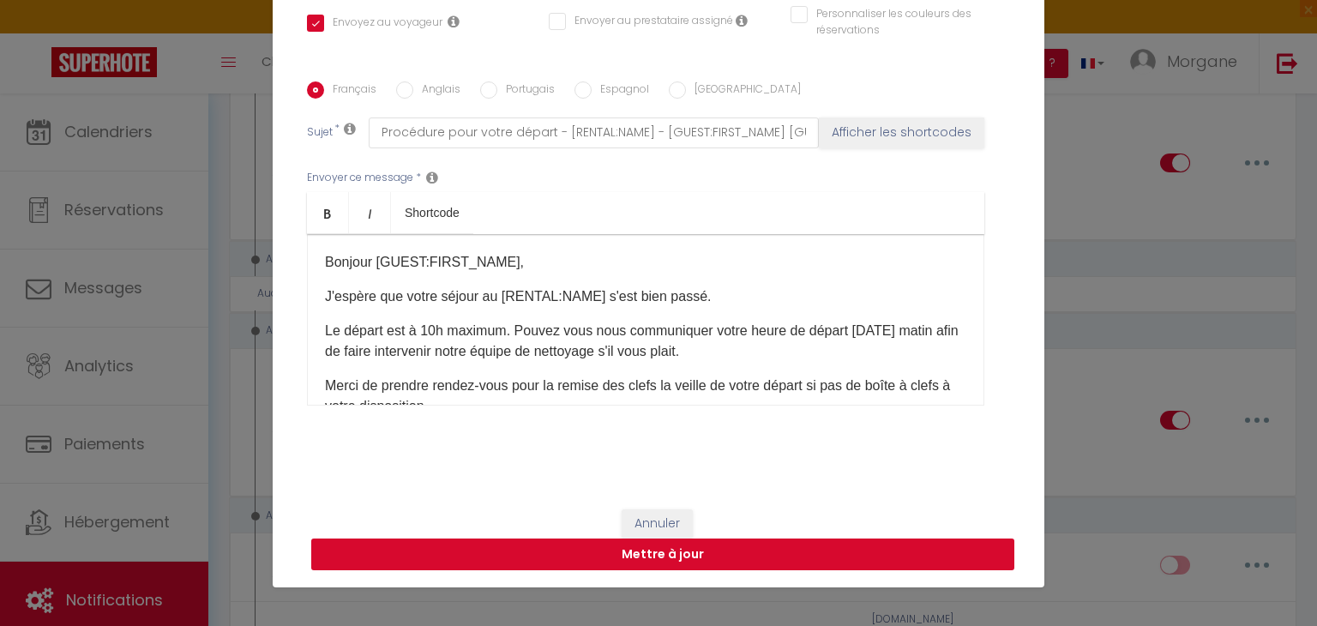
click at [882, 544] on button "Mettre à jour" at bounding box center [662, 554] width 703 height 33
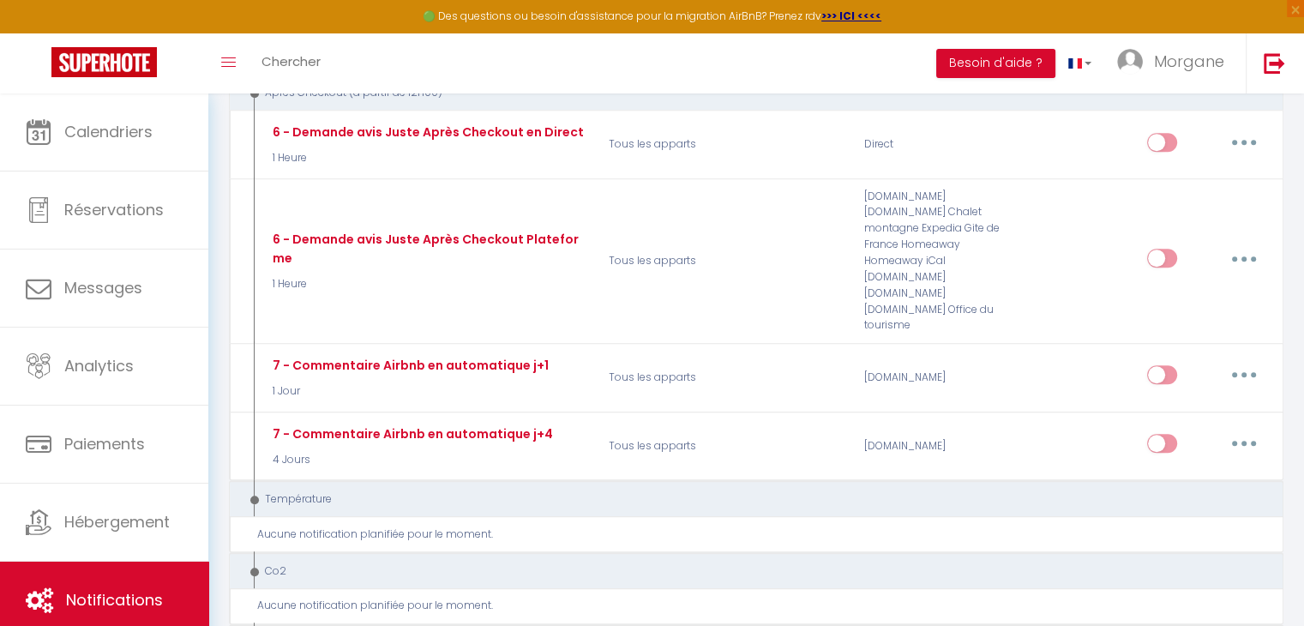
scroll to position [378, 0]
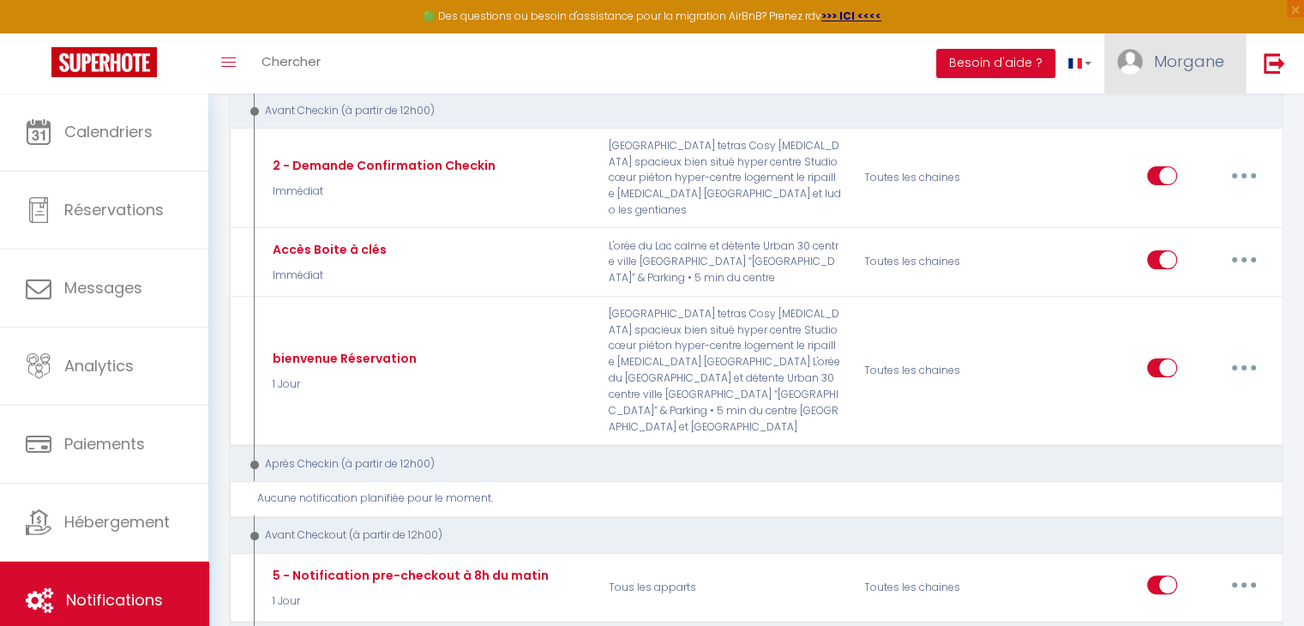
click at [1169, 66] on span "Morgane" at bounding box center [1189, 61] width 70 height 21
click at [1156, 152] on link "Équipe" at bounding box center [1177, 149] width 127 height 29
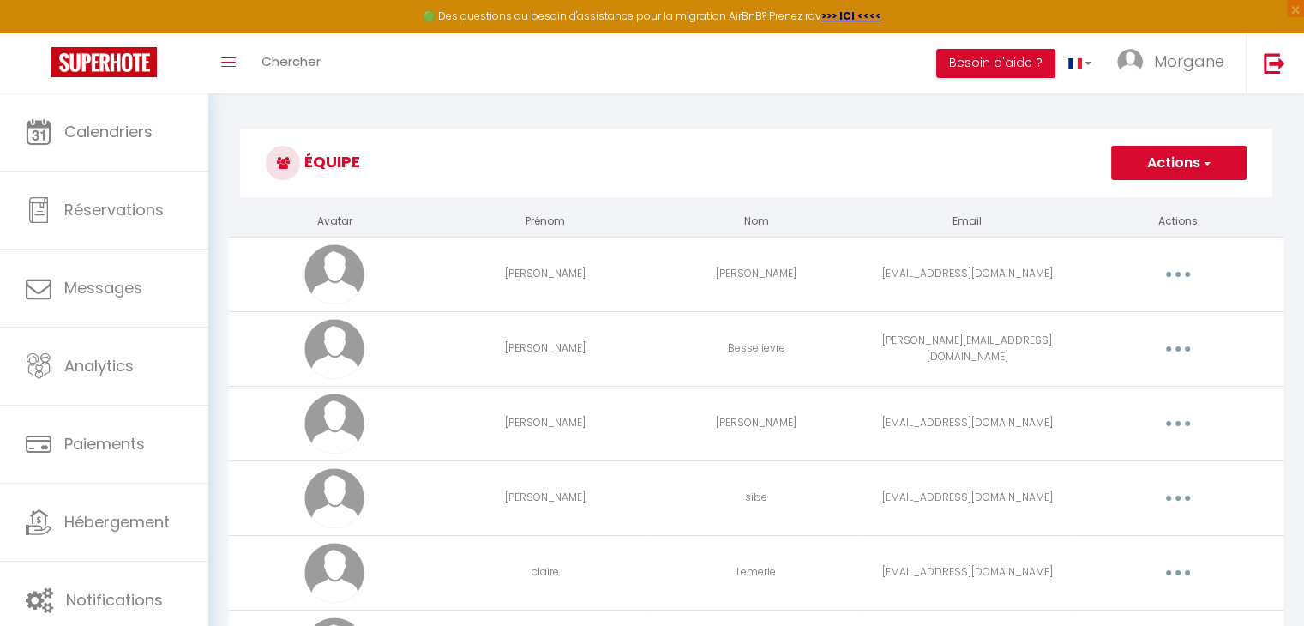
click at [1152, 173] on button "Actions" at bounding box center [1178, 163] width 135 height 34
click at [1145, 196] on link "Ajouter un nouvel utilisateur" at bounding box center [1144, 200] width 202 height 22
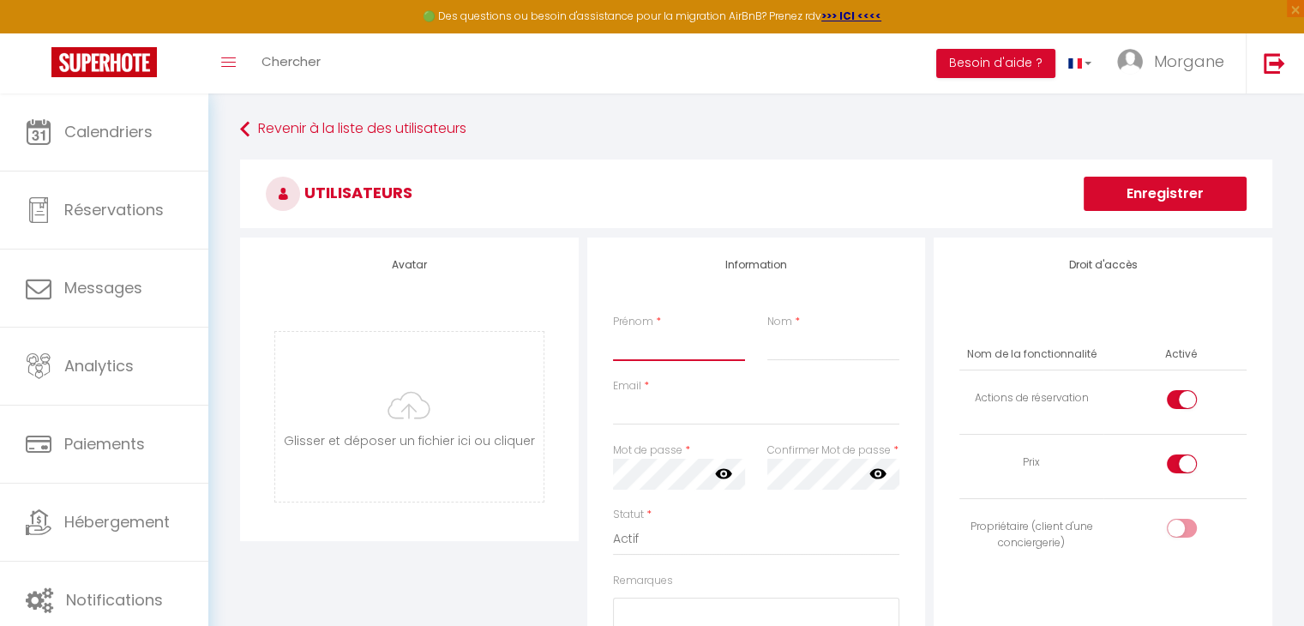
click at [652, 354] on input "Prénom" at bounding box center [679, 345] width 132 height 31
click at [777, 343] on input "Nom" at bounding box center [833, 345] width 132 height 31
click at [682, 420] on input "Email" at bounding box center [756, 409] width 287 height 31
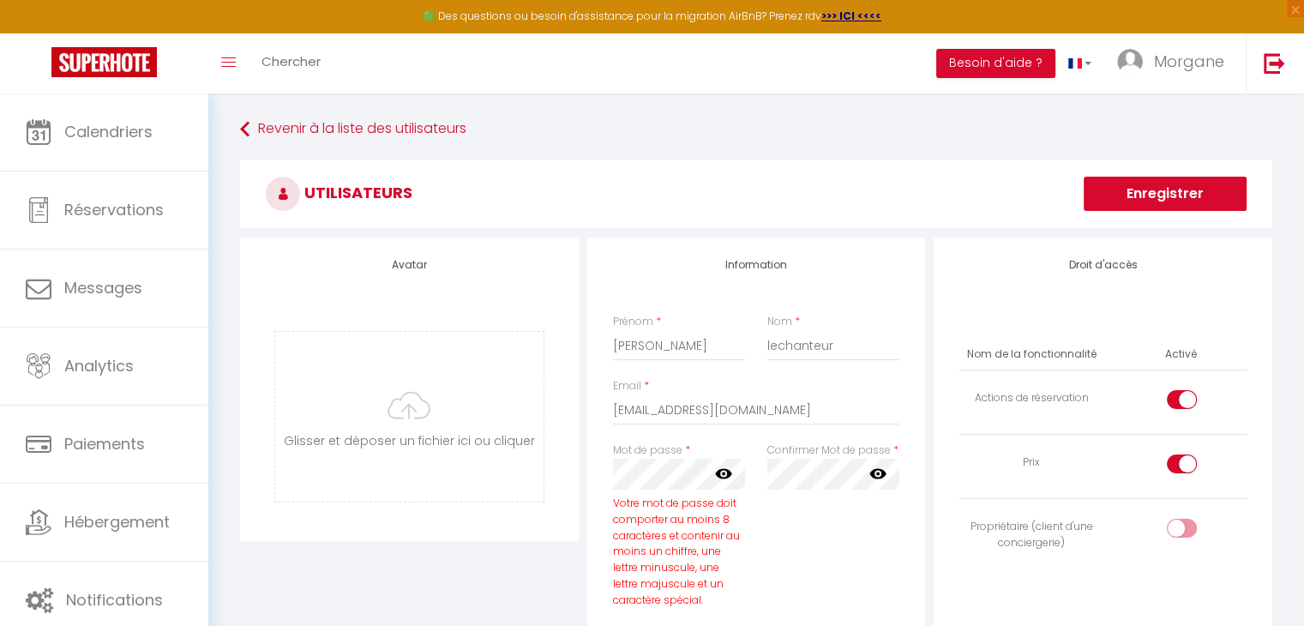
click at [720, 474] on icon at bounding box center [723, 473] width 17 height 17
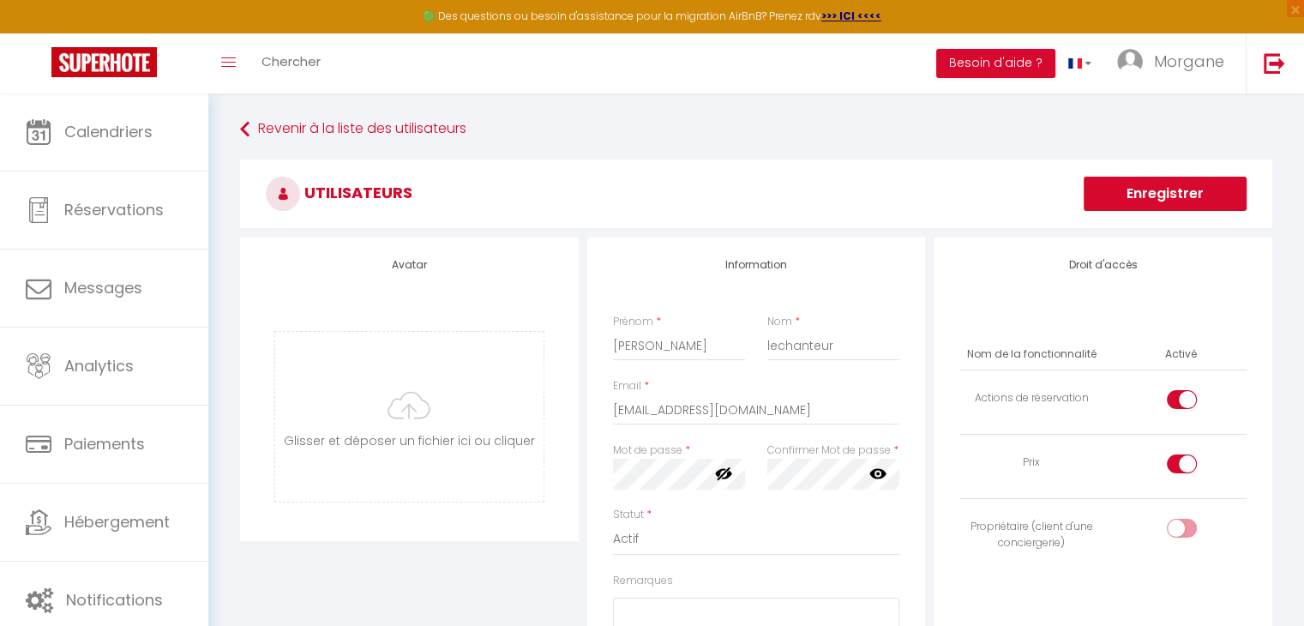
click at [879, 474] on icon at bounding box center [877, 474] width 17 height 10
click at [1186, 529] on input "checkbox" at bounding box center [1196, 532] width 30 height 26
click at [1173, 465] on div at bounding box center [1182, 463] width 30 height 19
click at [1181, 465] on input "checkbox" at bounding box center [1196, 467] width 30 height 26
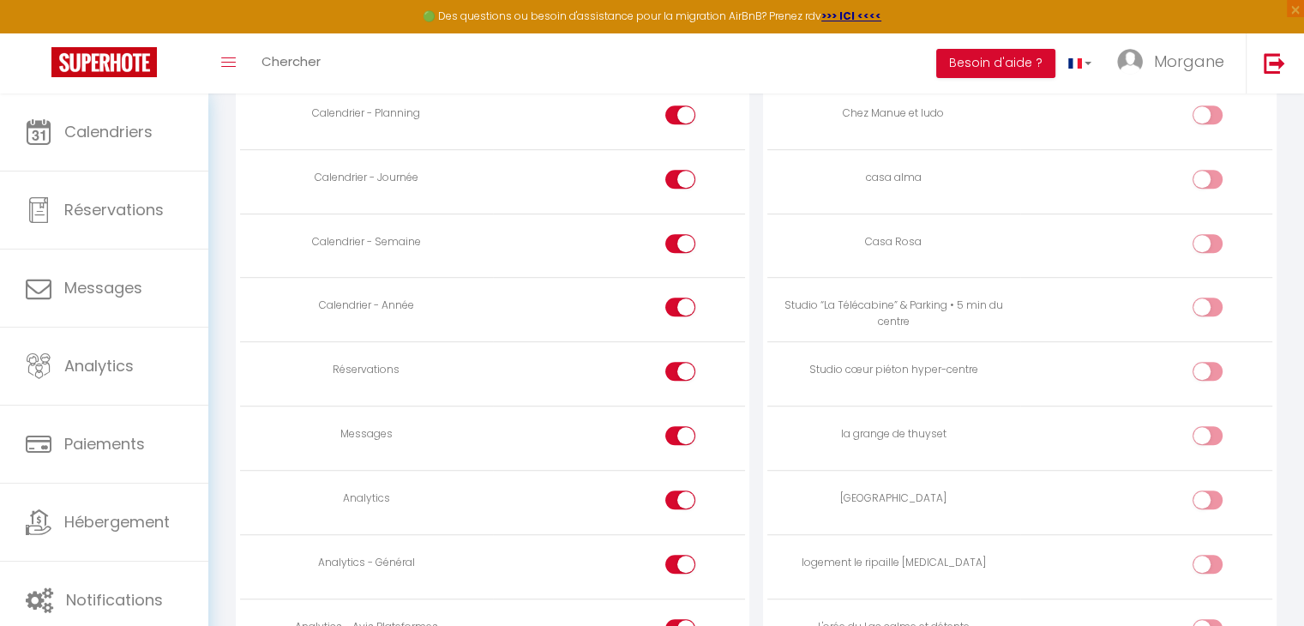
scroll to position [1006, 0]
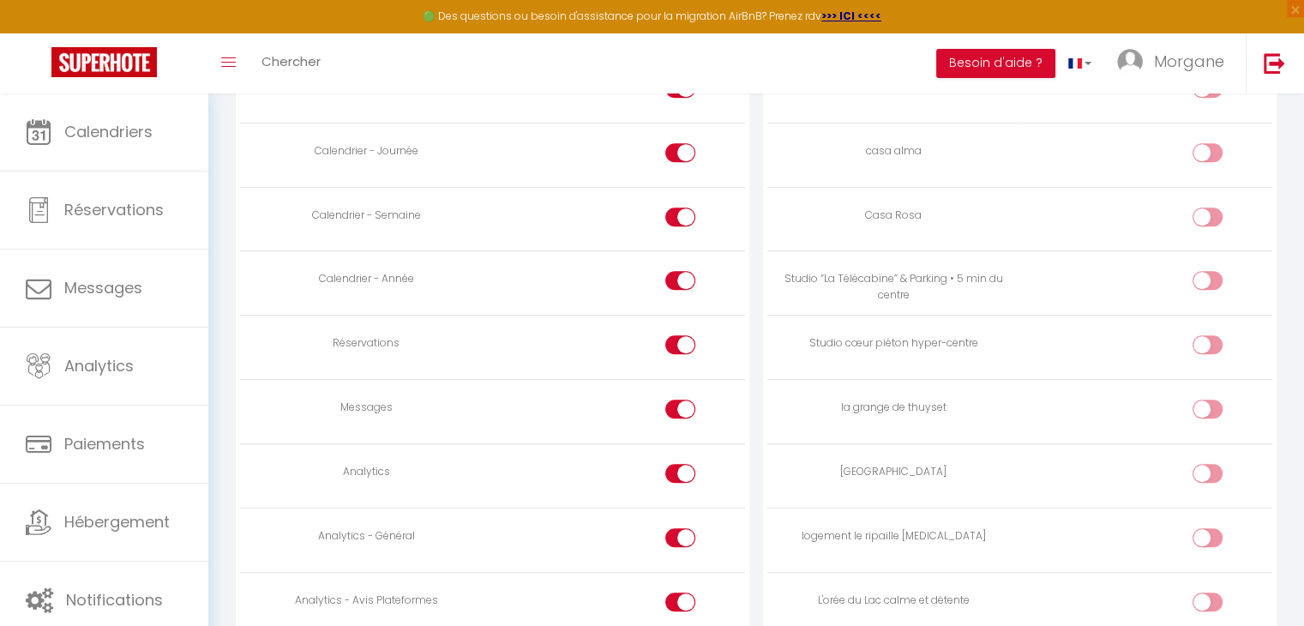
click at [672, 402] on div at bounding box center [680, 409] width 30 height 19
click at [680, 402] on input "checkbox" at bounding box center [695, 413] width 30 height 26
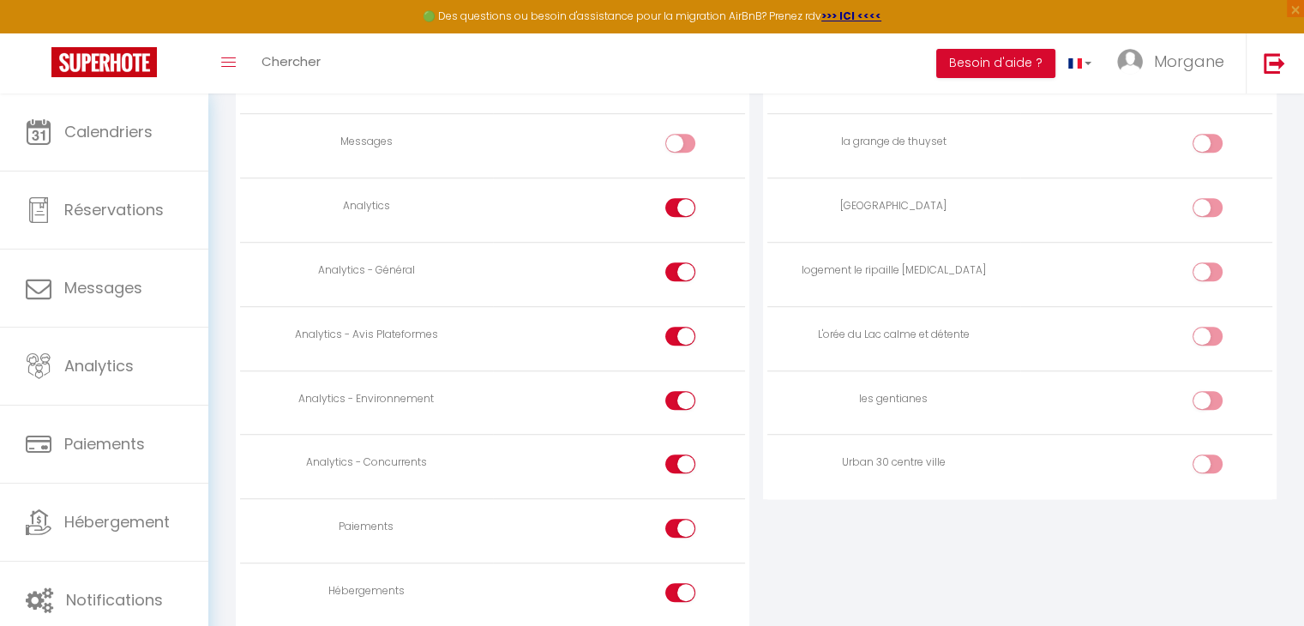
scroll to position [1314, 0]
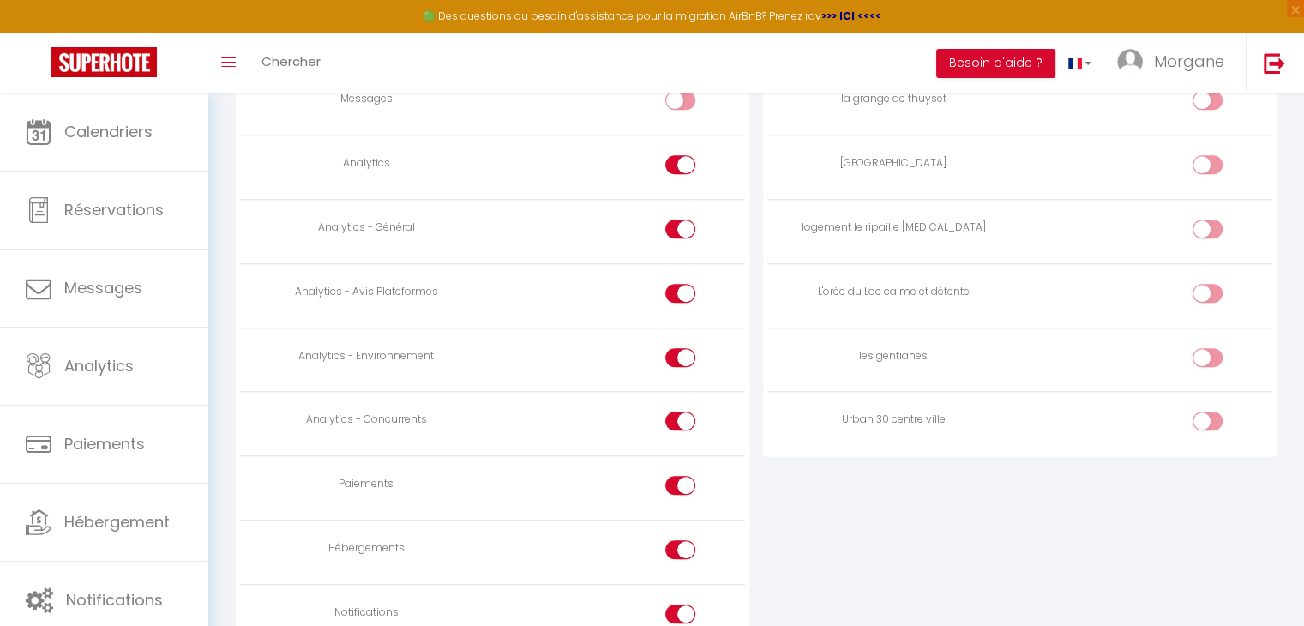
drag, startPoint x: 1309, startPoint y: 477, endPoint x: 1262, endPoint y: 471, distance: 47.5
click at [1262, 471] on div "Appartement Activé tetras Cosy [MEDICAL_DATA] spacieux bien situé hyper centre …" at bounding box center [1019, 68] width 505 height 826
drag, startPoint x: 1262, startPoint y: 461, endPoint x: 1316, endPoint y: 295, distance: 174.9
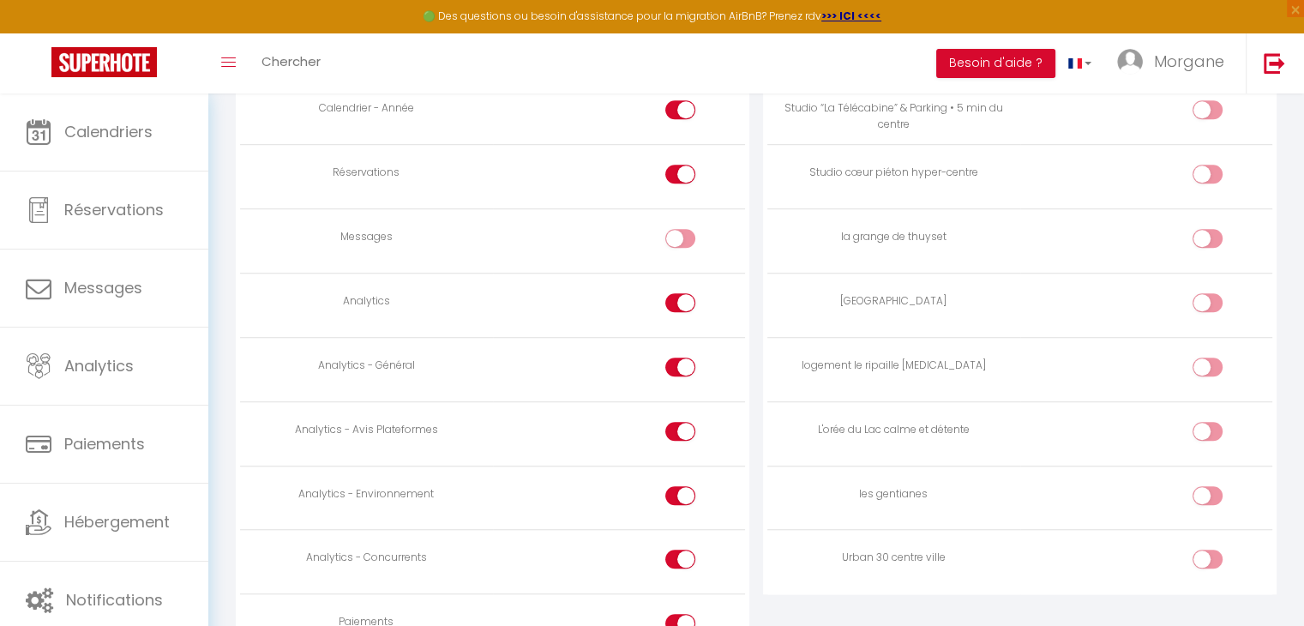
scroll to position [1179, 0]
click at [1221, 484] on input "checkbox" at bounding box center [1222, 497] width 30 height 26
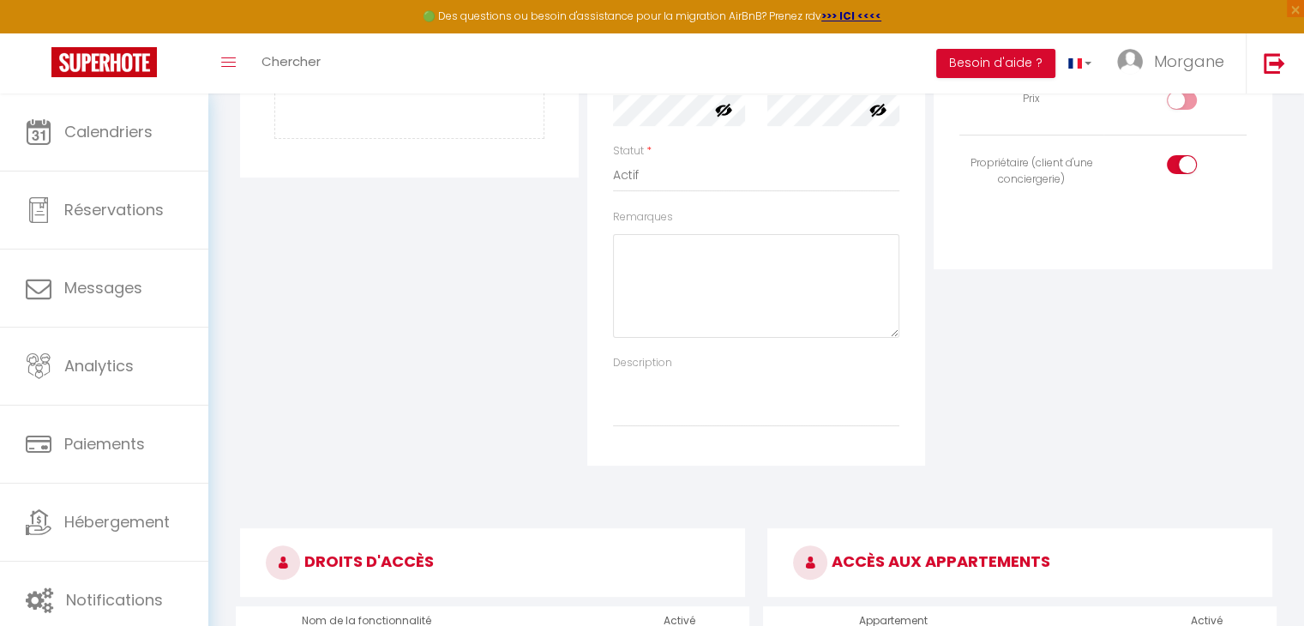
scroll to position [0, 0]
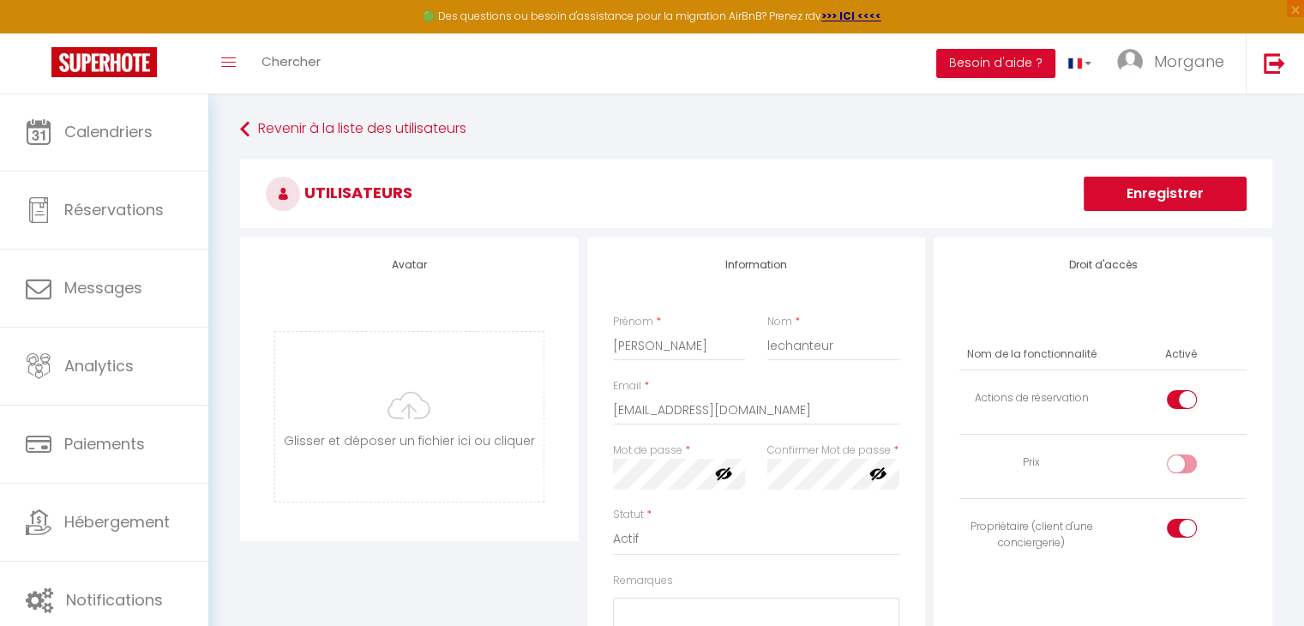
click at [1137, 188] on button "Enregistrer" at bounding box center [1165, 194] width 163 height 34
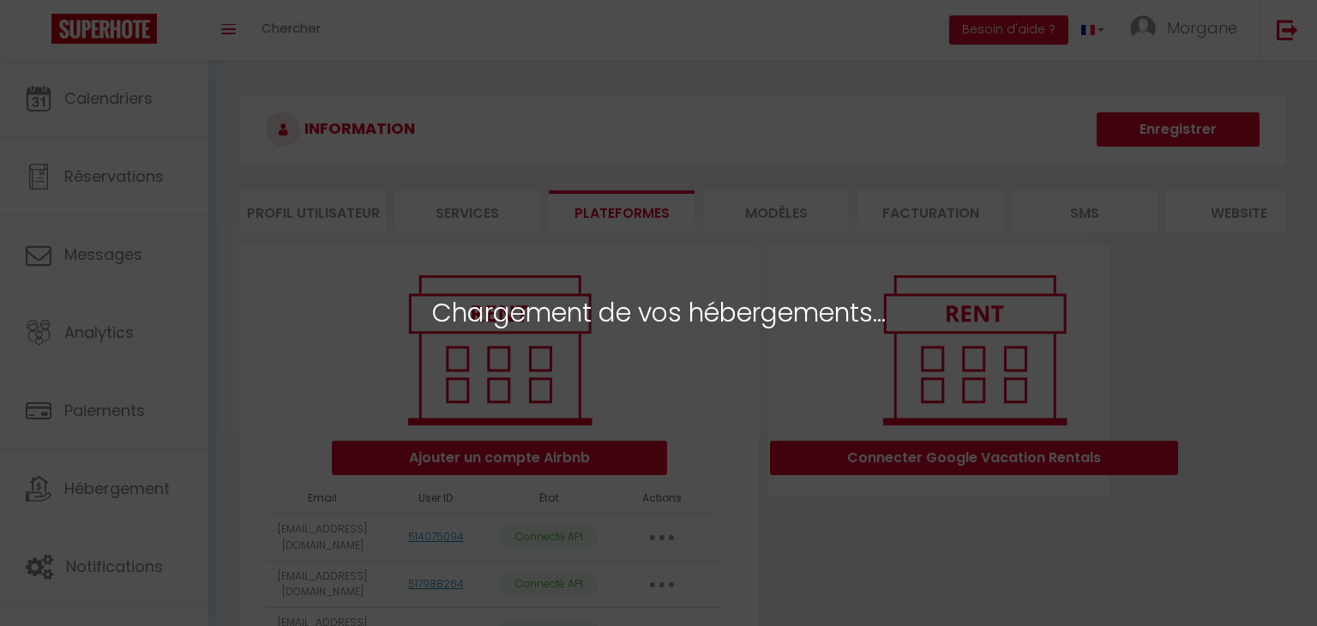
select select "31775"
select select "51389"
select select "71925"
select select "66534"
select select "76386"
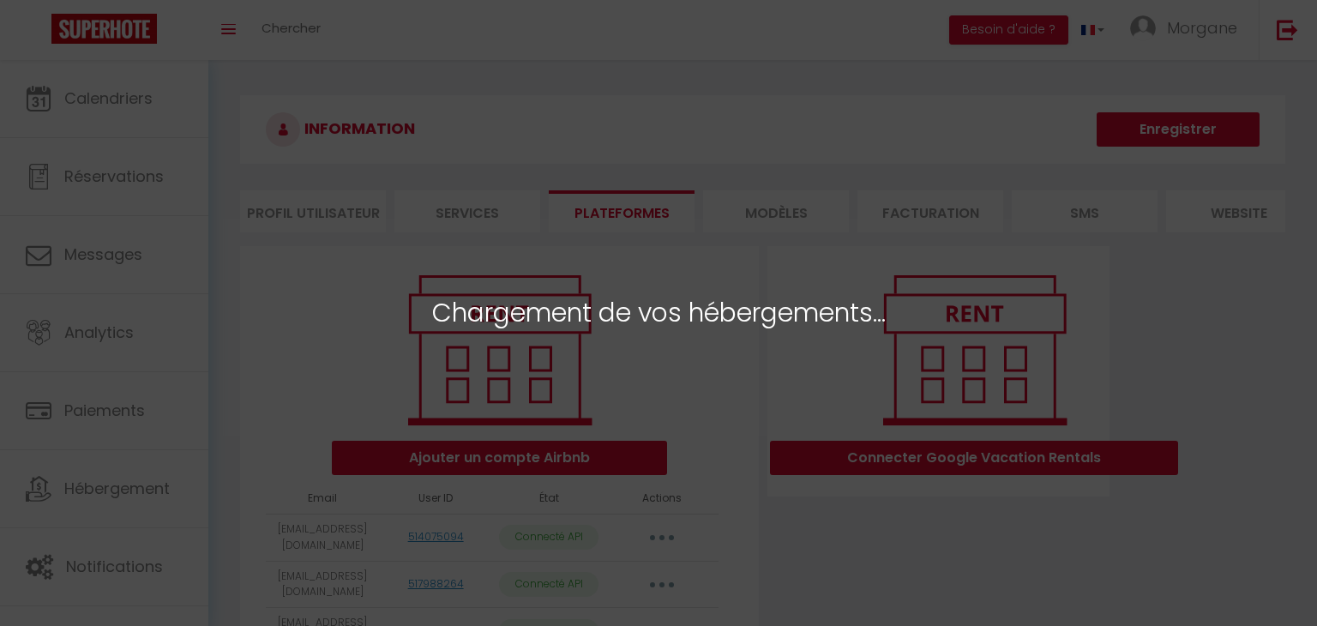
select select "37059"
select select "35945"
select select "77067"
select select
select select "75538"
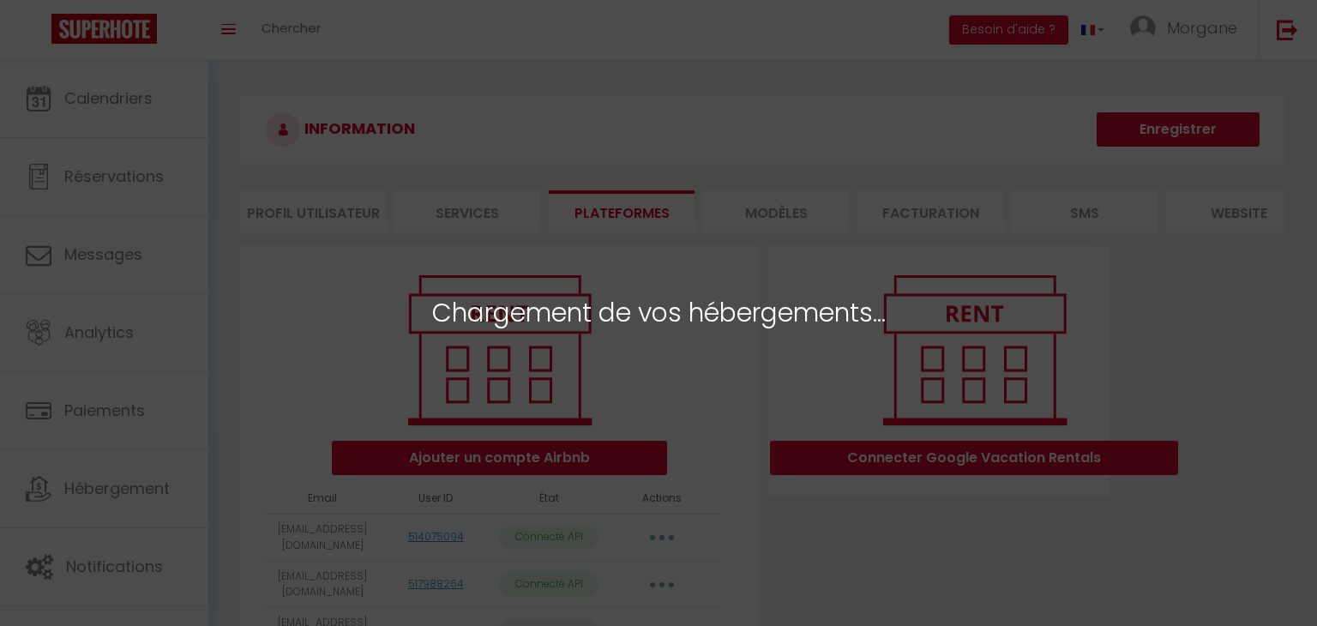
select select "78228"
select select
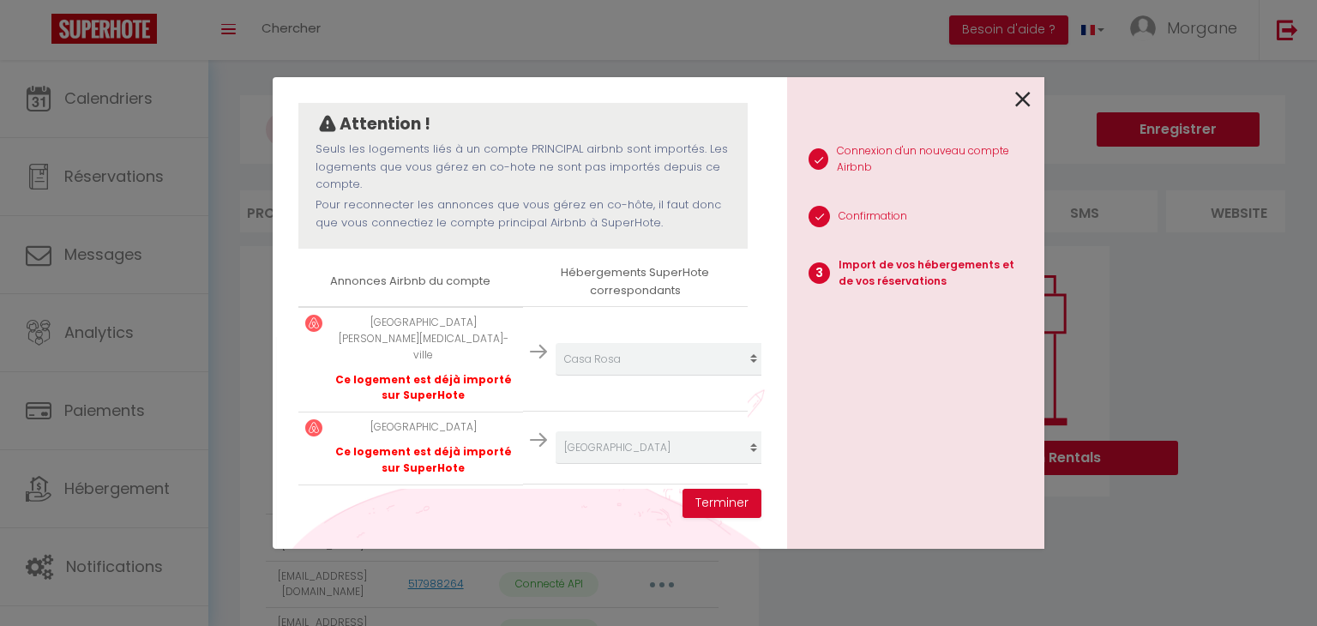
select select
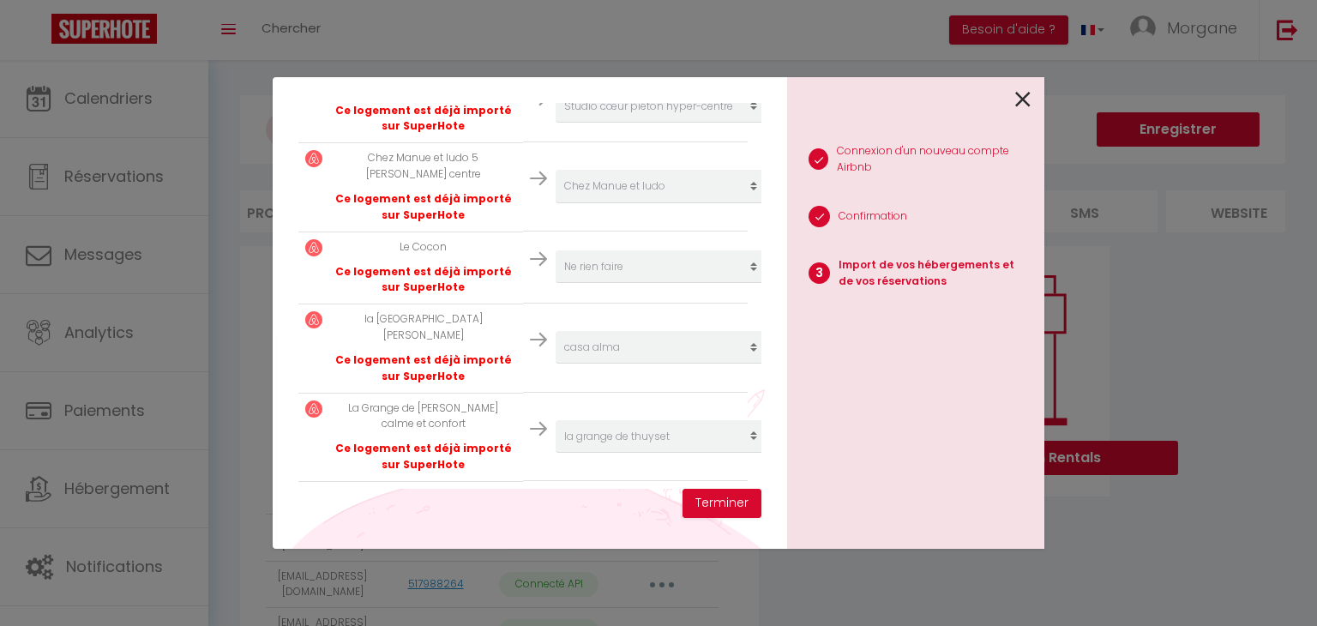
scroll to position [881, 0]
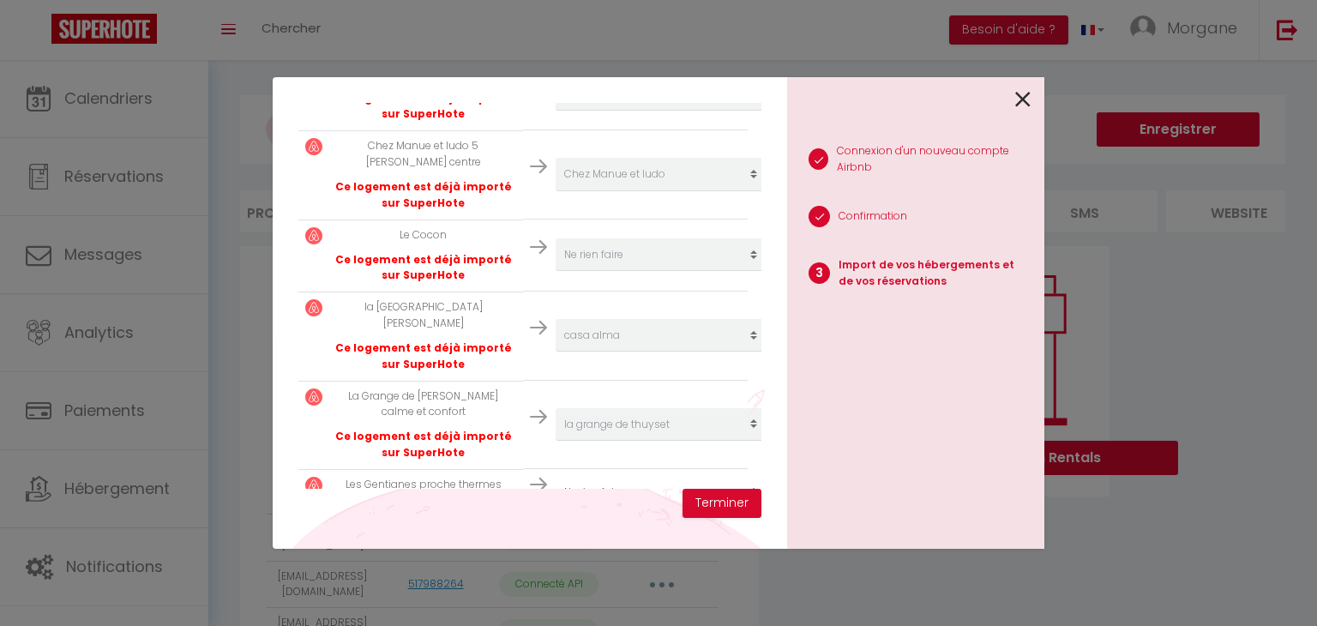
click at [663, 476] on select "Créer un nouvel hébergement Ne rien faire tetras Cosy T3 spacieux bien situé hy…" at bounding box center [661, 492] width 211 height 33
select select "create_new"
click at [556, 476] on select "Créer un nouvel hébergement Ne rien faire tetras Cosy T3 spacieux bien situé hy…" at bounding box center [661, 492] width 211 height 33
click at [700, 508] on button "Terminer" at bounding box center [721, 503] width 79 height 29
select select
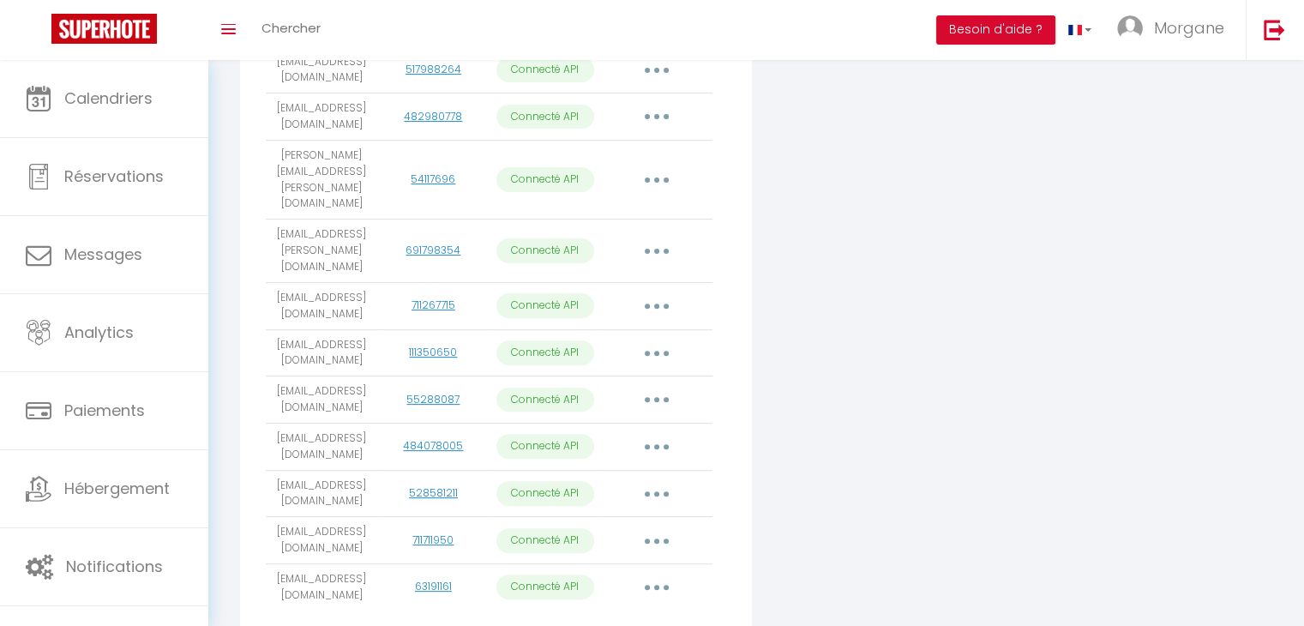
scroll to position [554, 0]
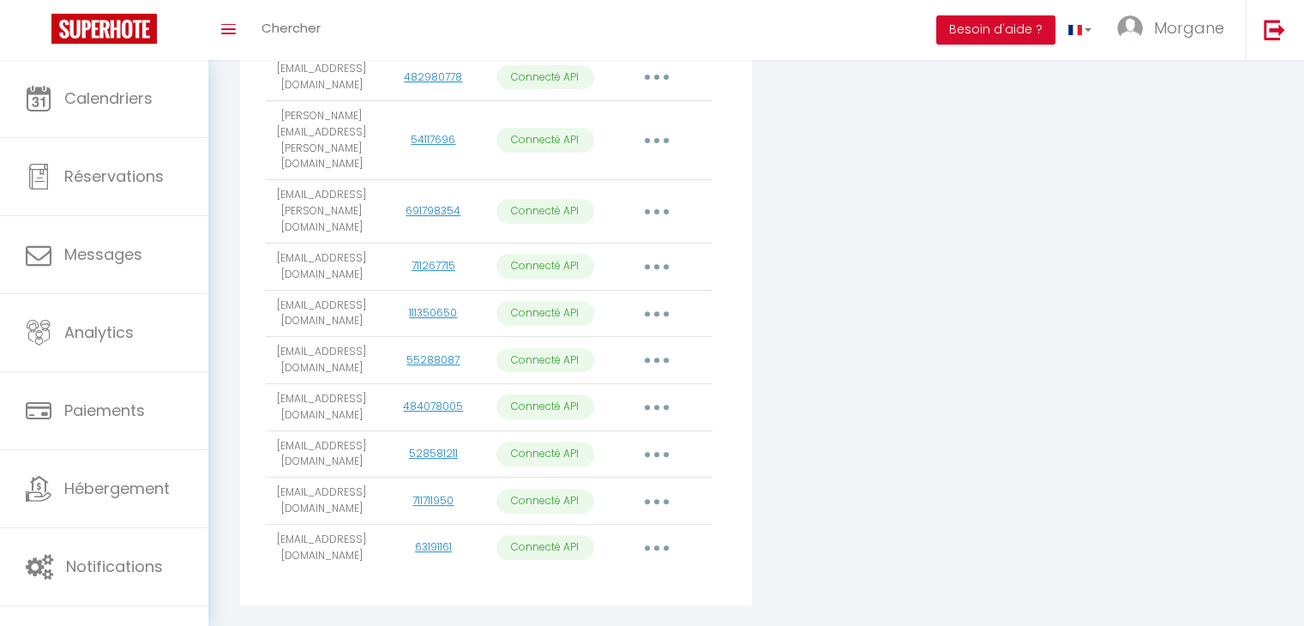
click at [667, 534] on button "button" at bounding box center [657, 547] width 48 height 27
click at [806, 508] on div "Connecter Google Vacation Rentals" at bounding box center [929, 153] width 347 height 923
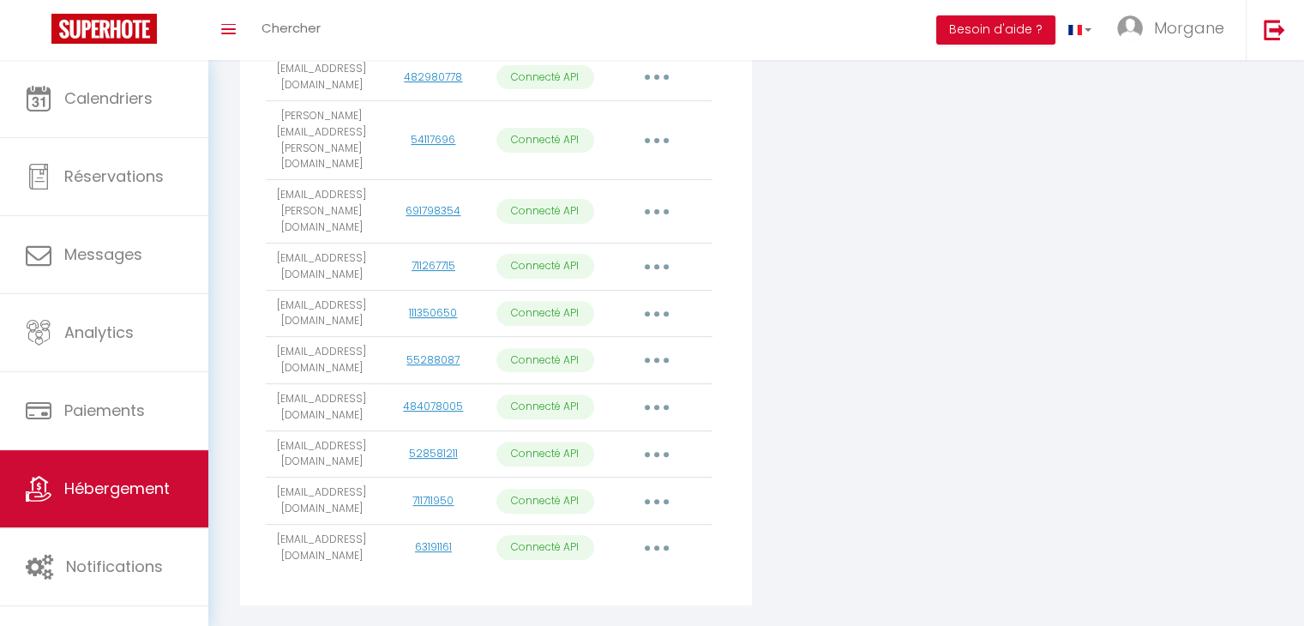
click at [75, 510] on link "Hébergement" at bounding box center [104, 488] width 208 height 77
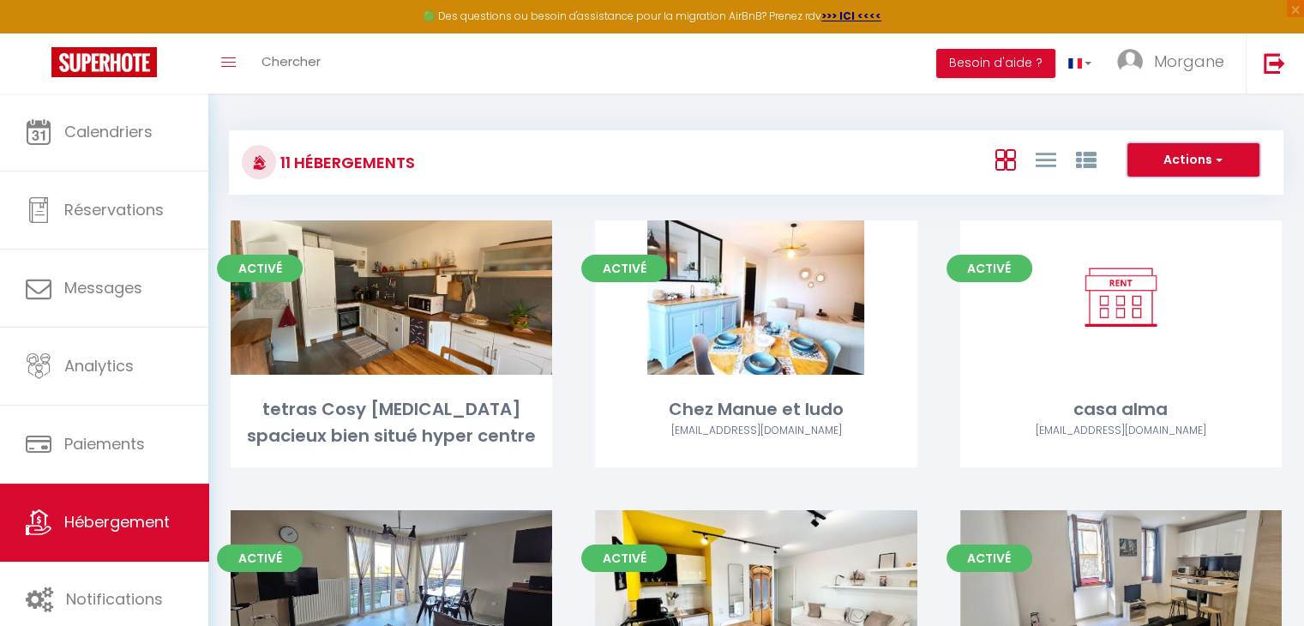
click at [1187, 165] on button "Actions" at bounding box center [1193, 160] width 132 height 34
click at [1166, 192] on li "Créer un Hébergement" at bounding box center [1180, 195] width 157 height 19
select select "3"
select select "2"
select select "1"
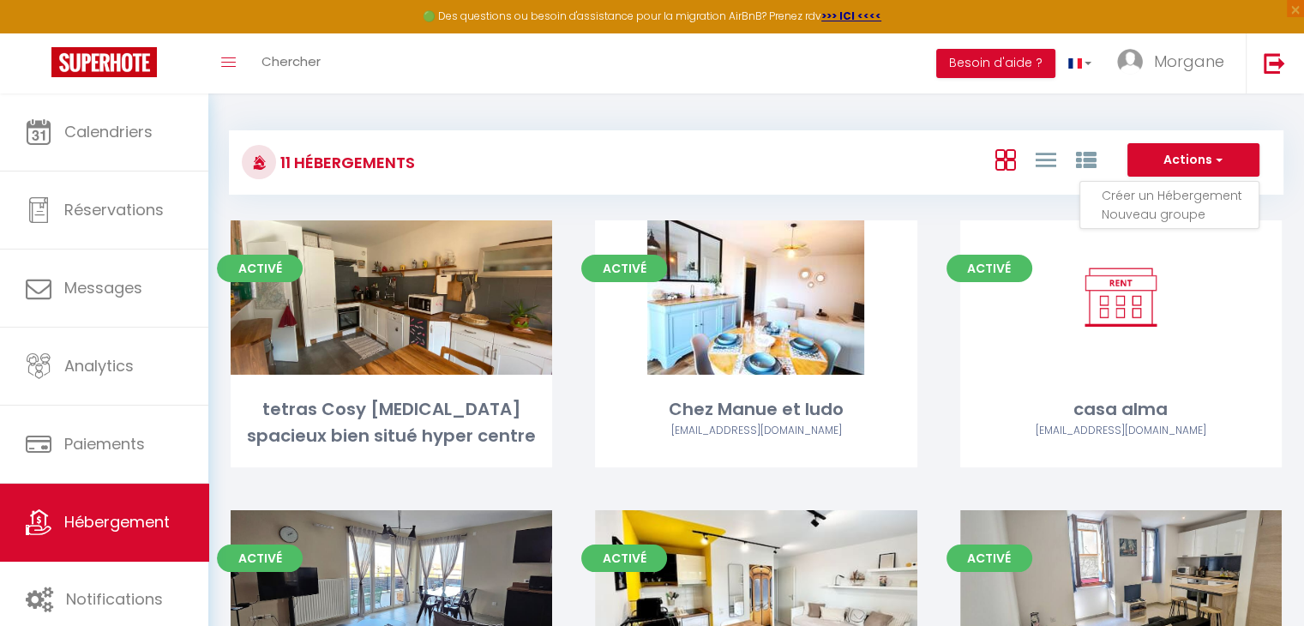
select select "1"
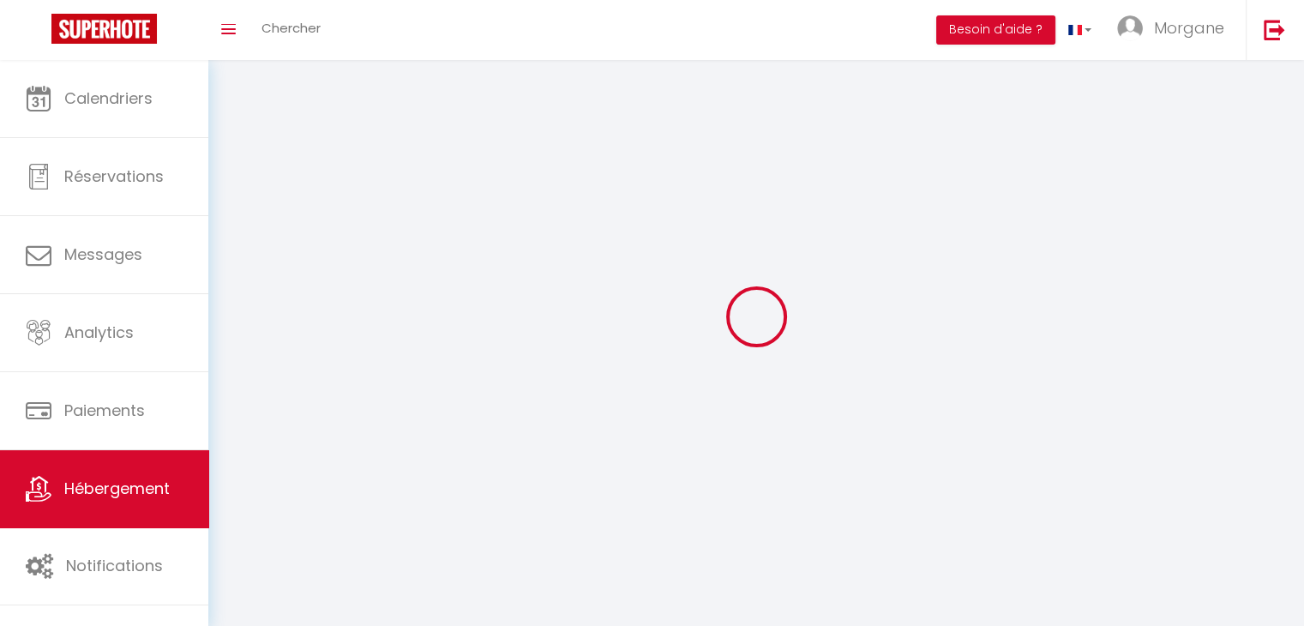
select select
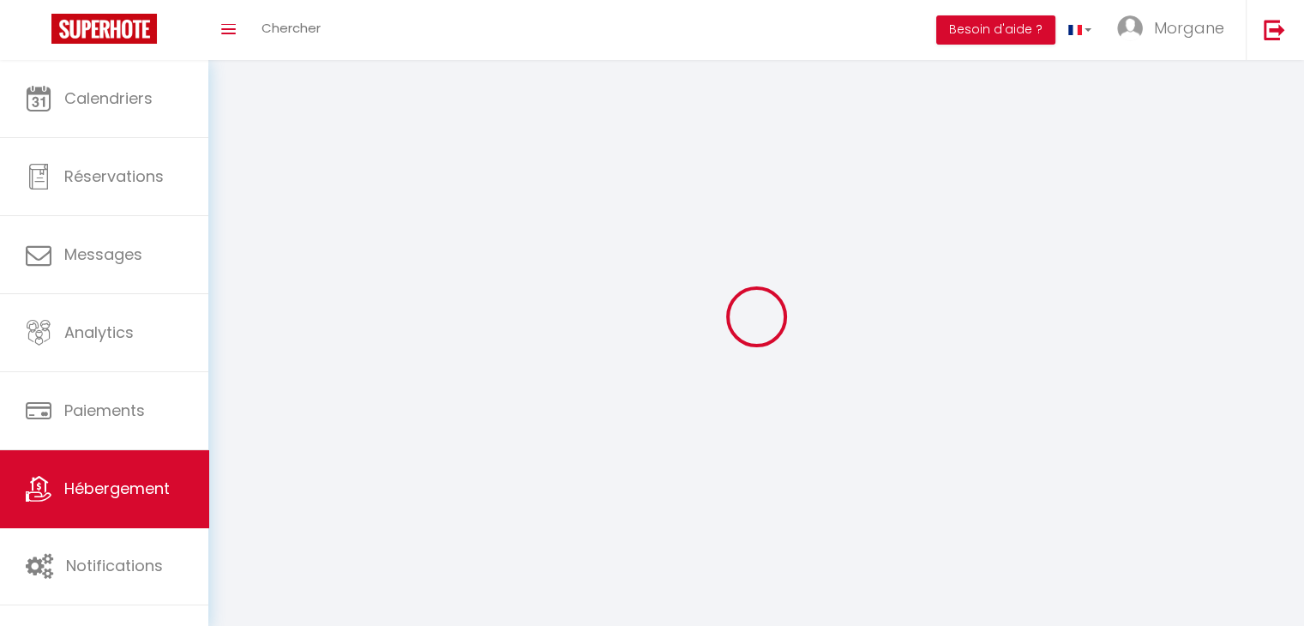
select select
checkbox input "false"
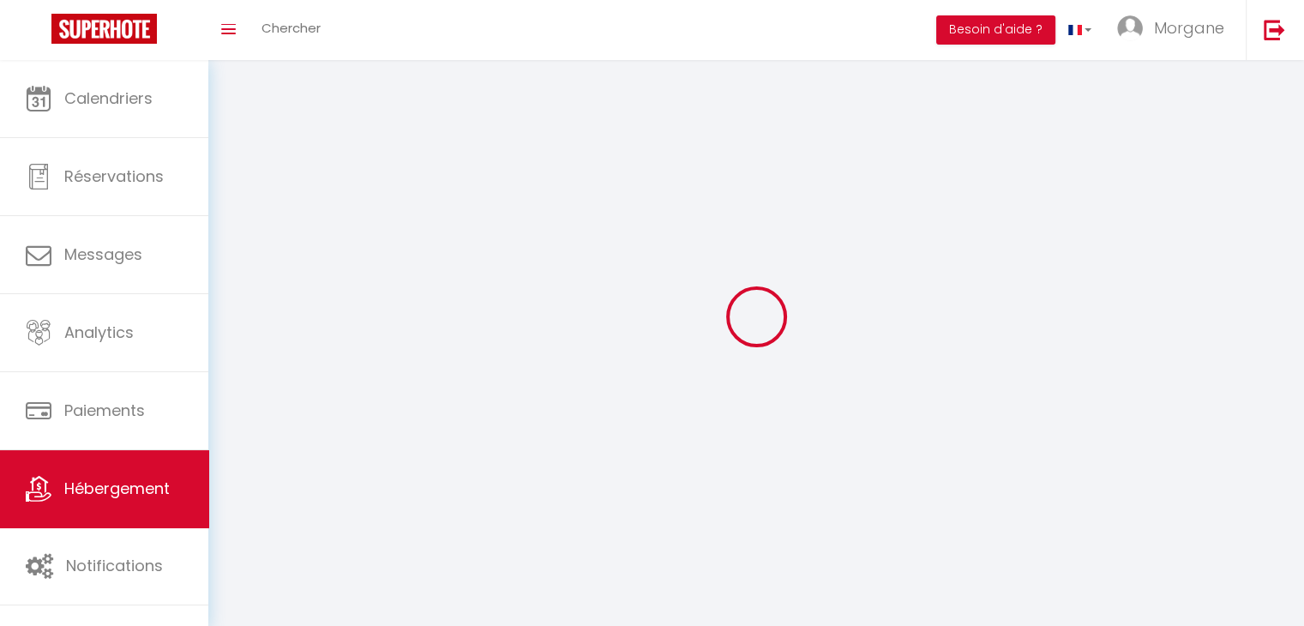
select select
select select "1"
select select "28"
select select
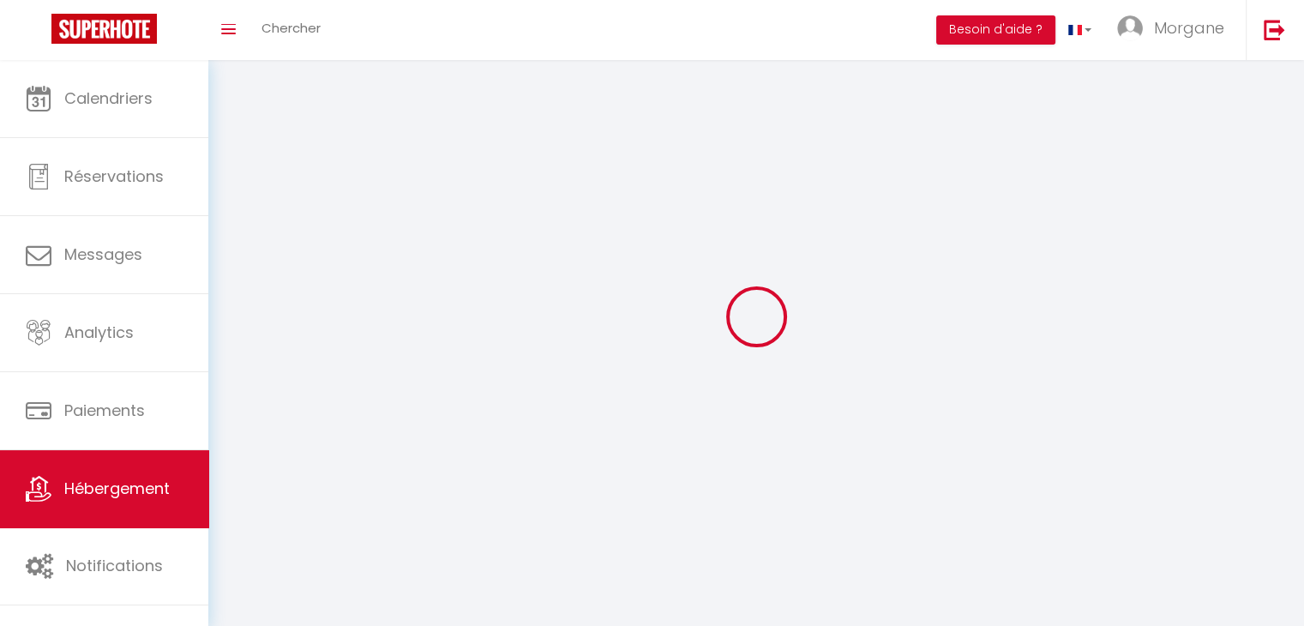
select select
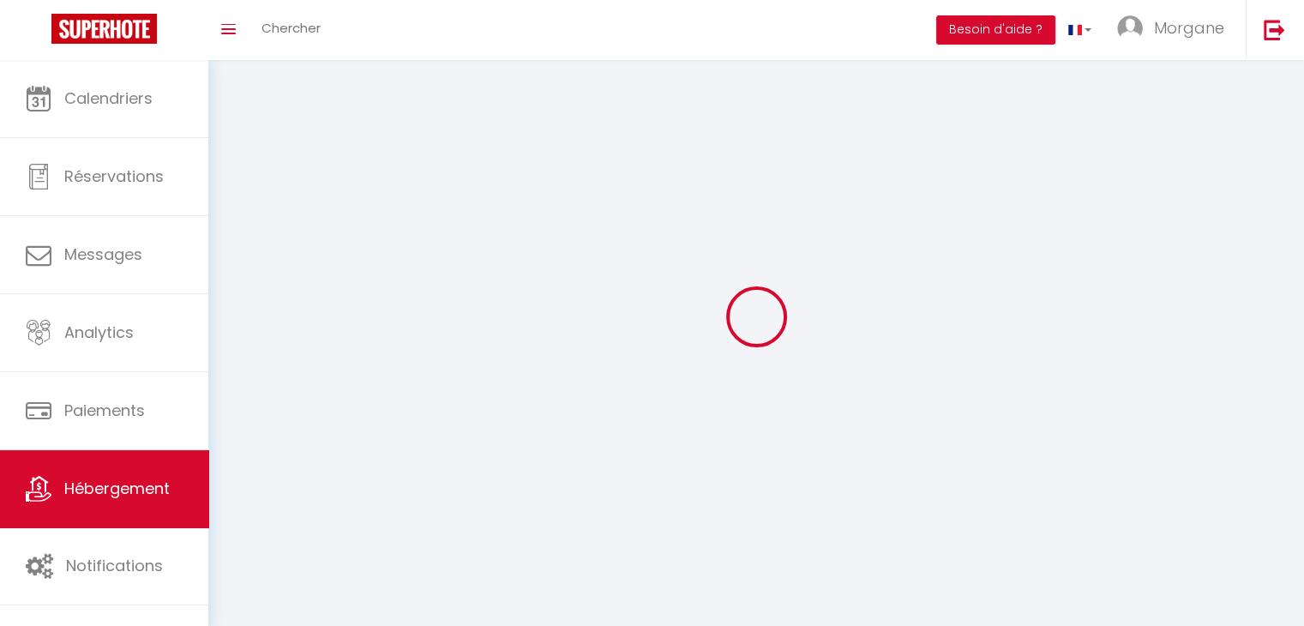
checkbox input "false"
select select
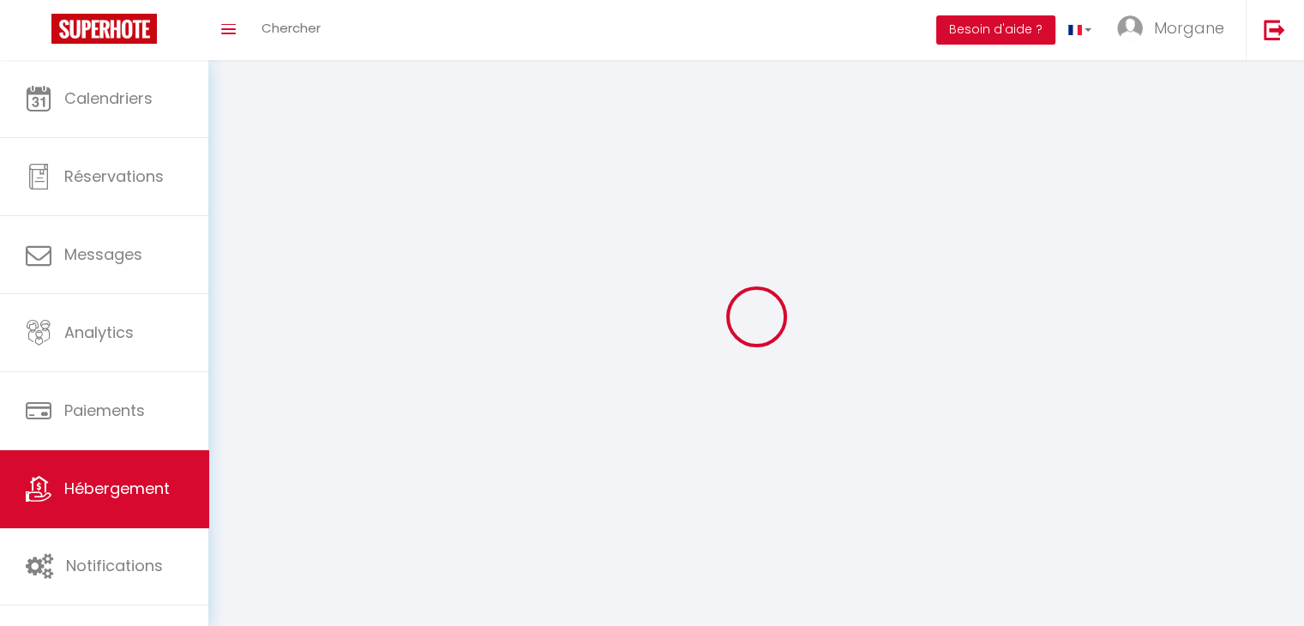
select select
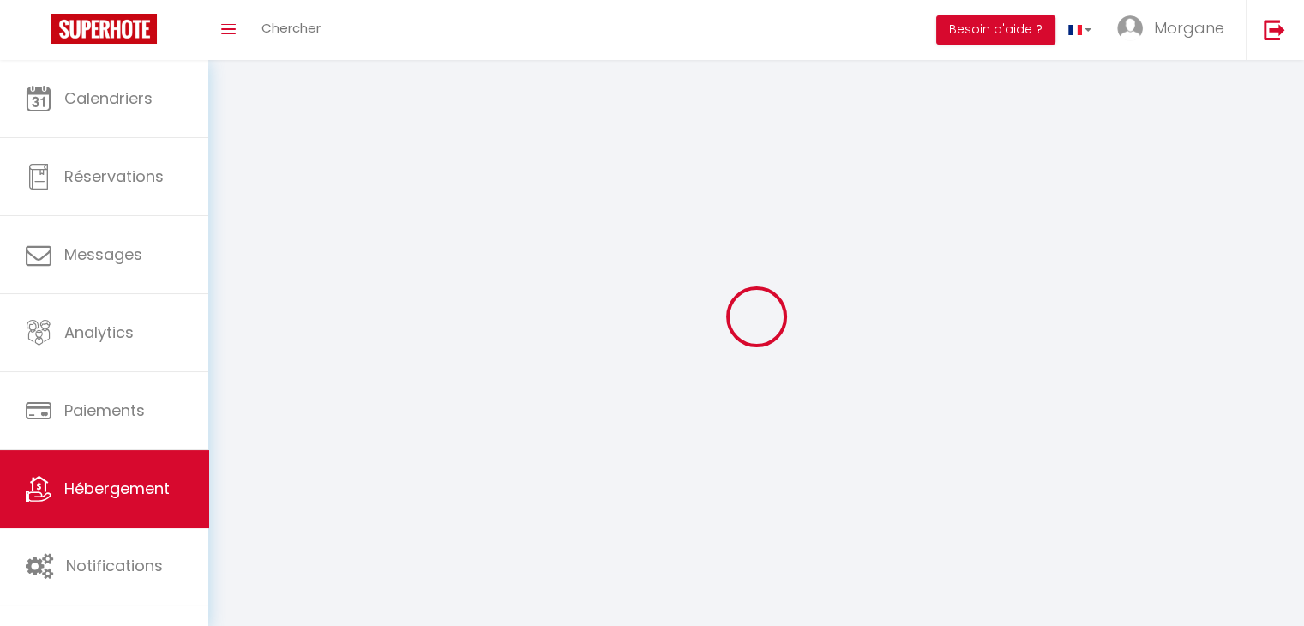
select select
checkbox input "false"
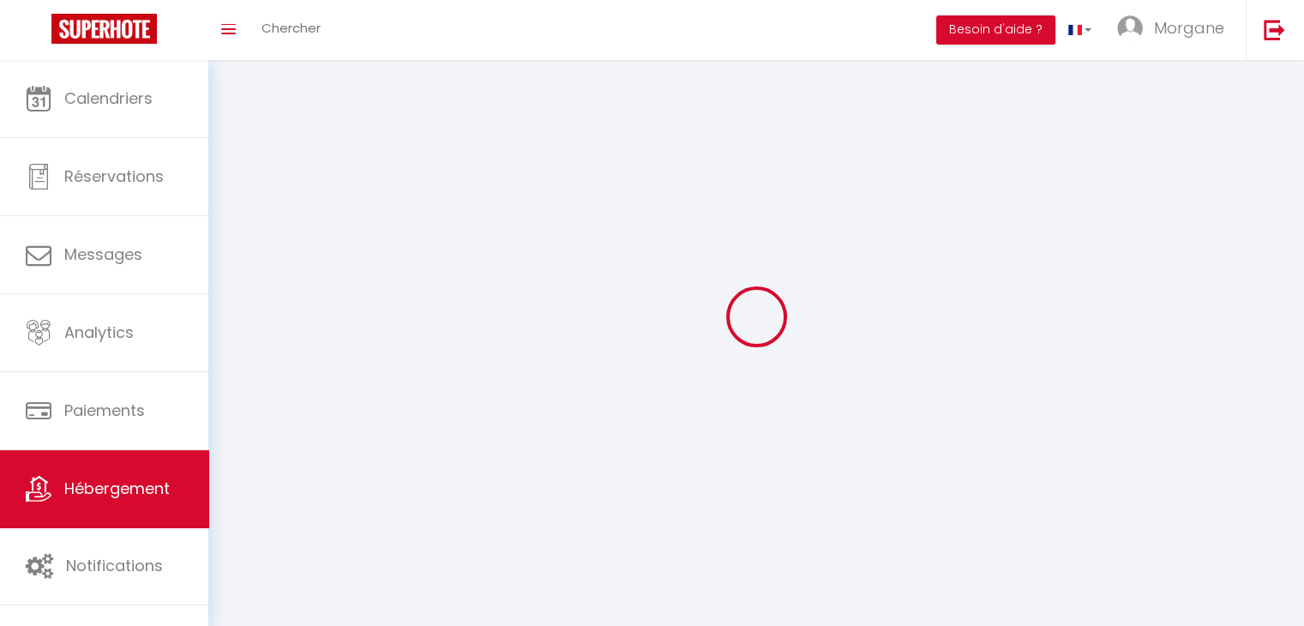
checkbox input "false"
select select
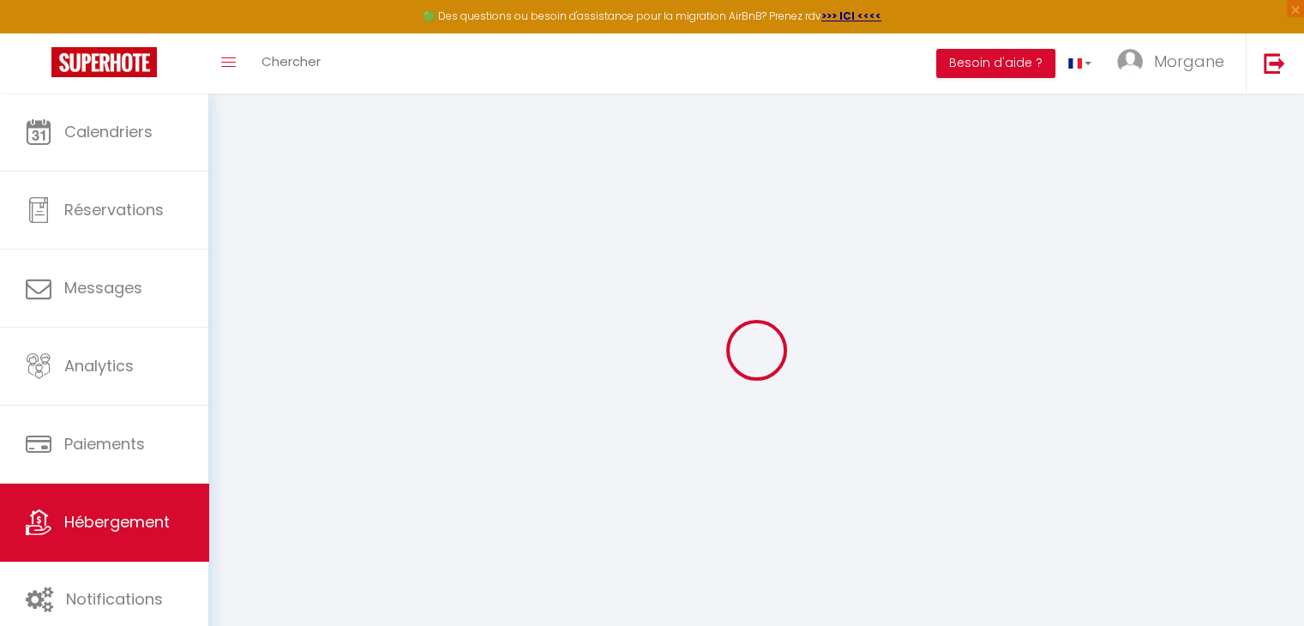
select select
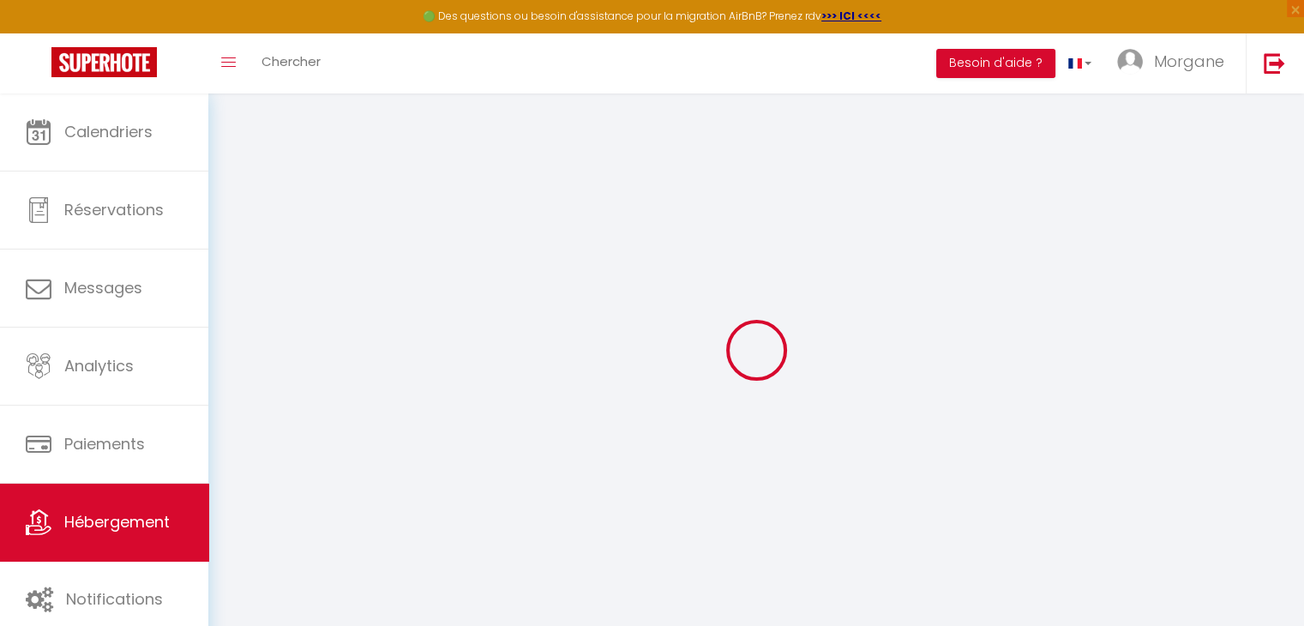
select select
checkbox input "false"
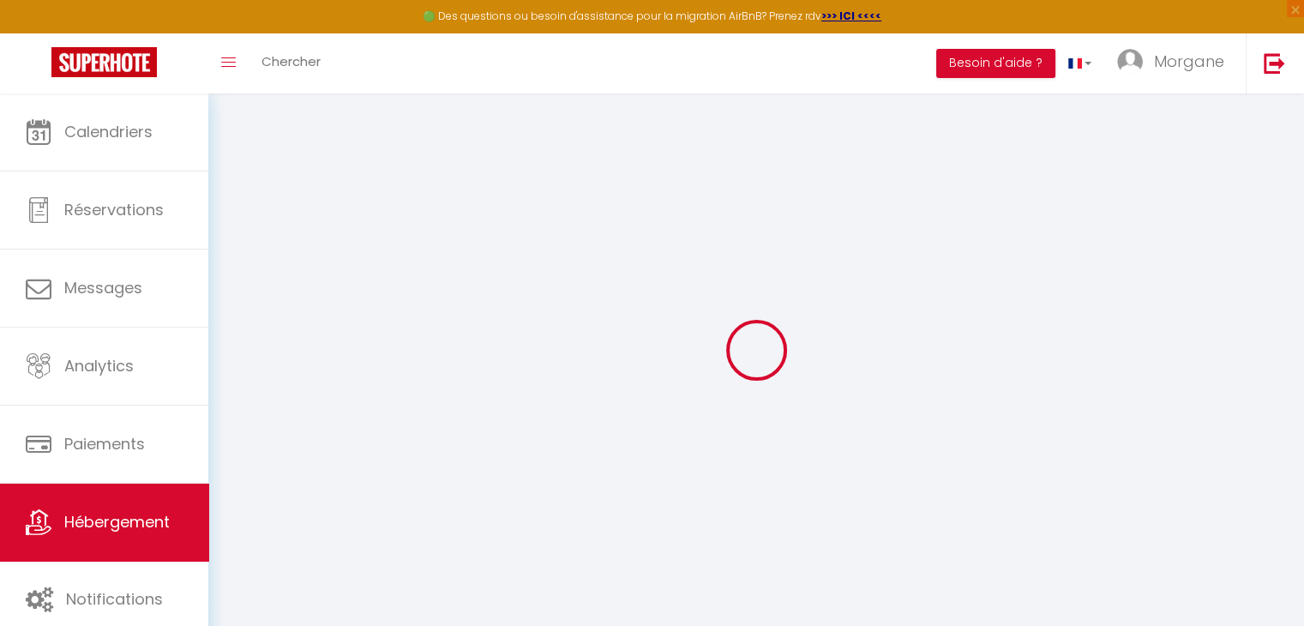
select select
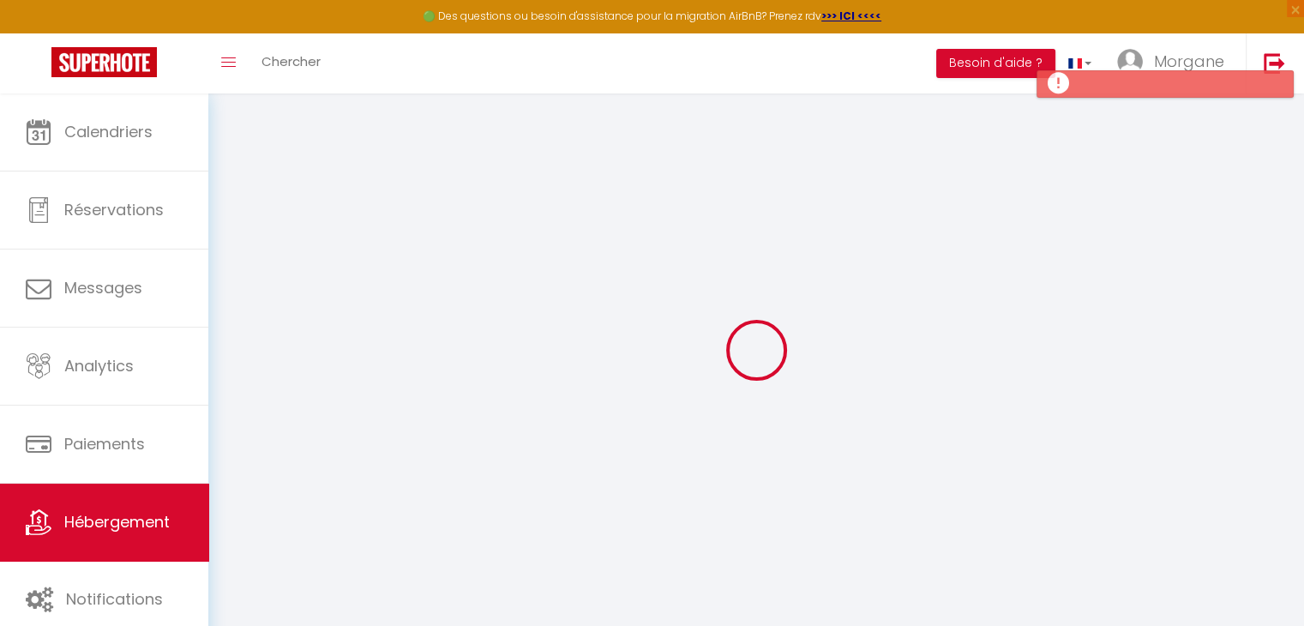
select select
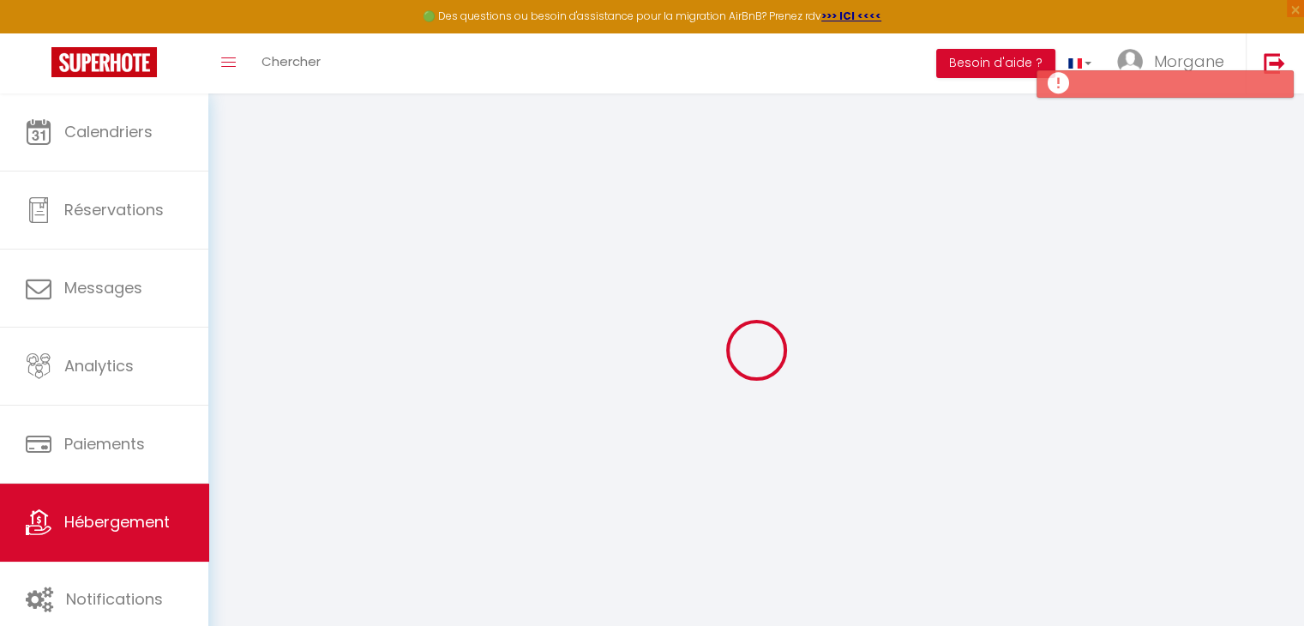
select select
checkbox input "false"
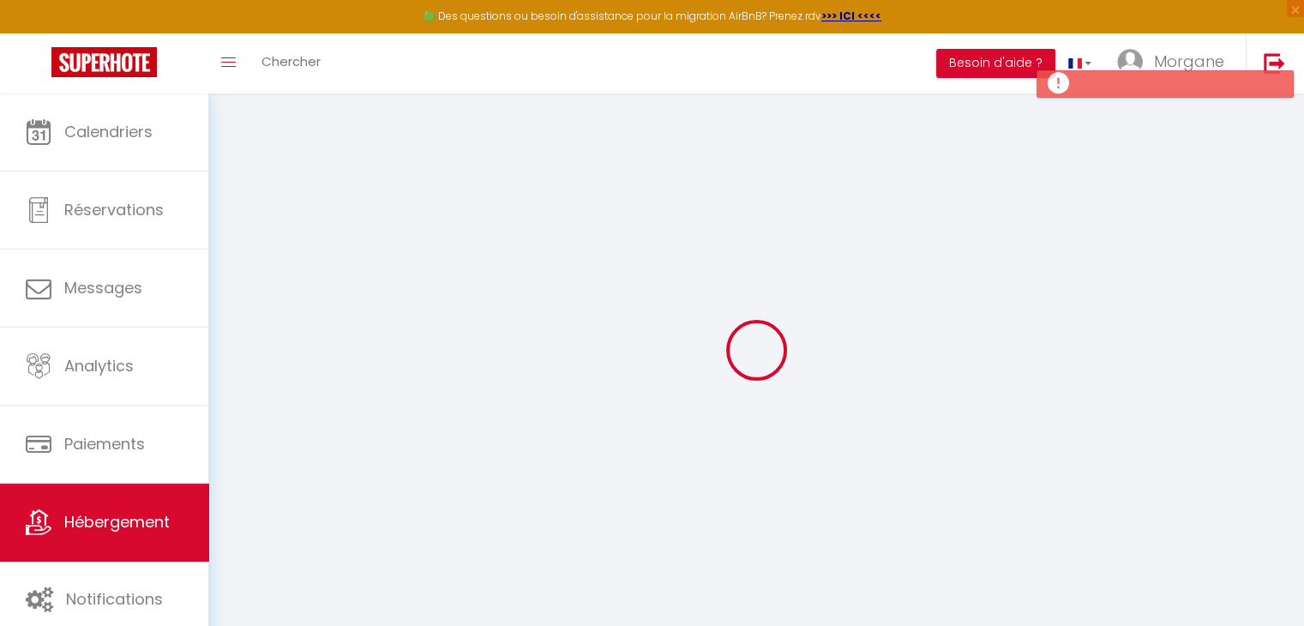
select select
checkbox input "false"
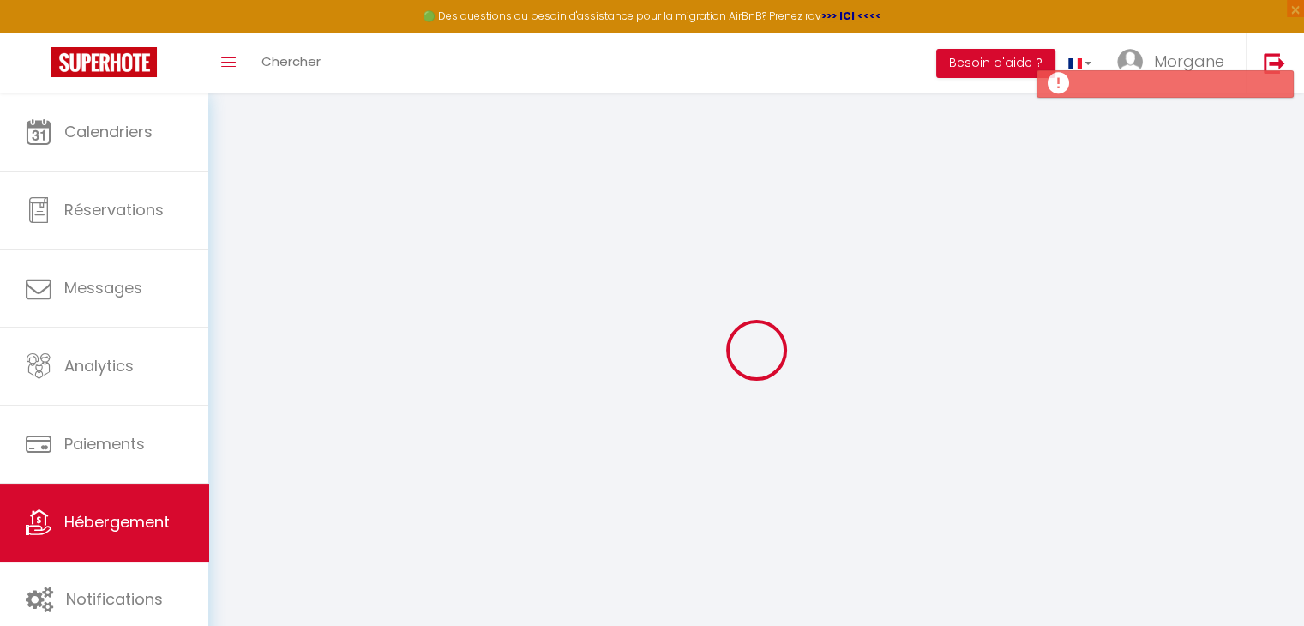
checkbox input "false"
select select
select select "15:00"
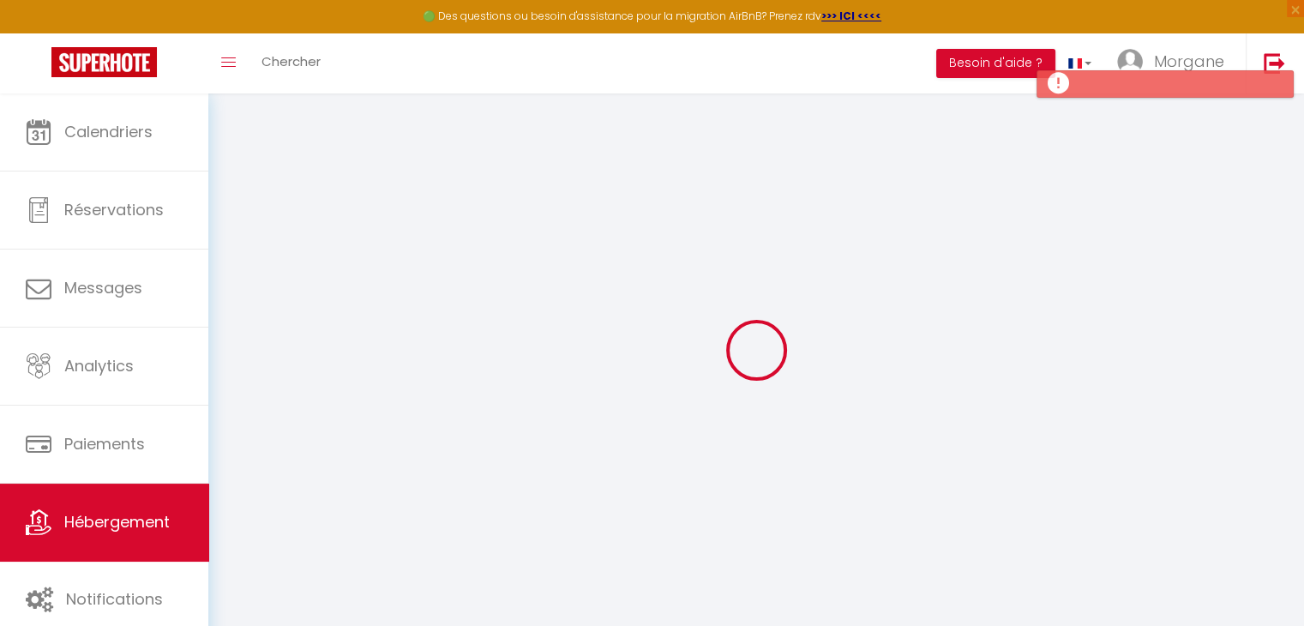
select select "23:45"
select select "11:00"
select select "30"
select select "120"
select select
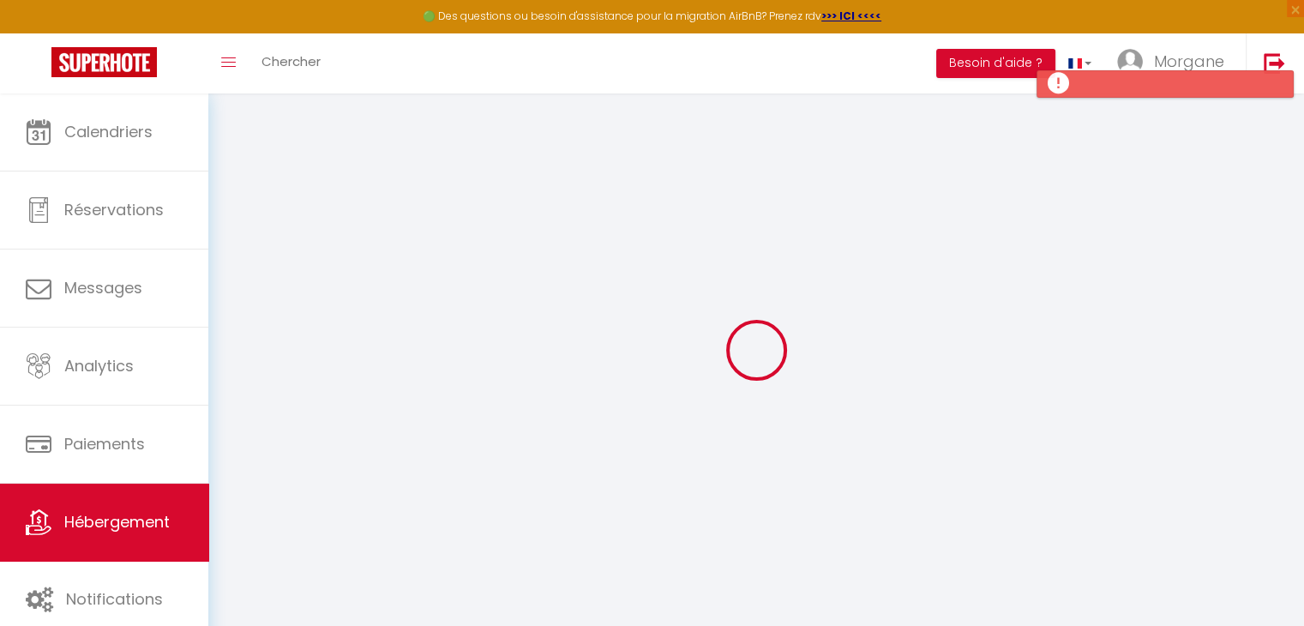
checkbox input "false"
select select
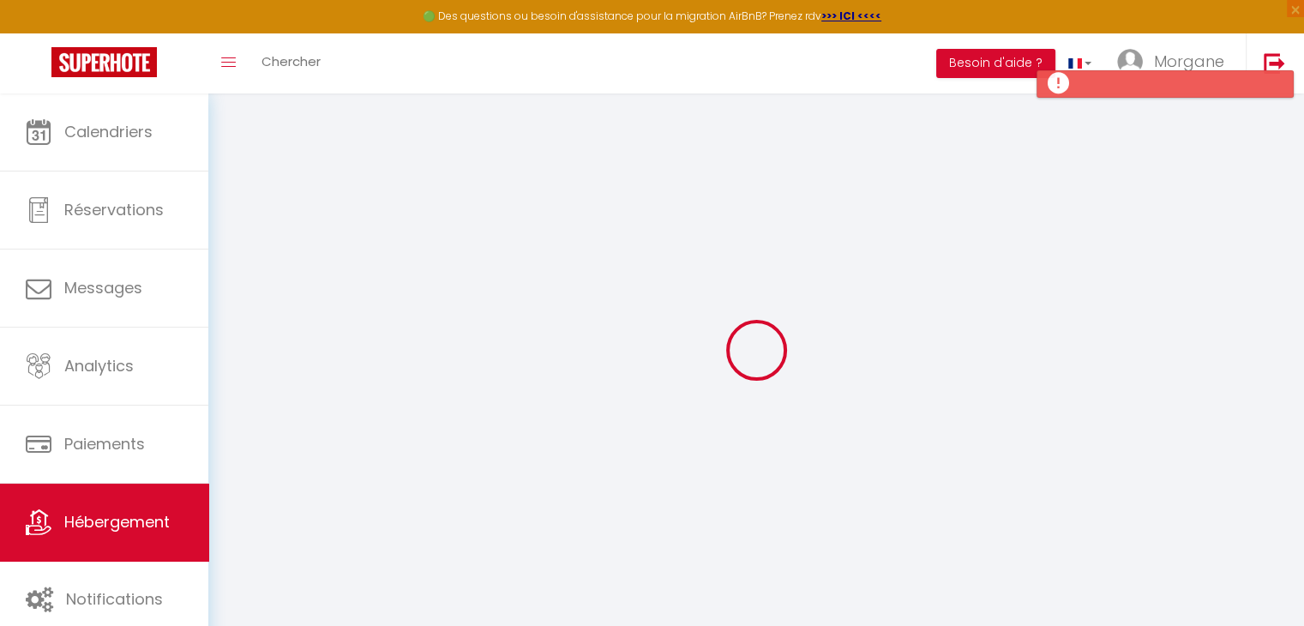
select select
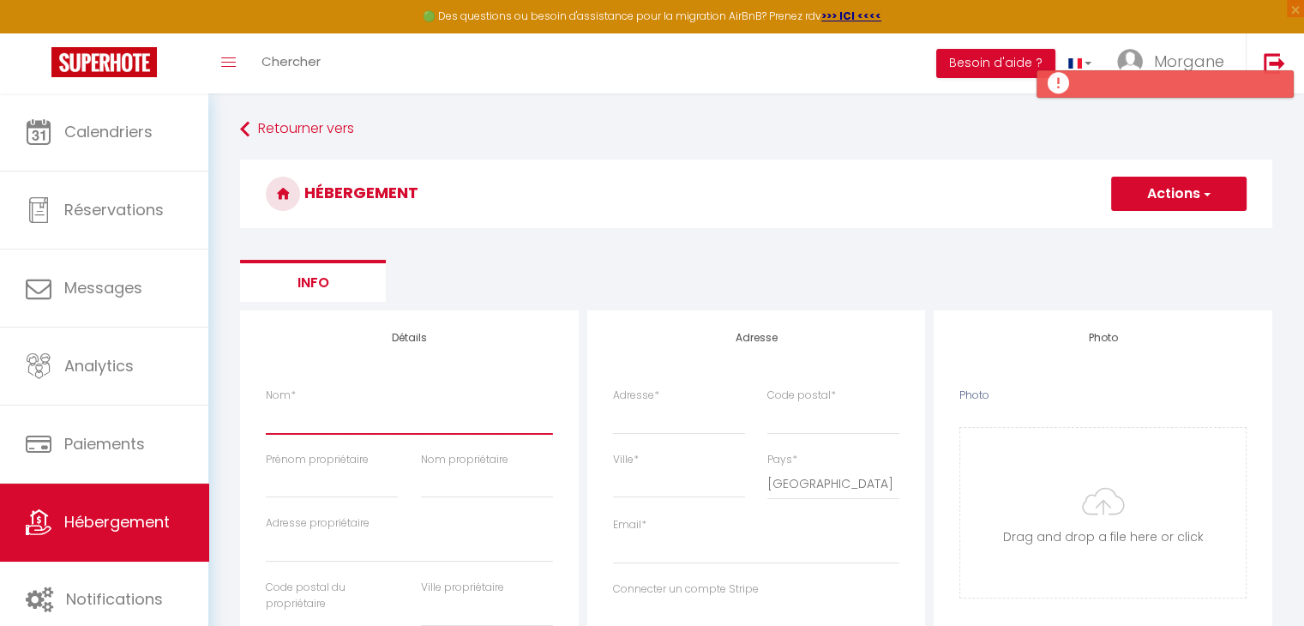
click at [388, 419] on input "Nom *" at bounding box center [409, 418] width 287 height 31
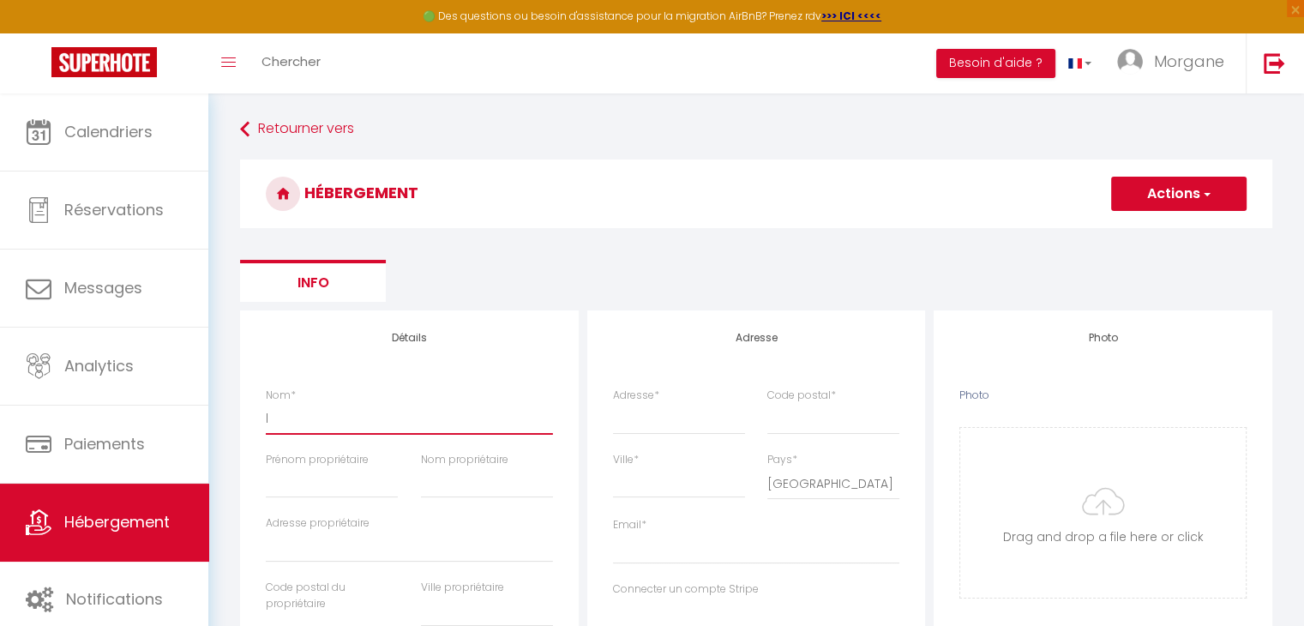
type input "le"
select select
checkbox input "false"
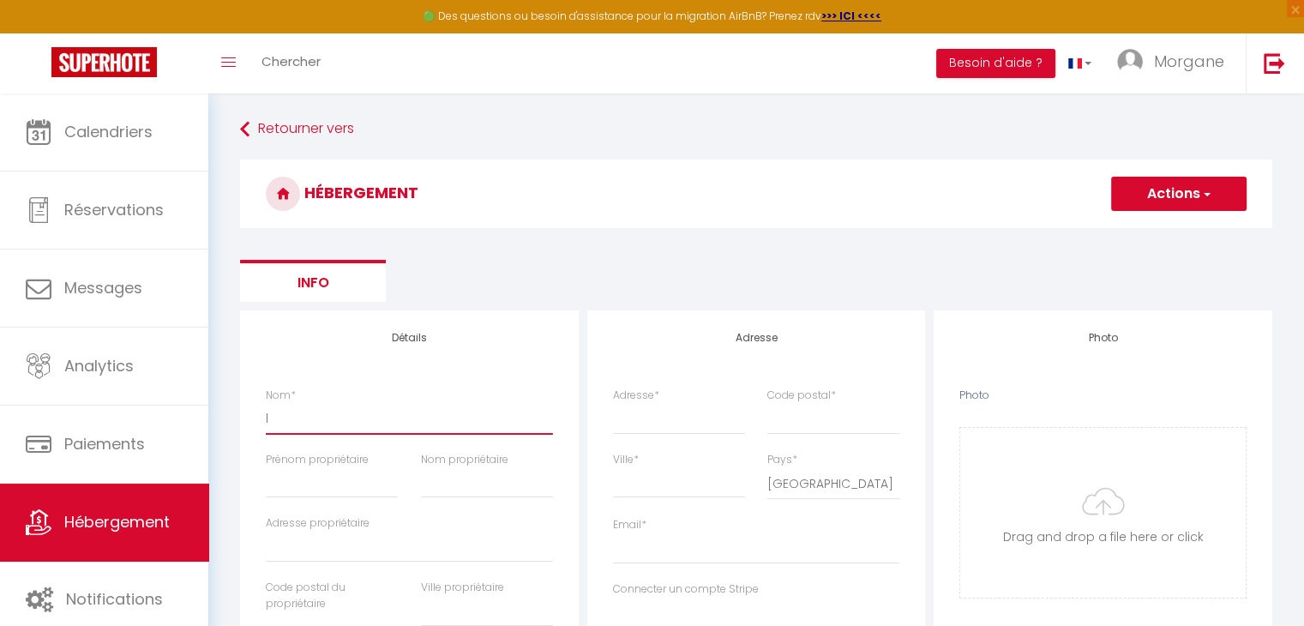
checkbox input "false"
select select
checkbox input "false"
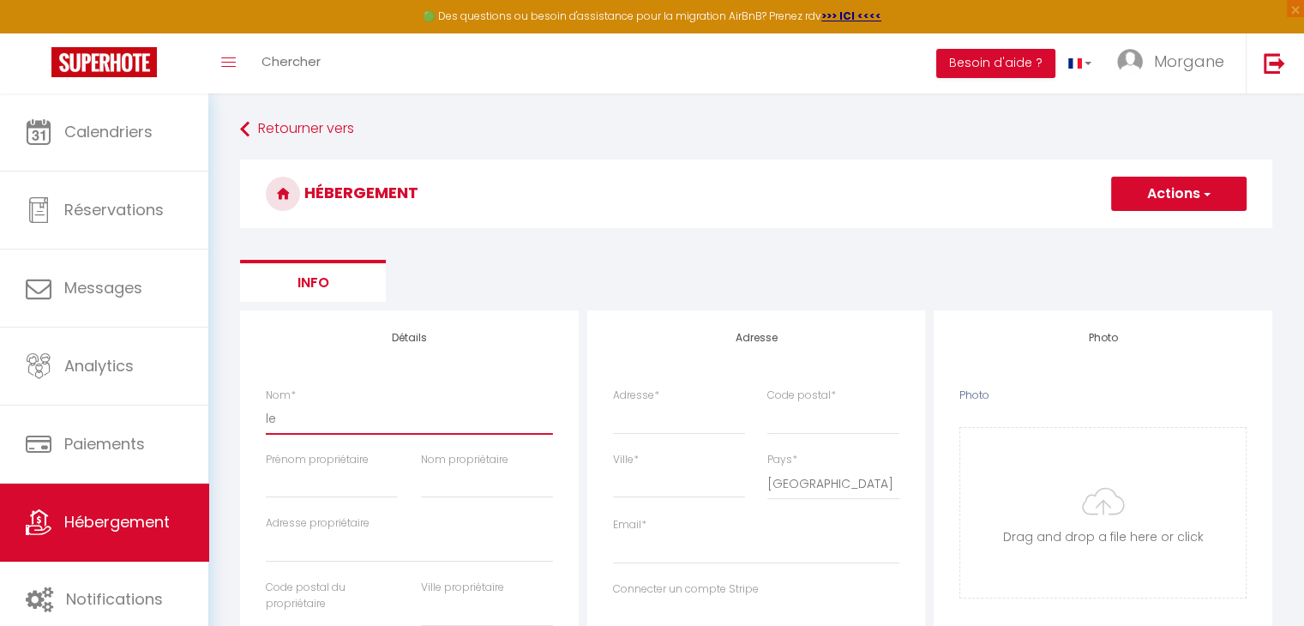
checkbox input "false"
select select
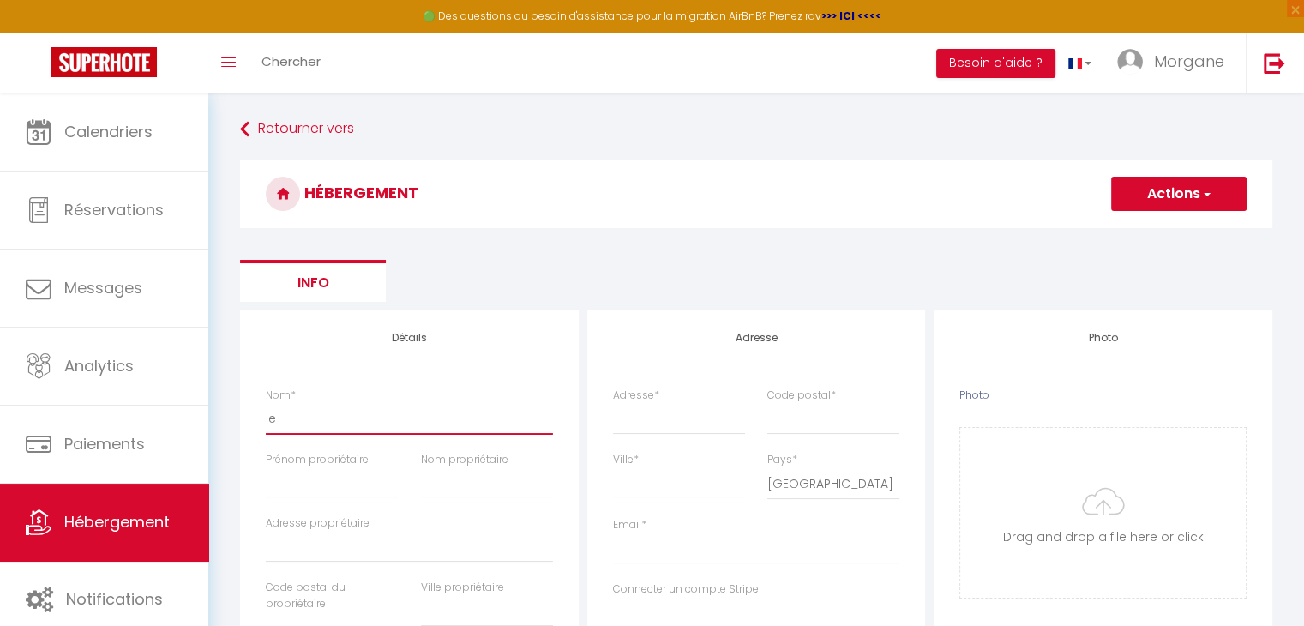
type input "les"
select select
checkbox input "false"
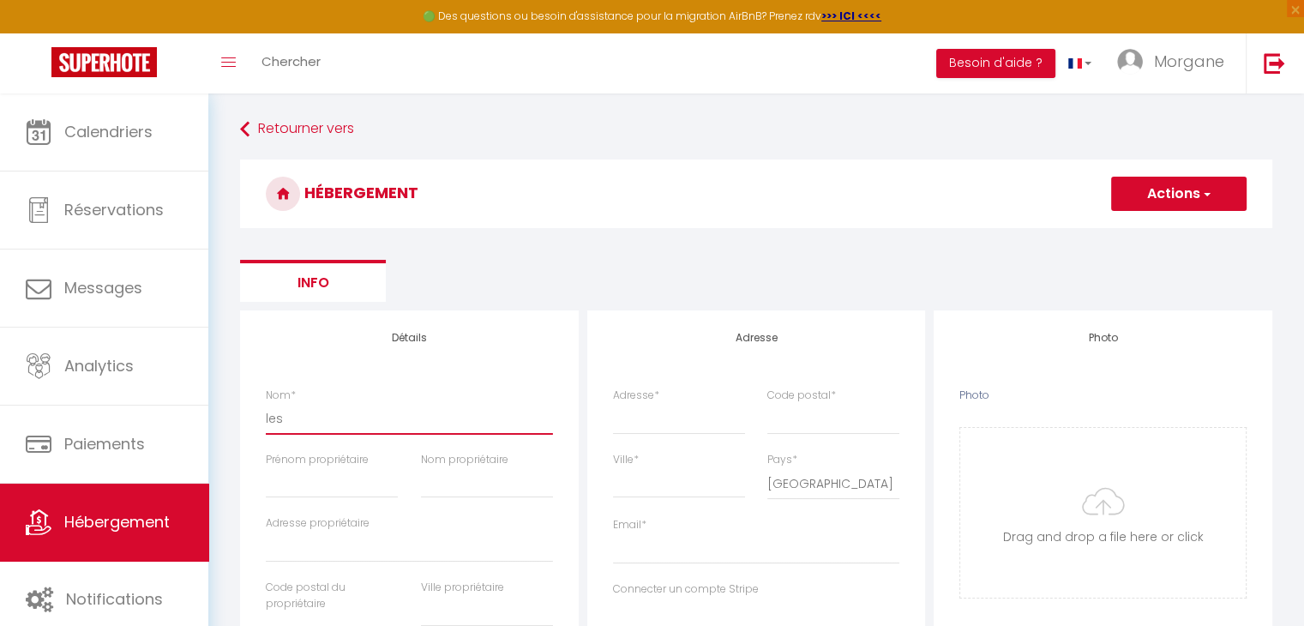
checkbox input "false"
select select
type input "les"
select select
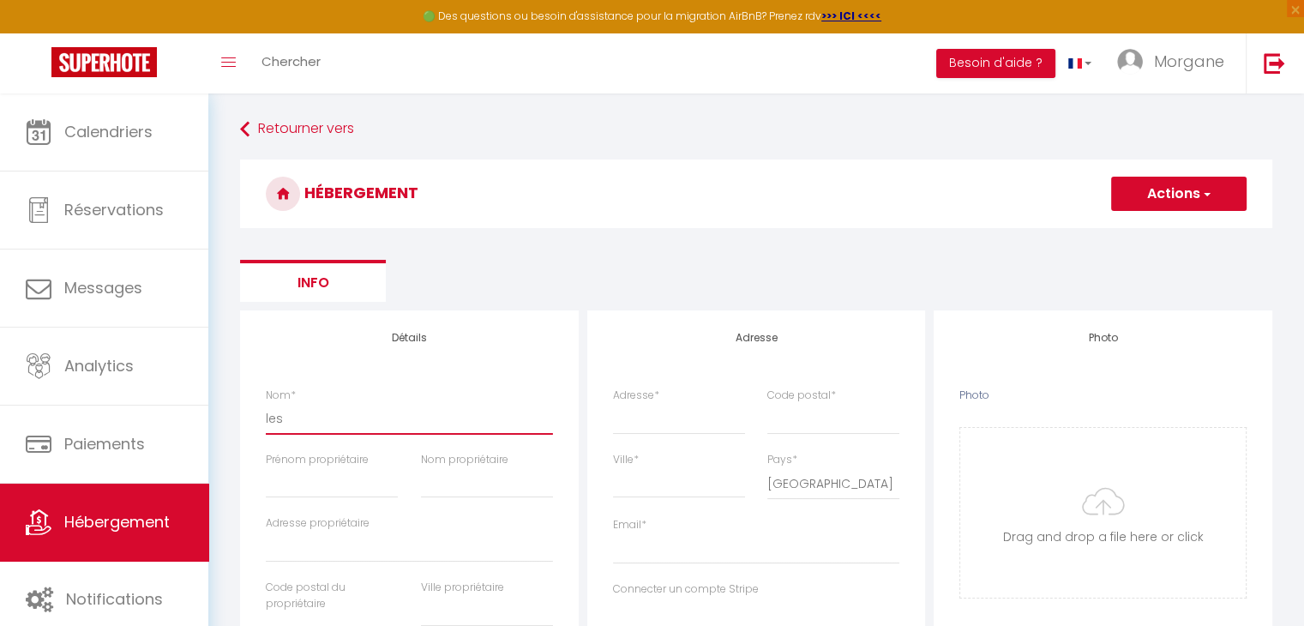
checkbox input "false"
select select
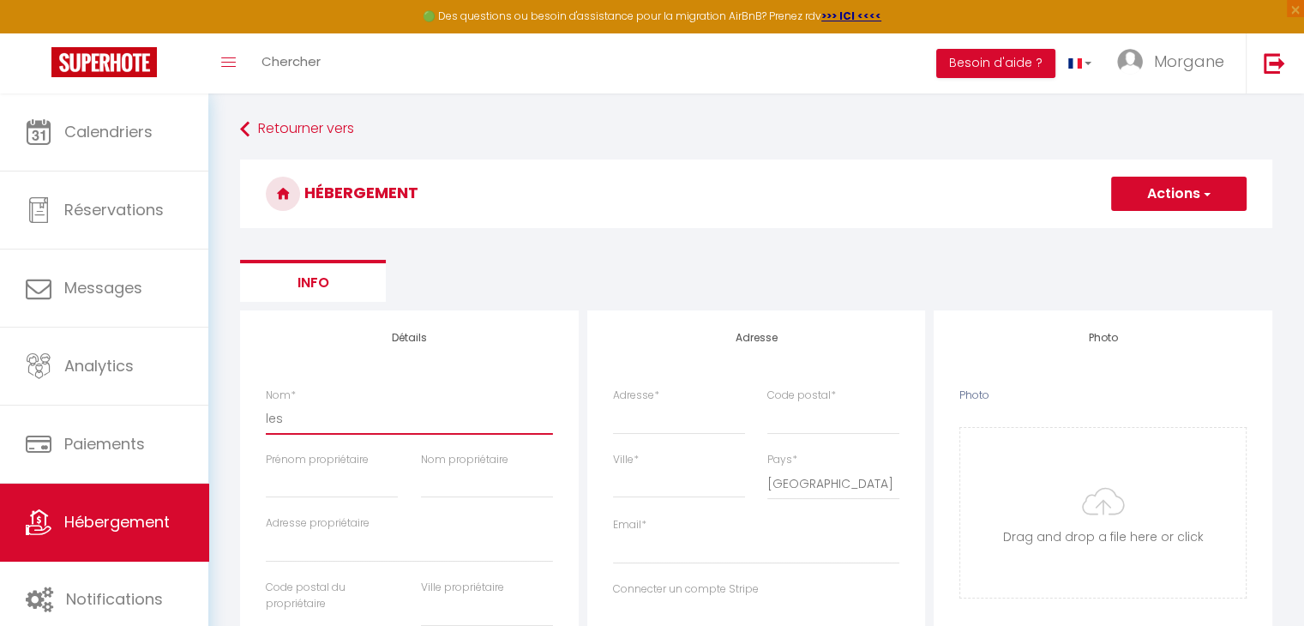
select select
type input "les g"
select select
checkbox input "false"
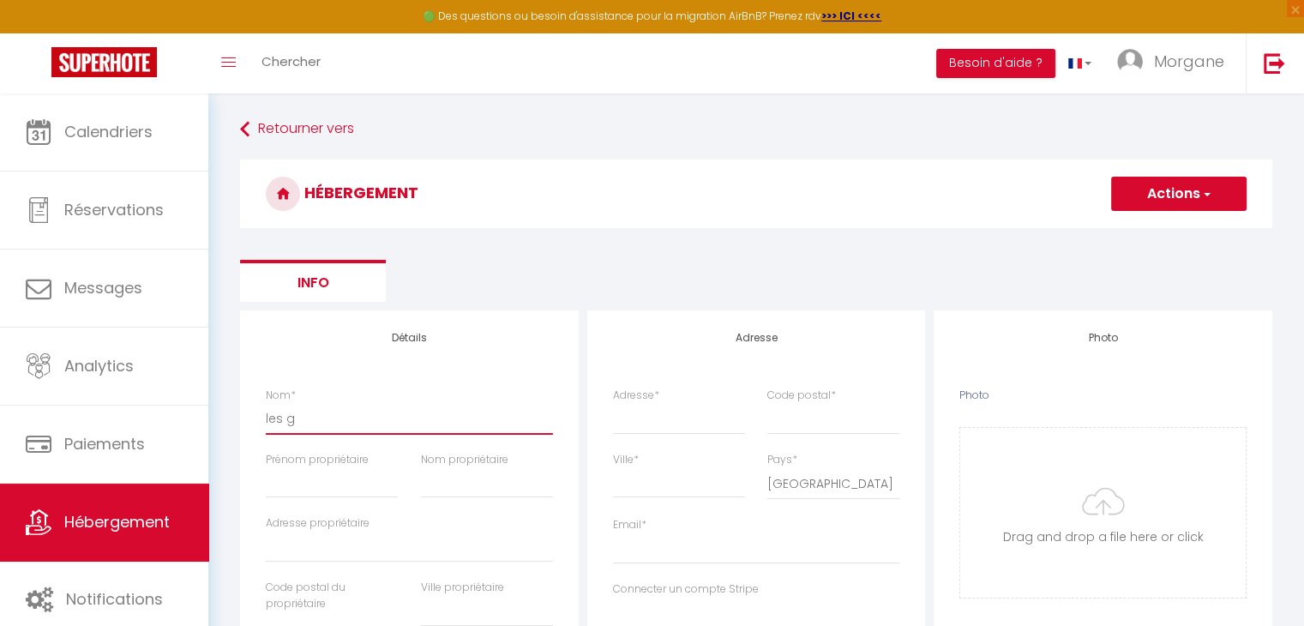
checkbox input "false"
select select
type input "les ge"
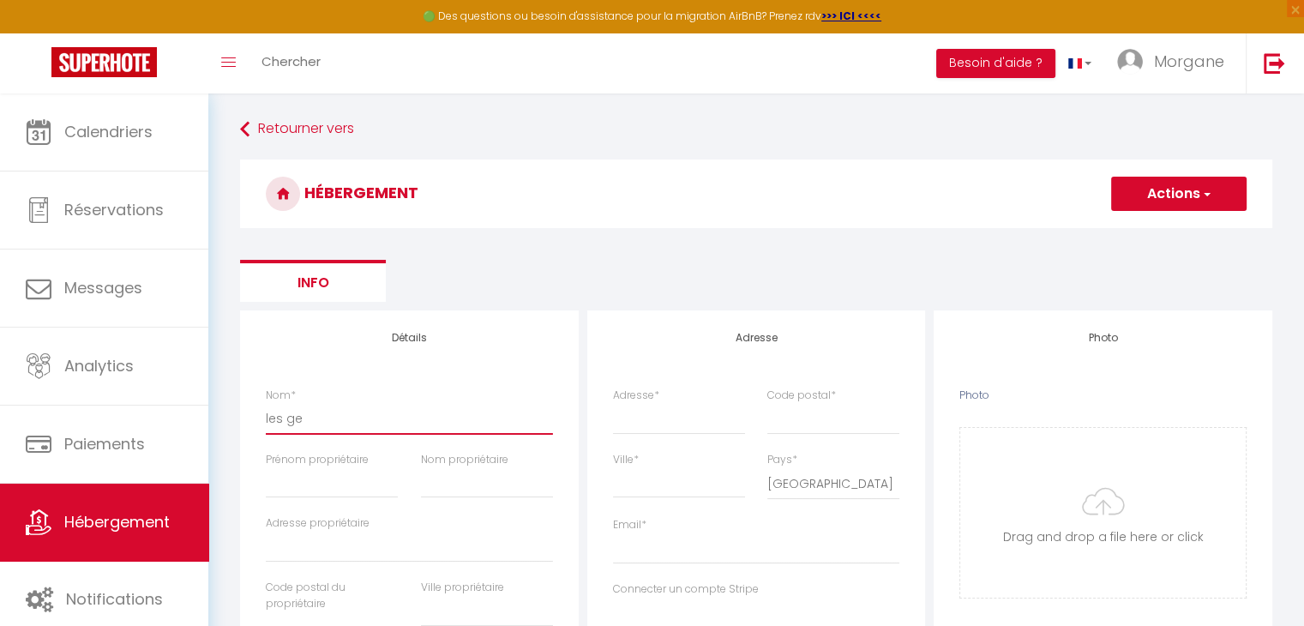
select select
checkbox input "false"
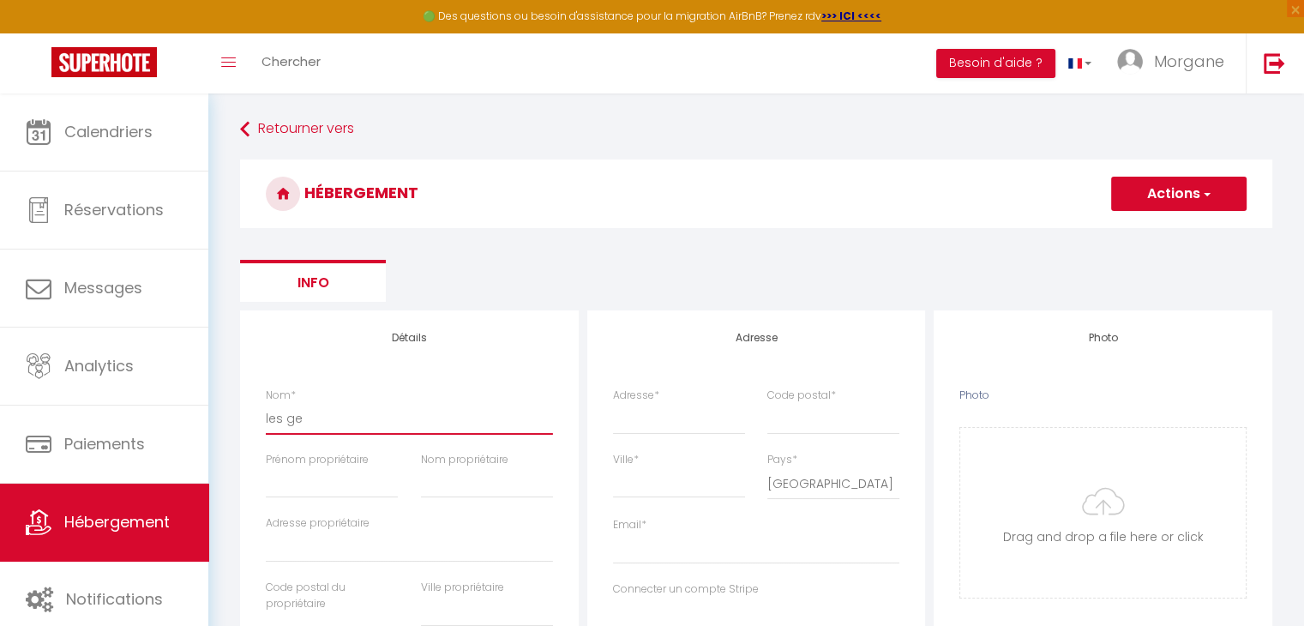
select select
type input "les gen"
select select
checkbox input "false"
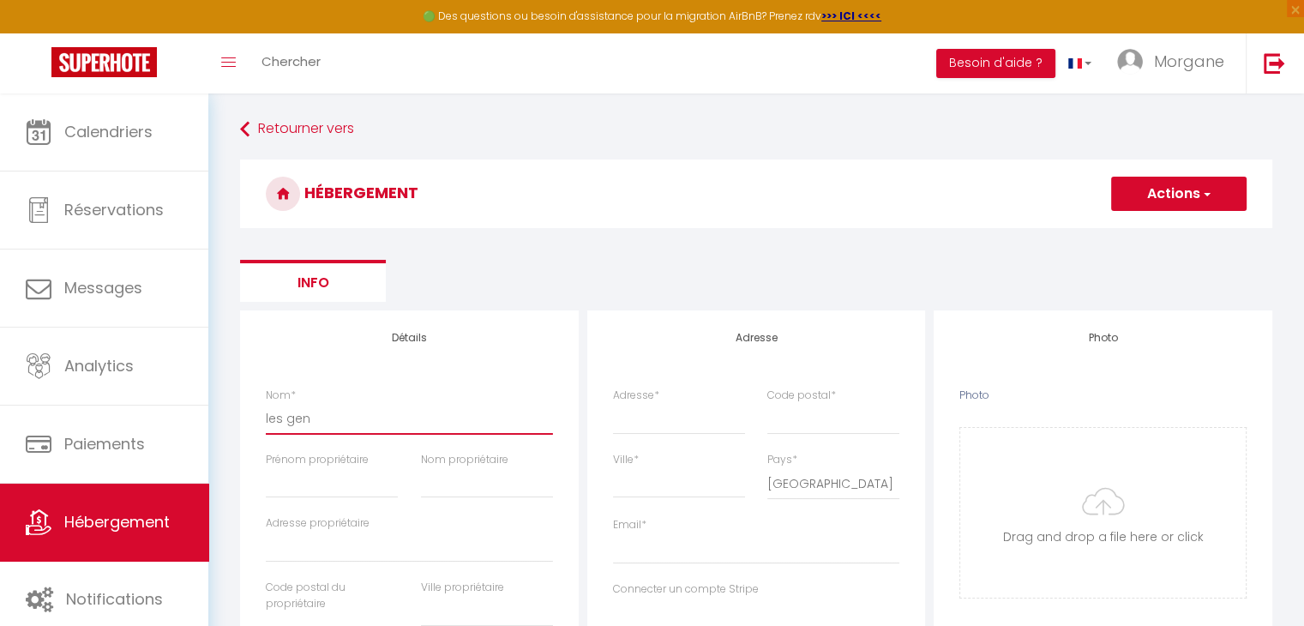
checkbox input "false"
select select
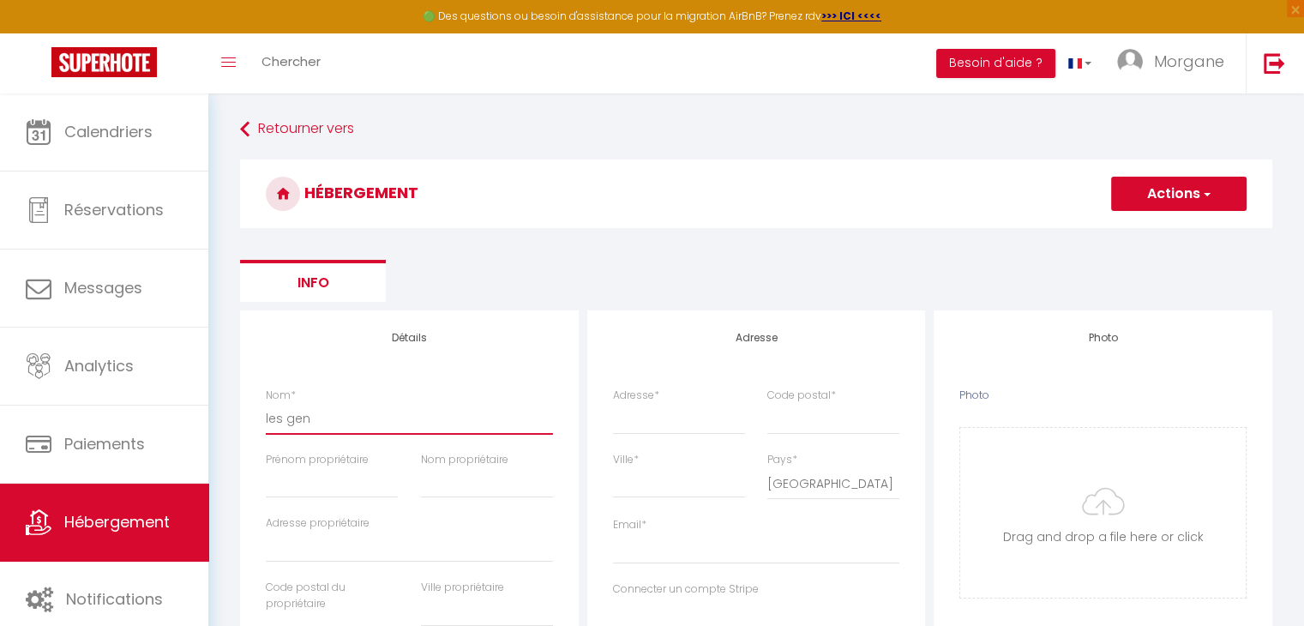
type input "les gent"
select select
checkbox input "false"
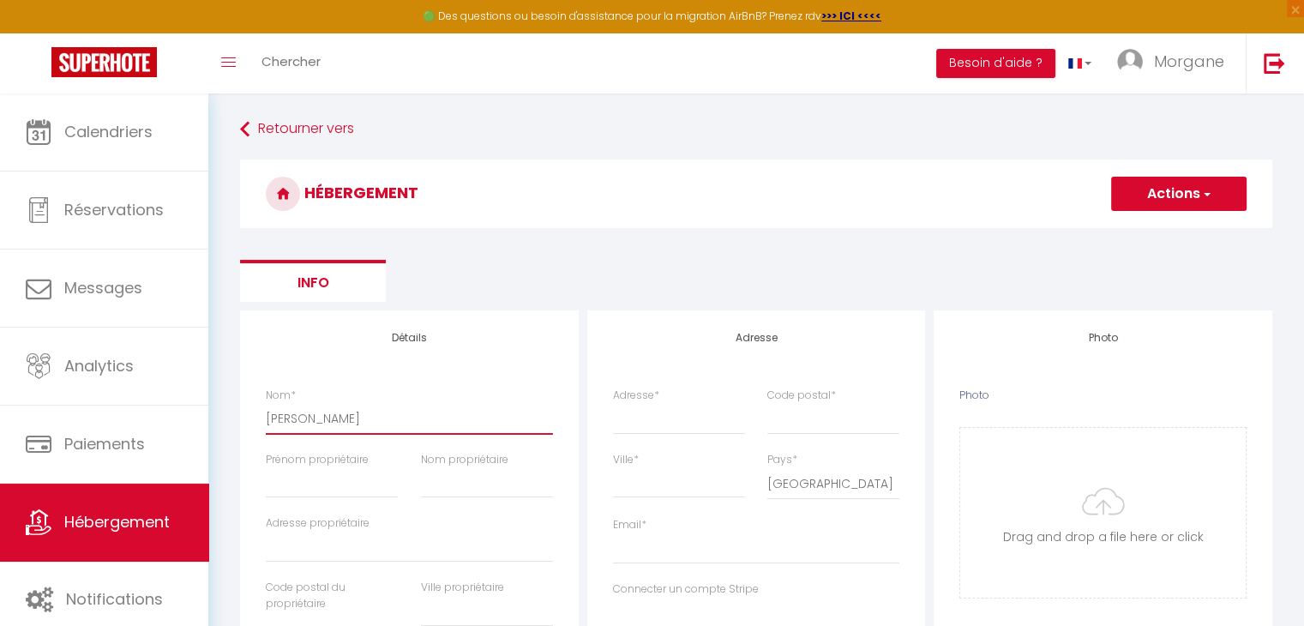
checkbox input "false"
select select
type input "les genti"
select select
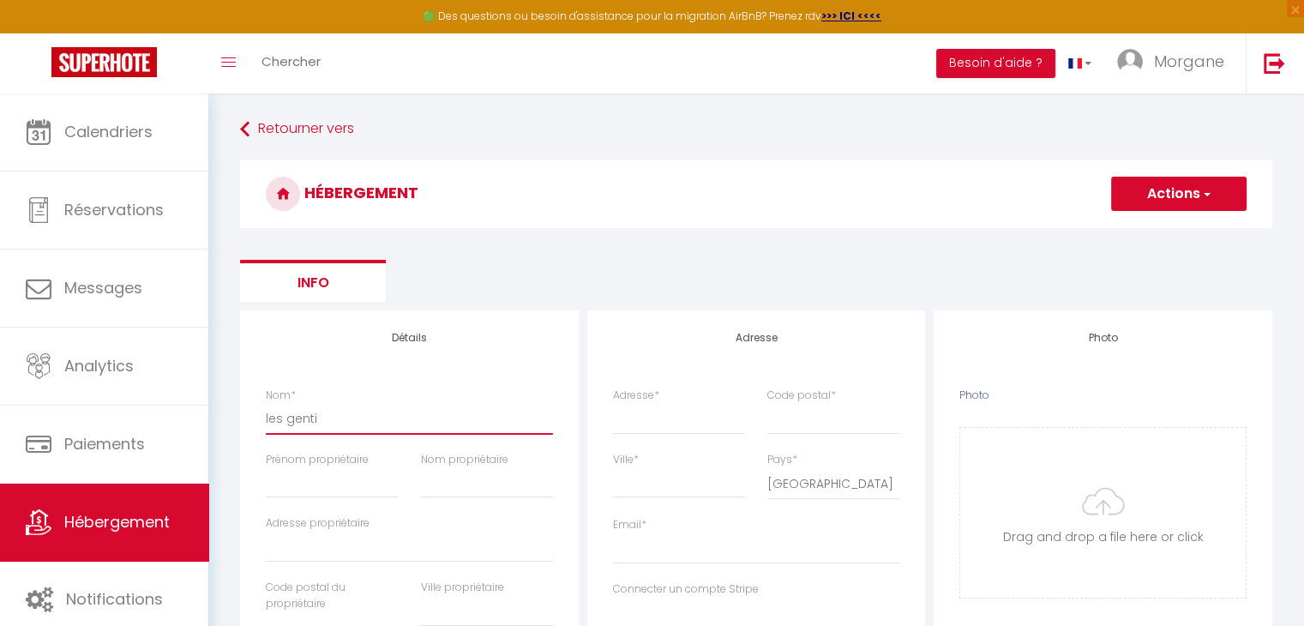
checkbox input "false"
select select
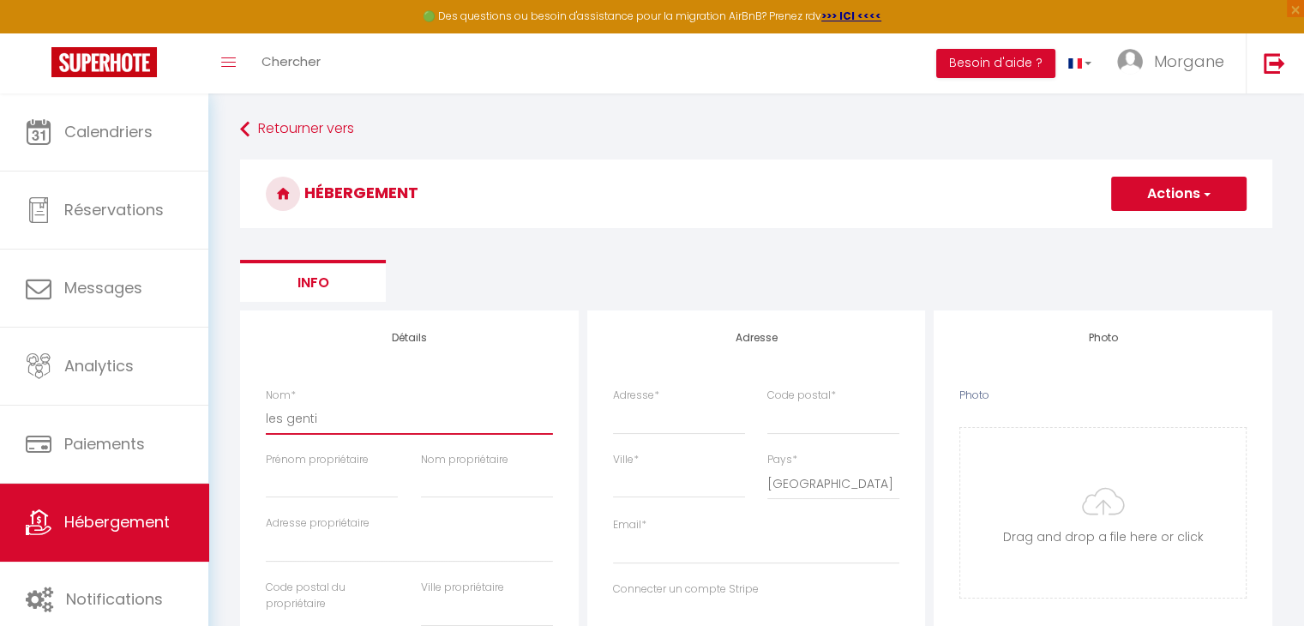
select select
type input "les gentia"
select select
checkbox input "false"
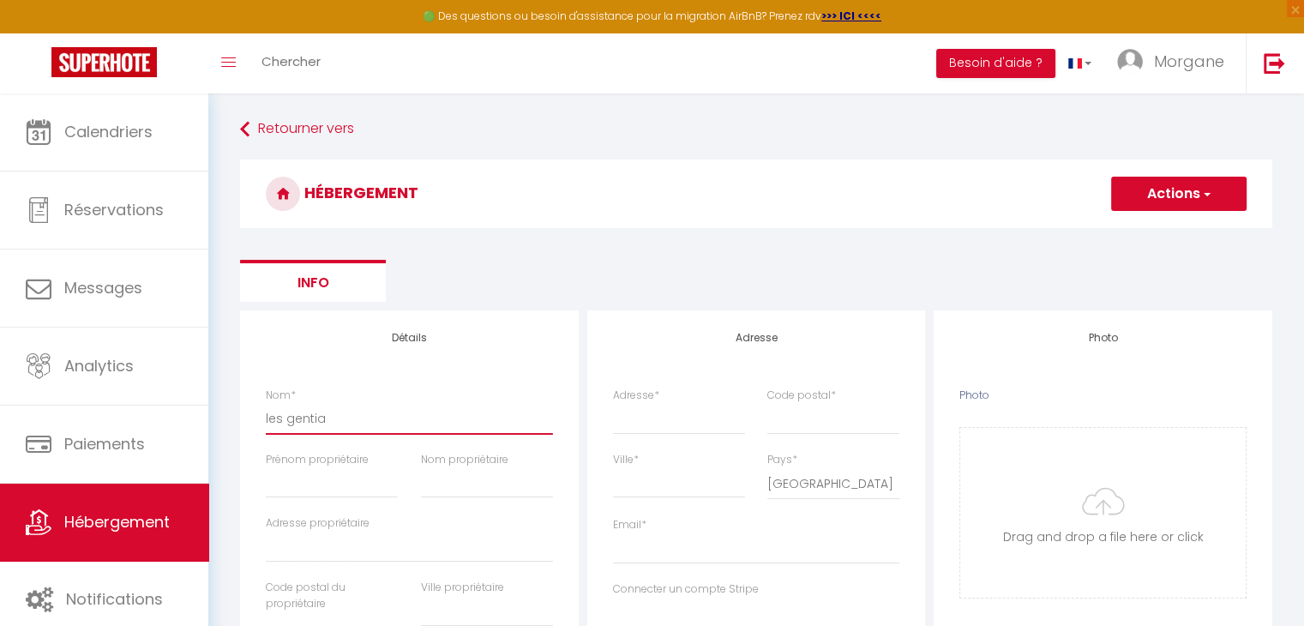
checkbox input "false"
select select
type input "les gentian"
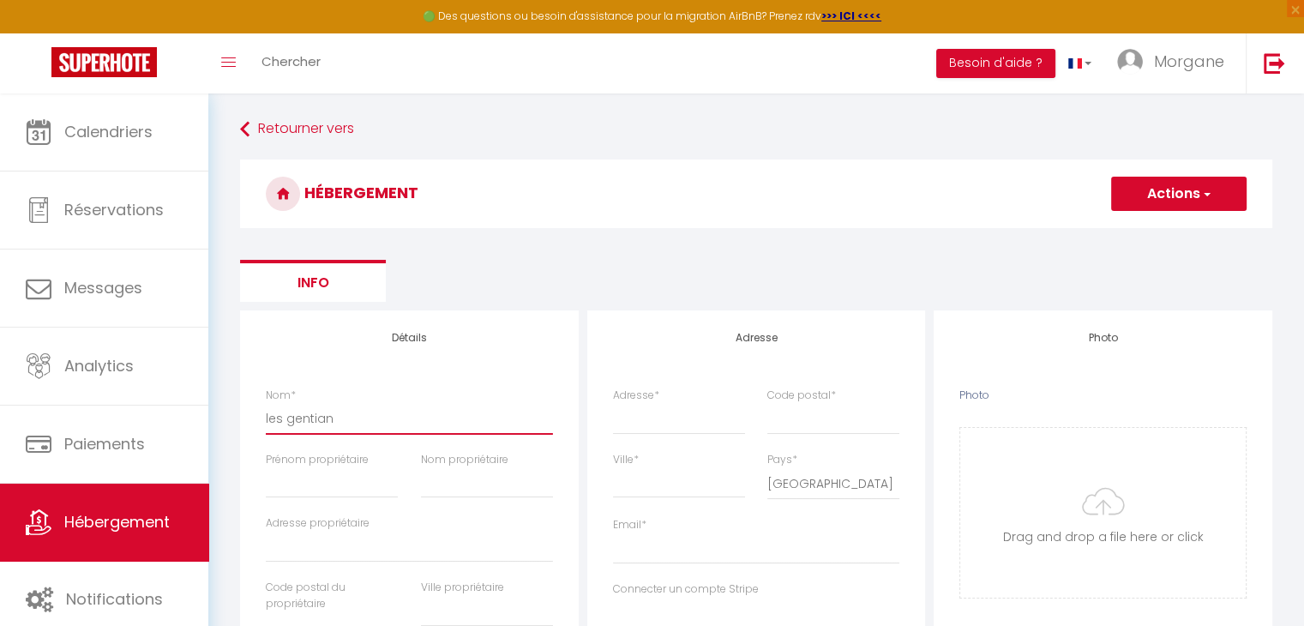
select select
checkbox input "false"
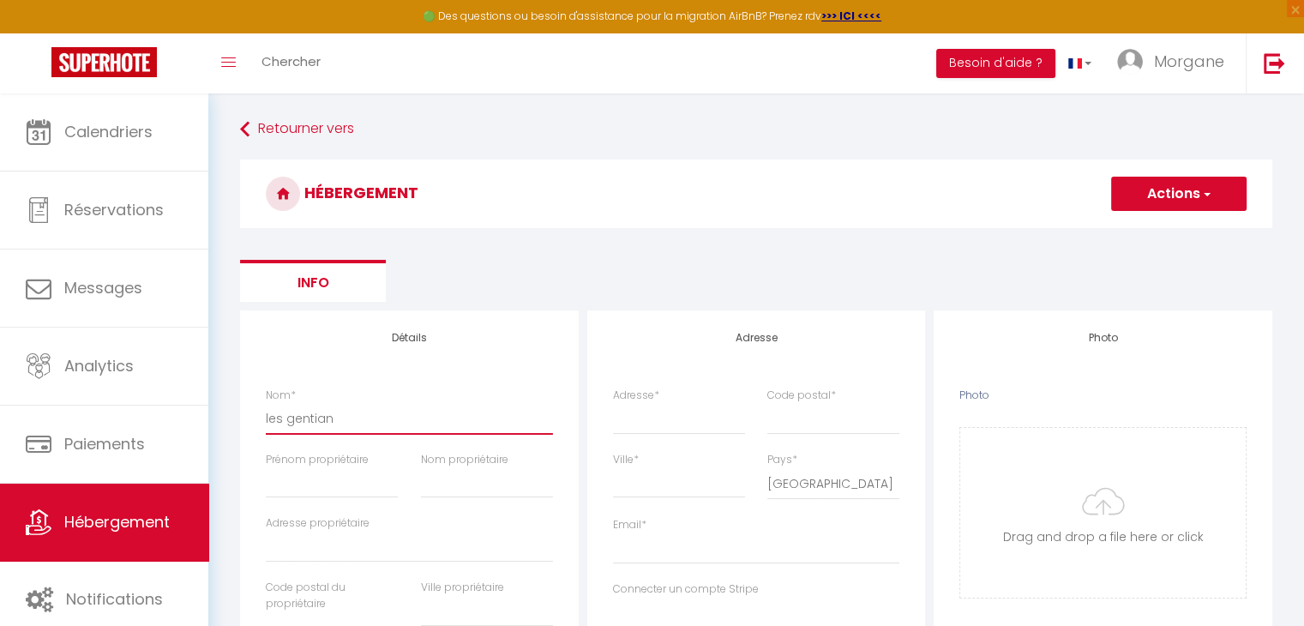
select select
type input "les gentiane"
select select
checkbox input "false"
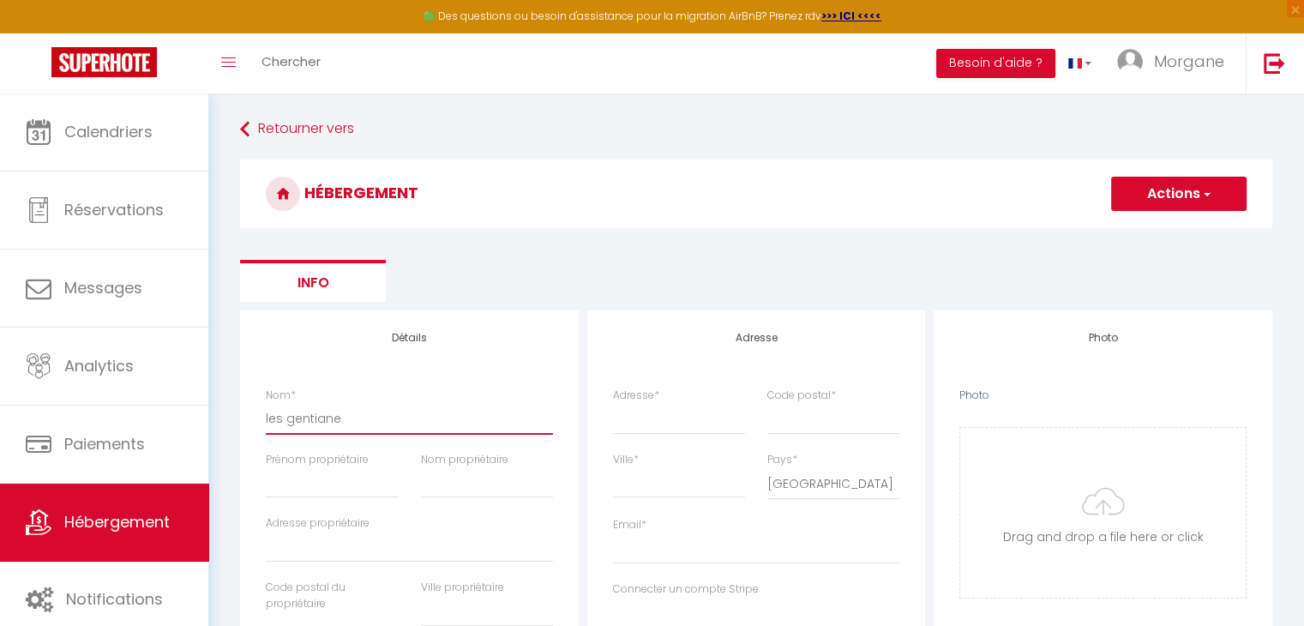
checkbox input "false"
select select
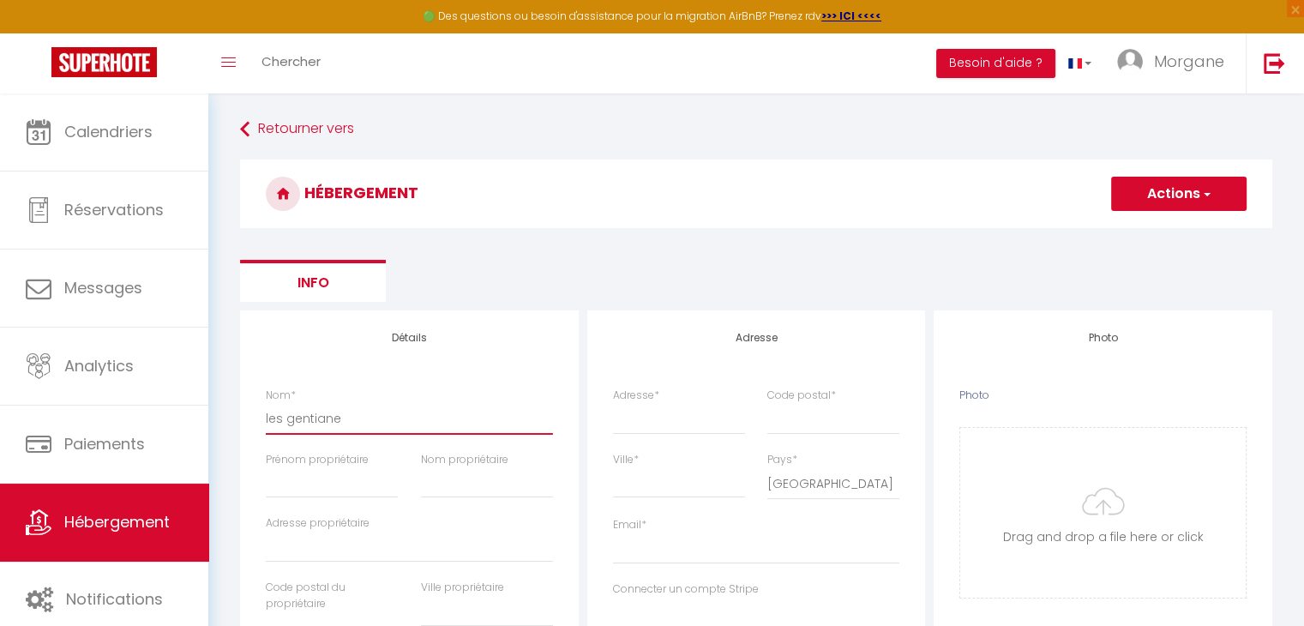
type input "les gentianes"
select select
checkbox input "false"
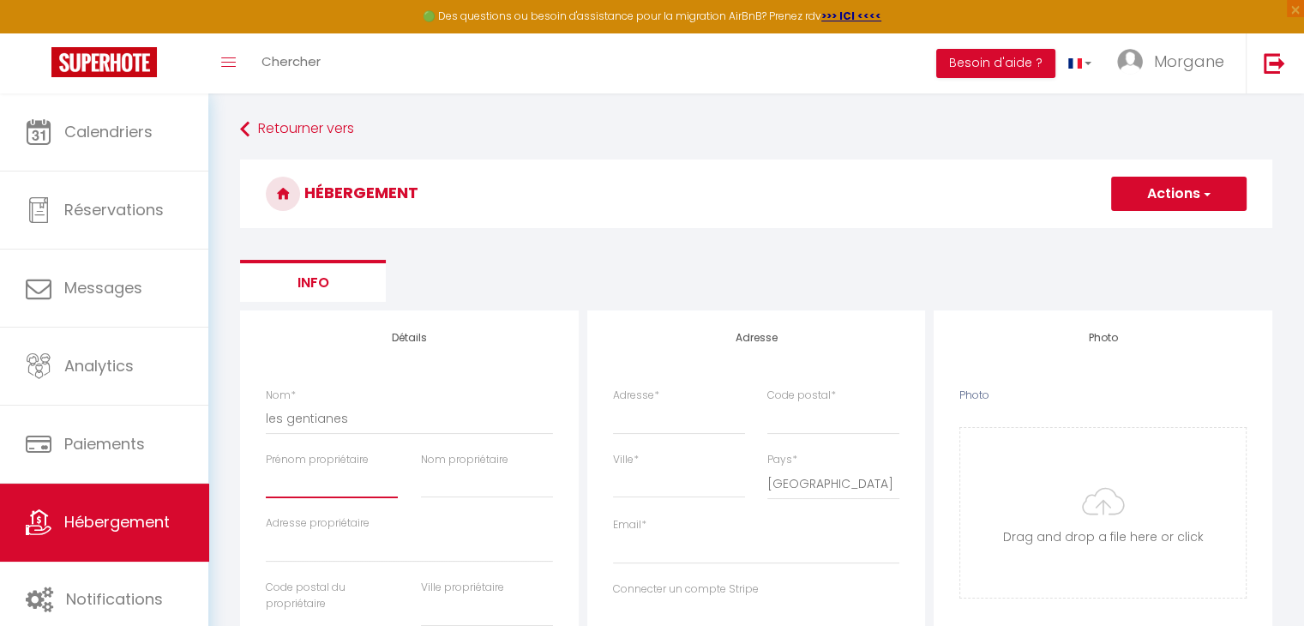
click at [332, 476] on input "Prénom propriétaire" at bounding box center [332, 482] width 132 height 31
click at [442, 478] on input "Nom propriétaire" at bounding box center [487, 482] width 132 height 31
click at [384, 548] on input "Adresse propriétaire" at bounding box center [409, 547] width 287 height 31
click at [638, 417] on input "Adresse *" at bounding box center [679, 418] width 132 height 31
click at [655, 552] on input "Email *" at bounding box center [756, 548] width 287 height 31
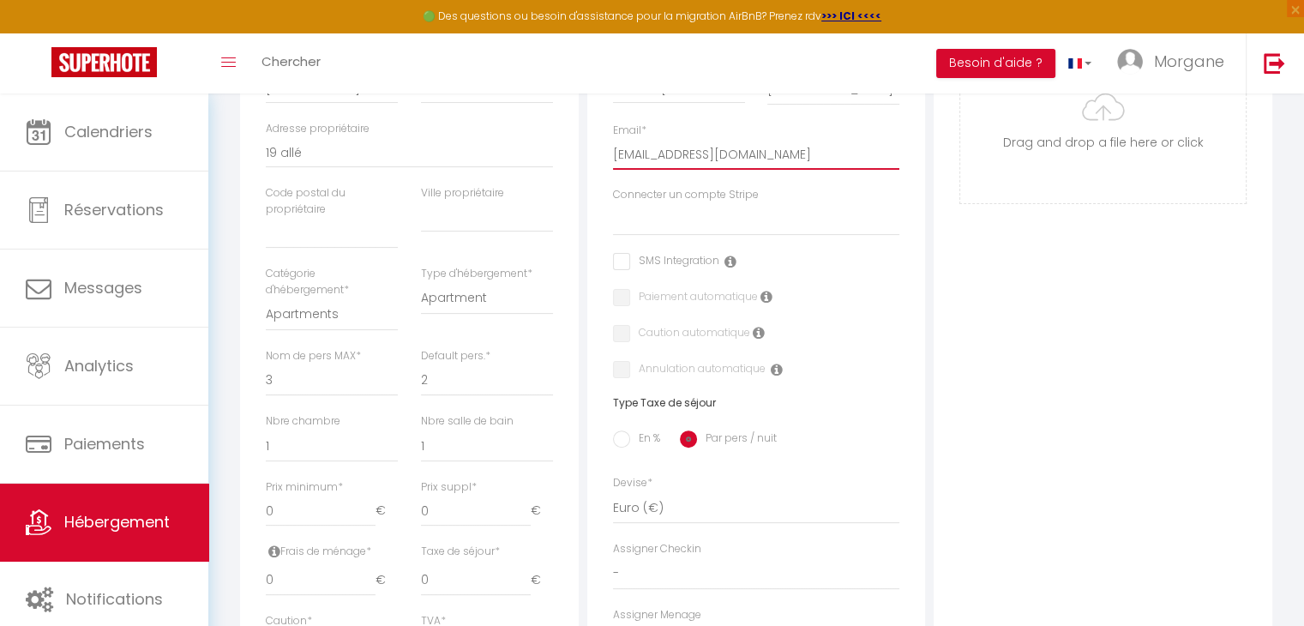
scroll to position [444, 0]
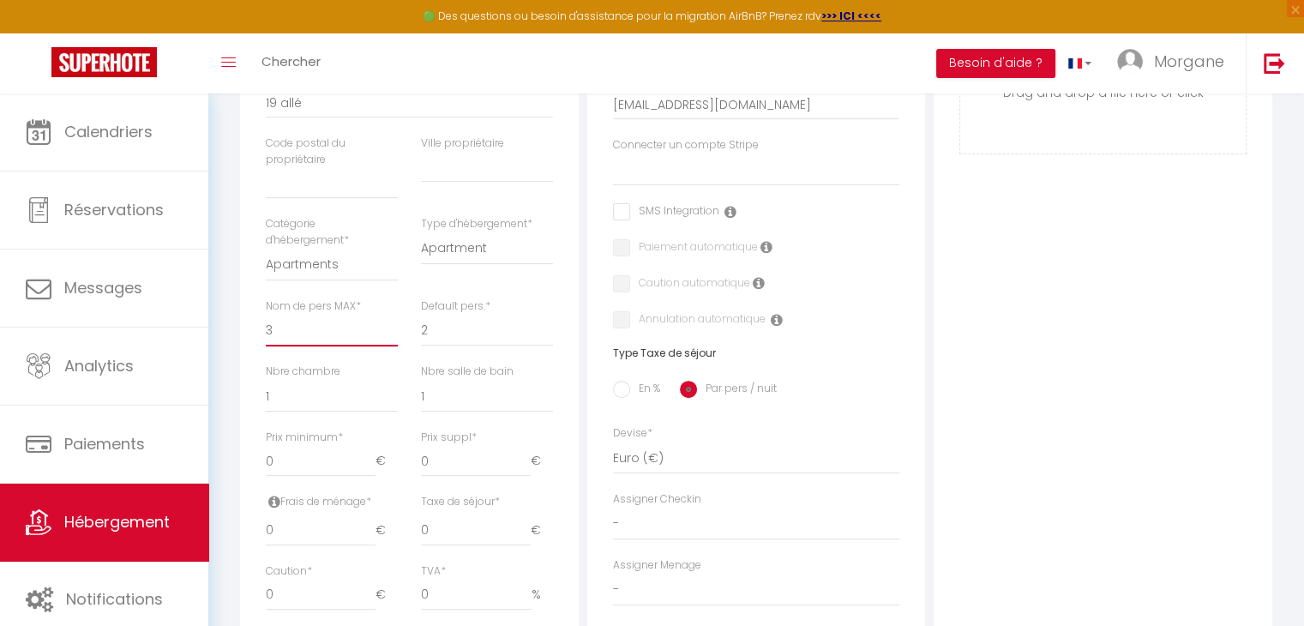
click at [325, 327] on select "1 2 3 4 5 6 7 8 9 10 11 12 13 14" at bounding box center [332, 330] width 132 height 33
click at [266, 314] on select "1 2 3 4 5 6 7 8 9 10 11 12 13 14" at bounding box center [332, 330] width 132 height 33
click at [370, 453] on input "1" at bounding box center [321, 461] width 110 height 31
click at [339, 461] on input "1" at bounding box center [321, 461] width 110 height 31
click at [318, 545] on input "0" at bounding box center [321, 530] width 110 height 31
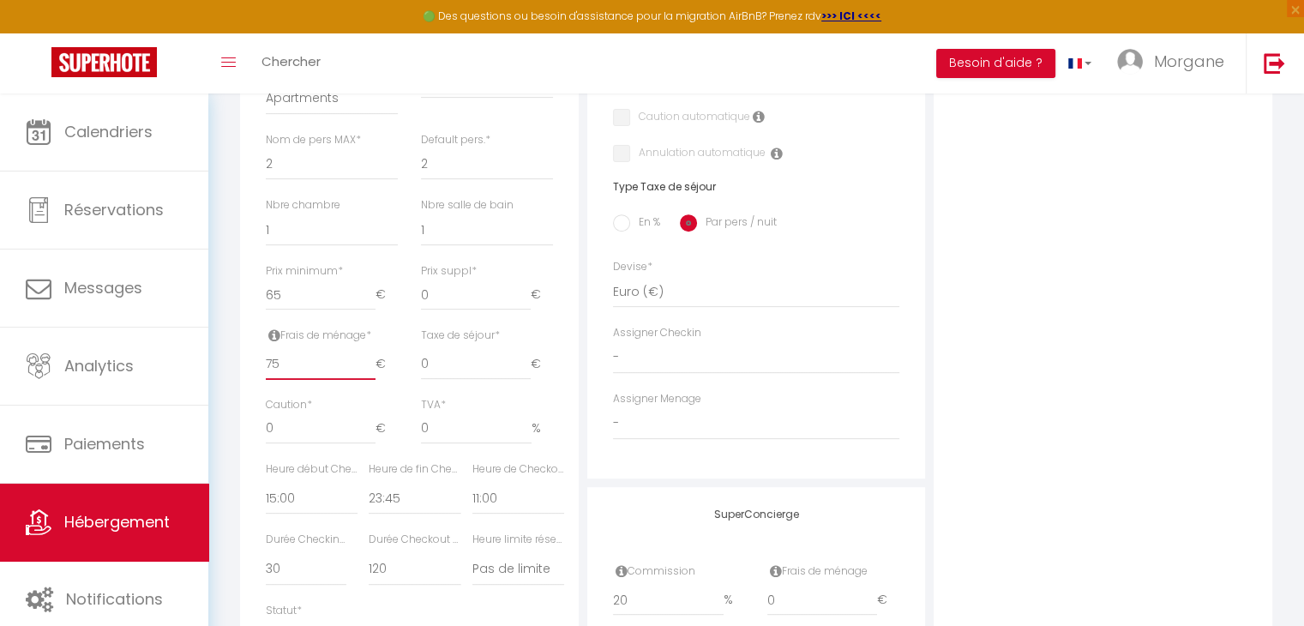
scroll to position [616, 0]
click at [298, 425] on input "0" at bounding box center [321, 423] width 110 height 31
click at [479, 359] on input "0" at bounding box center [476, 359] width 110 height 31
click at [617, 219] on input "En %" at bounding box center [621, 217] width 17 height 17
click at [390, 352] on input "Taxe en % *" at bounding box center [409, 359] width 81 height 31
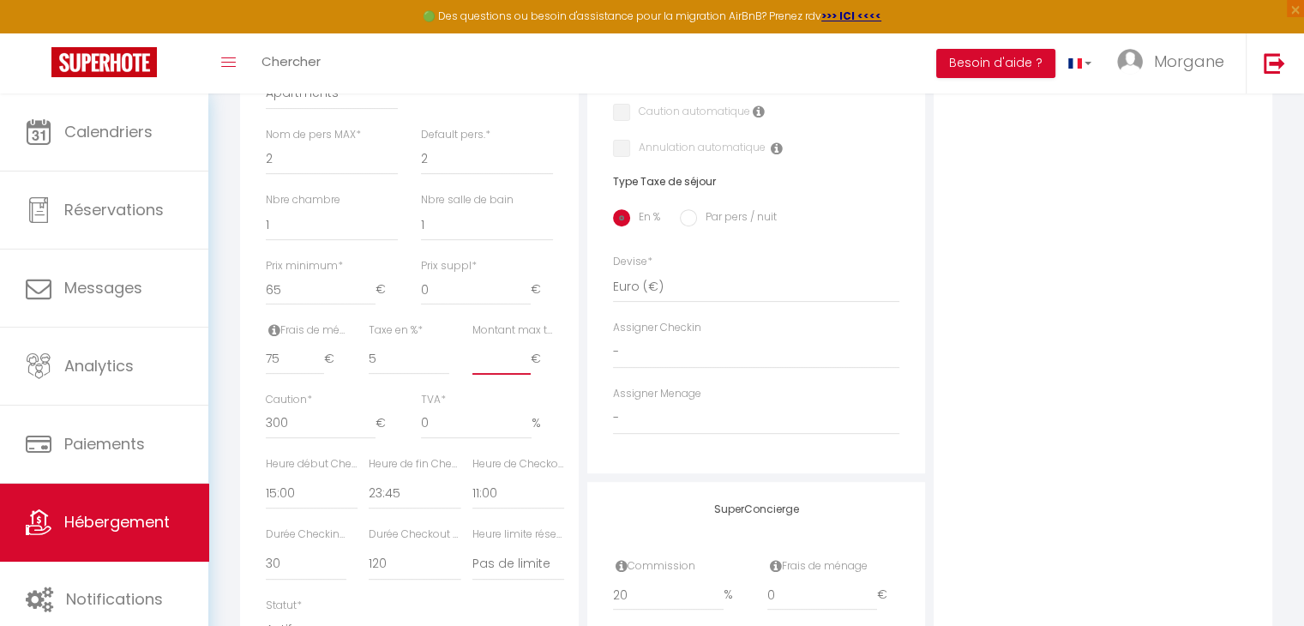
click at [484, 360] on input "Montant max taxe séjour *" at bounding box center [501, 359] width 58 height 31
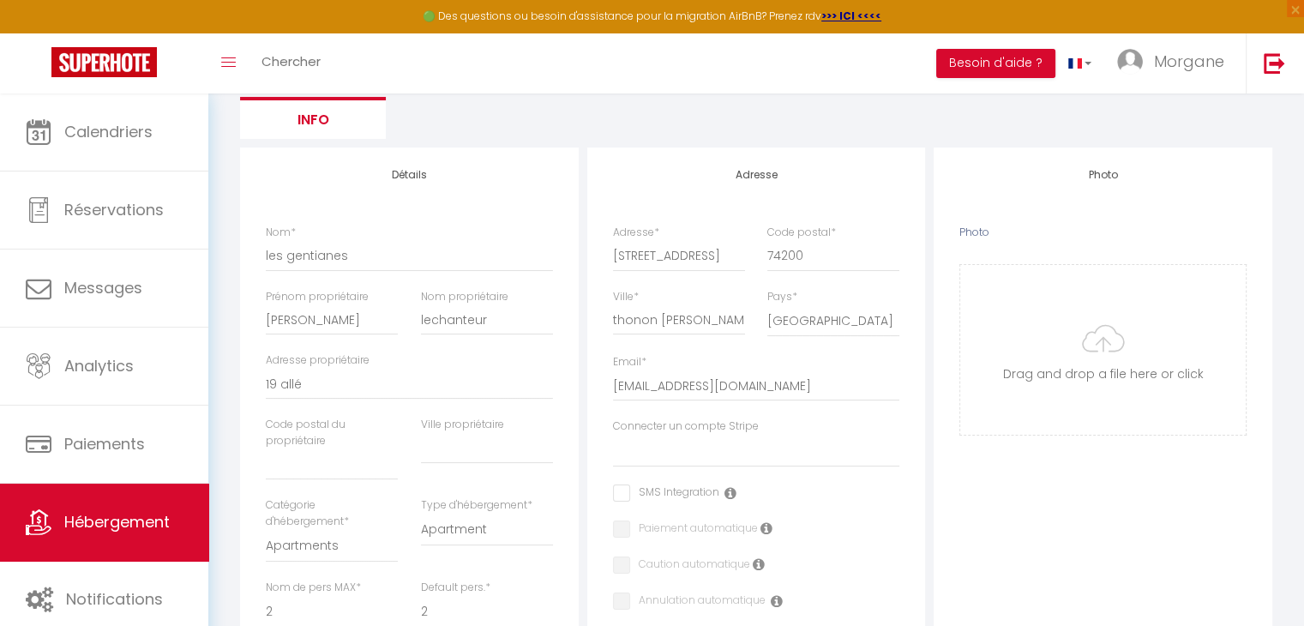
scroll to position [175, 0]
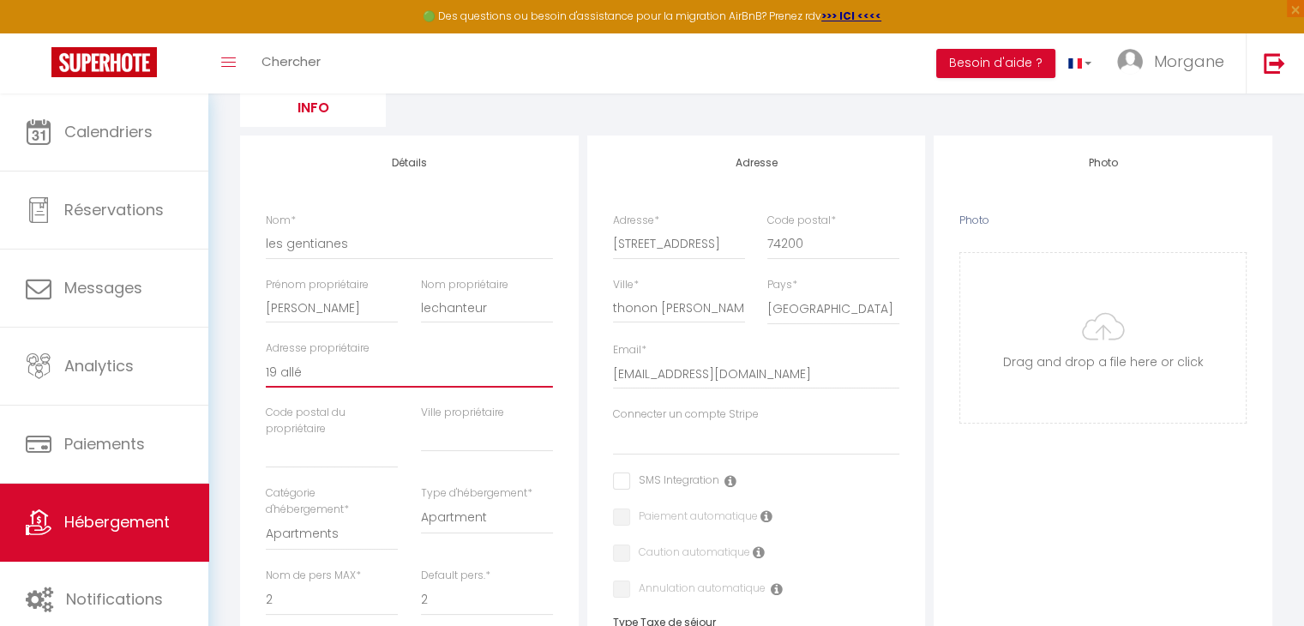
click at [477, 371] on input "19 allé" at bounding box center [409, 372] width 287 height 31
click at [333, 454] on input "text" at bounding box center [332, 452] width 132 height 31
click at [470, 447] on input "text" at bounding box center [487, 436] width 132 height 31
drag, startPoint x: 1308, startPoint y: 253, endPoint x: 1276, endPoint y: 490, distance: 239.7
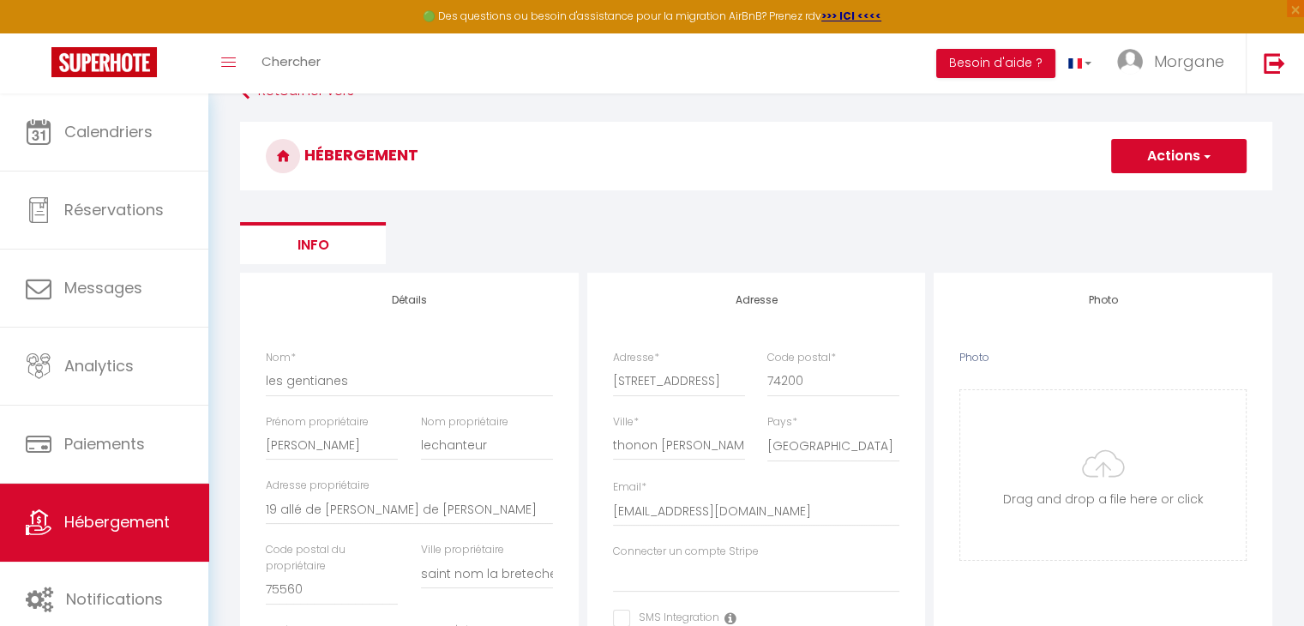
scroll to position [14, 0]
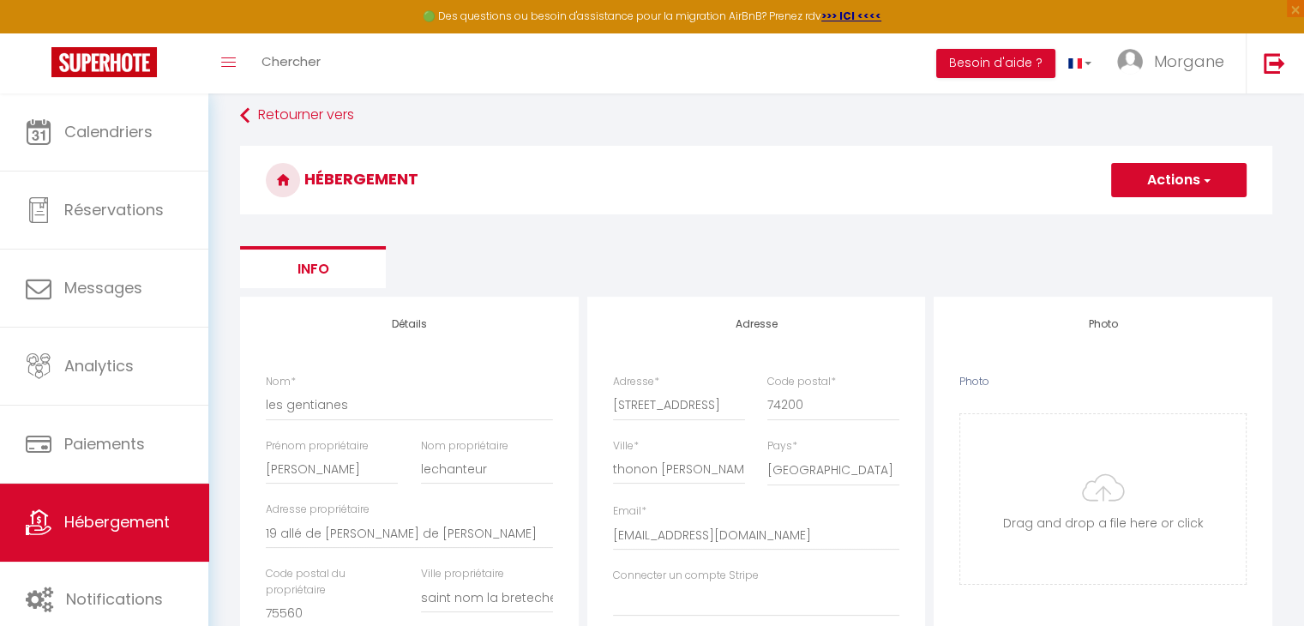
click at [1149, 190] on button "Actions" at bounding box center [1178, 180] width 135 height 34
click at [1163, 224] on input "Enregistrer" at bounding box center [1158, 217] width 63 height 17
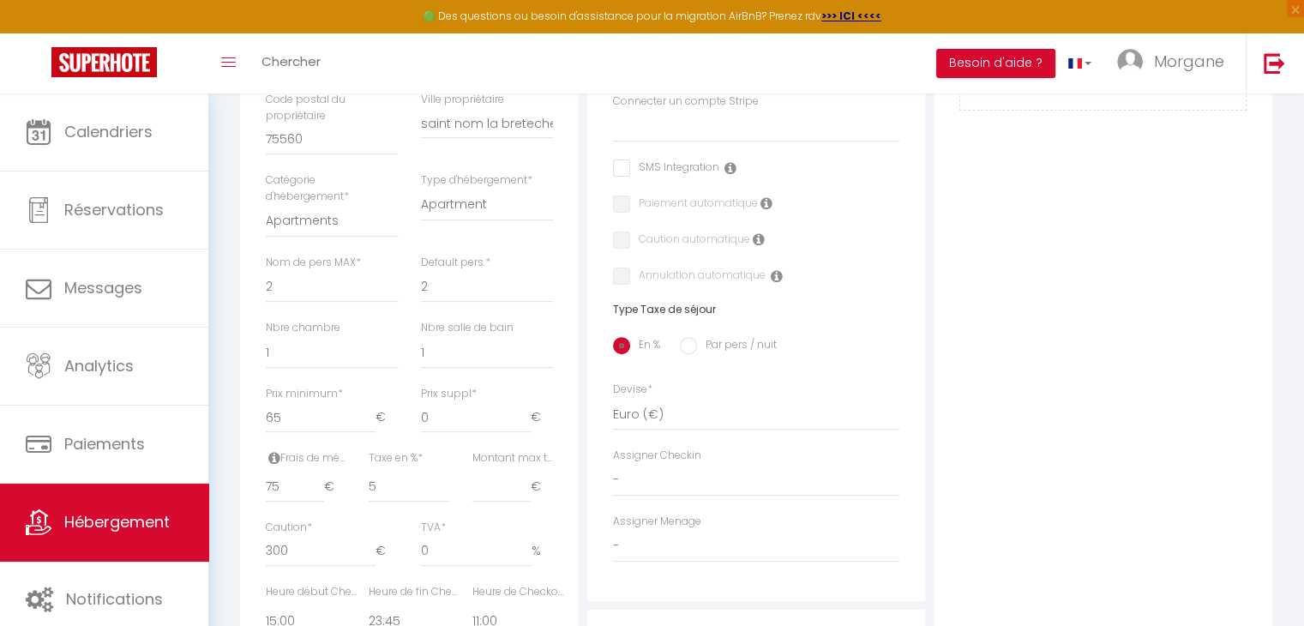
scroll to position [490, 0]
click at [496, 486] on input "Montant max taxe séjour *" at bounding box center [501, 485] width 58 height 31
click at [438, 551] on input "0" at bounding box center [476, 549] width 111 height 31
drag, startPoint x: 1308, startPoint y: 395, endPoint x: 1277, endPoint y: 163, distance: 234.4
click at [1277, 163] on div "Retourner vers HÉBERGEMENT Actions Enregistrer Info Modèle personnalisé × Titre…" at bounding box center [756, 268] width 1055 height 1289
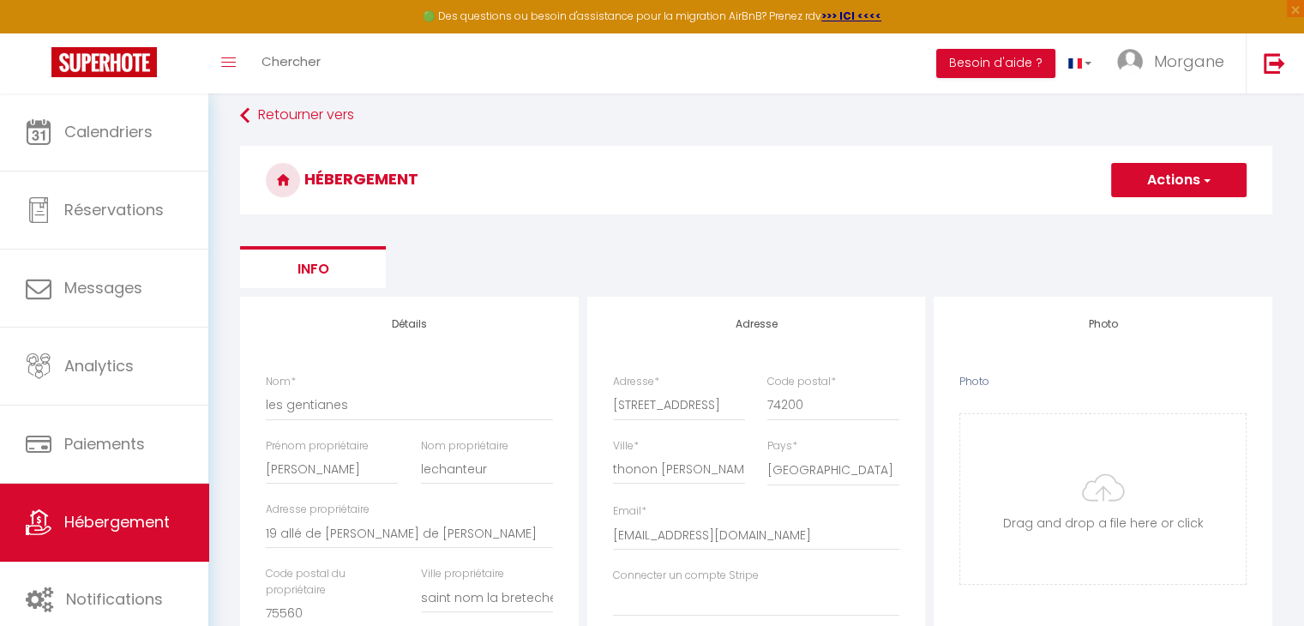
scroll to position [0, 0]
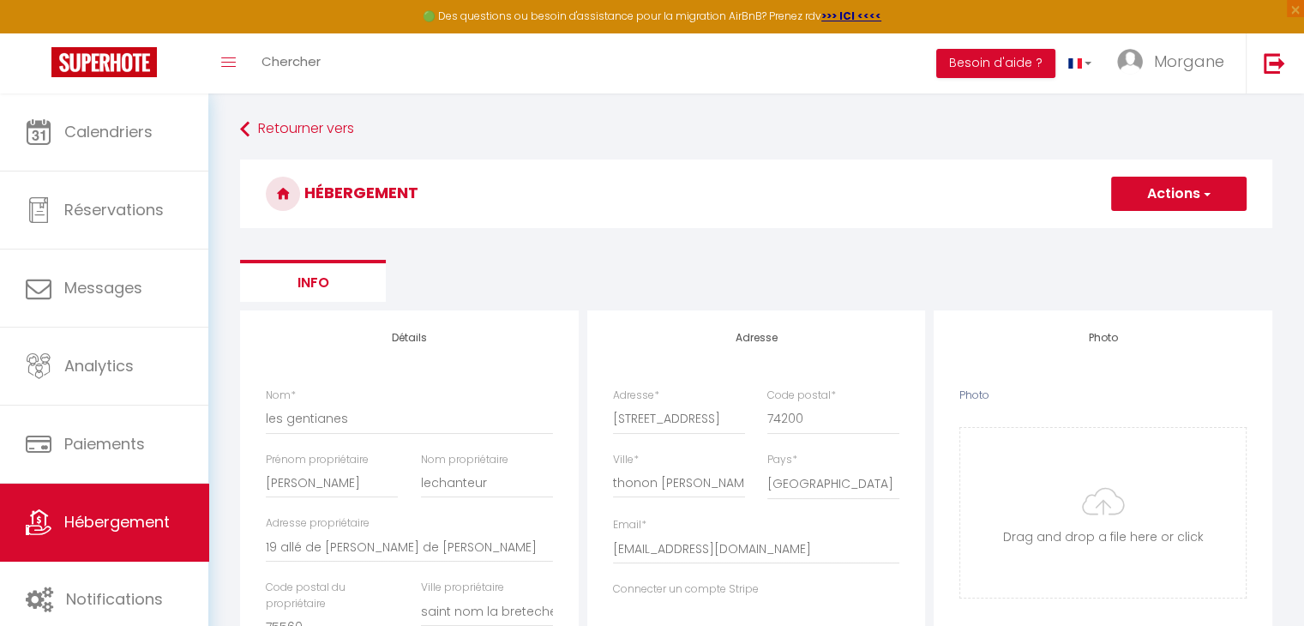
drag, startPoint x: 1307, startPoint y: 159, endPoint x: 887, endPoint y: 171, distance: 421.2
click at [887, 171] on h3 "HÉBERGEMENT" at bounding box center [756, 193] width 1032 height 69
drag, startPoint x: 1311, startPoint y: 252, endPoint x: 869, endPoint y: 153, distance: 453.2
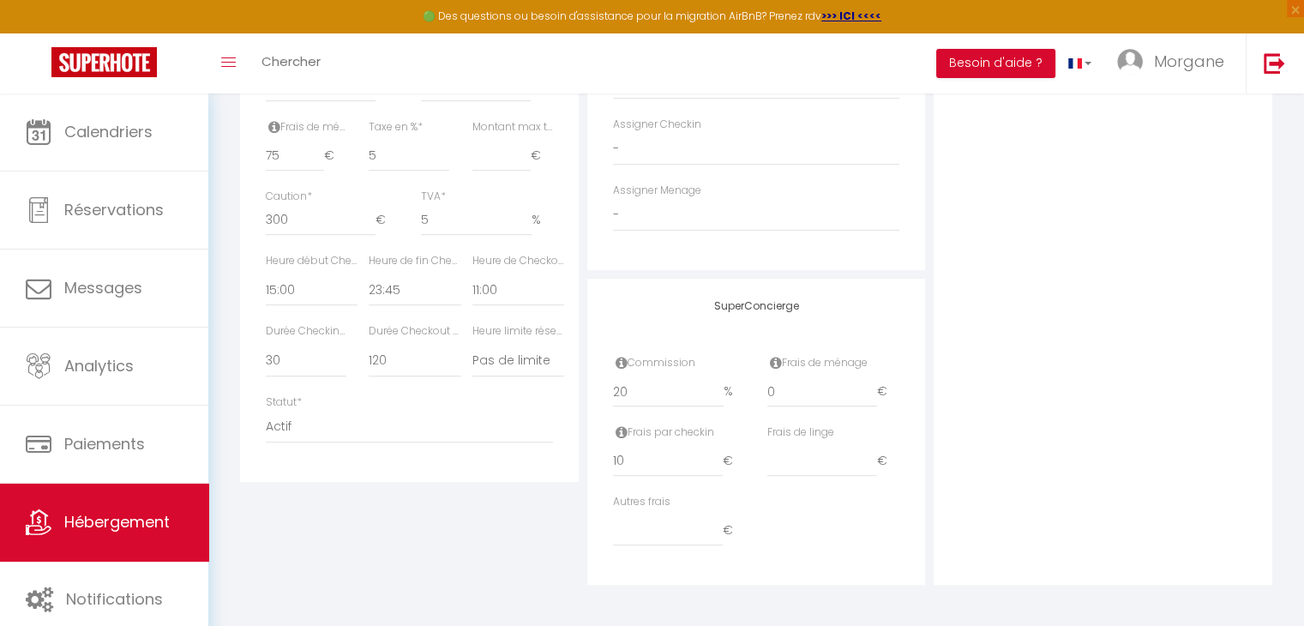
scroll to position [820, 0]
drag, startPoint x: 1310, startPoint y: 570, endPoint x: 1278, endPoint y: 419, distance: 154.2
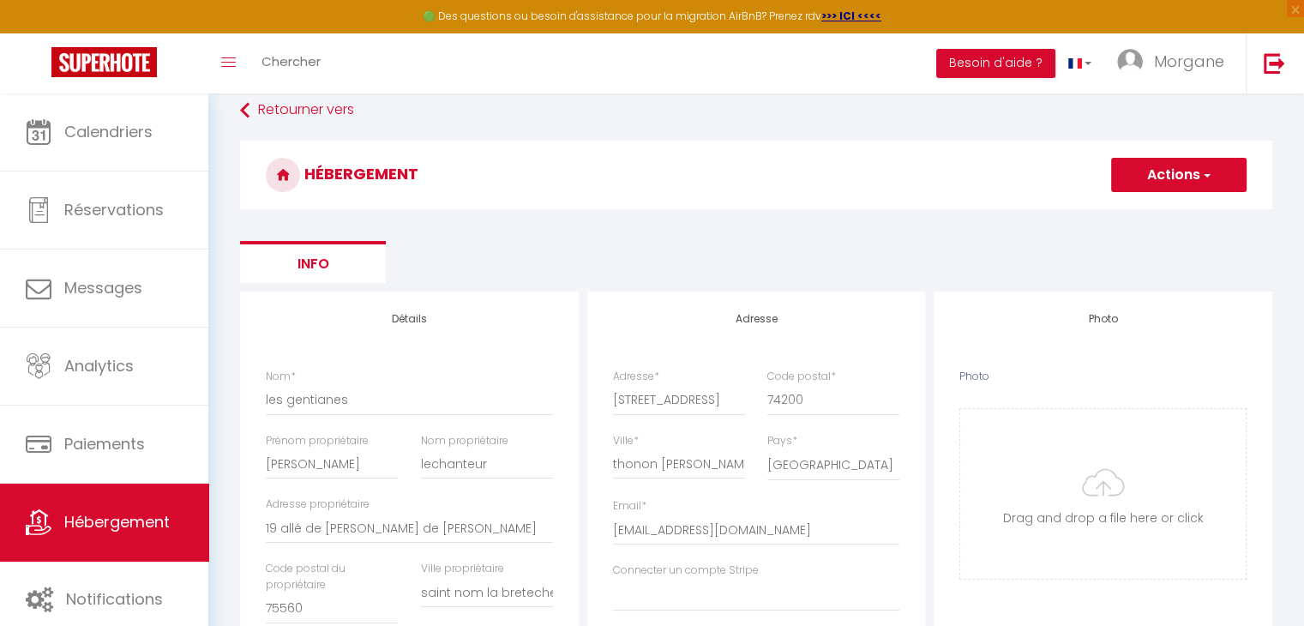
scroll to position [0, 0]
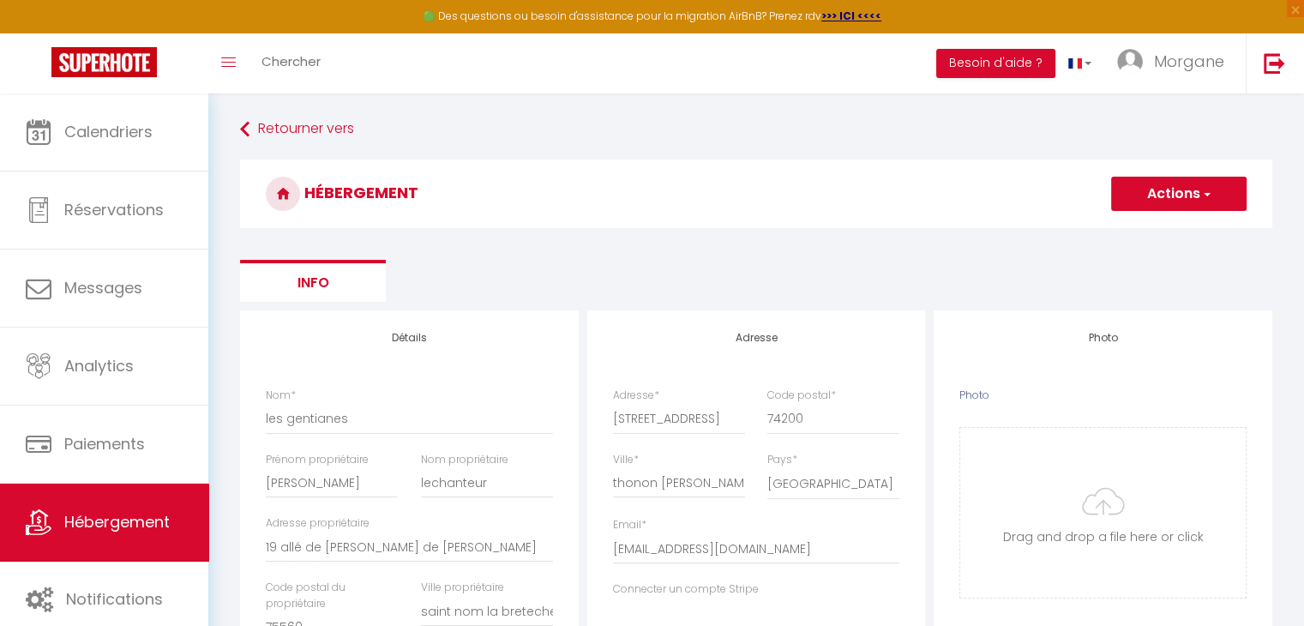
click at [1163, 208] on button "Actions" at bounding box center [1178, 194] width 135 height 34
click at [1163, 234] on input "Enregistrer" at bounding box center [1158, 231] width 63 height 17
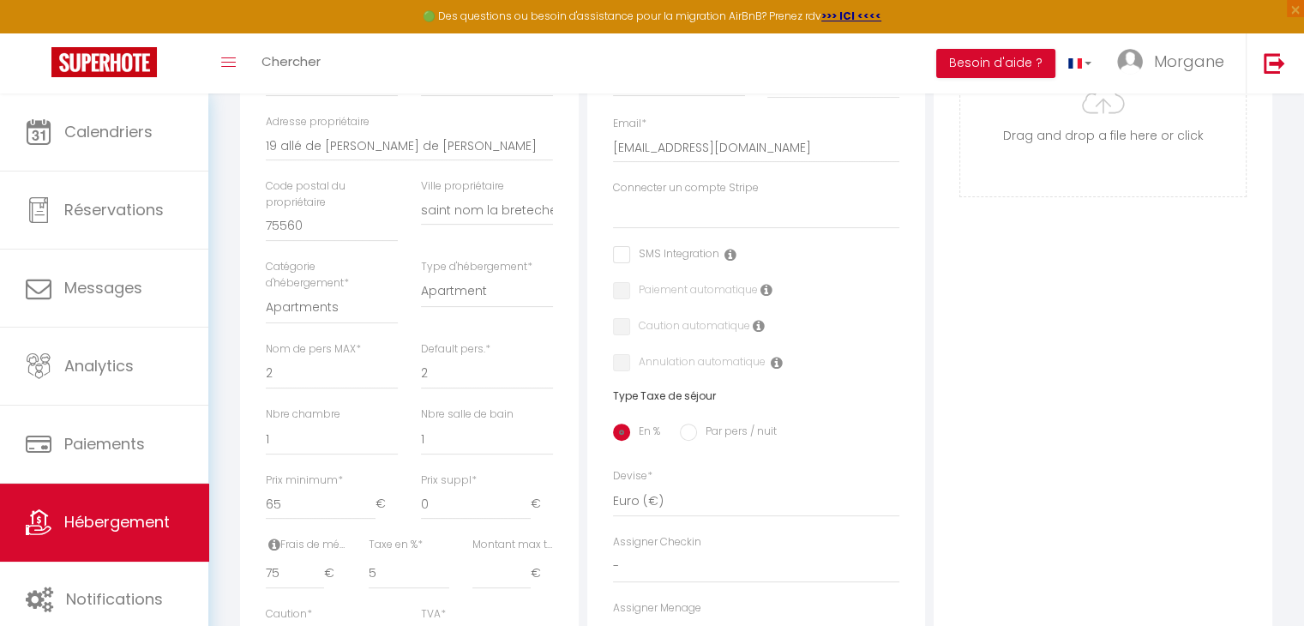
scroll to position [412, 0]
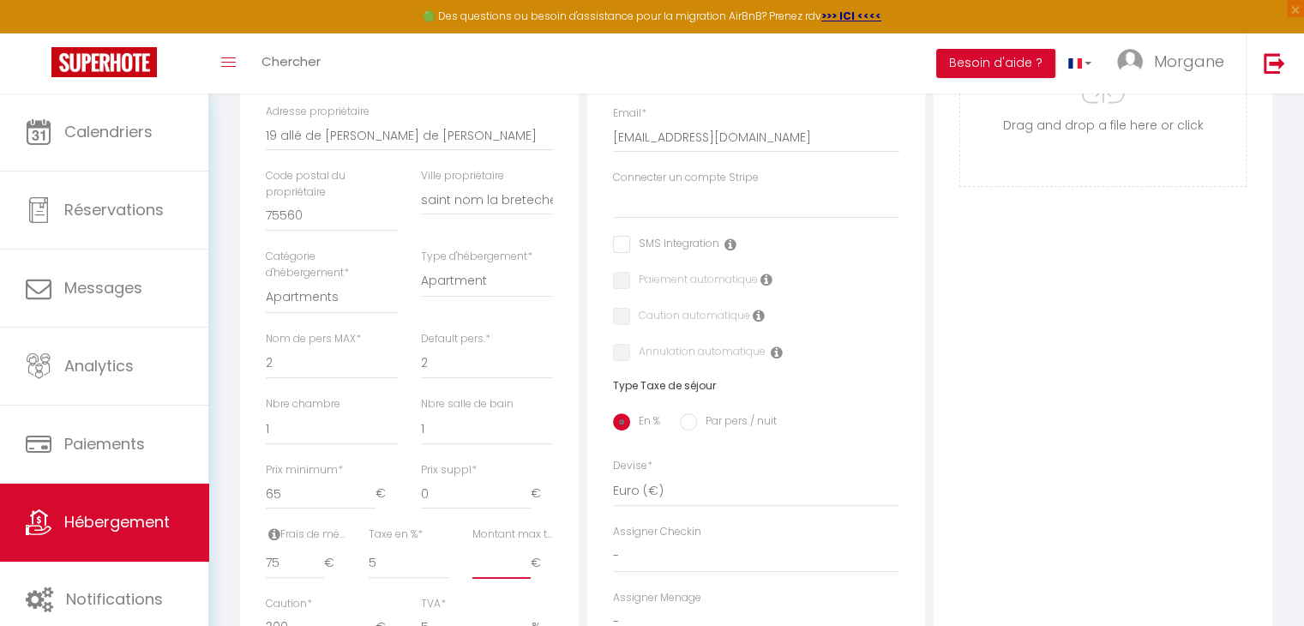
click at [493, 570] on input "Montant max taxe séjour *" at bounding box center [501, 563] width 58 height 31
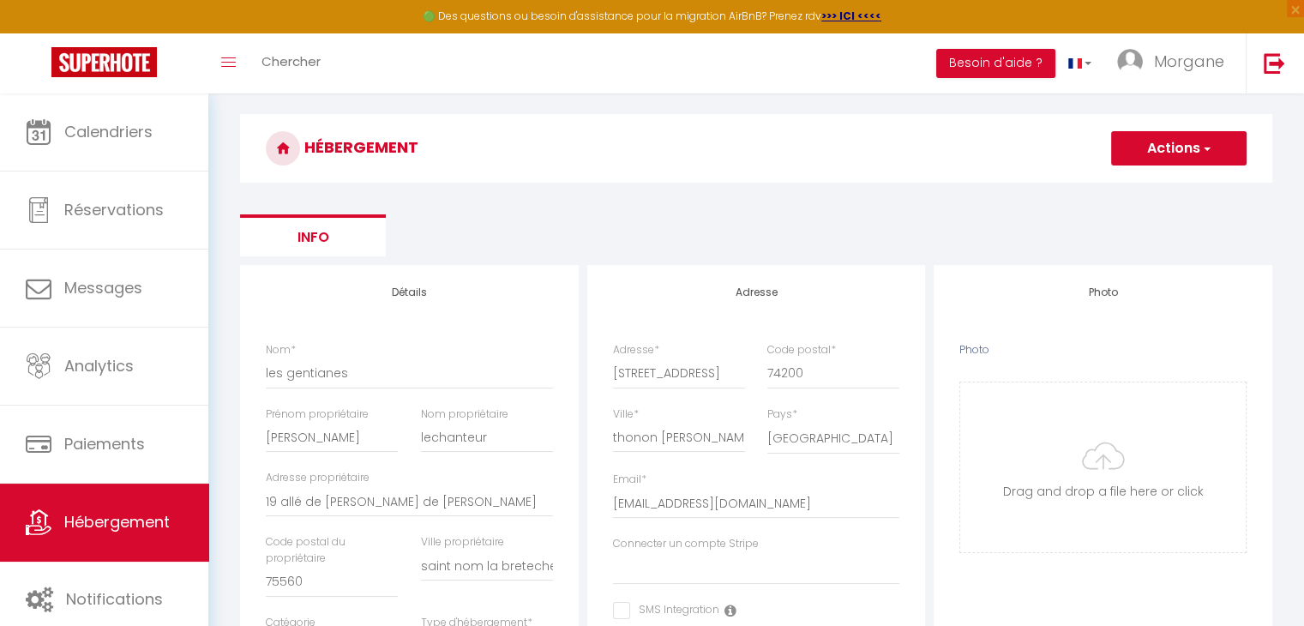
scroll to position [0, 0]
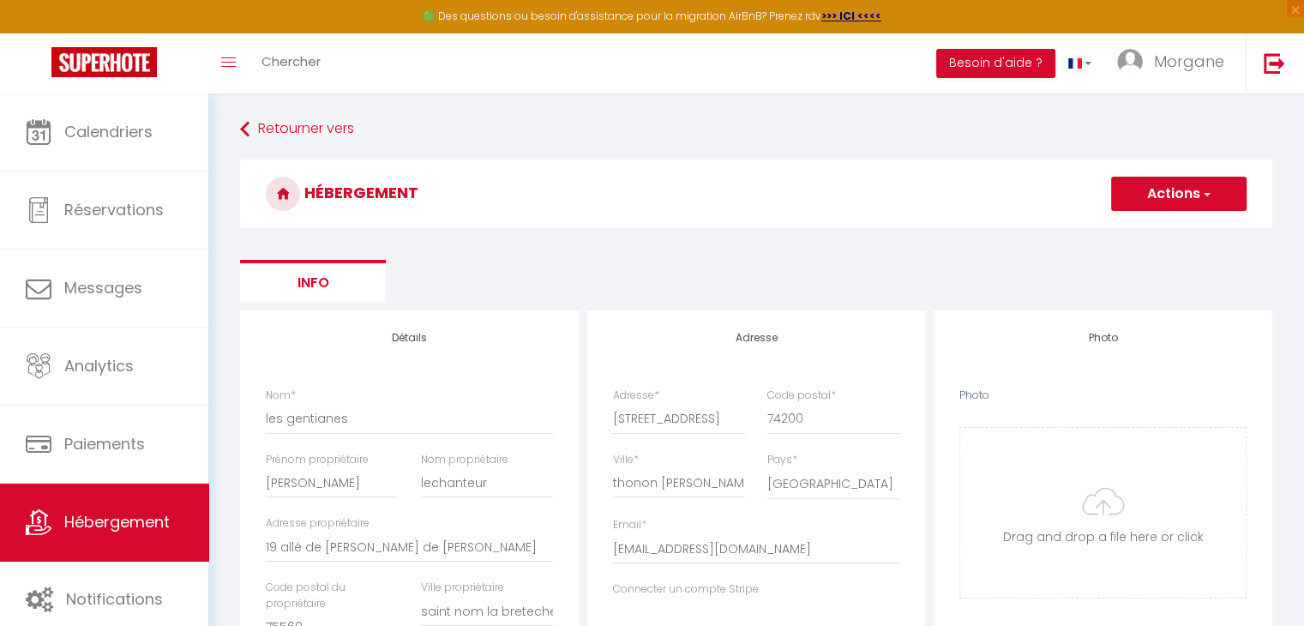
click at [1183, 186] on button "Actions" at bounding box center [1178, 194] width 135 height 34
click at [1163, 231] on input "Enregistrer" at bounding box center [1158, 231] width 63 height 17
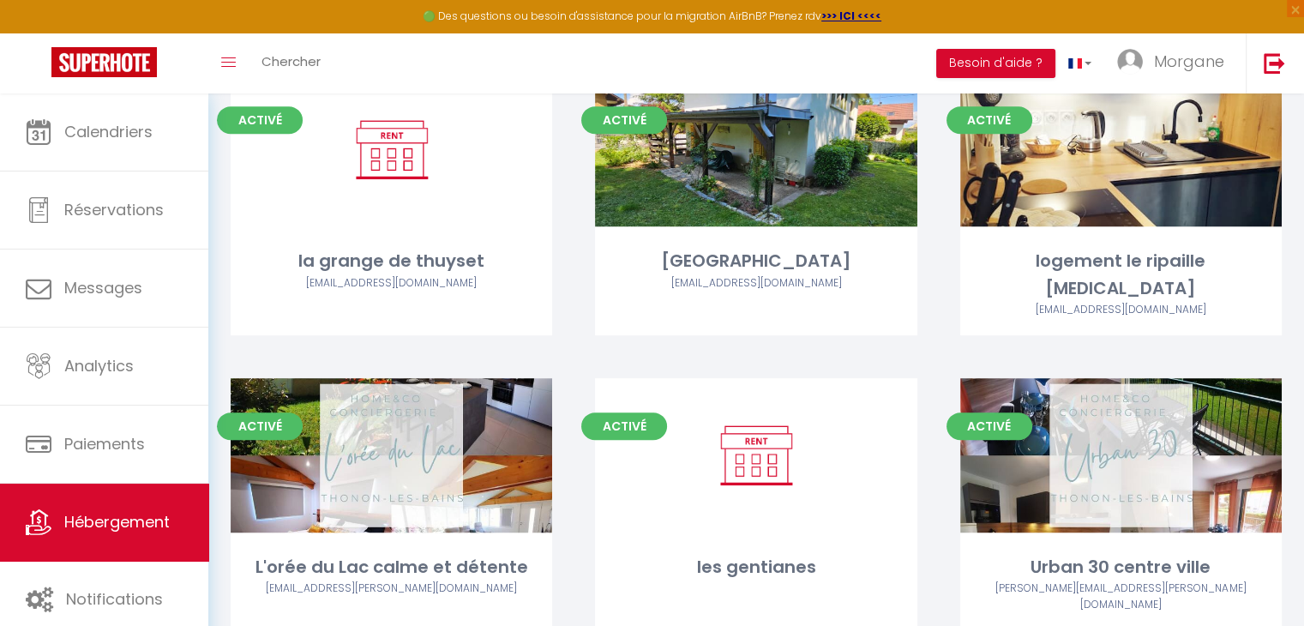
scroll to position [768, 0]
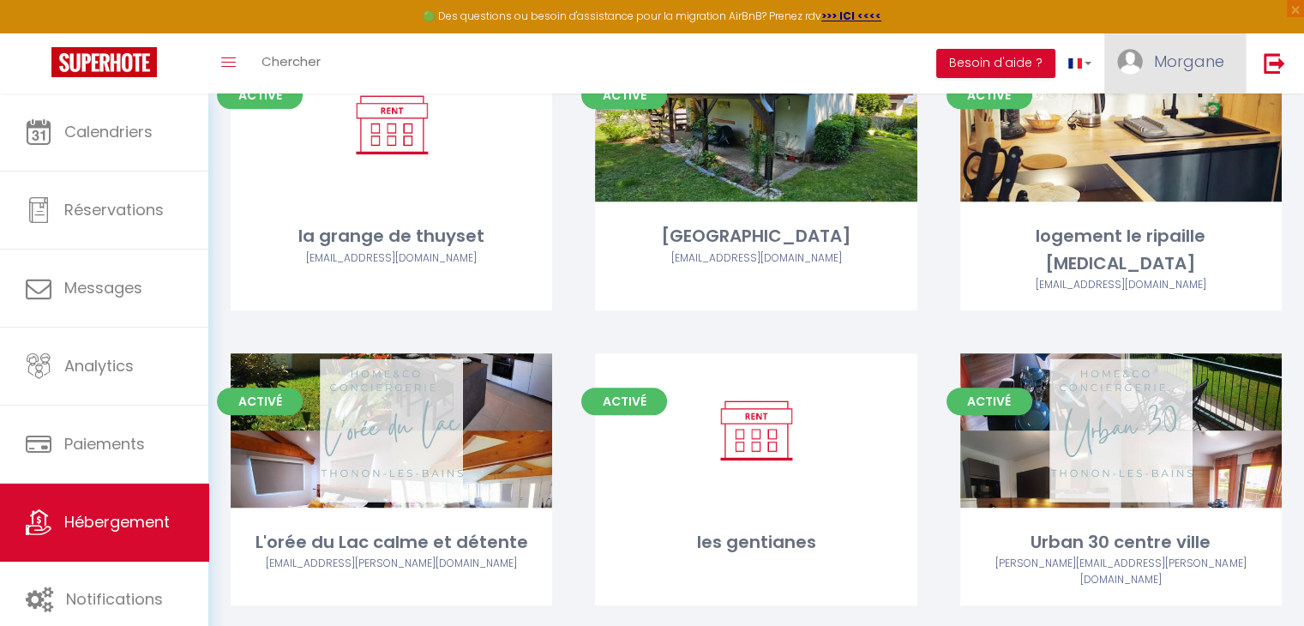
click at [1173, 66] on span "Morgane" at bounding box center [1189, 61] width 70 height 21
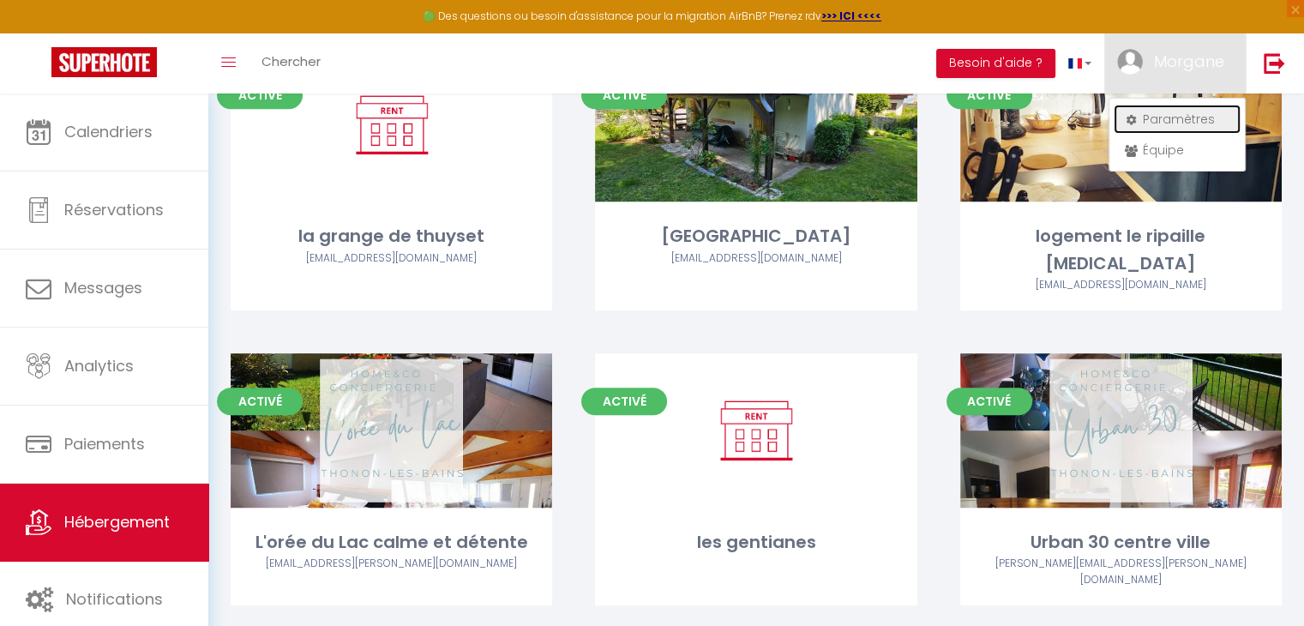
click at [1173, 111] on link "Paramètres" at bounding box center [1177, 119] width 127 height 29
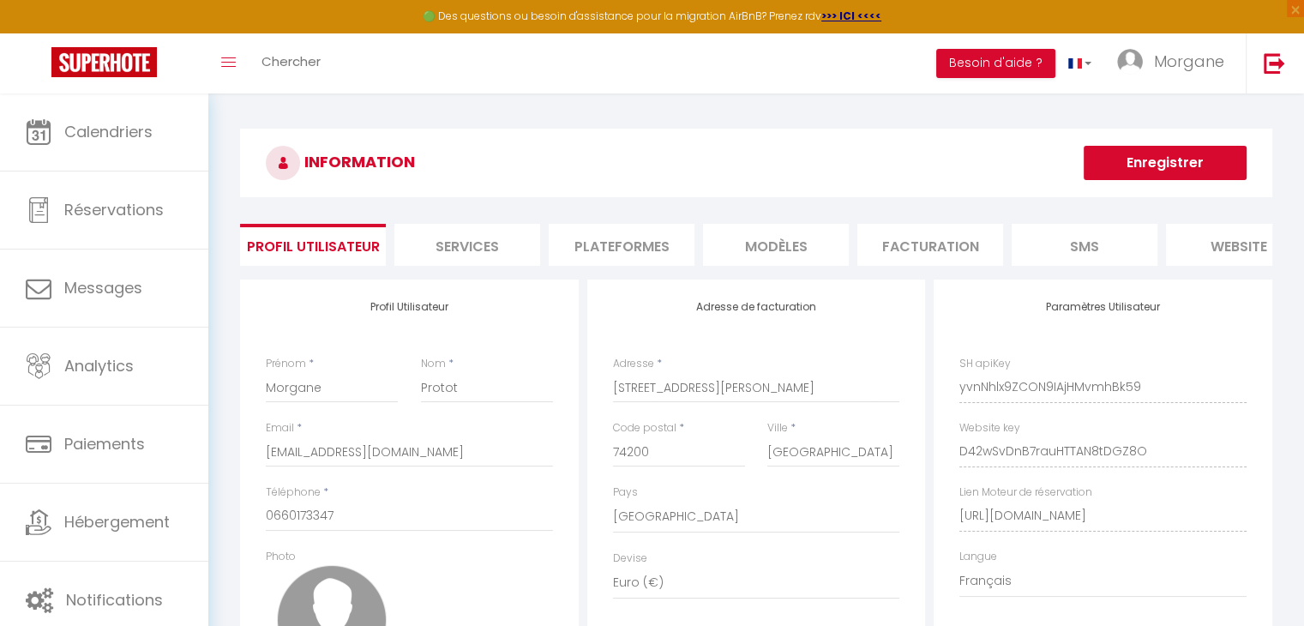
click at [628, 237] on li "Plateformes" at bounding box center [622, 245] width 146 height 42
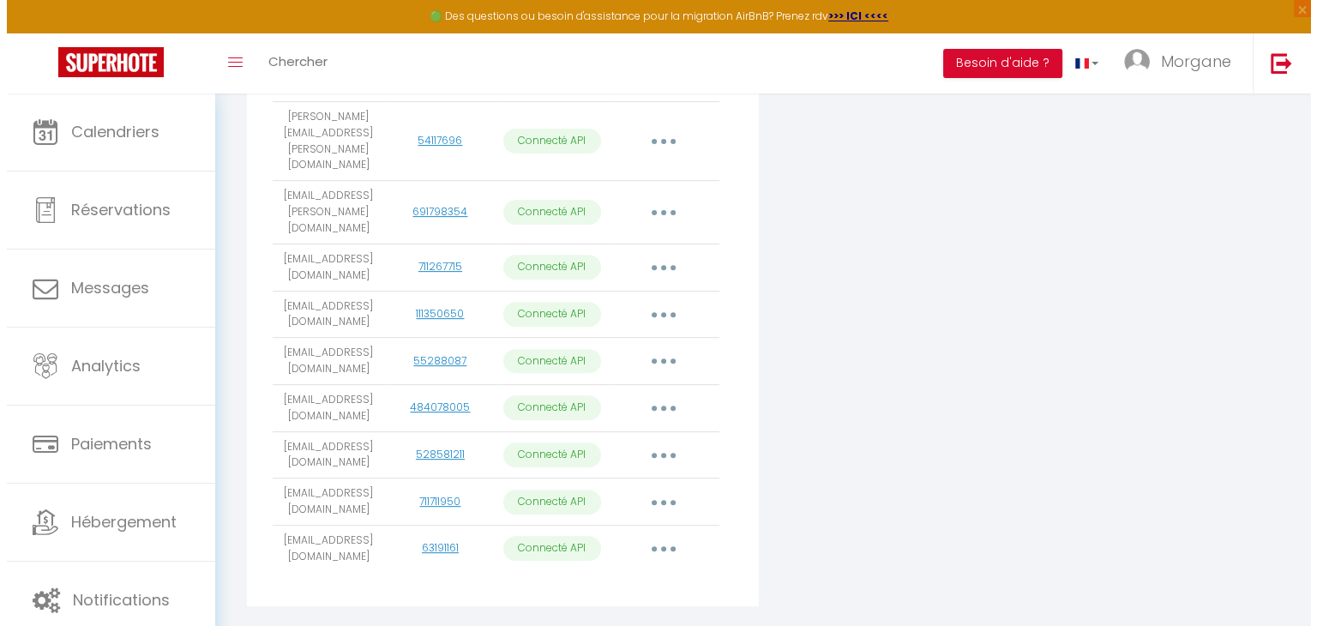
scroll to position [587, 0]
click at [657, 545] on icon "button" at bounding box center [656, 547] width 5 height 5
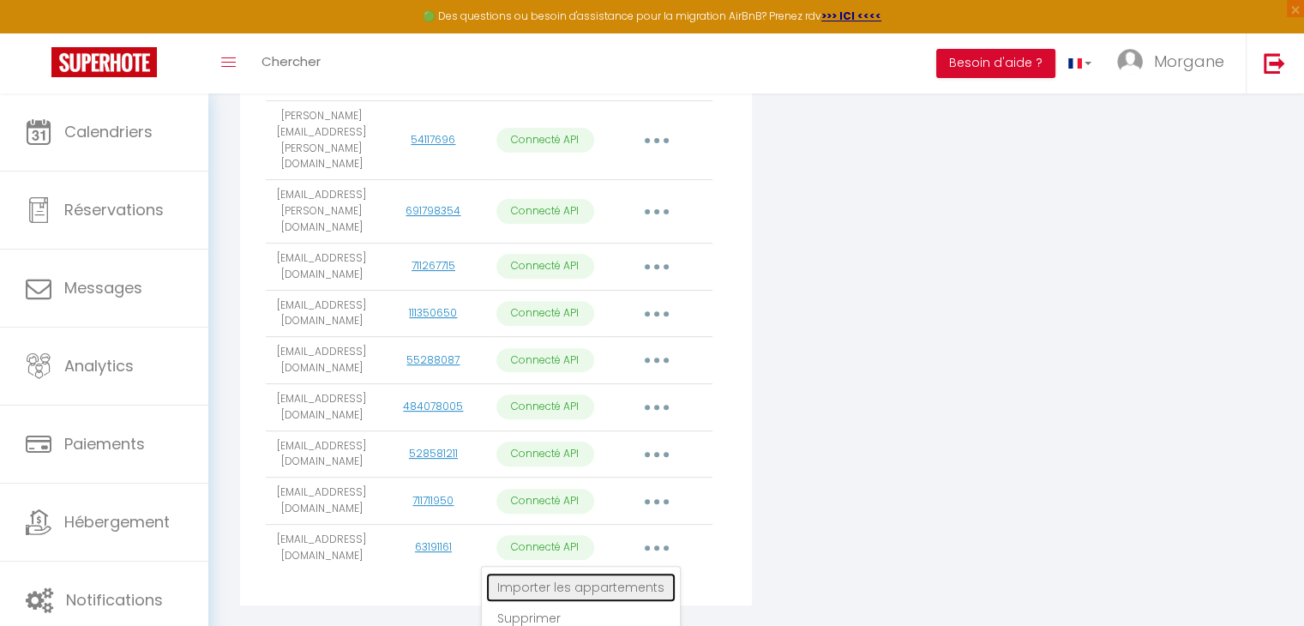
click at [607, 573] on link "Importer les appartements" at bounding box center [580, 587] width 189 height 29
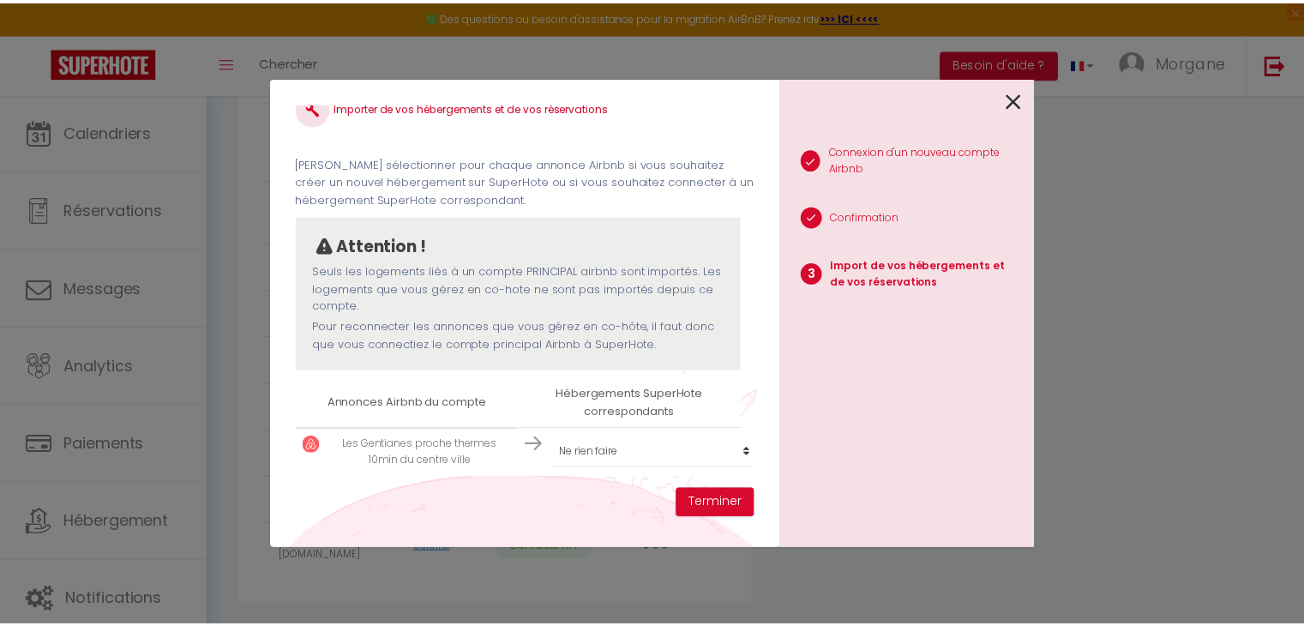
scroll to position [38, 0]
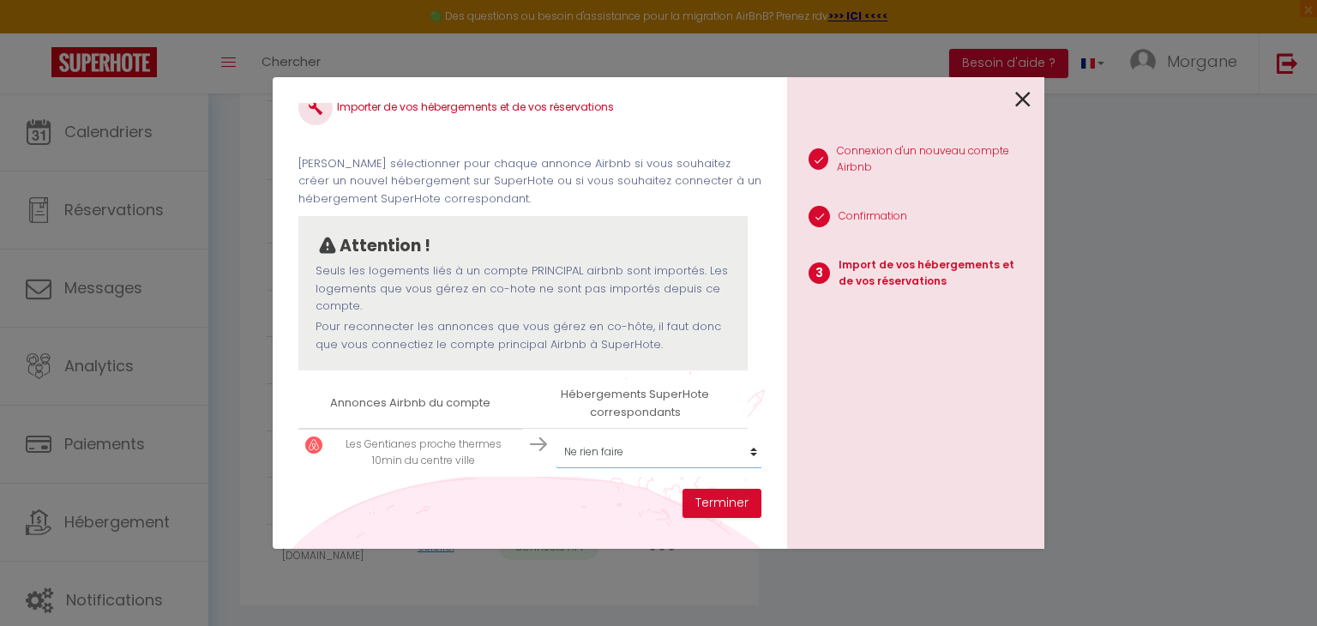
click at [653, 438] on select "Créer un nouvel hébergement Ne rien faire tetras Cosy T3 spacieux bien situé hy…" at bounding box center [661, 452] width 211 height 33
click at [556, 436] on select "Créer un nouvel hébergement Ne rien faire tetras Cosy T3 spacieux bien situé hy…" at bounding box center [661, 452] width 211 height 33
click at [709, 502] on button "Terminer" at bounding box center [721, 503] width 79 height 29
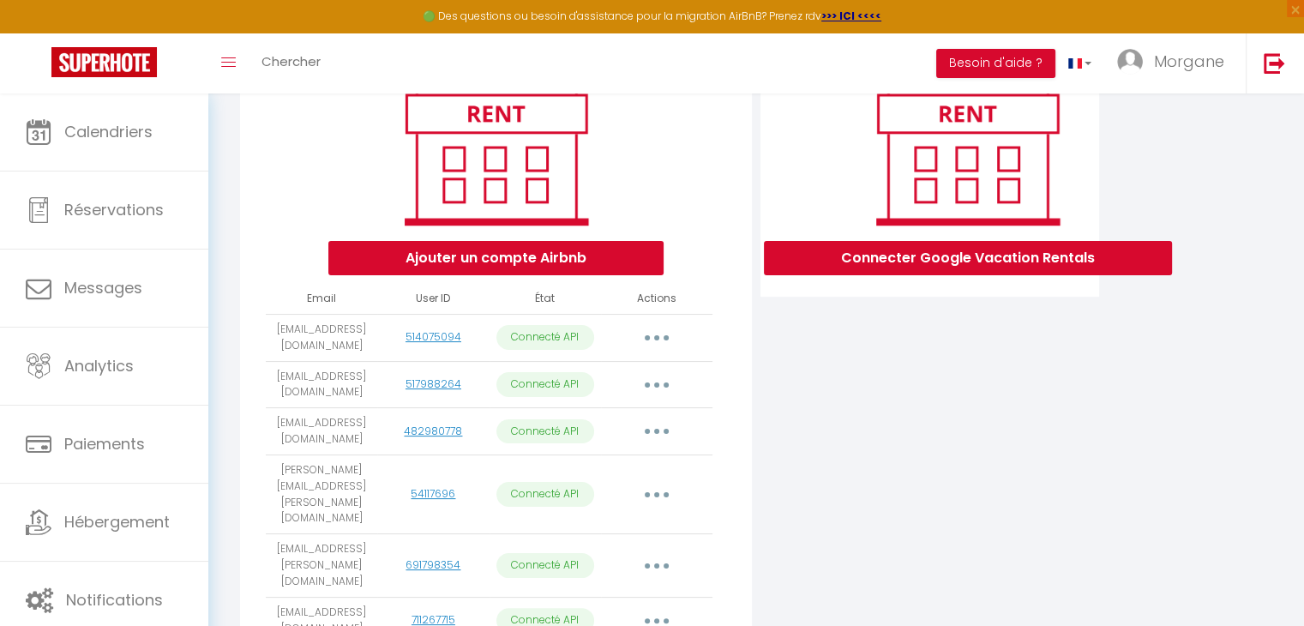
scroll to position [210, 0]
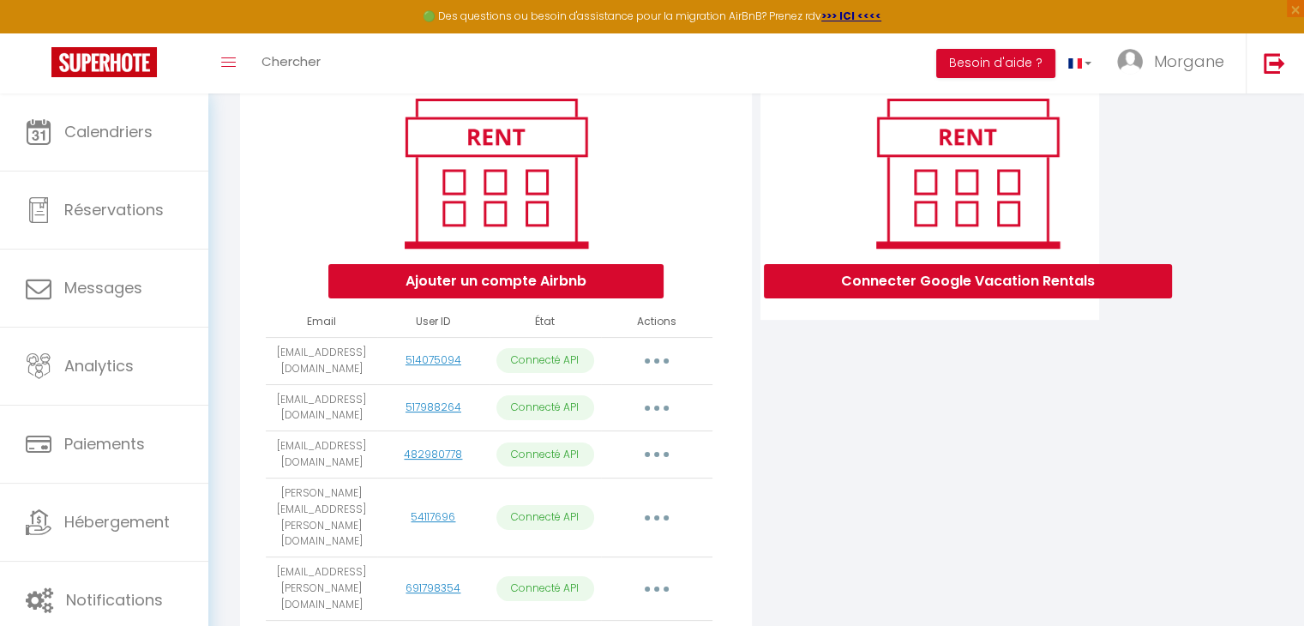
click at [652, 371] on button "button" at bounding box center [657, 360] width 48 height 27
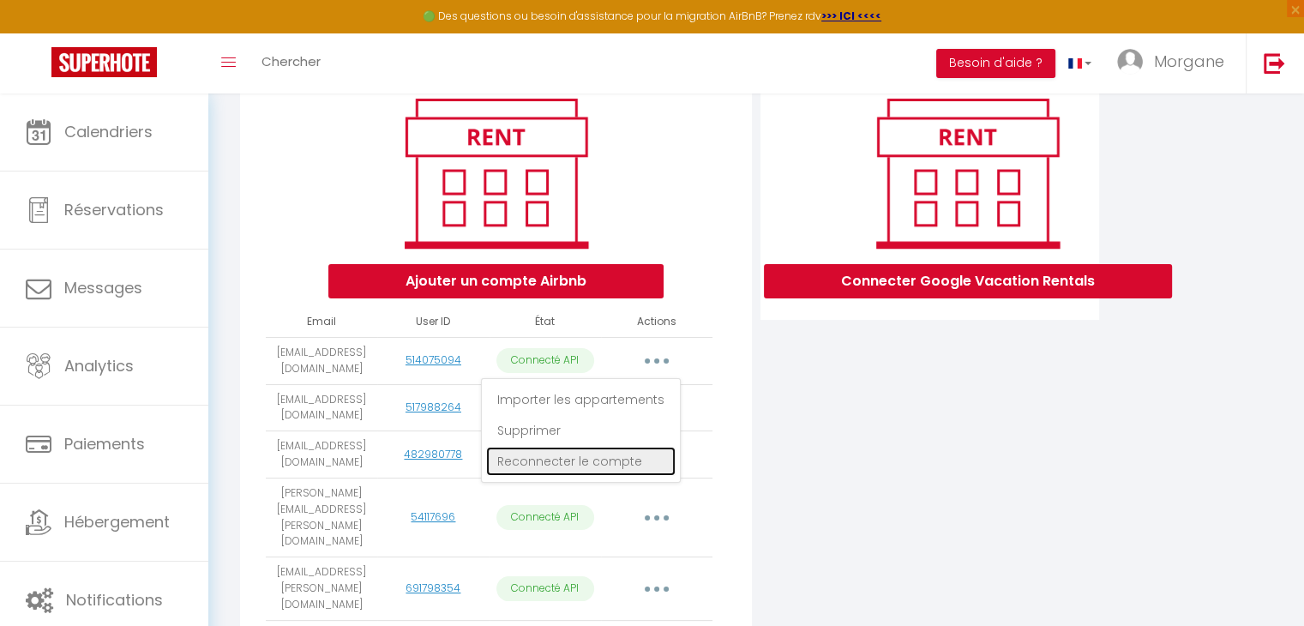
click at [601, 476] on link "Reconnecter le compte" at bounding box center [580, 461] width 189 height 29
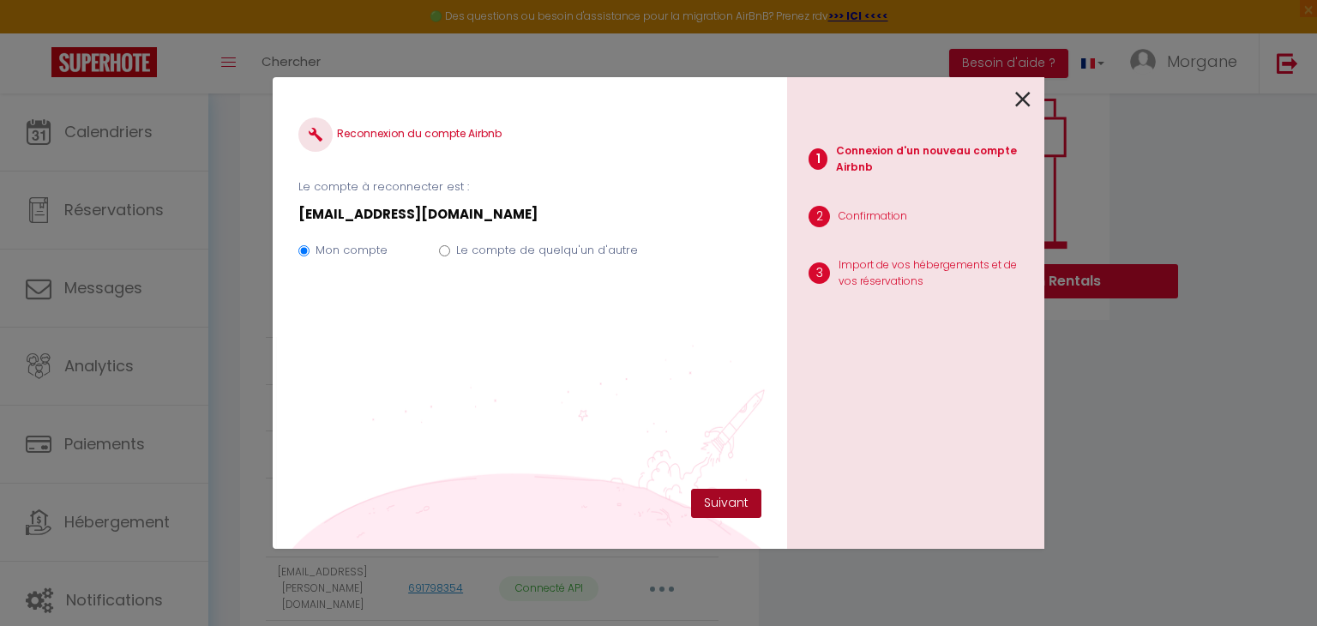
click at [717, 505] on button "Suivant" at bounding box center [726, 503] width 70 height 29
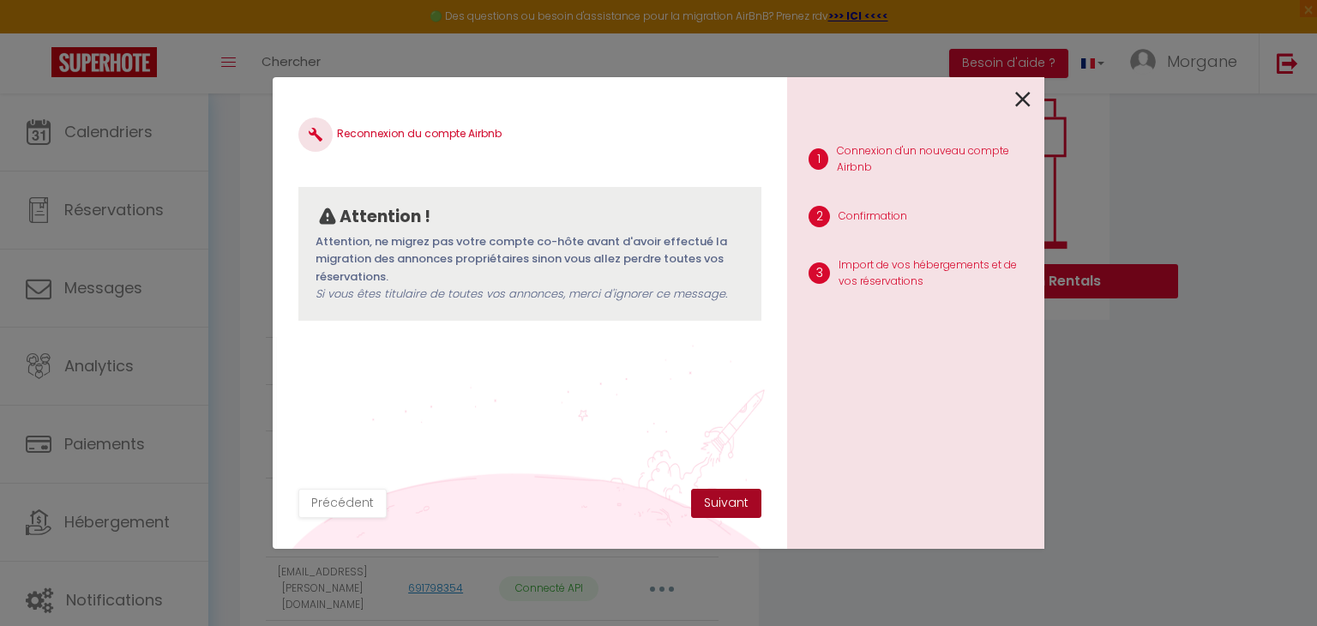
click at [717, 505] on button "Suivant" at bounding box center [726, 503] width 70 height 29
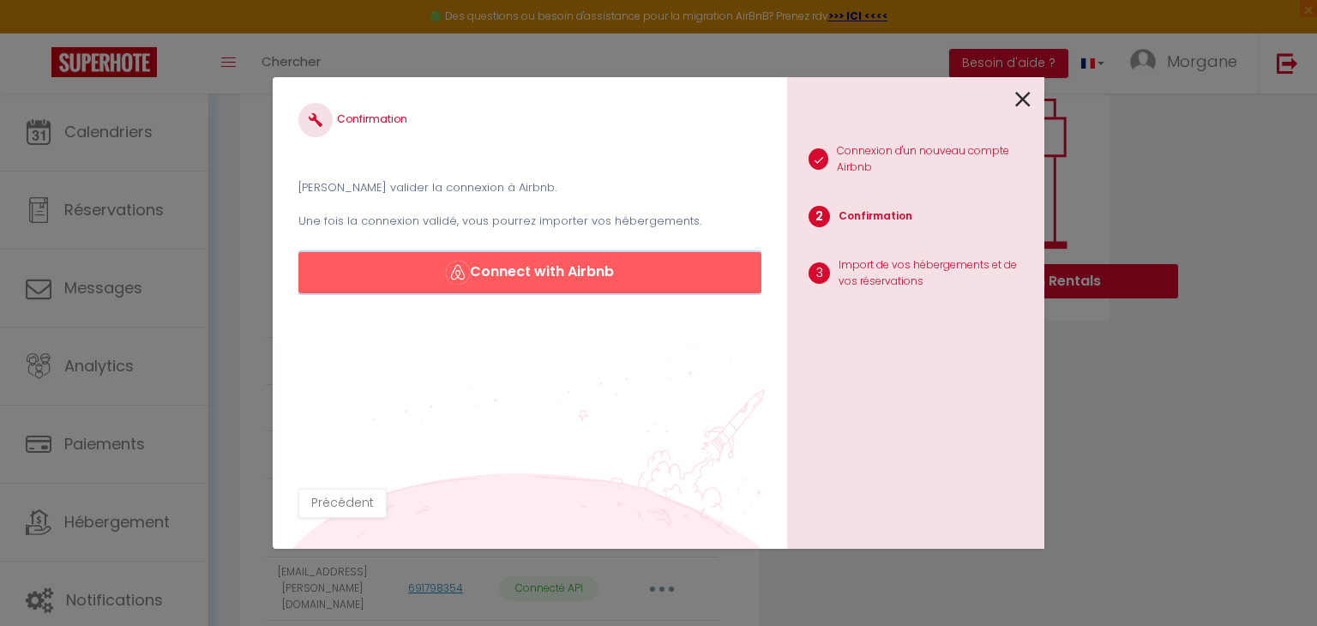
click at [590, 272] on button "Connect with Airbnb" at bounding box center [529, 272] width 463 height 41
click at [1016, 95] on icon at bounding box center [1022, 100] width 15 height 26
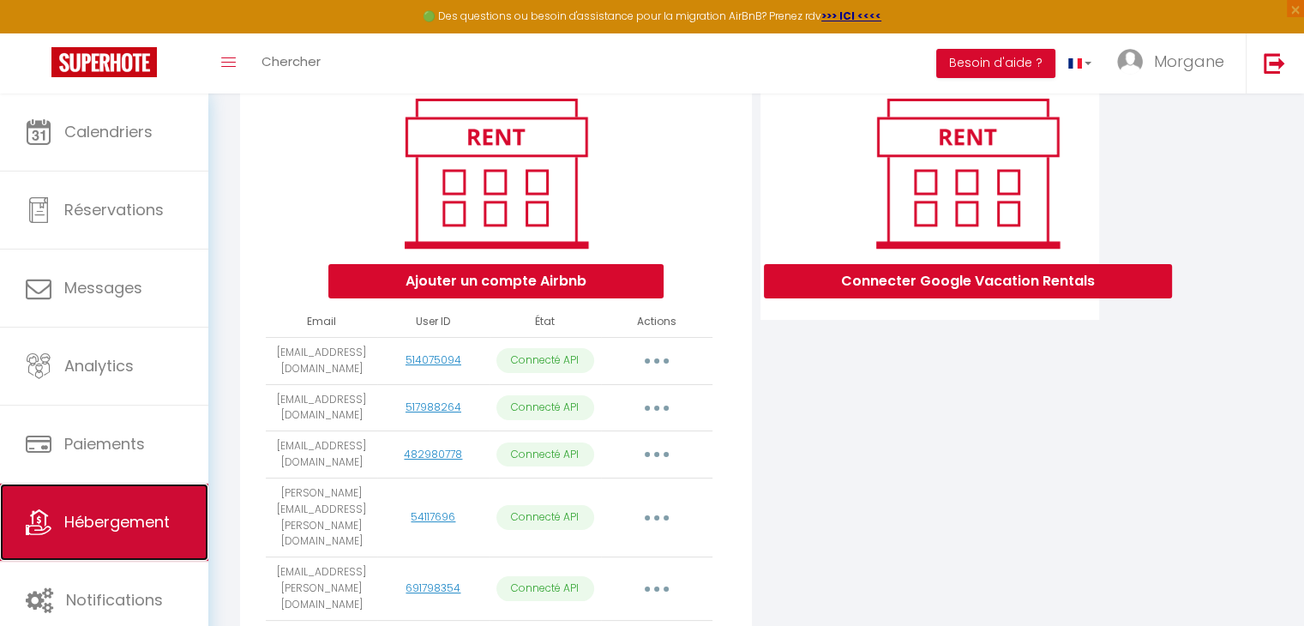
click at [143, 511] on span "Hébergement" at bounding box center [116, 521] width 105 height 21
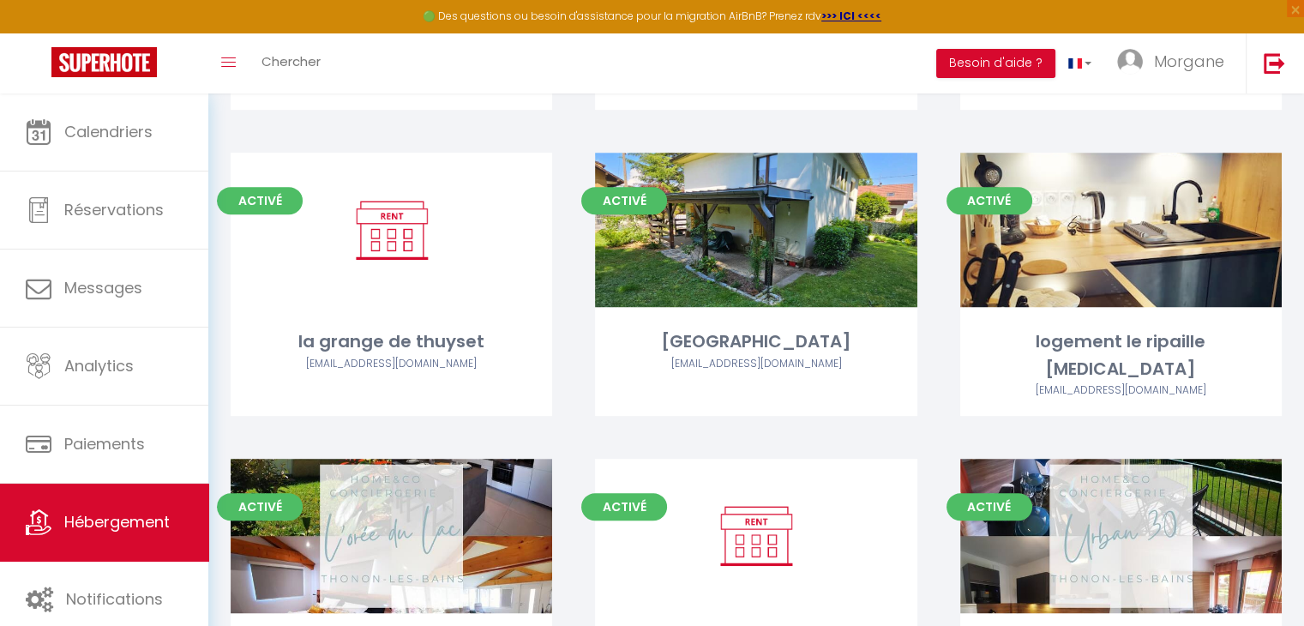
scroll to position [768, 0]
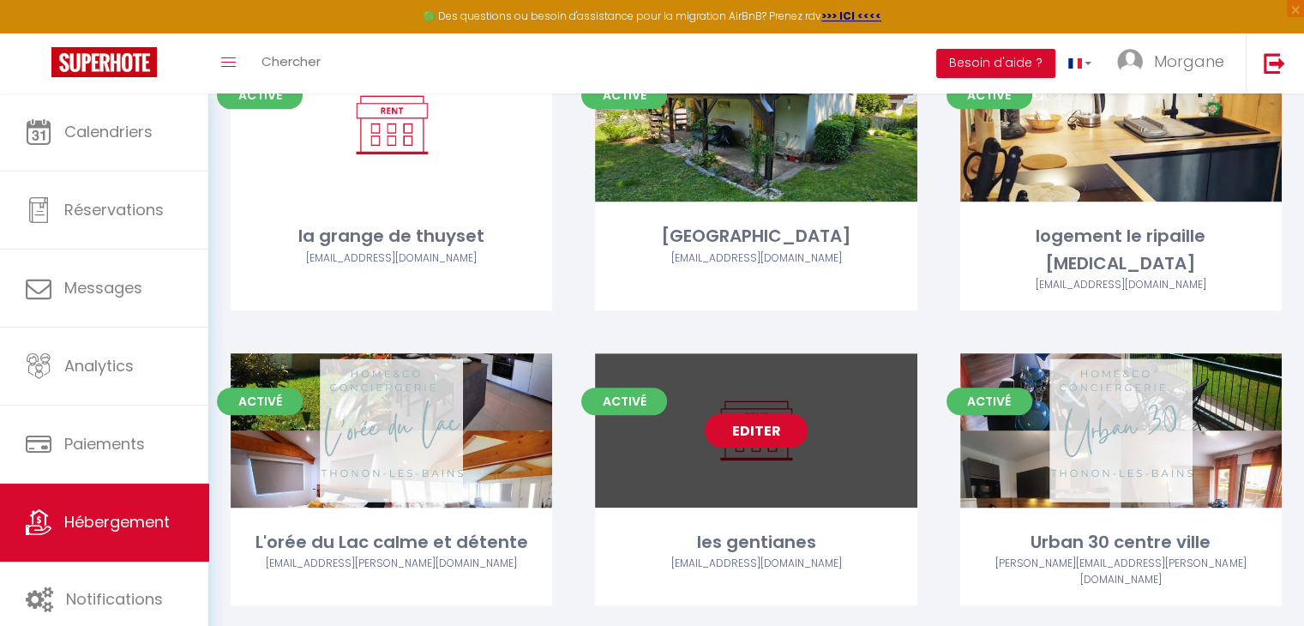
click at [774, 413] on link "Editer" at bounding box center [756, 430] width 103 height 34
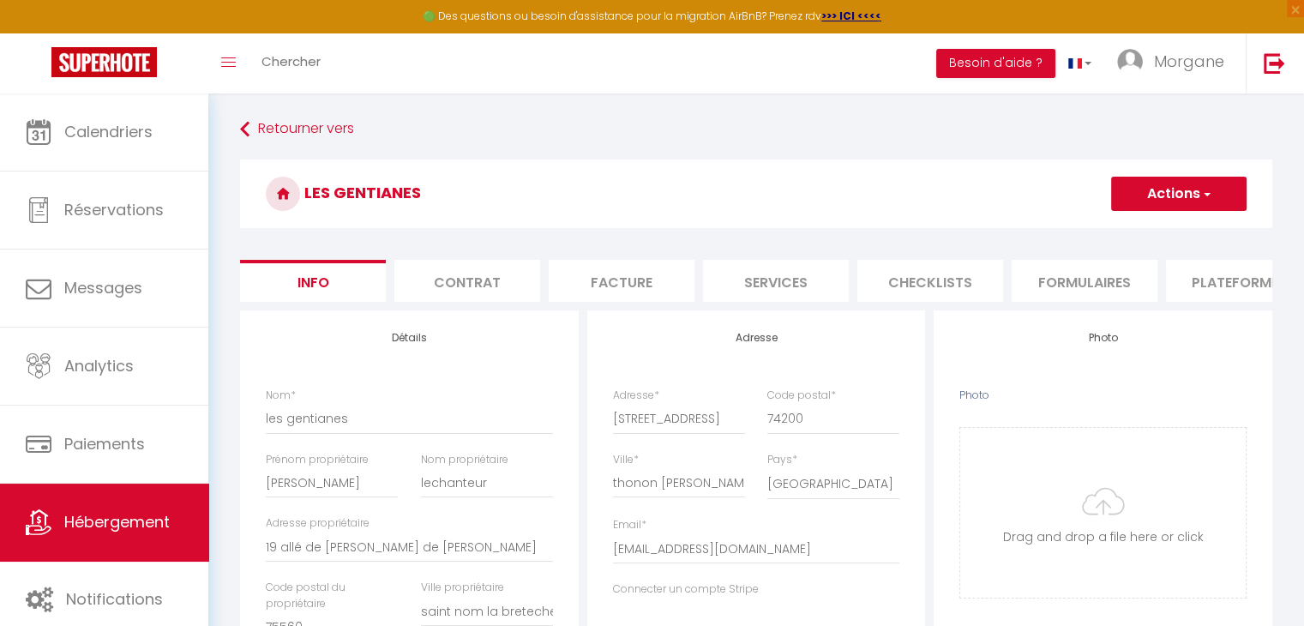
click at [1221, 273] on li "Plateformes" at bounding box center [1239, 281] width 146 height 42
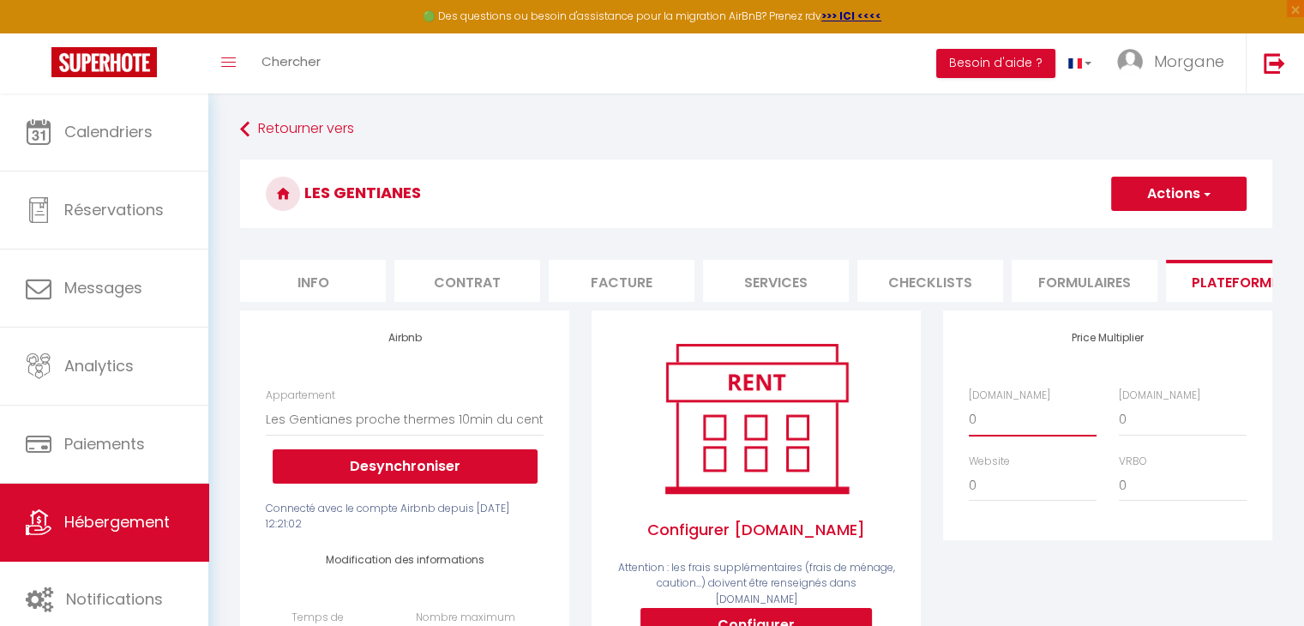
click at [1006, 436] on select "0 + 1 % + 2 % + 3 % + 4 % + 5 % + 6 % + 7 % + 8 % + 9 %" at bounding box center [1033, 419] width 128 height 33
click at [969, 416] on select "0 + 1 % + 2 % + 3 % + 4 % + 5 % + 6 % + 7 % + 8 % + 9 %" at bounding box center [1033, 419] width 128 height 33
click at [1148, 434] on select "0 + 1 % + 2 % + 3 % + 4 % + 5 % + 6 % + 7 % + 8 % + 9 %" at bounding box center [1183, 419] width 128 height 33
click at [1119, 416] on select "0 + 1 % + 2 % + 3 % + 4 % + 5 % + 6 % + 7 % + 8 % + 9 %" at bounding box center [1183, 419] width 128 height 33
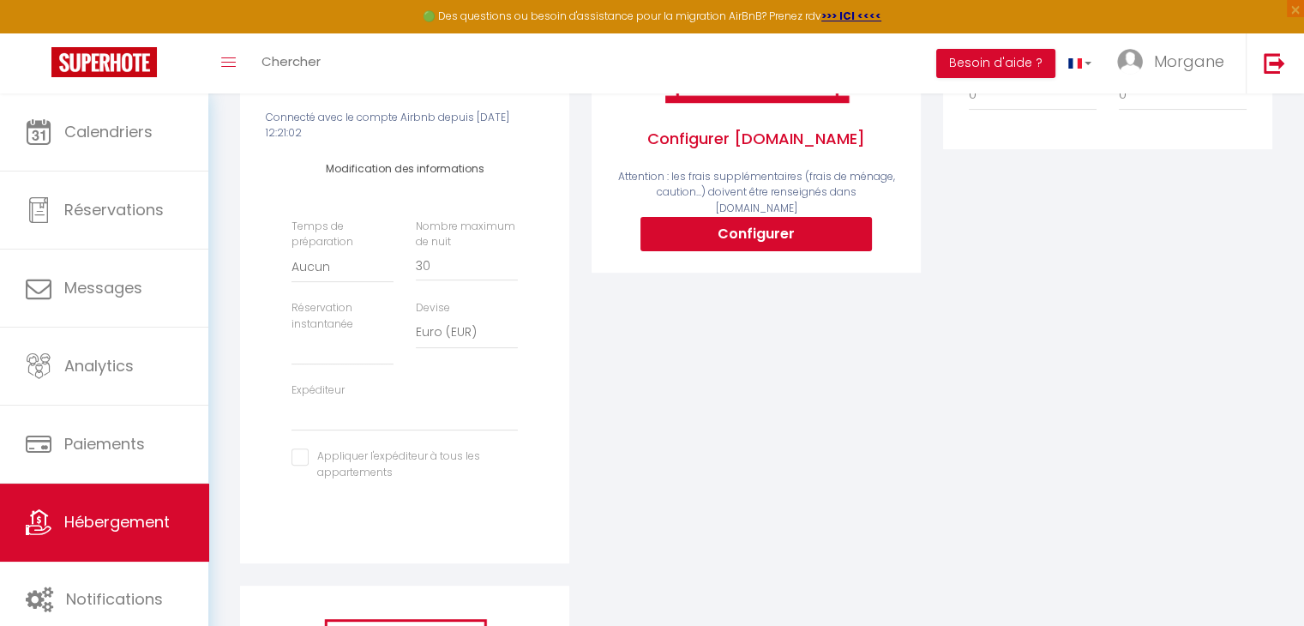
scroll to position [400, 0]
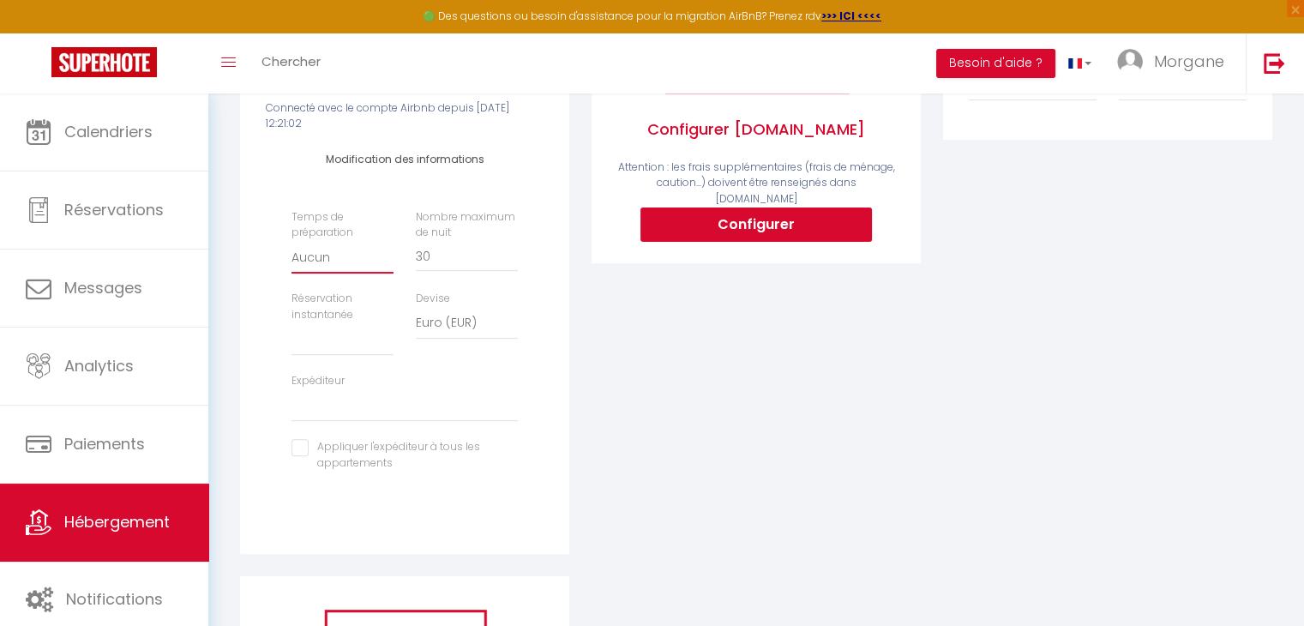
click at [310, 267] on select "Aucun 1 nuit avant et après chaque réservation 2 nuits avant et après chaque ré…" at bounding box center [343, 257] width 102 height 33
click at [227, 249] on div "Retourner vers les gentianes Actions Enregistrer Info Contrat Facture Services …" at bounding box center [756, 308] width 1096 height 1231
click at [324, 356] on select "Activée Demander des évaluations positives" at bounding box center [343, 339] width 102 height 33
click at [292, 335] on select "Activée Demander des évaluations positives" at bounding box center [343, 339] width 102 height 33
click at [365, 421] on select "prototmorgane@gmail.com s.caruso74200@gmail.com indivision.lamoraine@gmail.com …" at bounding box center [405, 405] width 226 height 33
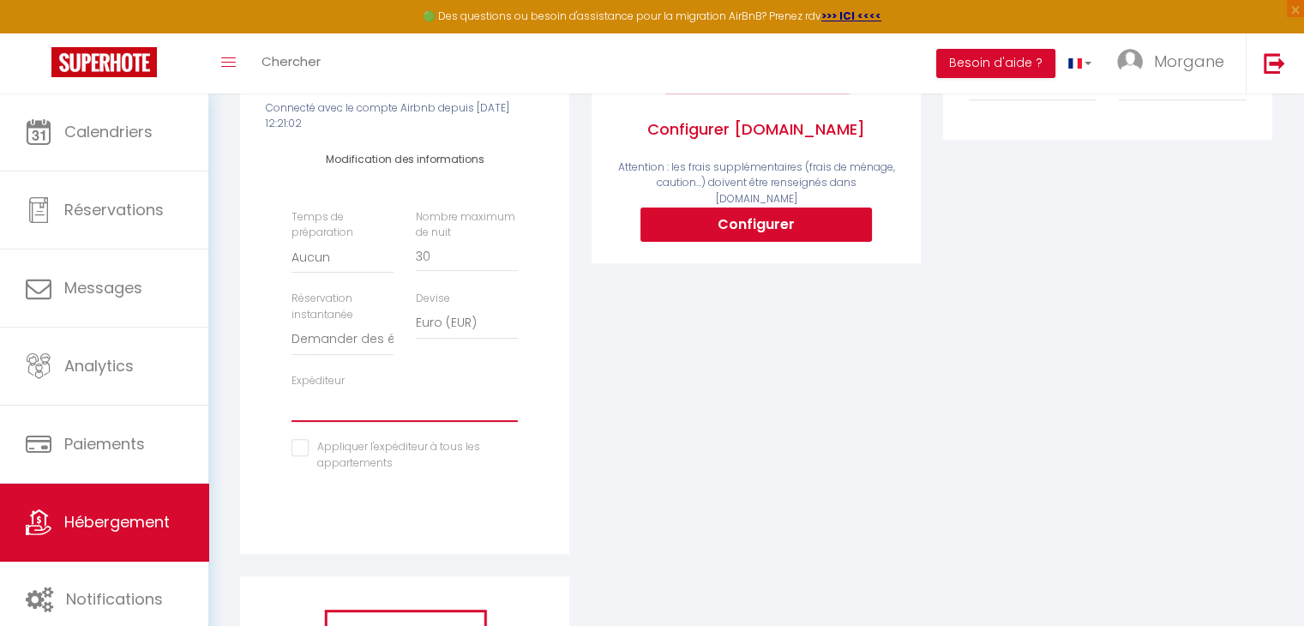
click at [292, 401] on select "prototmorgane@gmail.com s.caruso74200@gmail.com indivision.lamoraine@gmail.com …" at bounding box center [405, 405] width 226 height 33
click at [335, 268] on select "Aucun 1 nuit avant et après chaque réservation 2 nuits avant et après chaque ré…" at bounding box center [343, 257] width 102 height 33
click at [250, 249] on div "Airbnb Appartement Le Cocon - espinomanon@hotmail.com Les Gentianes proche ther…" at bounding box center [404, 232] width 329 height 644
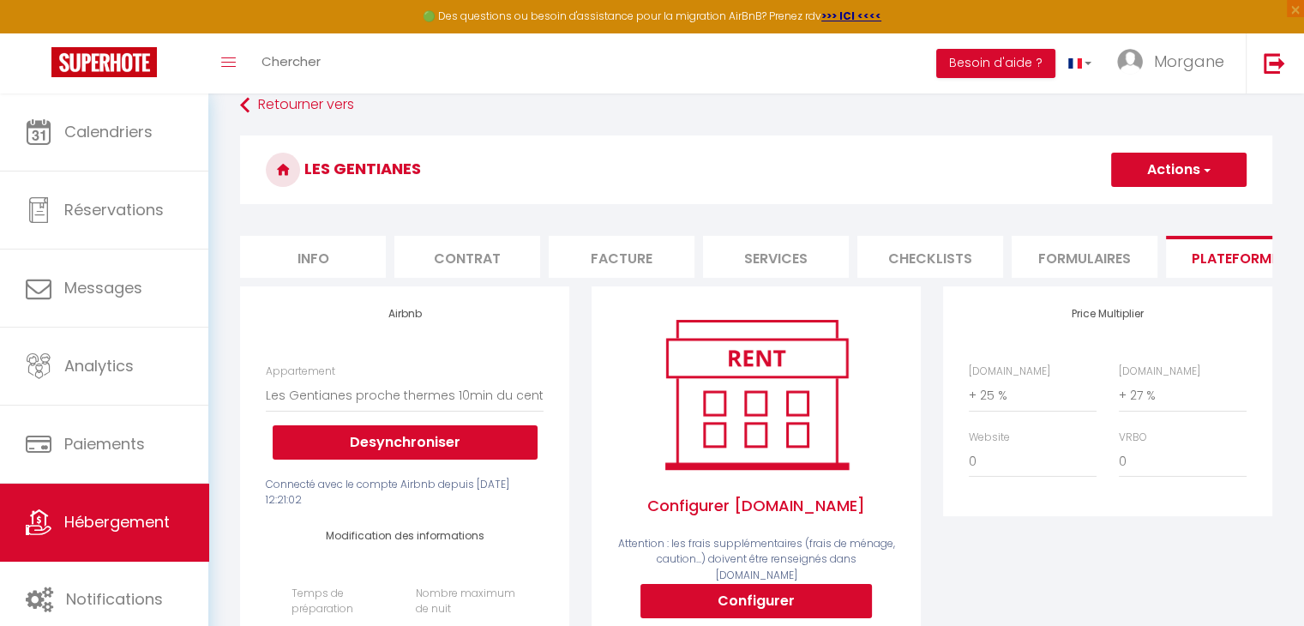
scroll to position [1, 0]
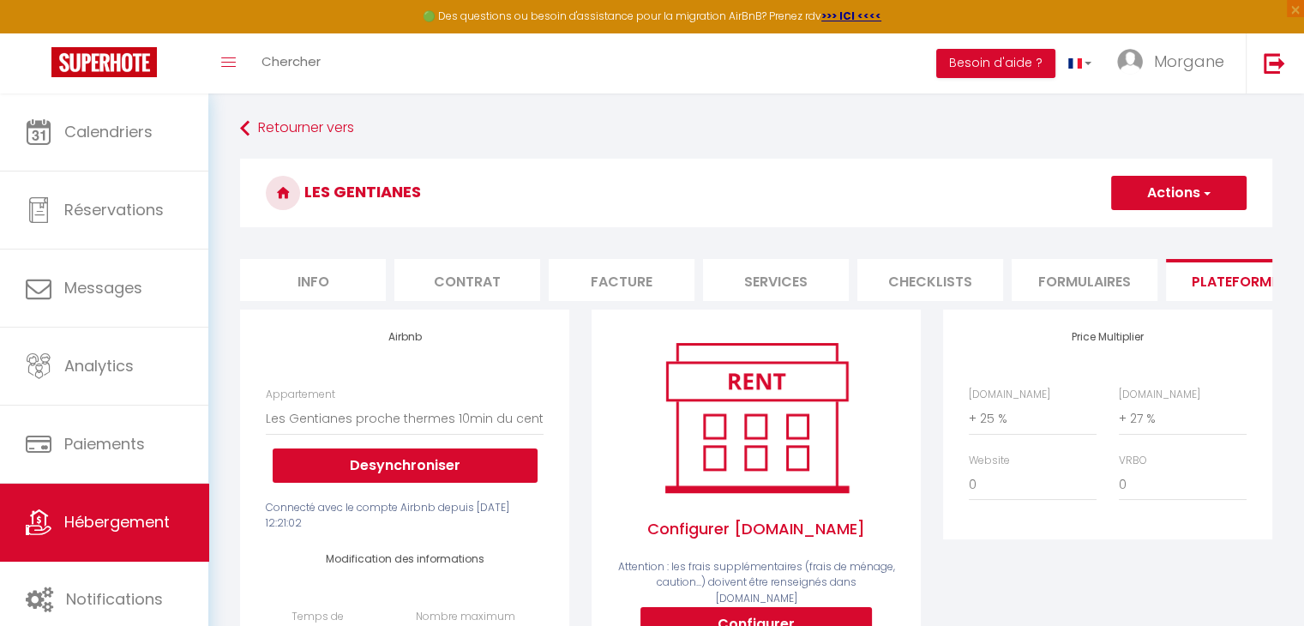
click at [1210, 193] on span "button" at bounding box center [1205, 192] width 11 height 17
click at [1176, 234] on link "Enregistrer" at bounding box center [1177, 230] width 135 height 22
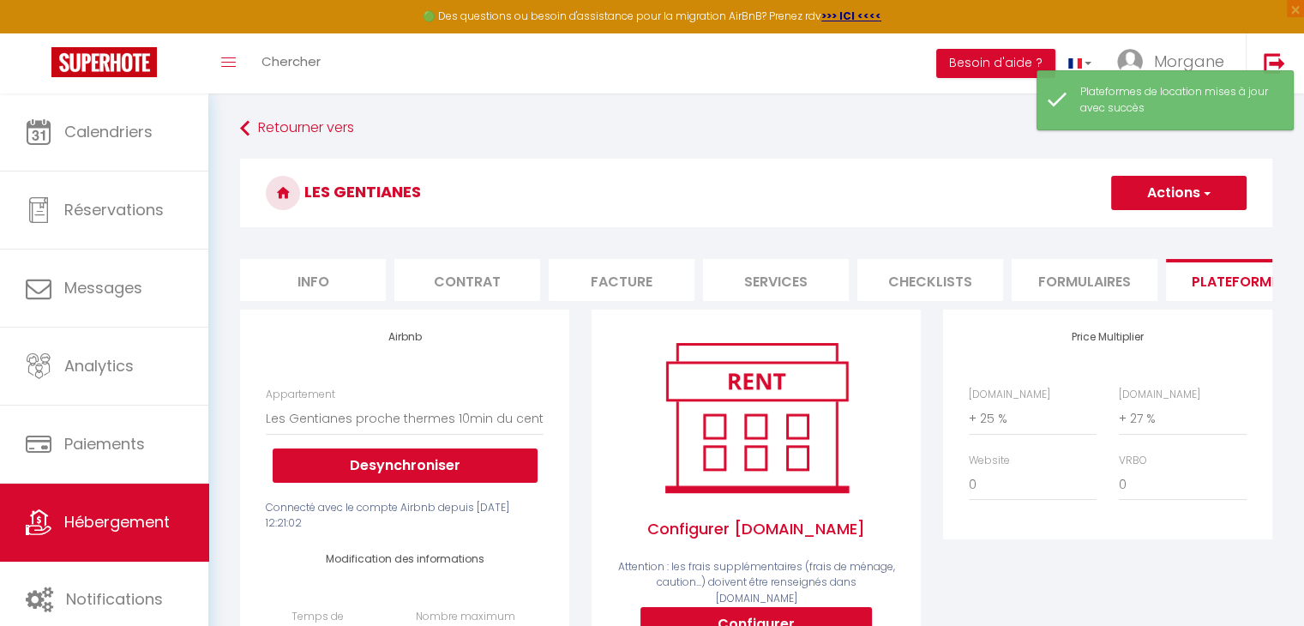
click at [331, 277] on li "Info" at bounding box center [313, 280] width 146 height 42
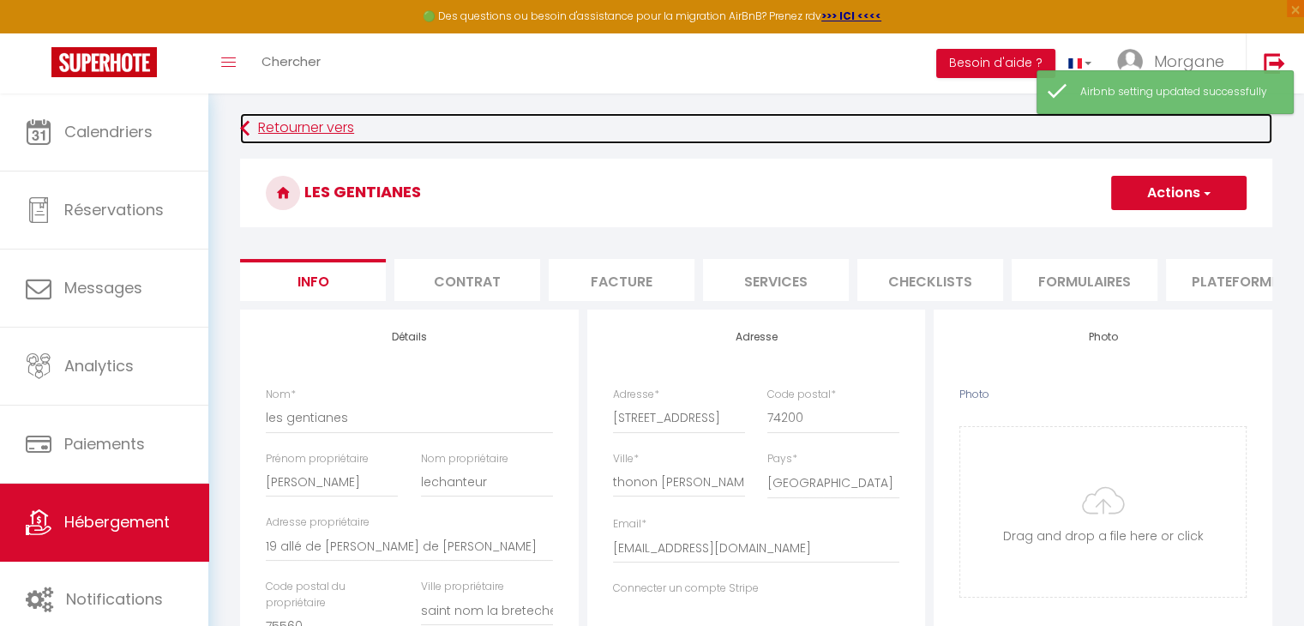
click at [670, 132] on link "Retourner vers" at bounding box center [756, 128] width 1032 height 31
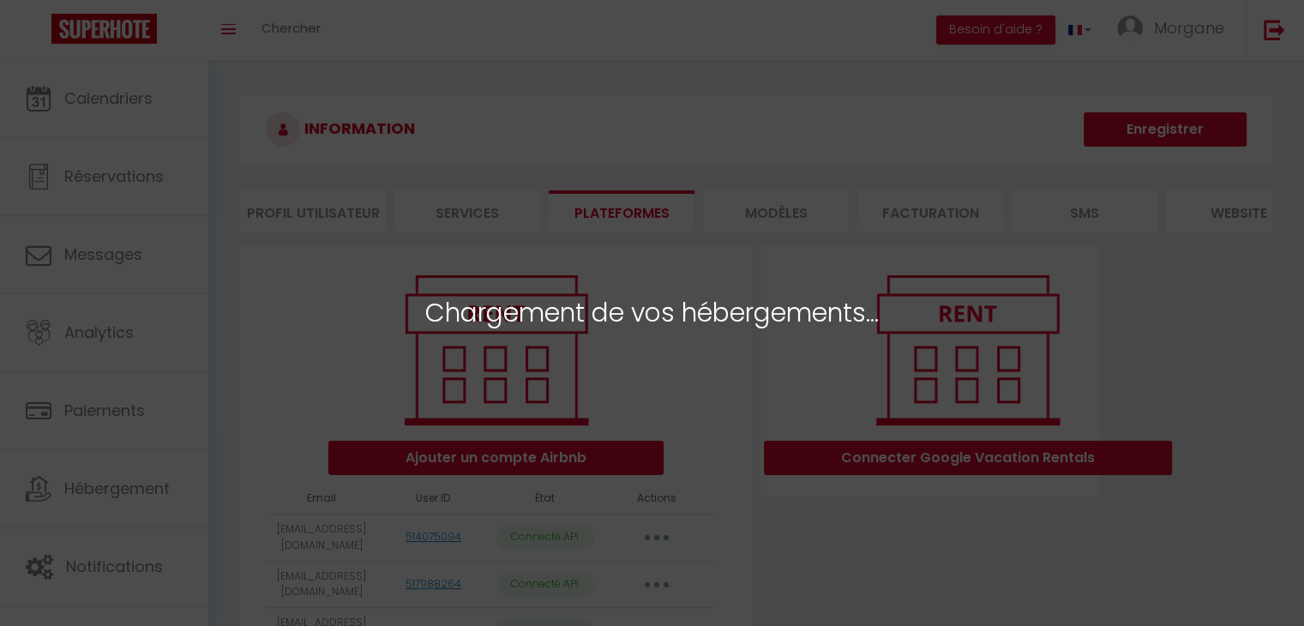
select select "31775"
select select "51389"
select select "71925"
select select "66534"
select select "76386"
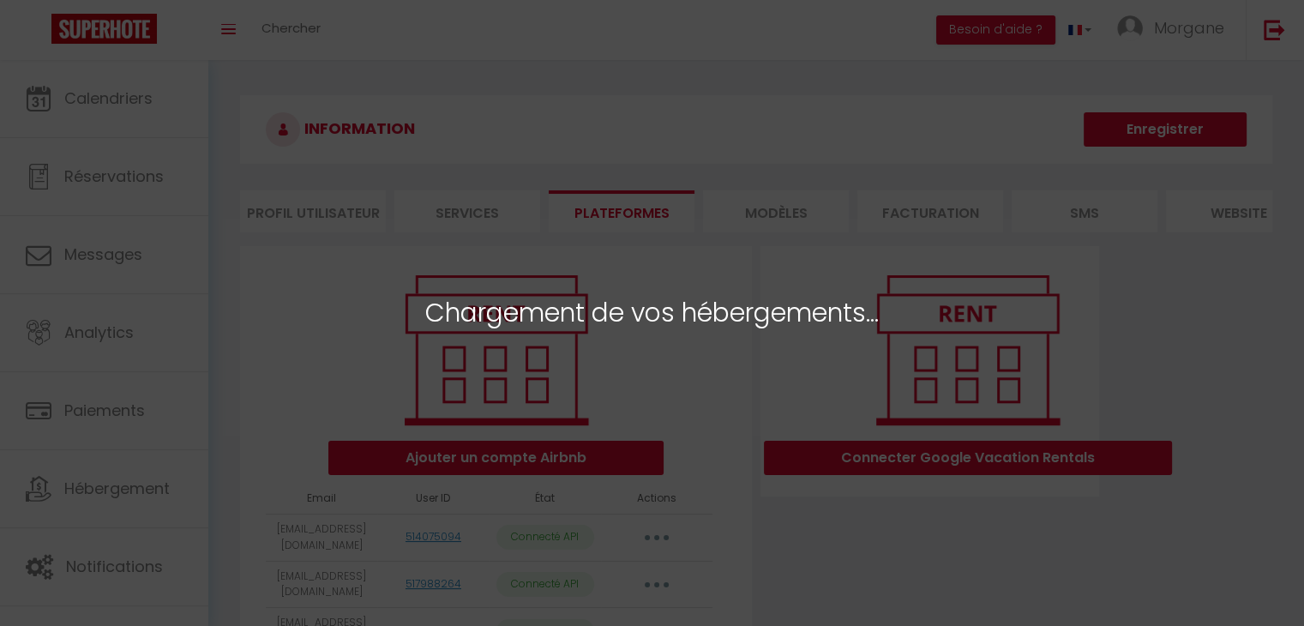
select select "37059"
select select "35945"
select select "77067"
select select
select select "75538"
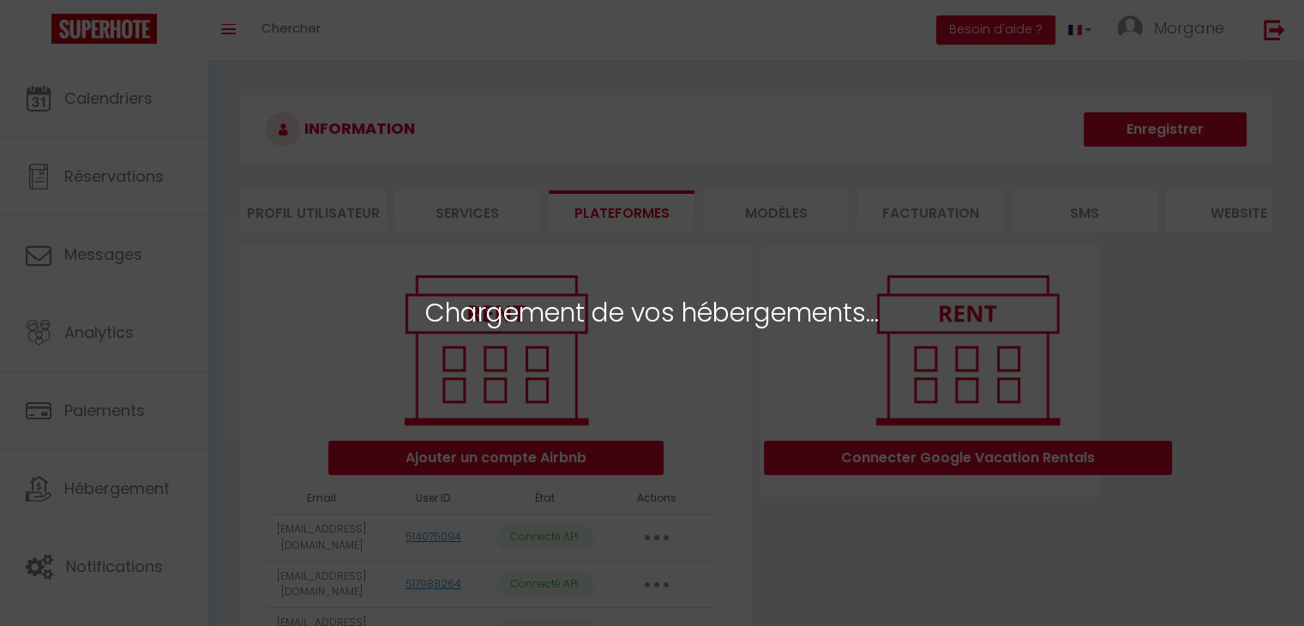
select select "78228"
select select "78575"
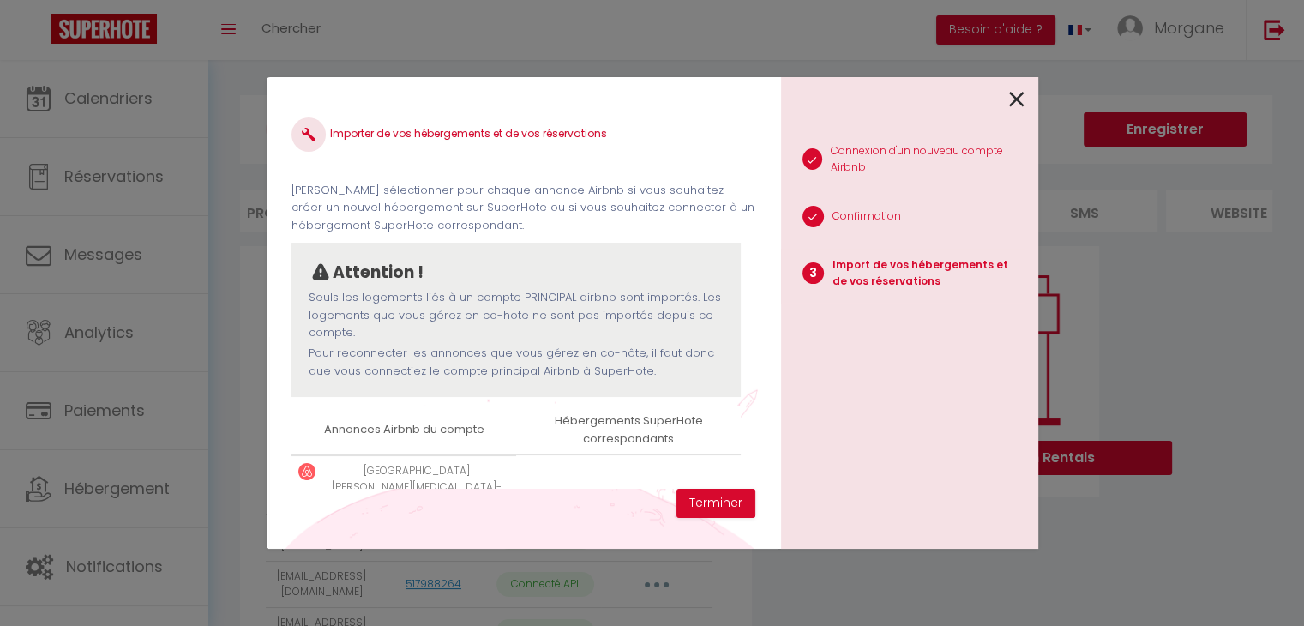
select select
